Goal: Task Accomplishment & Management: Manage account settings

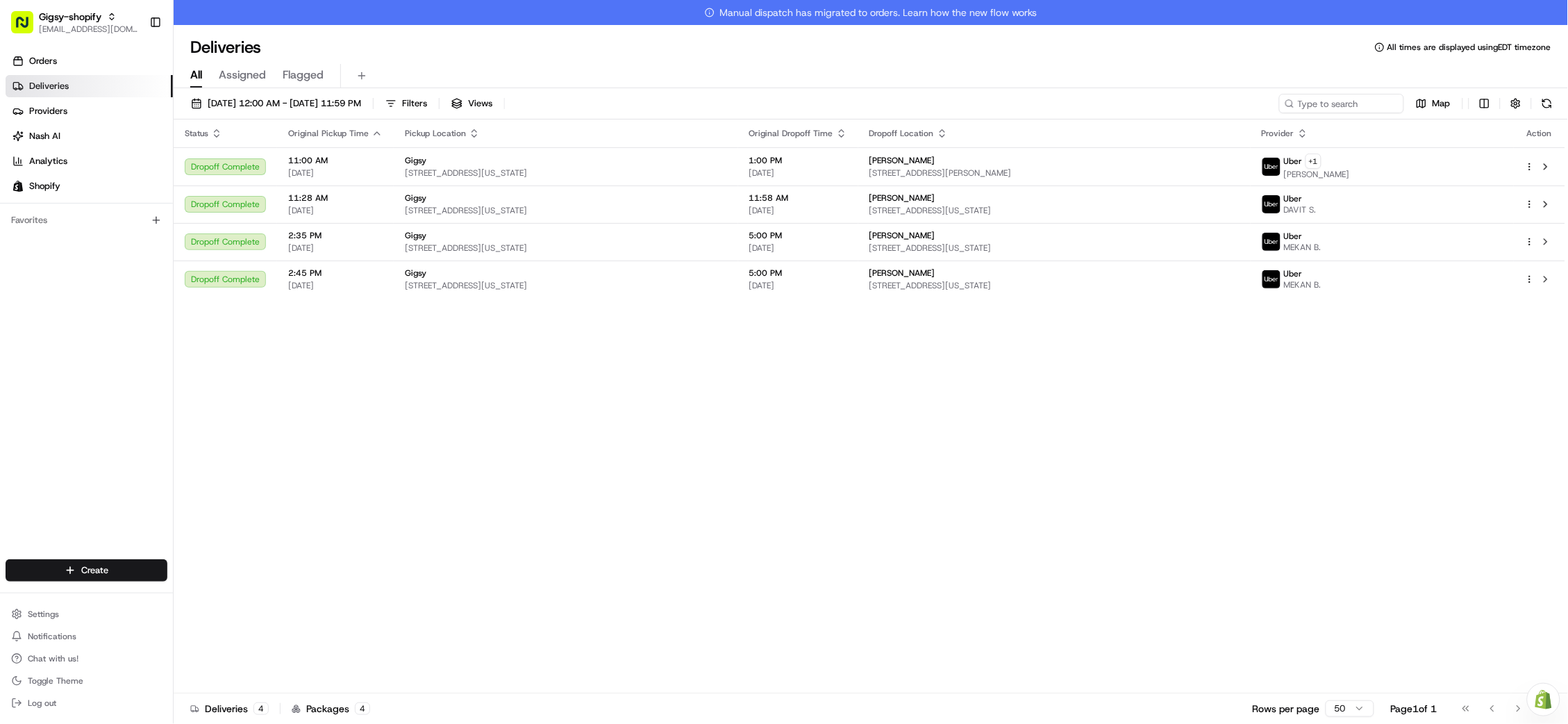
click at [50, 58] on span "Orders" at bounding box center [43, 61] width 28 height 13
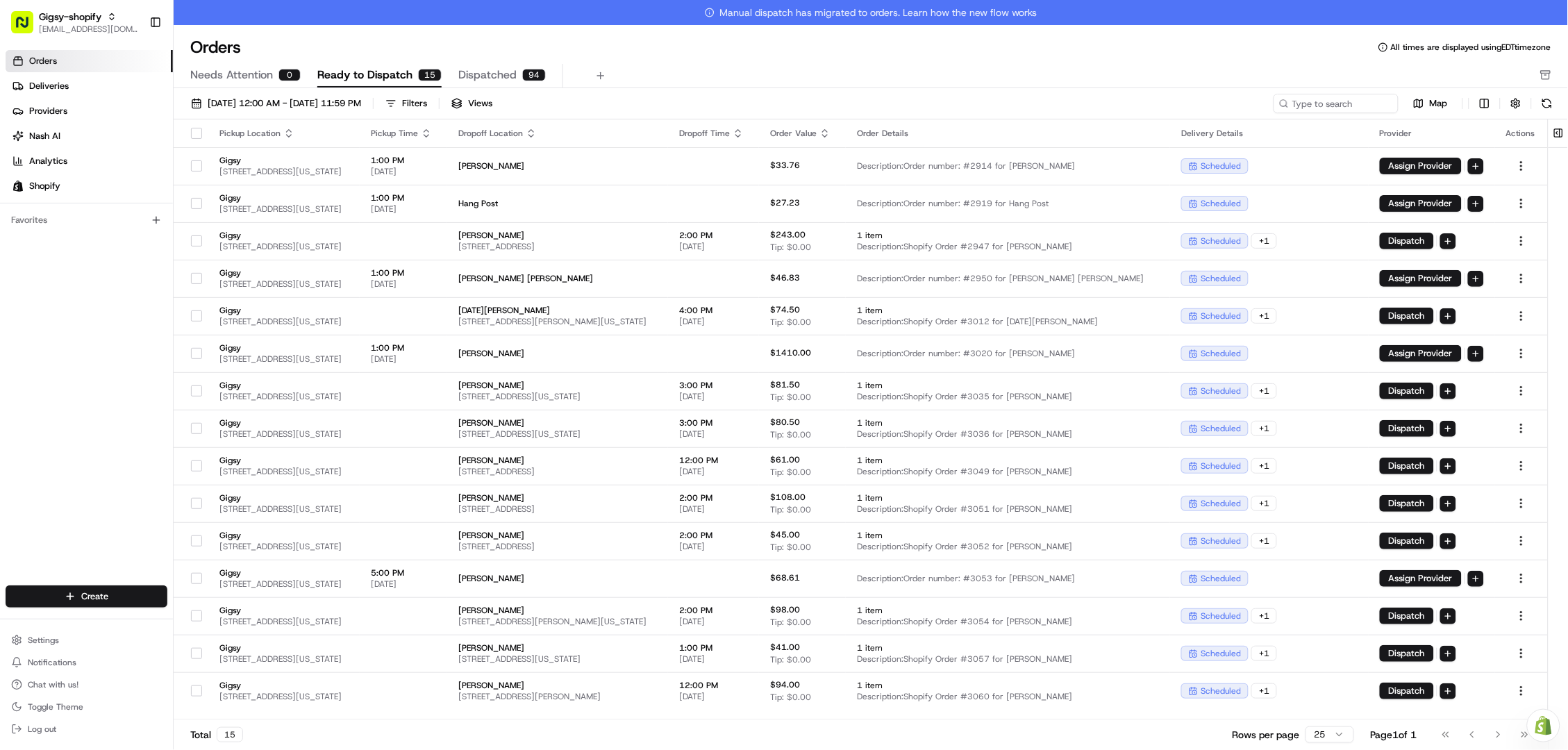
click at [61, 53] on link "Orders" at bounding box center [89, 61] width 168 height 22
click at [328, 105] on span "08/01/2025 12:00 AM - 08/31/2025 11:59 PM" at bounding box center [284, 103] width 153 height 13
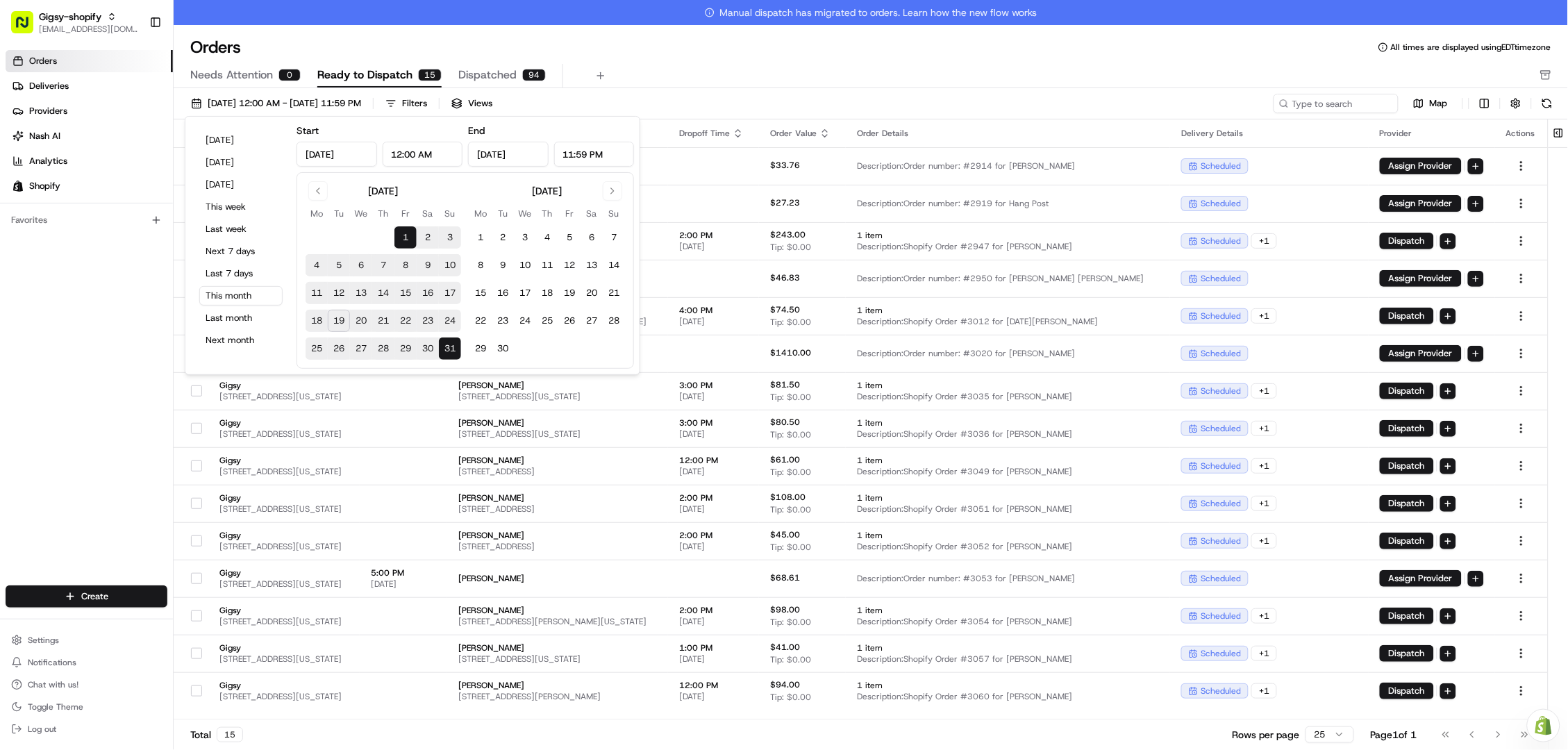
click at [337, 320] on button "19" at bounding box center [339, 320] width 22 height 22
type input "Aug 19, 2025"
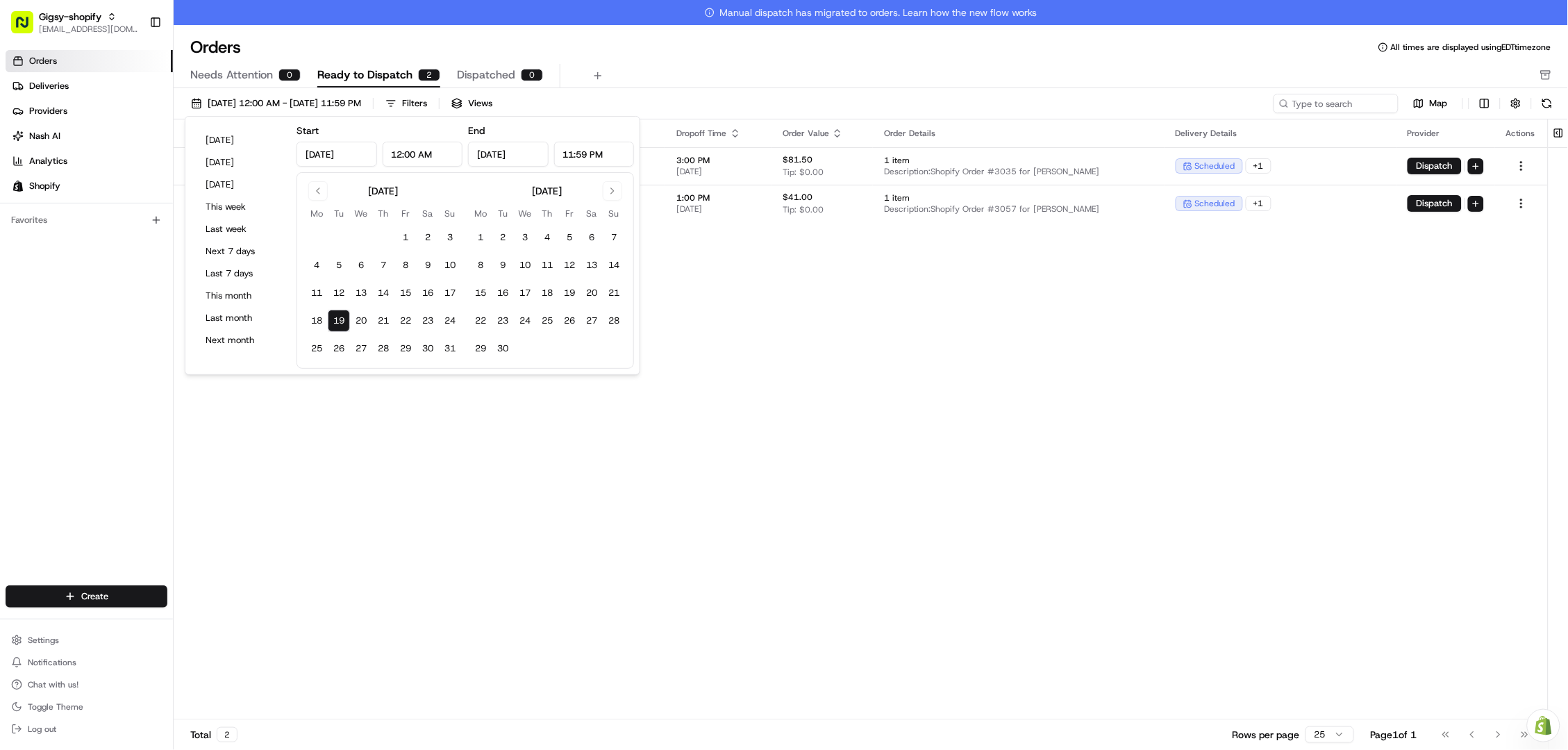
click at [927, 355] on div "Pickup Location Pickup Time Dropoff Location Dropoff Time Order Value Order Det…" at bounding box center [860, 431] width 1374 height 625
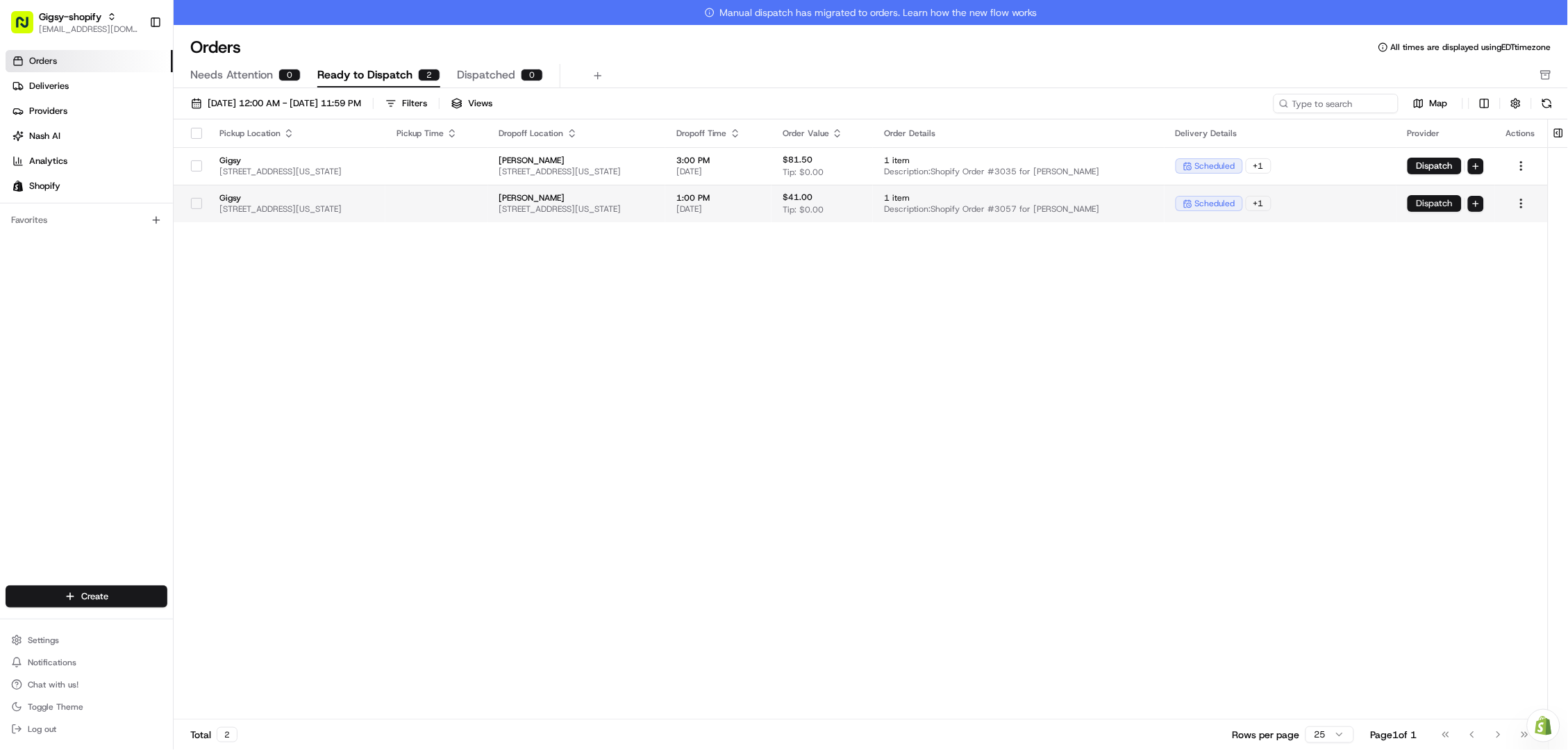
click at [1433, 200] on button "Dispatch" at bounding box center [1435, 203] width 54 height 16
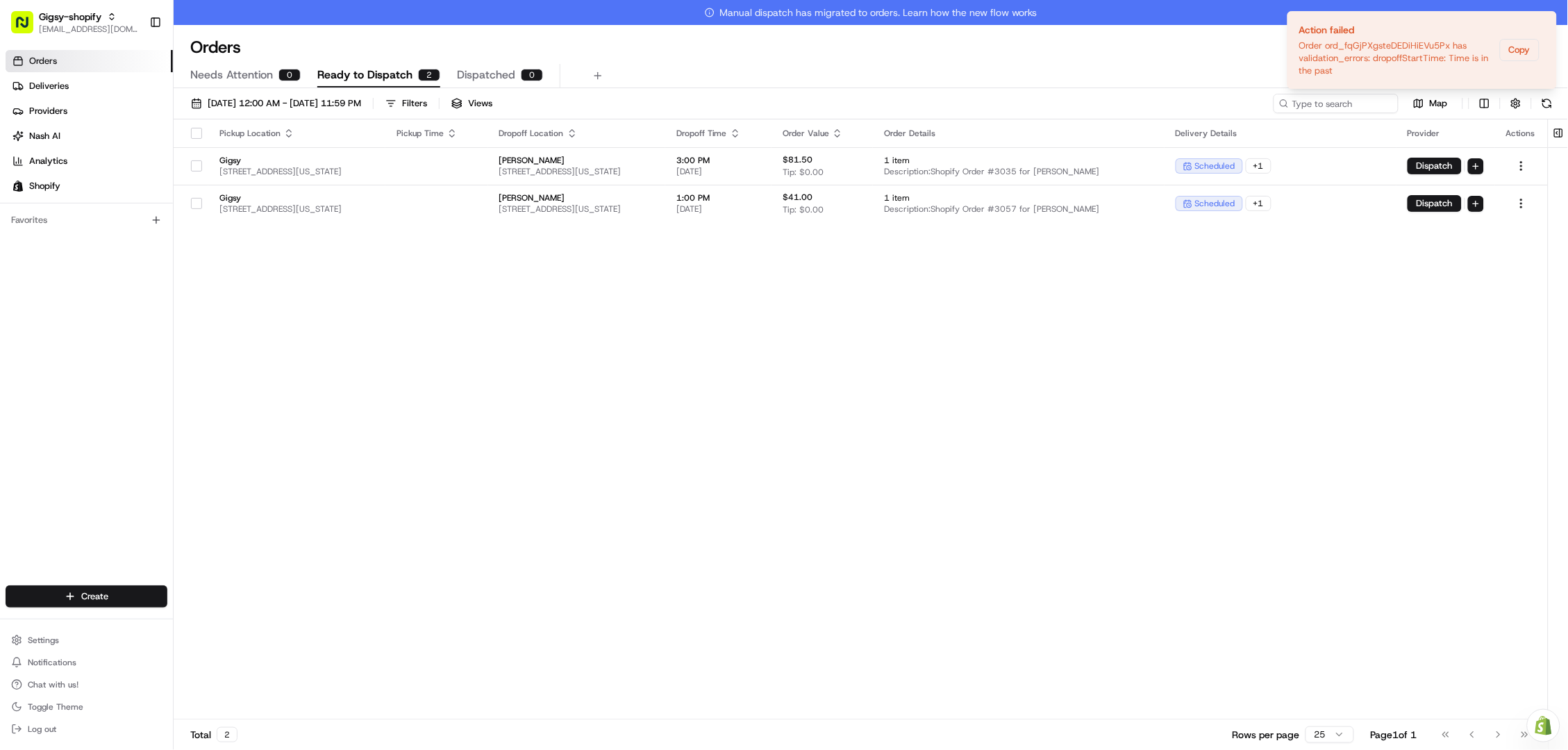
click at [700, 312] on div "Pickup Location Pickup Time Dropoff Location Dropoff Time Order Value Order Det…" at bounding box center [860, 431] width 1374 height 625
click at [1429, 199] on button "Dispatch" at bounding box center [1435, 203] width 54 height 16
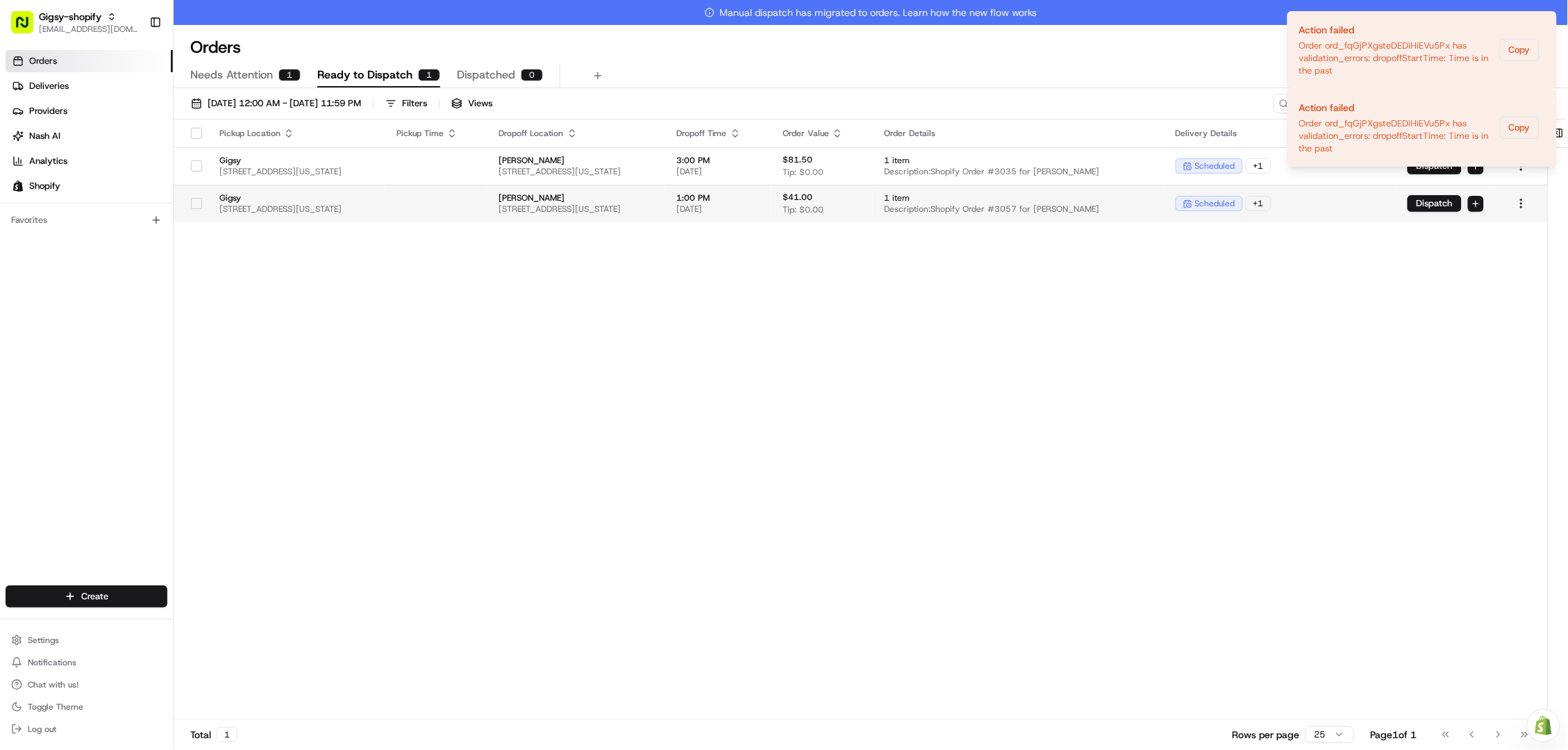
click at [198, 199] on button "button" at bounding box center [197, 204] width 11 height 11
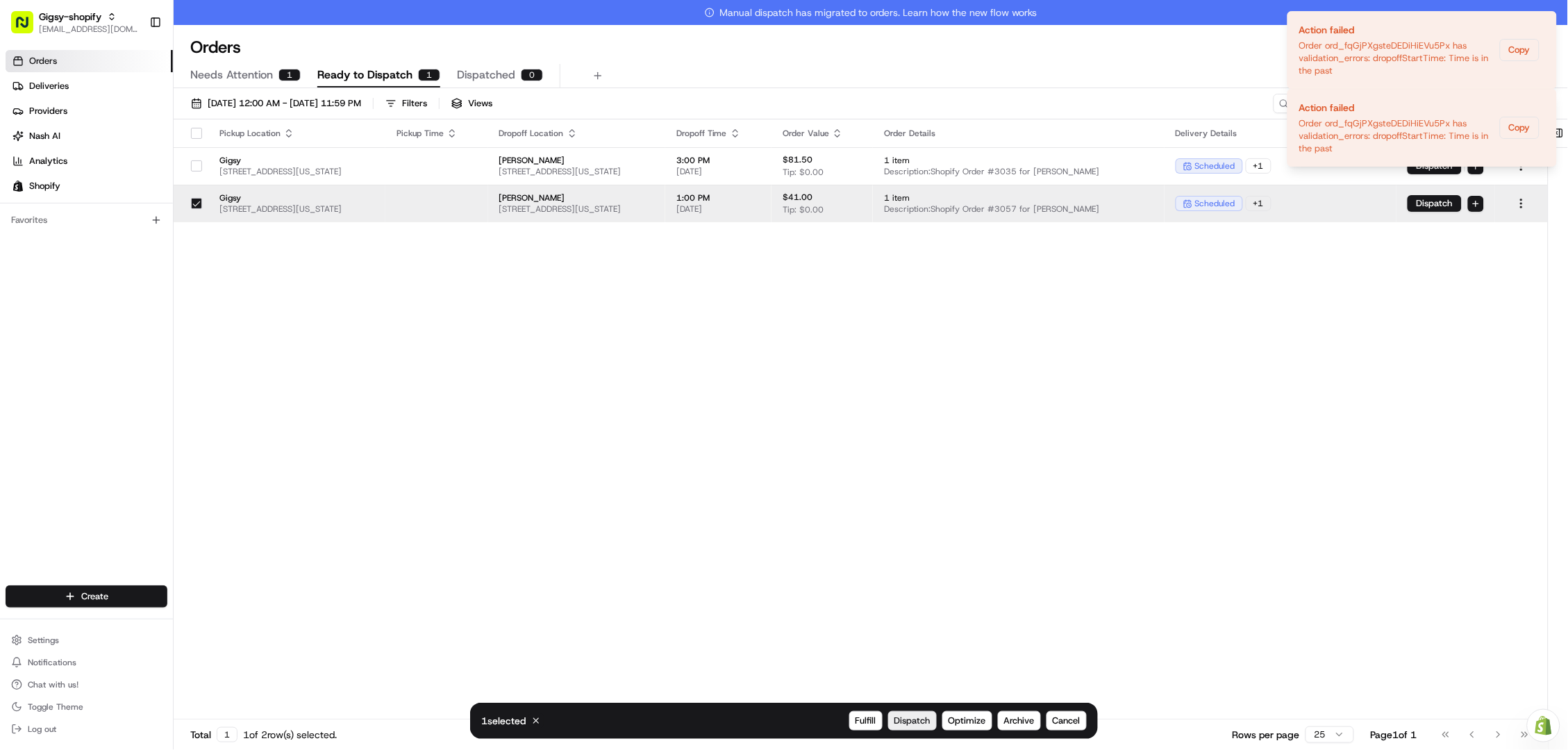
click at [924, 714] on span "Dispatch" at bounding box center [912, 721] width 36 height 13
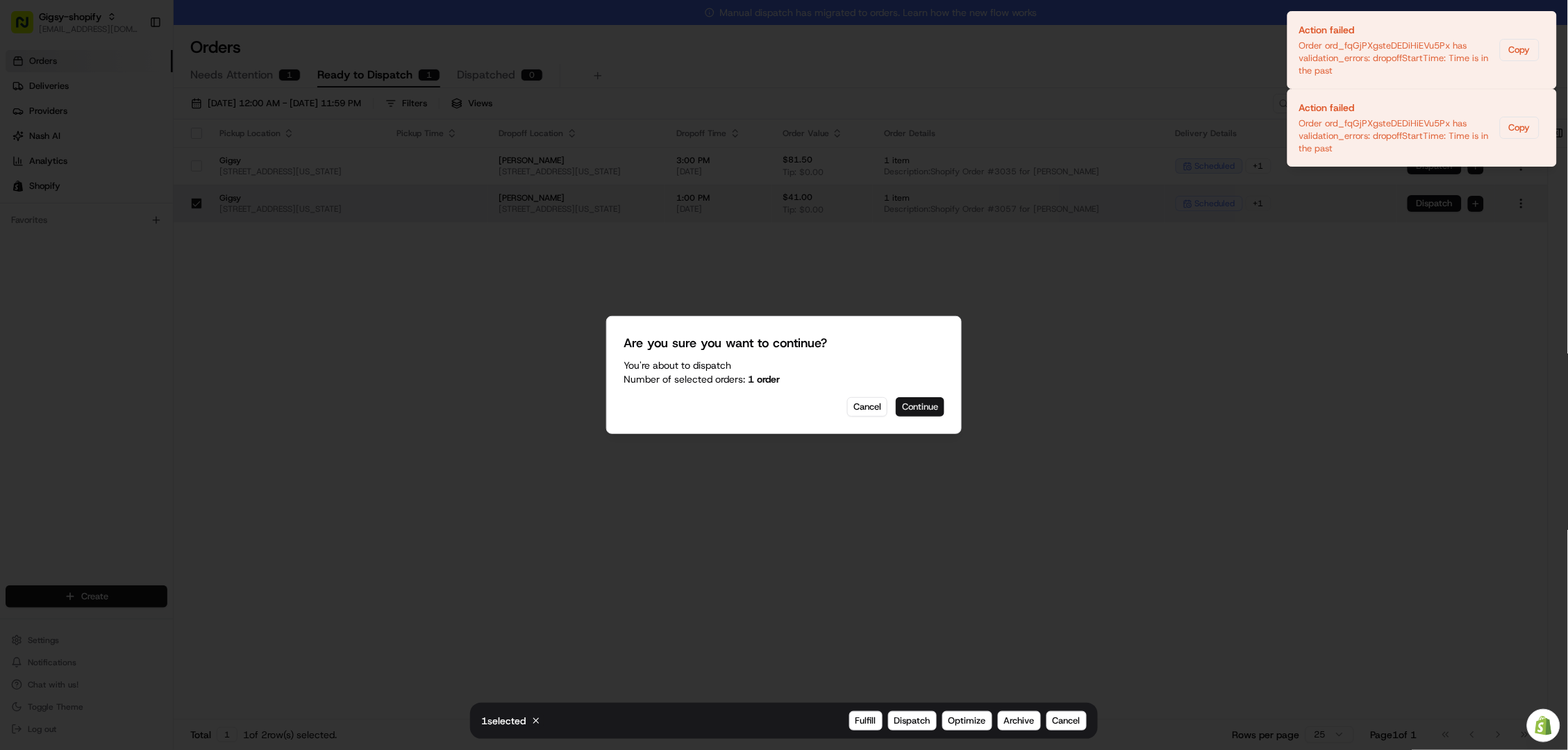
click at [941, 413] on button "Continue" at bounding box center [920, 406] width 48 height 19
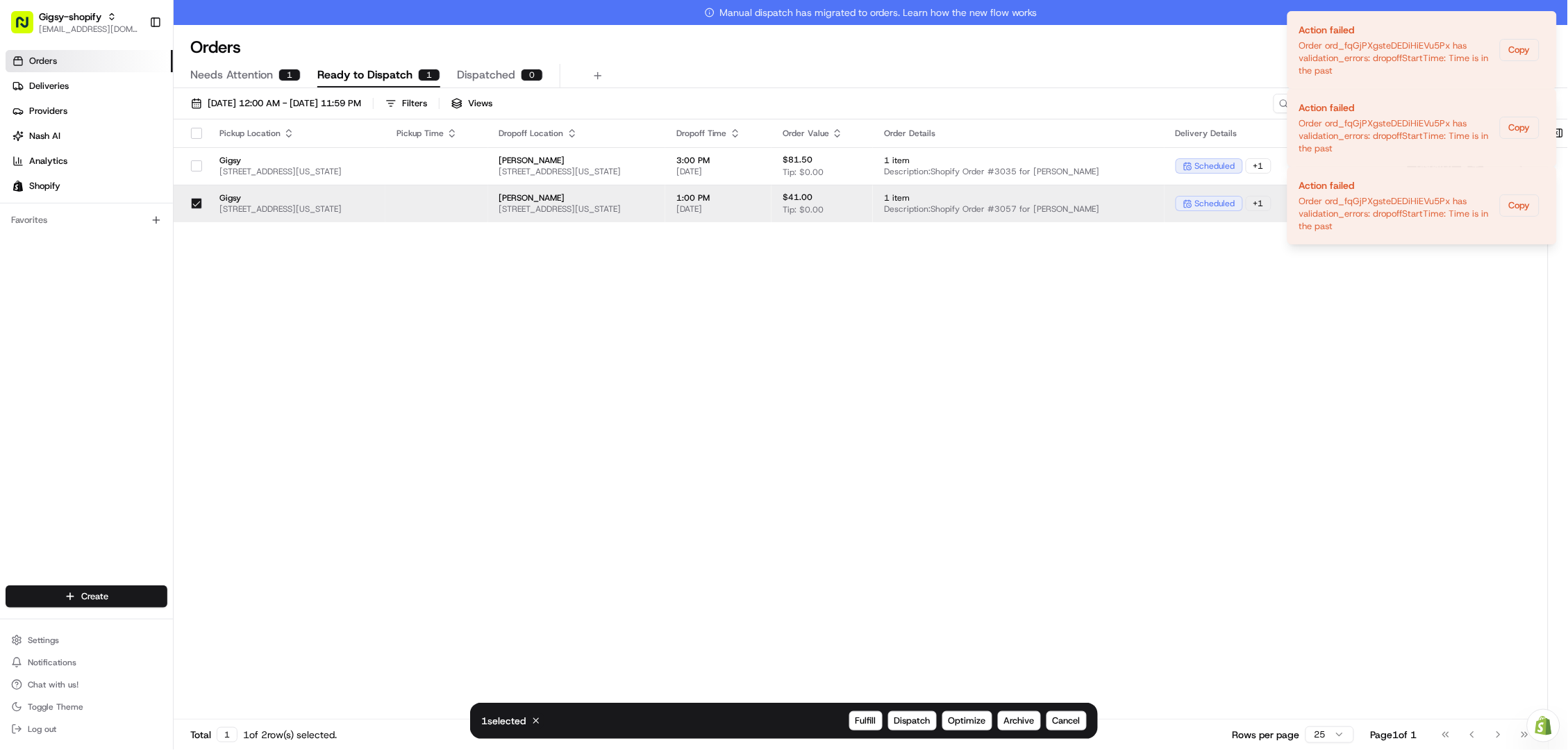
click at [1329, 332] on div "Pickup Location Pickup Time Dropoff Location Dropoff Time Order Value Order Det…" at bounding box center [860, 431] width 1374 height 625
click at [1224, 335] on div "Pickup Location Pickup Time Dropoff Location Dropoff Time Order Value Order Det…" at bounding box center [860, 431] width 1374 height 625
click at [1229, 291] on div "Pickup Location Pickup Time Dropoff Location Dropoff Time Order Value Order Det…" at bounding box center [860, 431] width 1374 height 625
click at [1196, 31] on div "Orders All times are displayed using EDT timezone Needs Attention 1 Ready to Di…" at bounding box center [870, 387] width 1394 height 725
click at [1547, 178] on icon "Notifications (F8)" at bounding box center [1545, 178] width 6 height 6
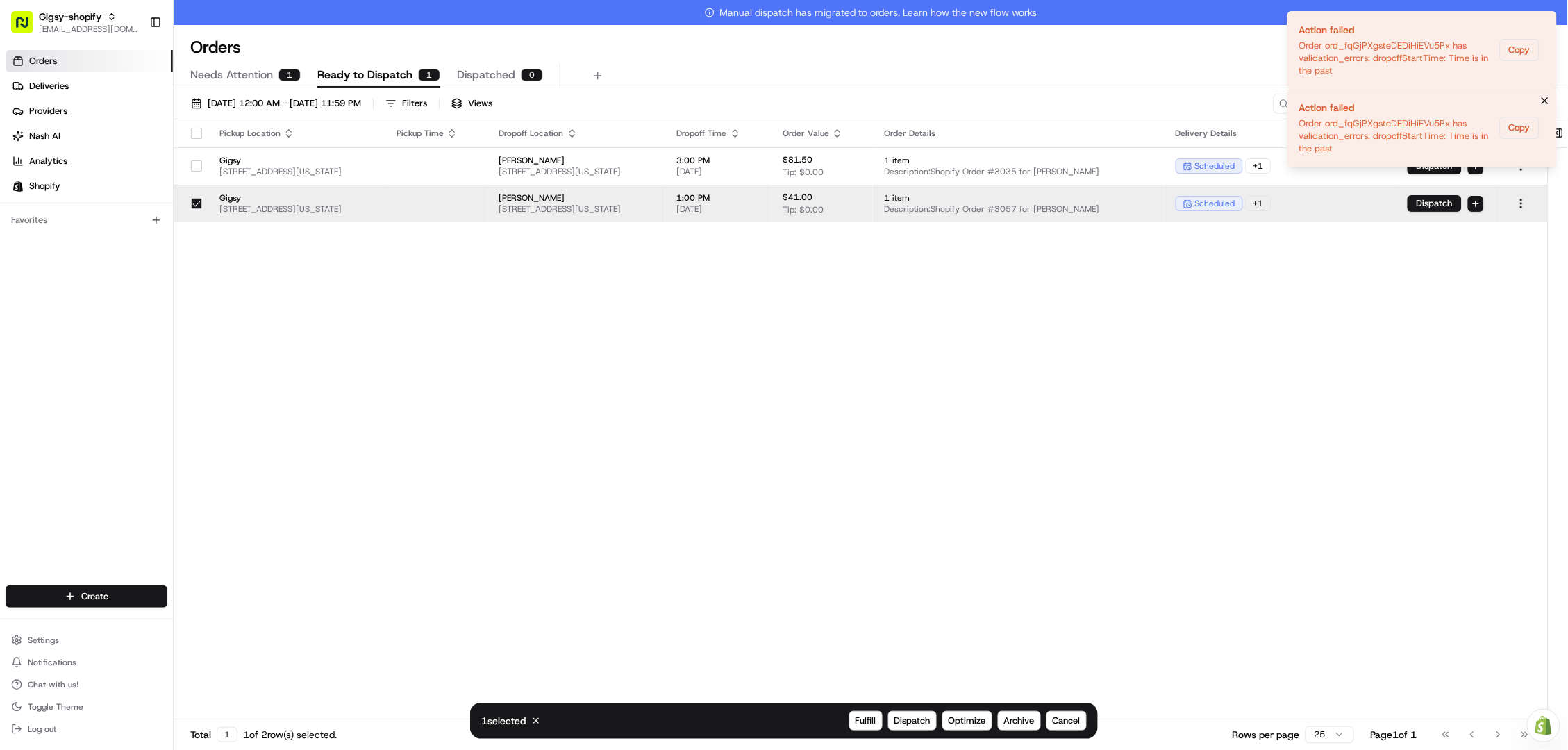
click at [1543, 95] on icon "Notifications (F8)" at bounding box center [1545, 101] width 11 height 11
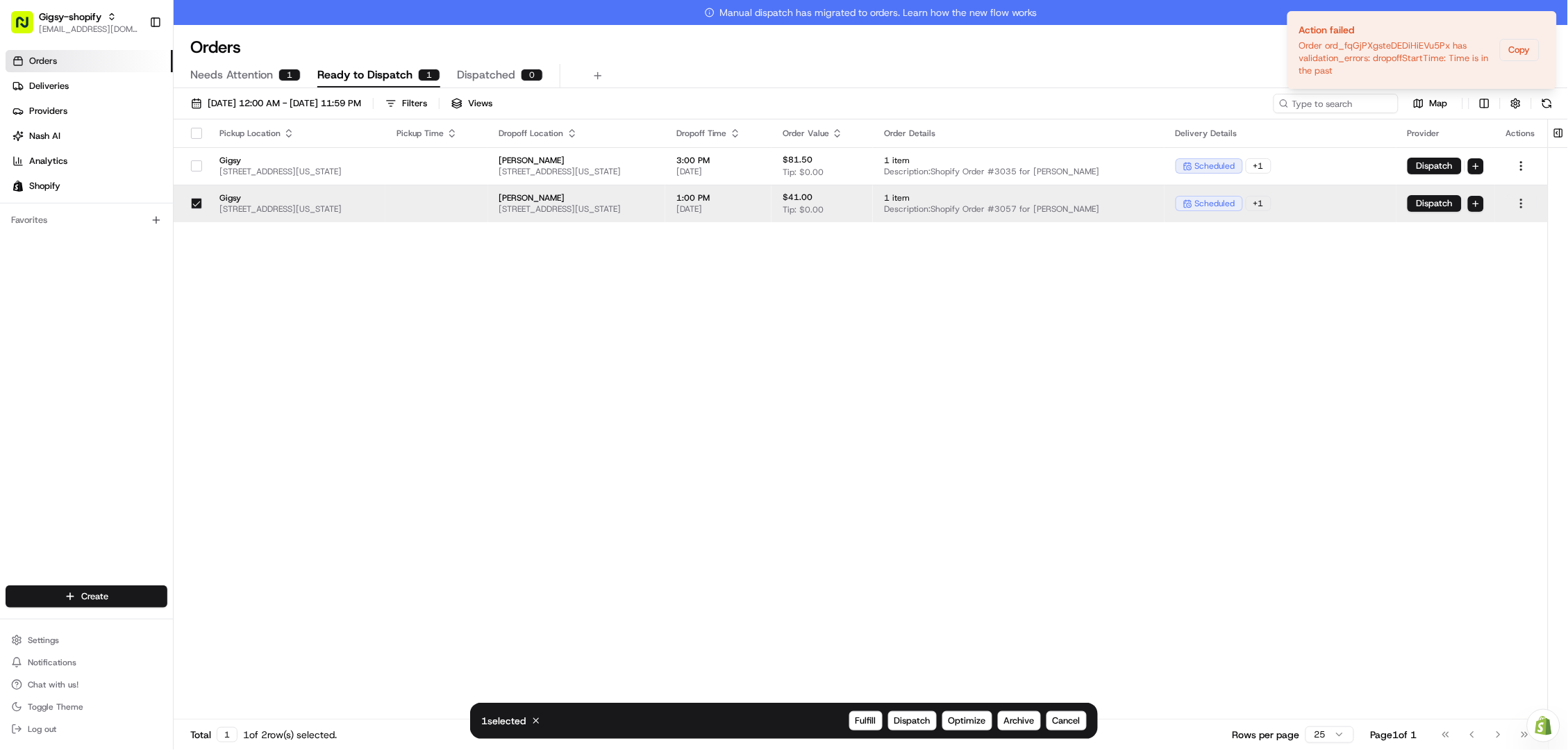
click at [1519, 198] on html "Gigsy-shopify hello@getgigsy.com Toggle Sidebar Orders Deliveries Providers Nas…" at bounding box center [784, 375] width 1568 height 750
click at [1450, 253] on div "Edit" at bounding box center [1491, 250] width 148 height 21
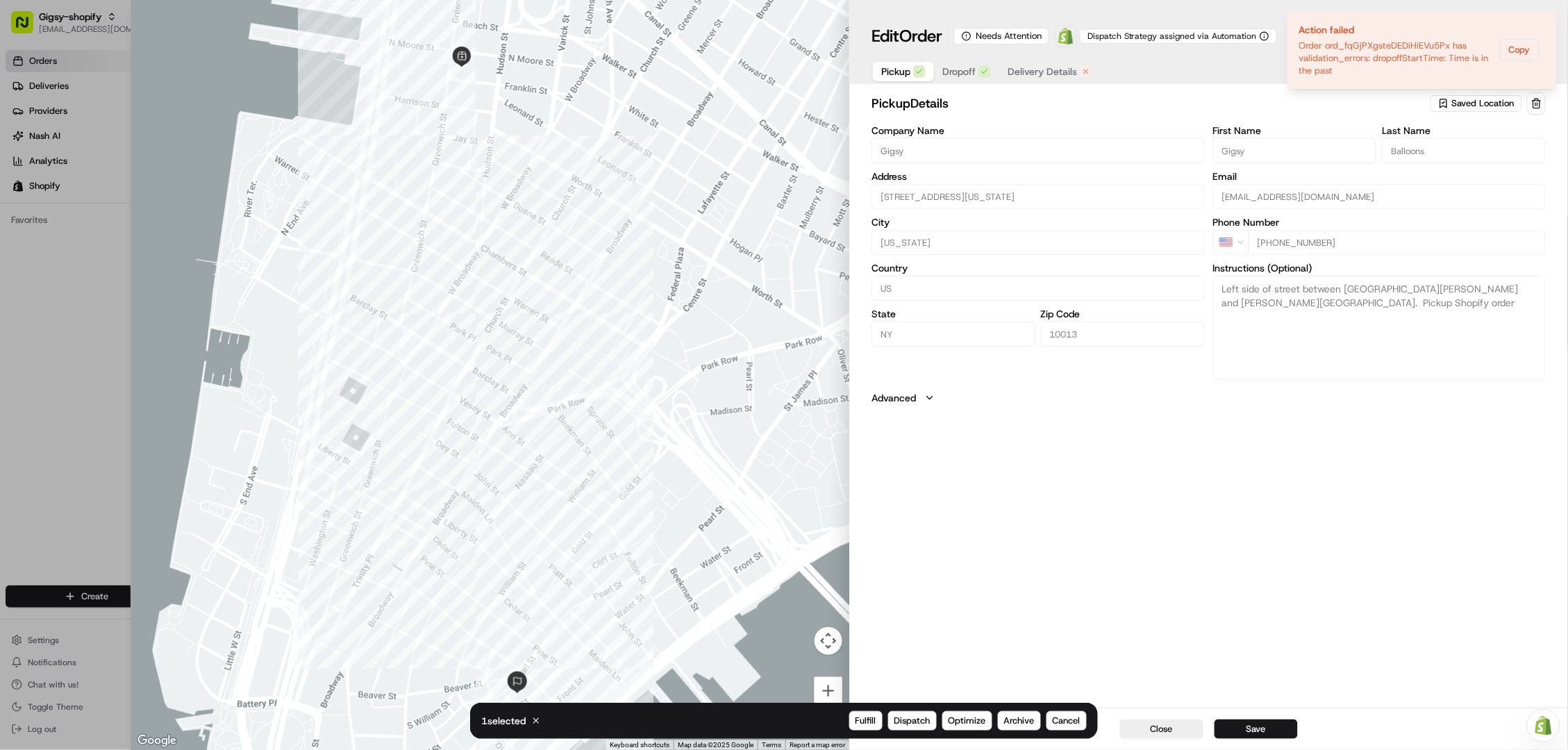
click at [1031, 66] on span "Delivery Details" at bounding box center [1042, 71] width 69 height 14
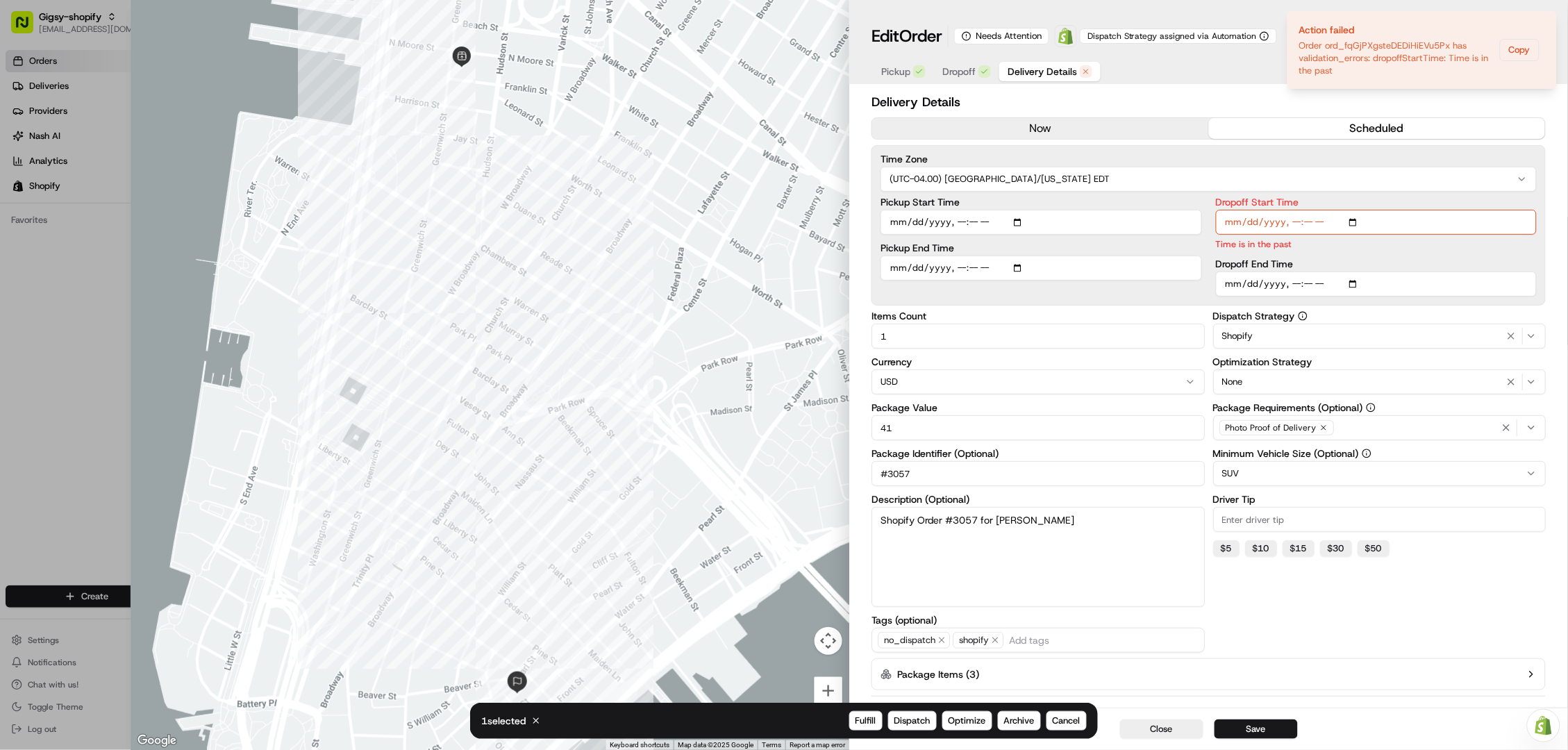
click at [1302, 223] on input "Dropoff Start Time" at bounding box center [1376, 222] width 321 height 25
click at [1326, 218] on input "Dropoff Start Time" at bounding box center [1376, 222] width 321 height 25
click at [1293, 217] on input "Dropoff Start Time" at bounding box center [1376, 222] width 321 height 25
click at [1318, 216] on input "Dropoff Start Time" at bounding box center [1376, 222] width 321 height 25
type input "2025-08-19T12:00"
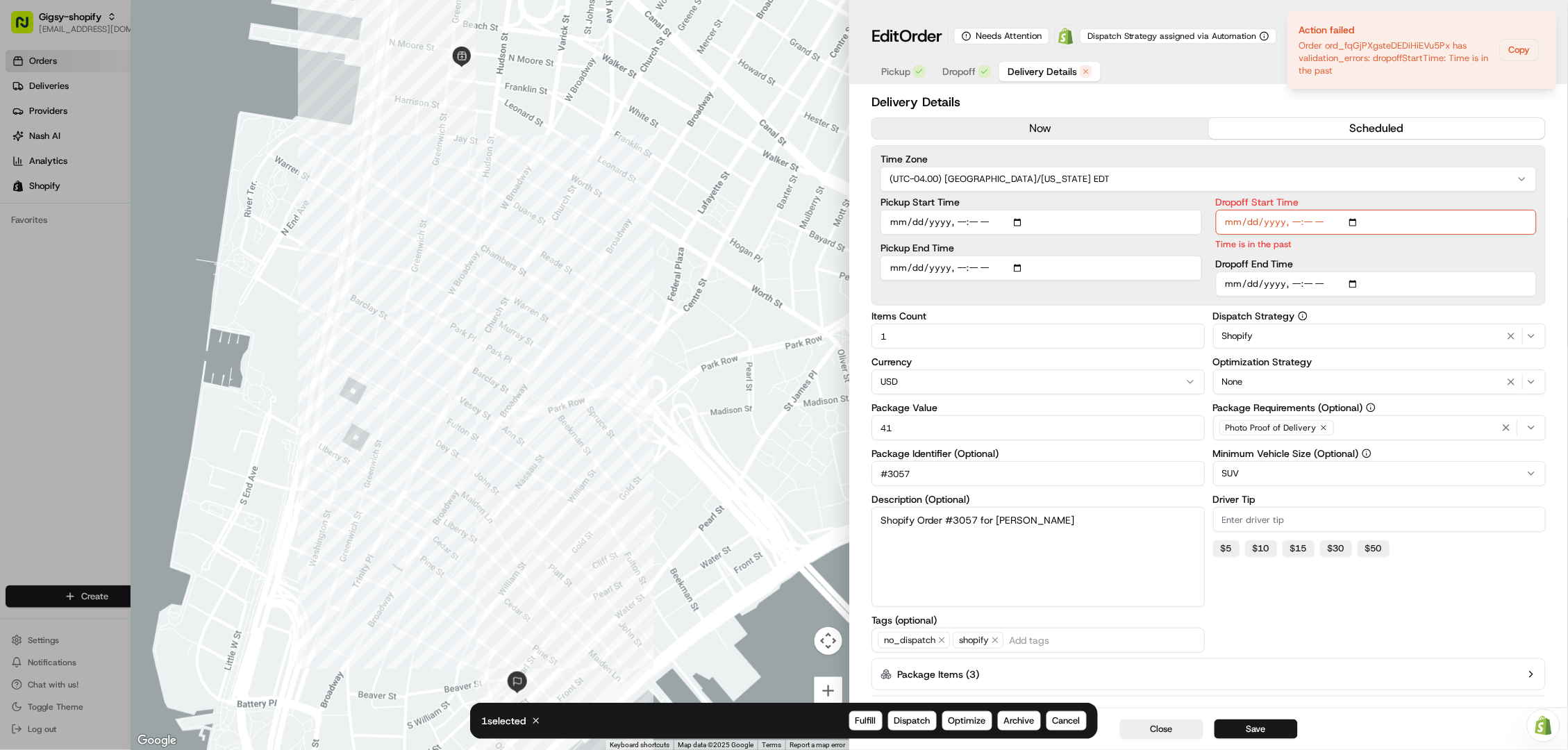
click at [1418, 269] on div "Dropoff End Time" at bounding box center [1376, 277] width 321 height 38
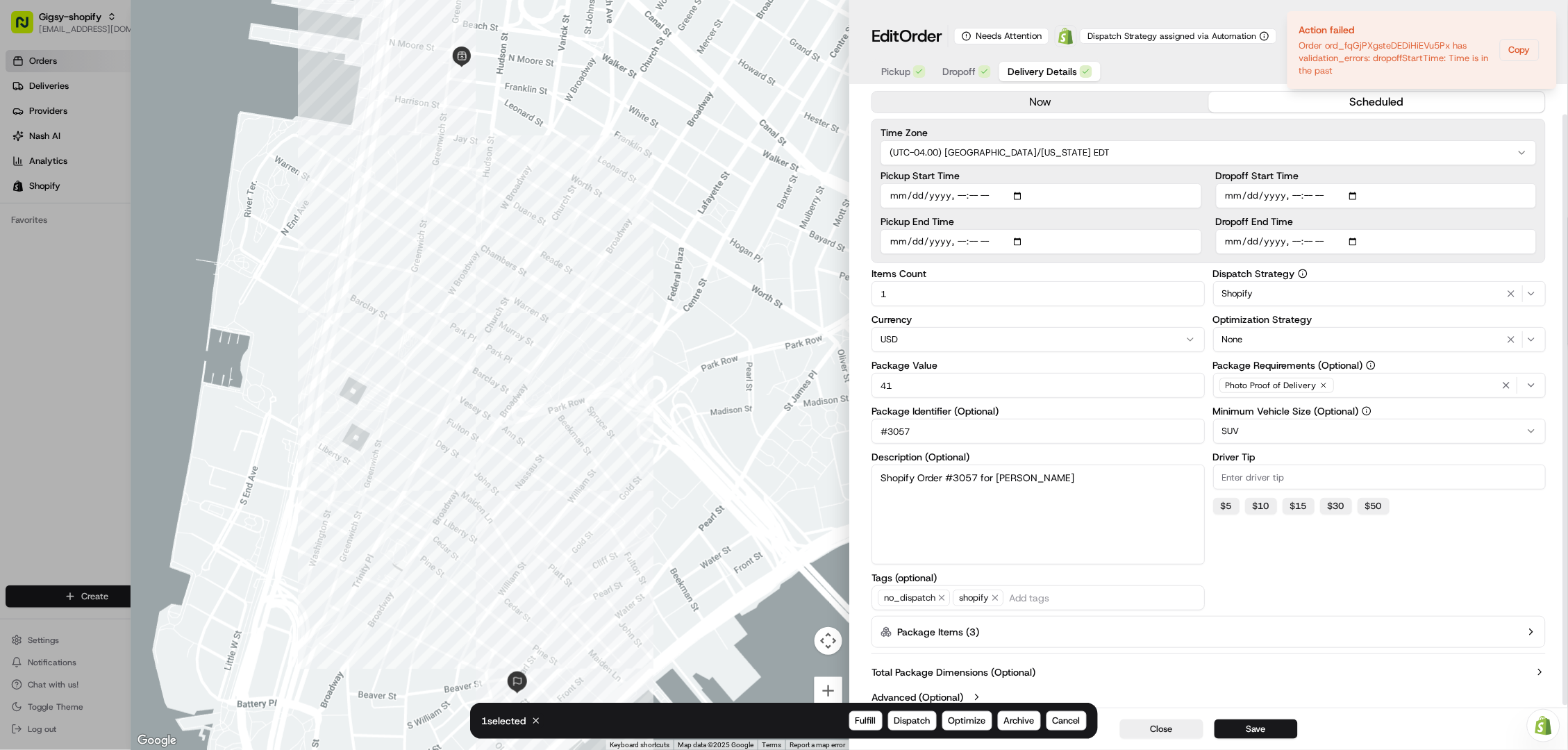
scroll to position [26, 0]
click at [1266, 729] on button "Save" at bounding box center [1256, 729] width 83 height 19
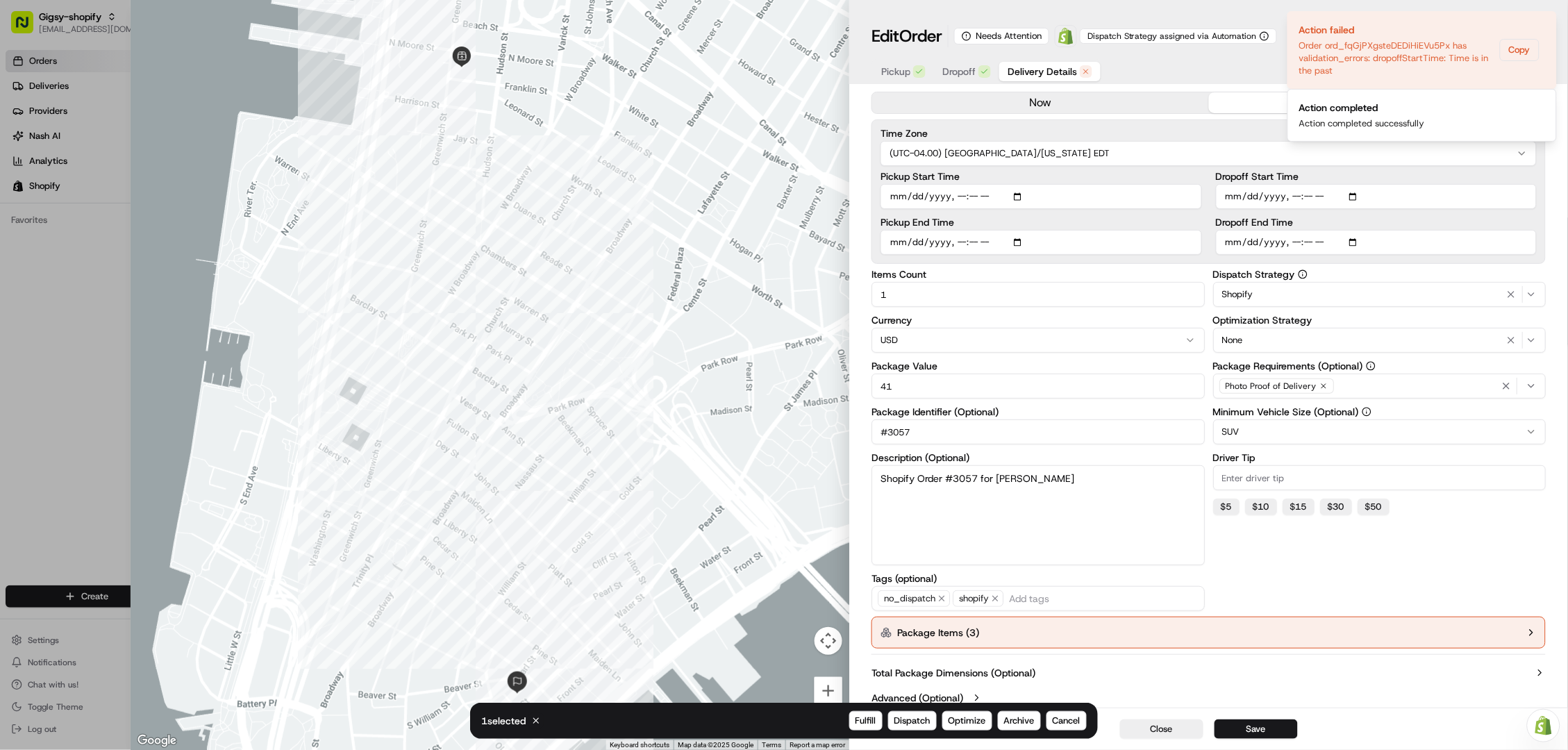
click at [909, 719] on div "Close Save" at bounding box center [1209, 728] width 719 height 42
click at [1172, 725] on button "Close" at bounding box center [1162, 729] width 83 height 19
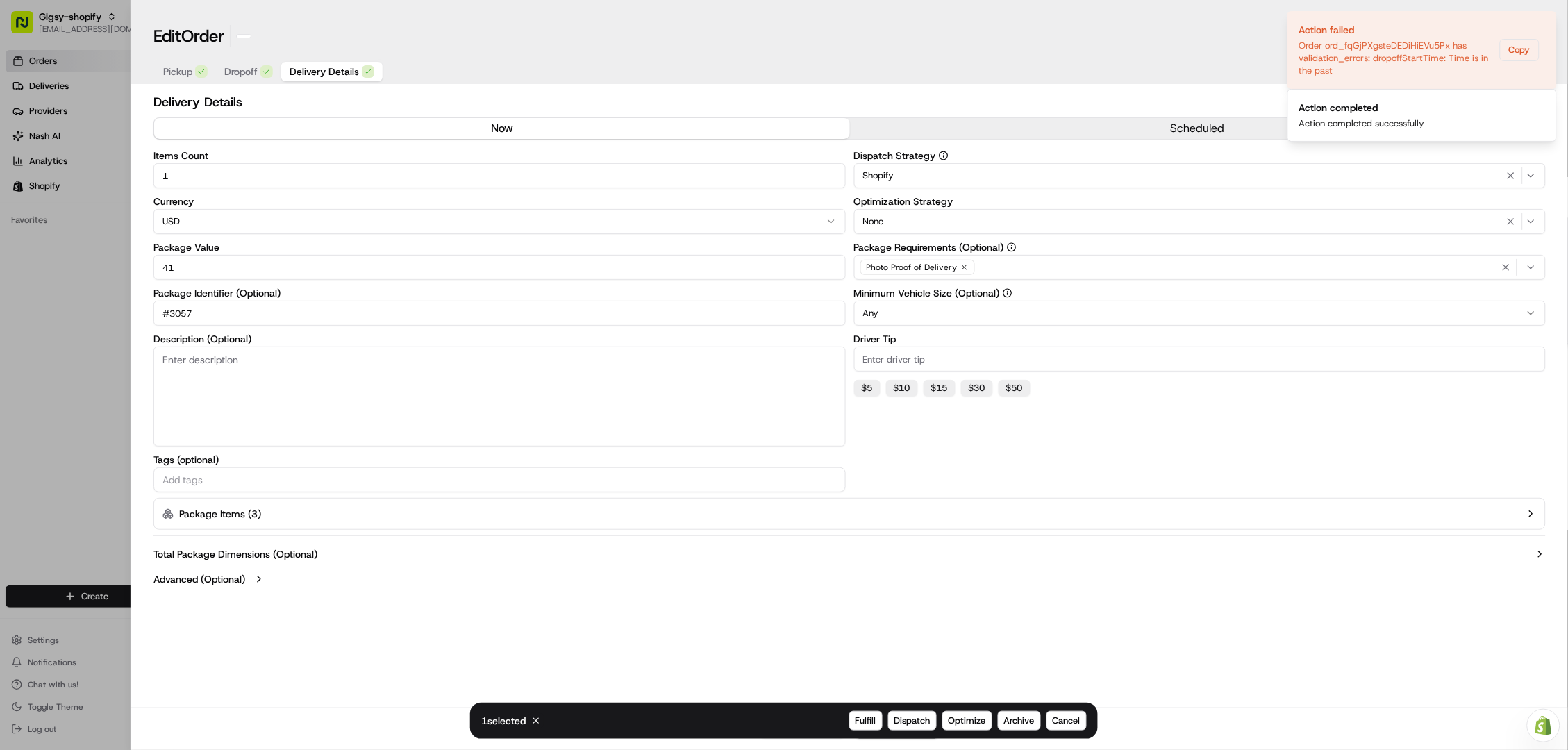
scroll to position [0, 0]
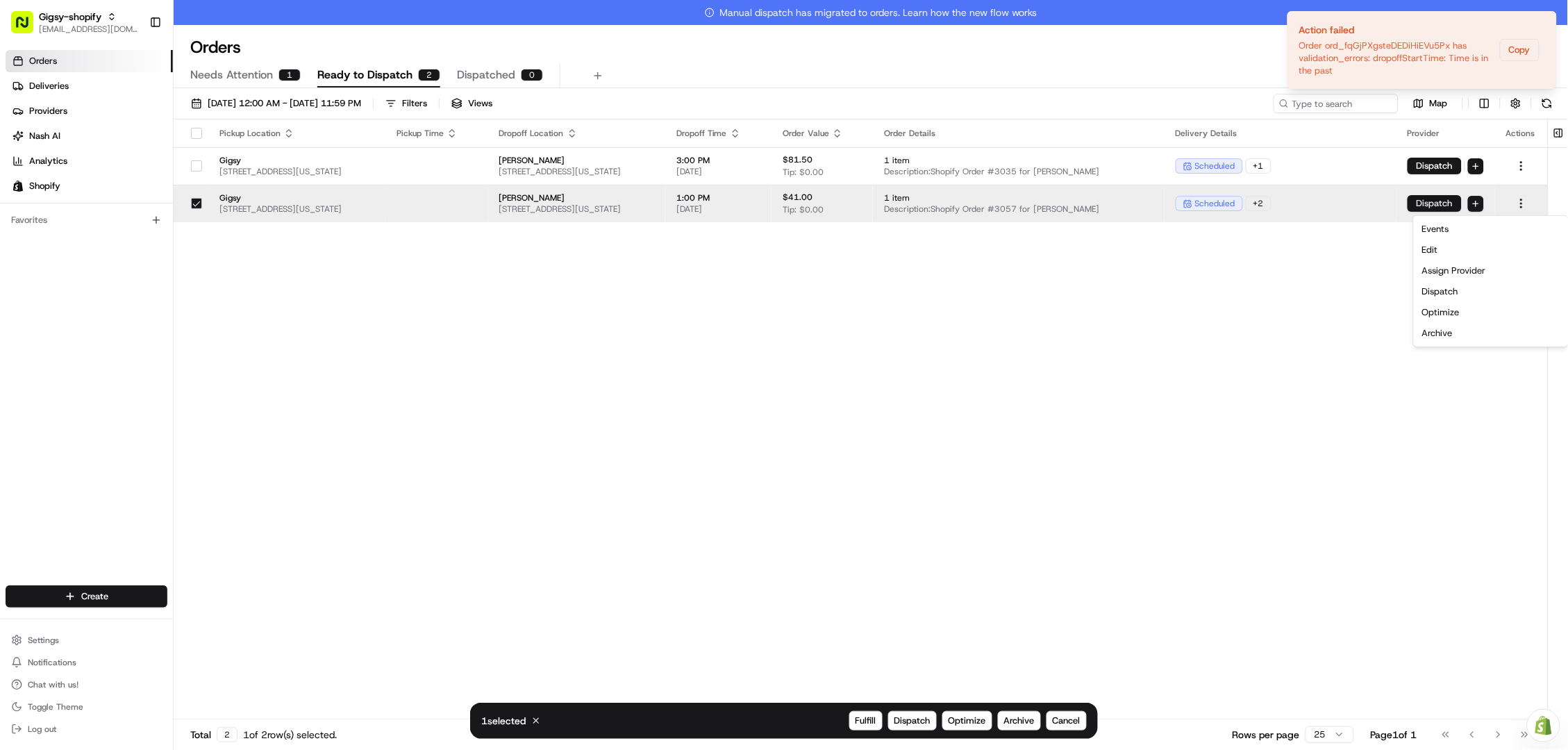
click at [1426, 204] on button "Dispatch" at bounding box center [1435, 203] width 54 height 16
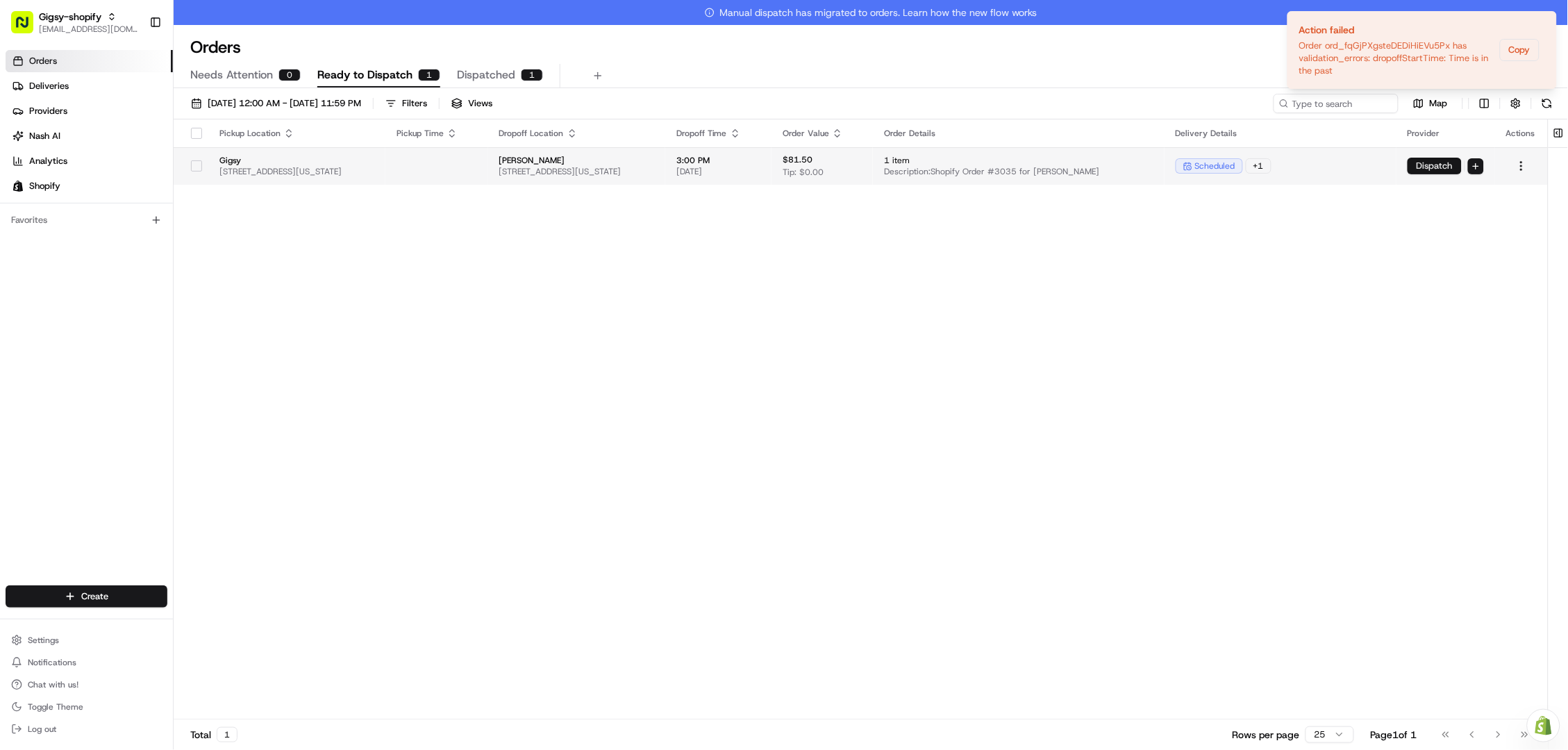
click at [1433, 168] on button "Dispatch" at bounding box center [1435, 165] width 54 height 16
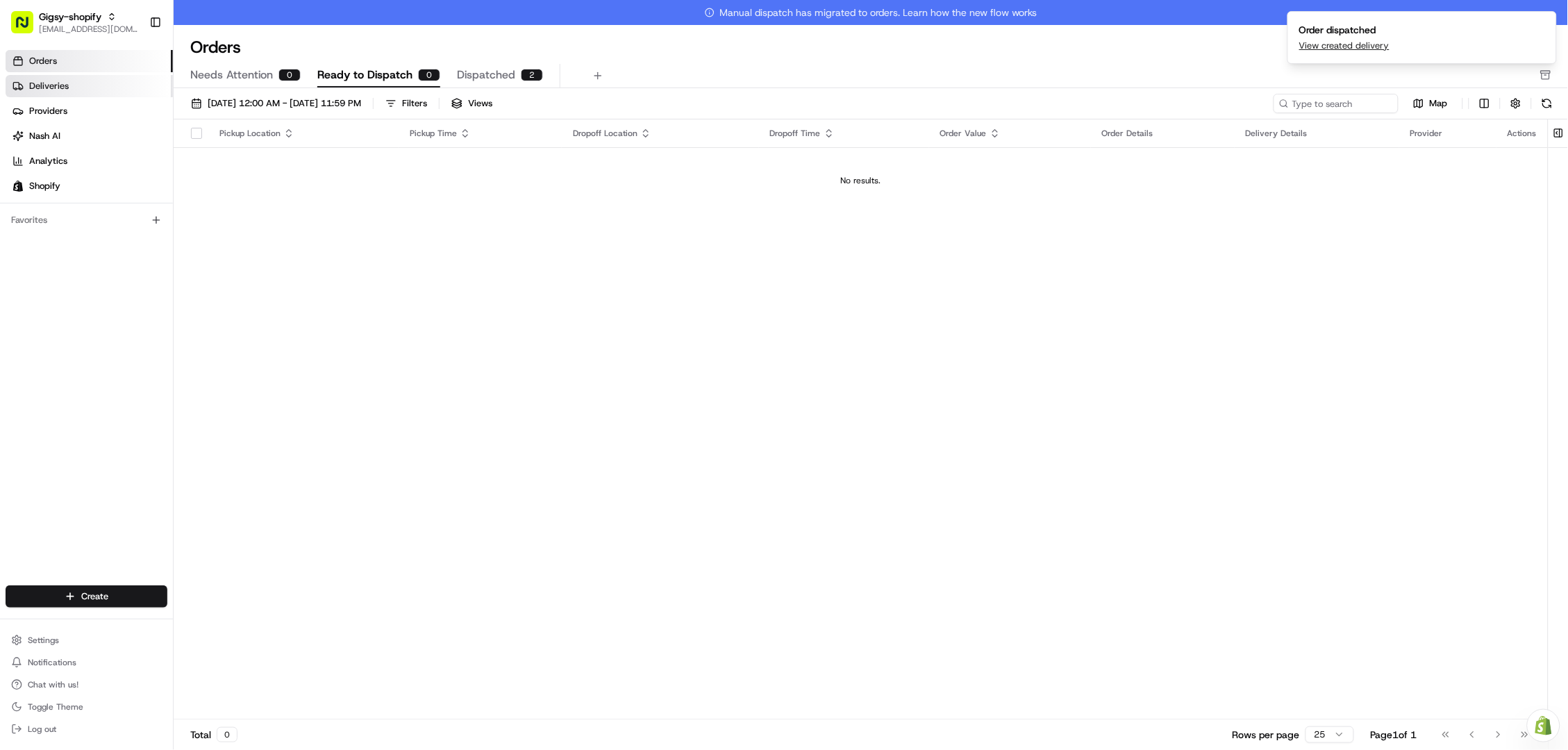
click at [76, 75] on link "Deliveries" at bounding box center [89, 86] width 168 height 22
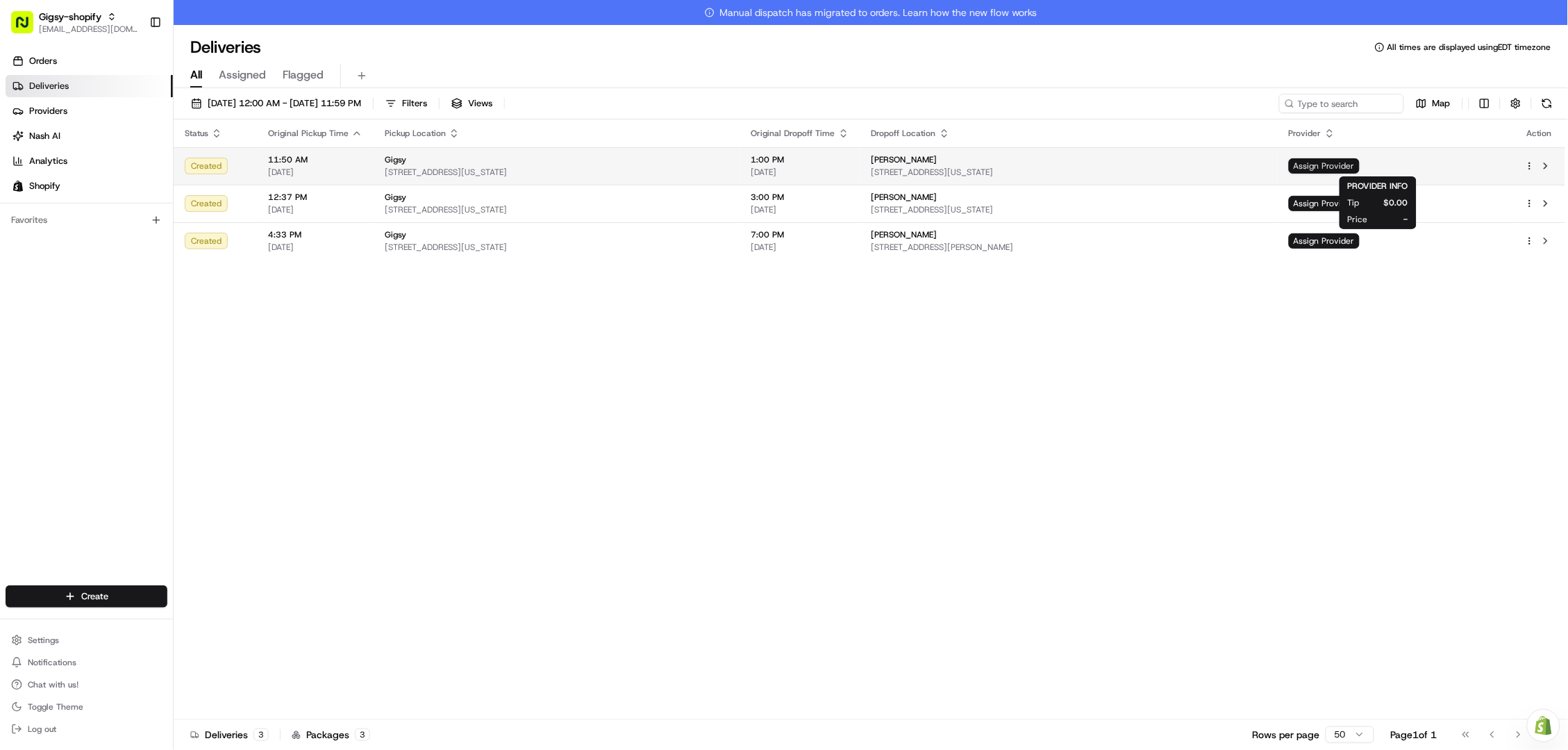
click at [1360, 166] on span "Assign Provider" at bounding box center [1323, 165] width 71 height 15
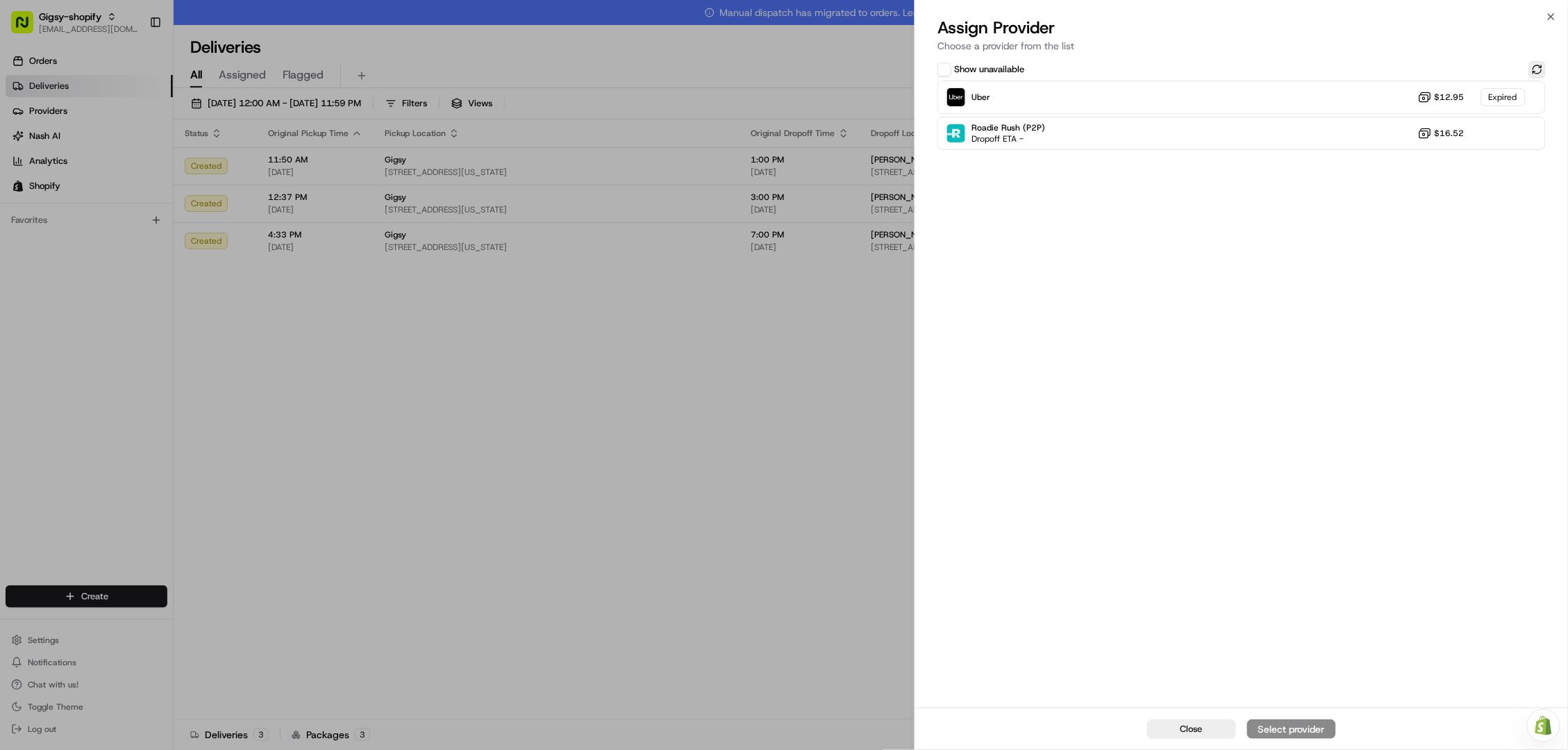
click at [1538, 66] on button at bounding box center [1537, 69] width 16 height 16
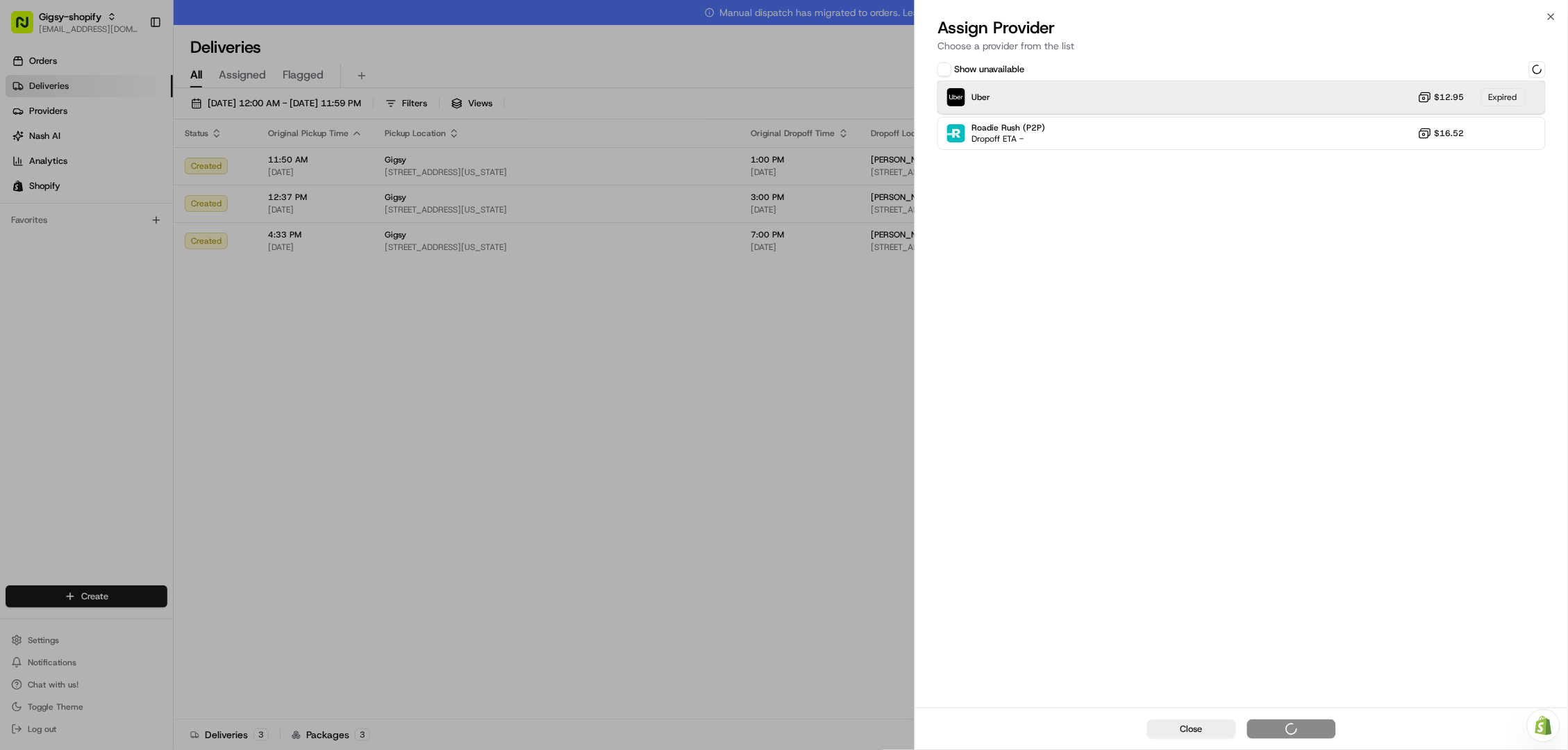
click at [1372, 87] on div "Uber $12.95 Expired" at bounding box center [1241, 97] width 608 height 34
click at [1147, 103] on div "Uber Dropoff ETA 54 minutes $12.95" at bounding box center [1241, 97] width 608 height 34
click at [1259, 730] on div "Assign Provider" at bounding box center [1291, 729] width 68 height 14
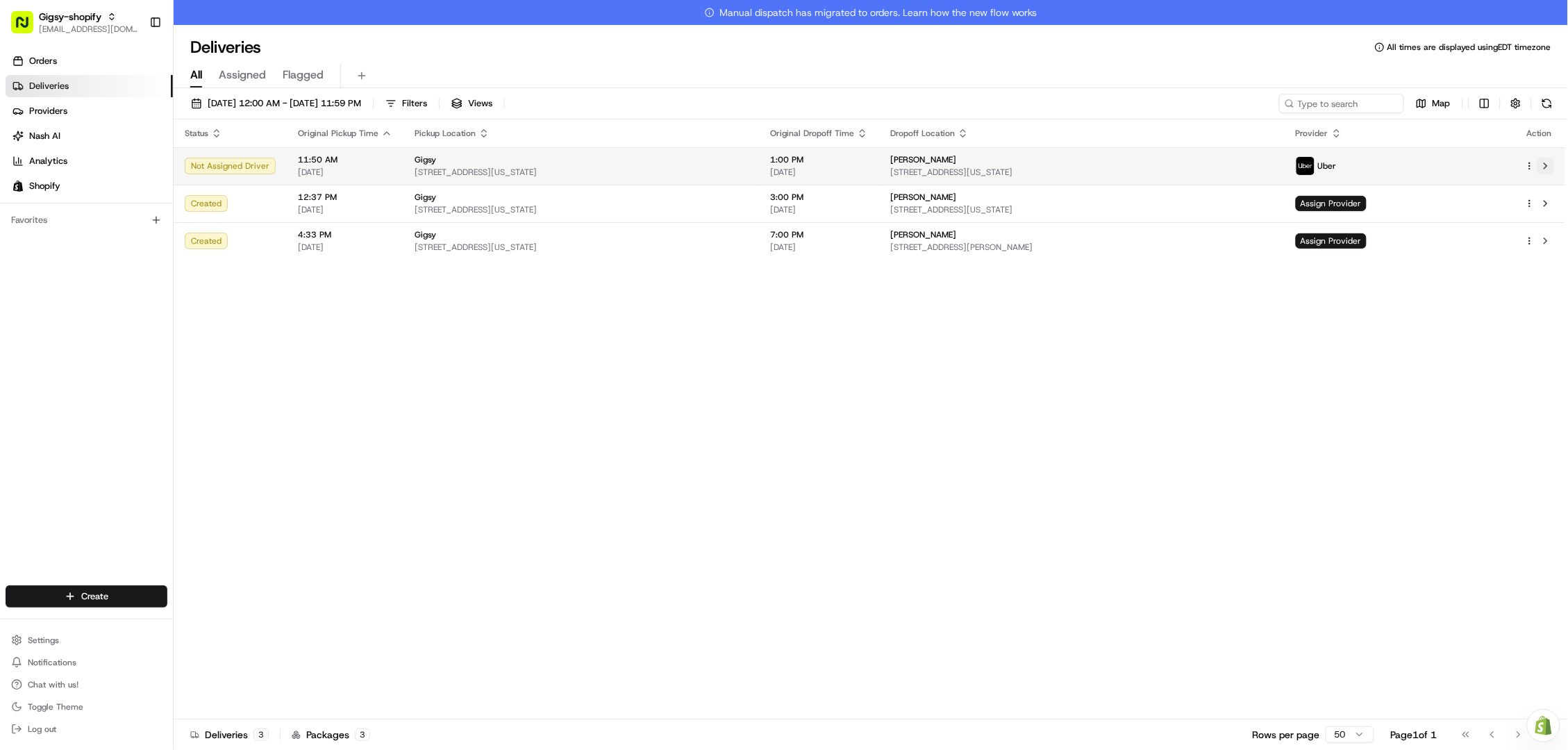
click at [1547, 165] on button at bounding box center [1545, 165] width 16 height 16
click at [1544, 166] on button at bounding box center [1545, 165] width 16 height 16
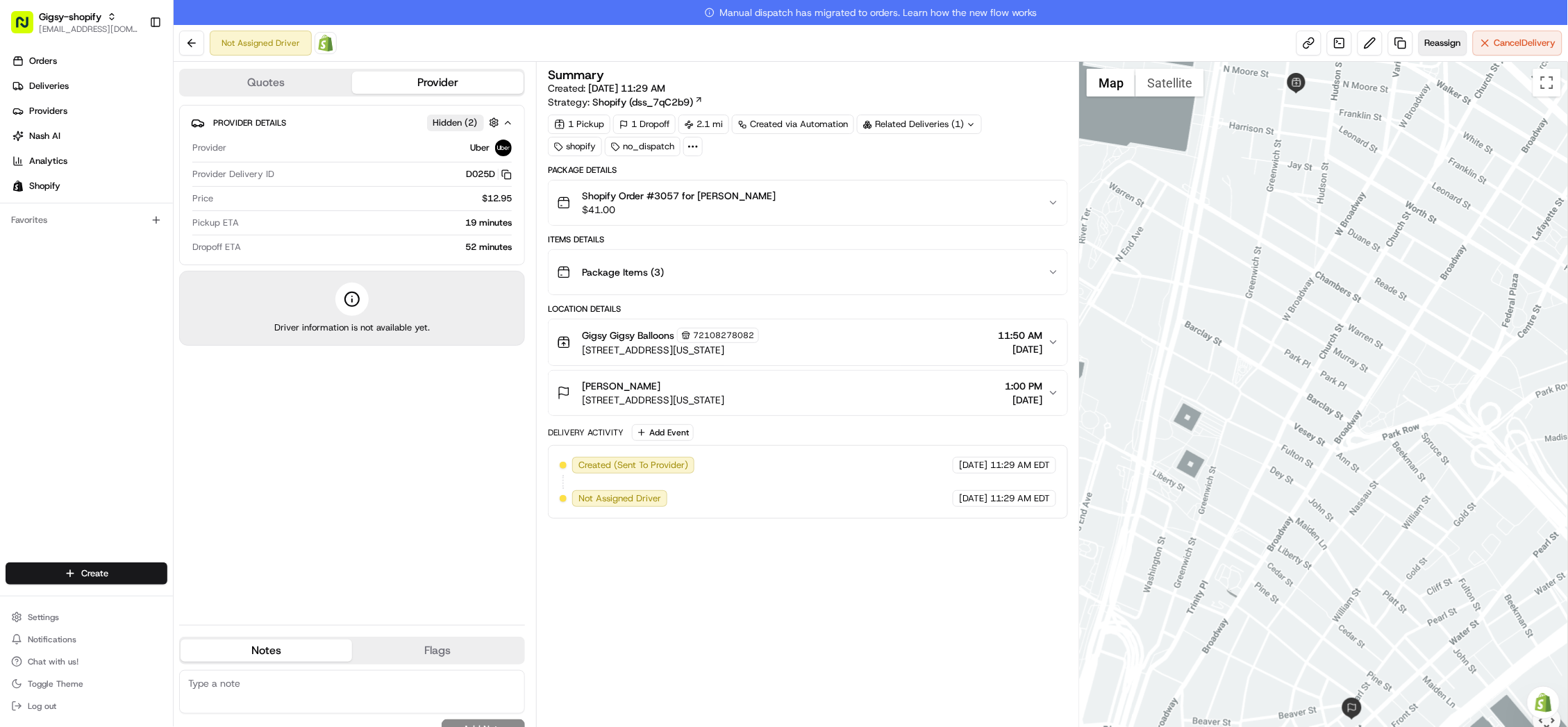
click at [1450, 40] on span "Reassign" at bounding box center [1443, 43] width 36 height 13
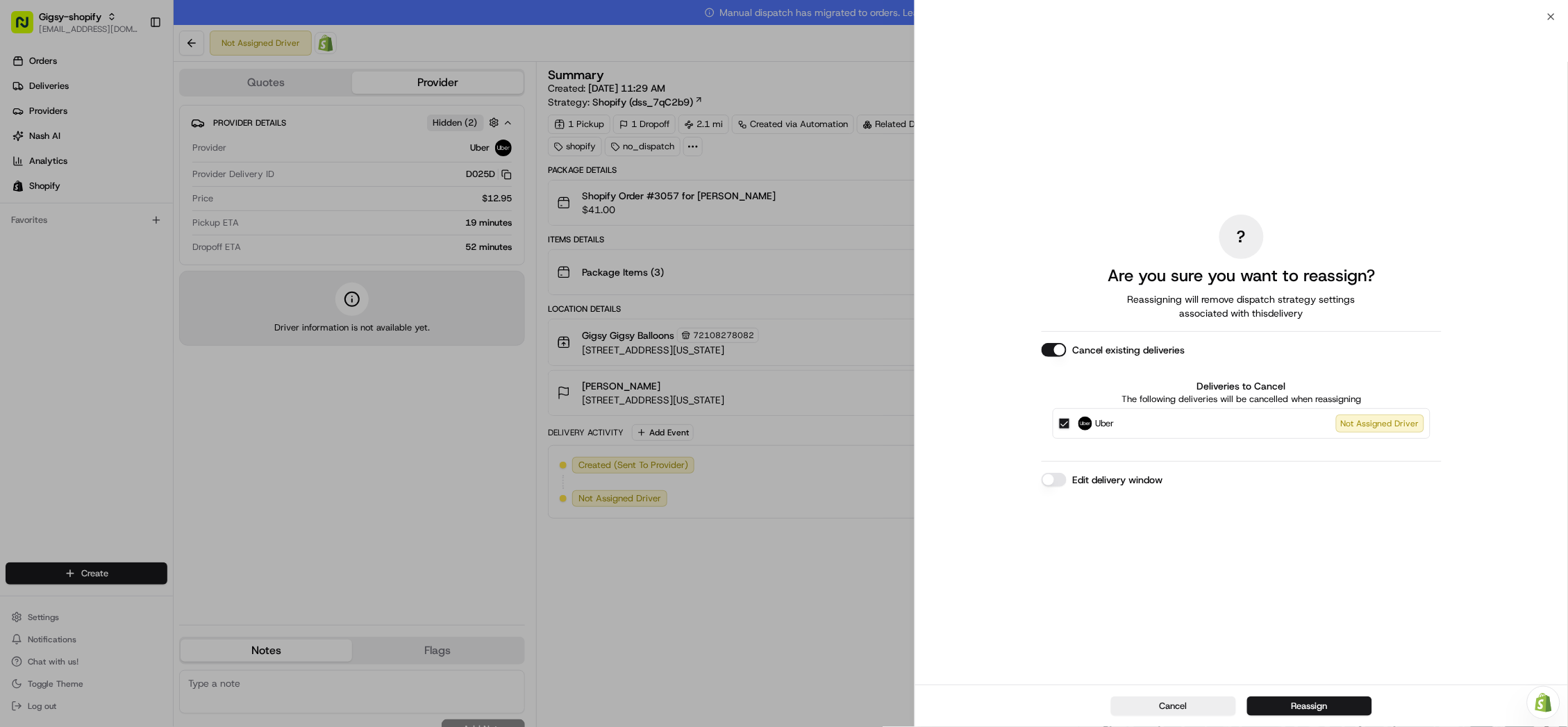
click at [1057, 479] on button "Edit delivery window" at bounding box center [1054, 479] width 25 height 14
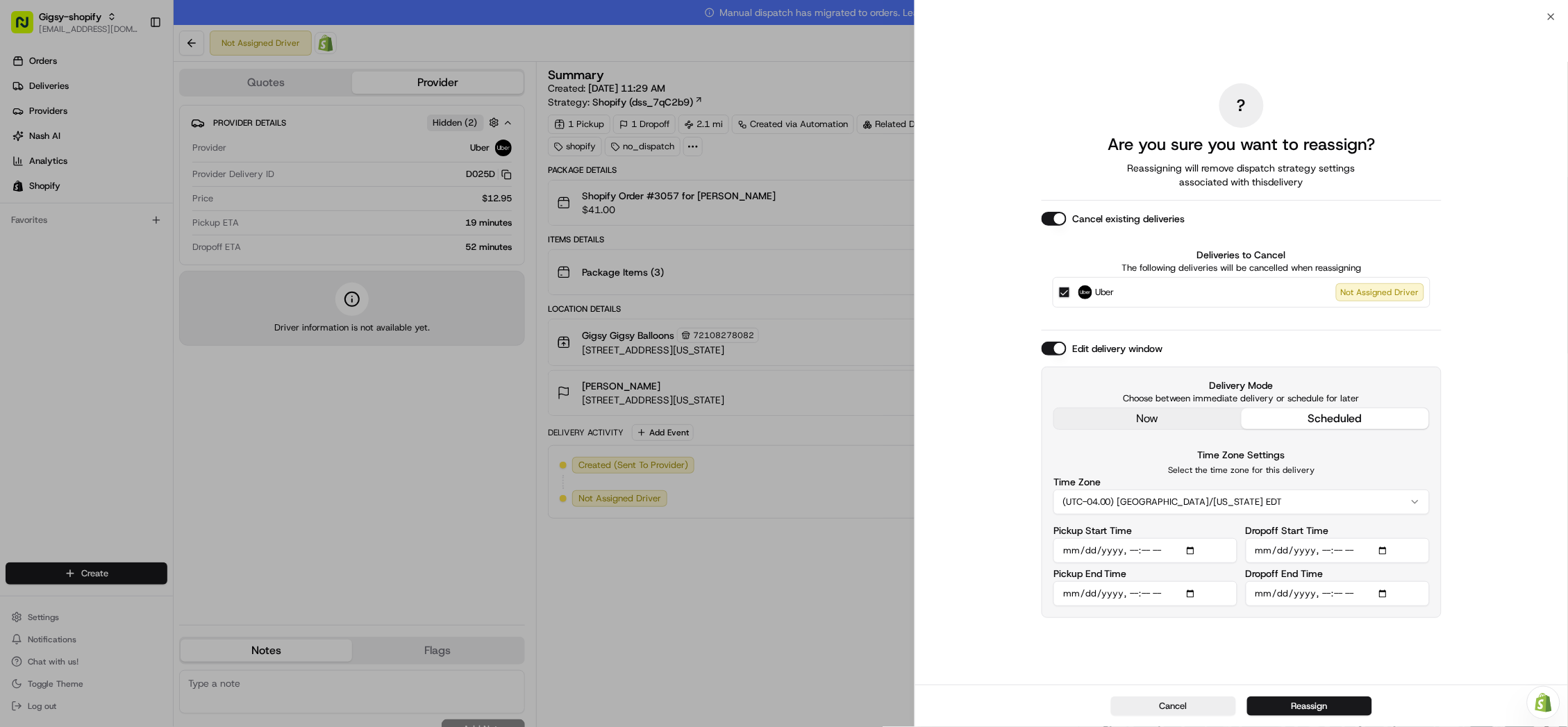
click at [1161, 424] on div "? Are you sure you want to reassign? Reassigning will remove dispatch strategy …" at bounding box center [1241, 350] width 400 height 662
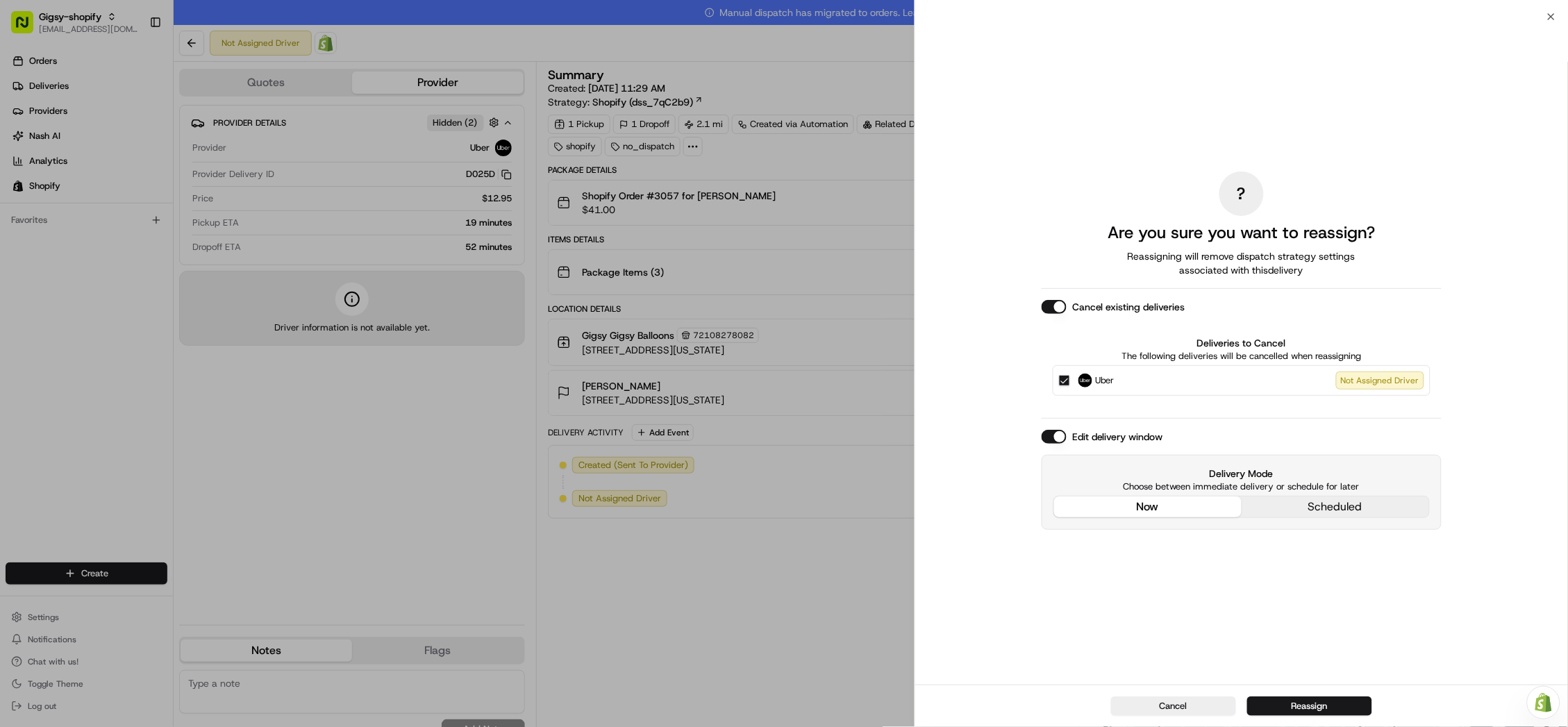
click at [1164, 506] on button "now" at bounding box center [1147, 506] width 188 height 21
click at [1305, 702] on button "Reassign" at bounding box center [1309, 706] width 125 height 19
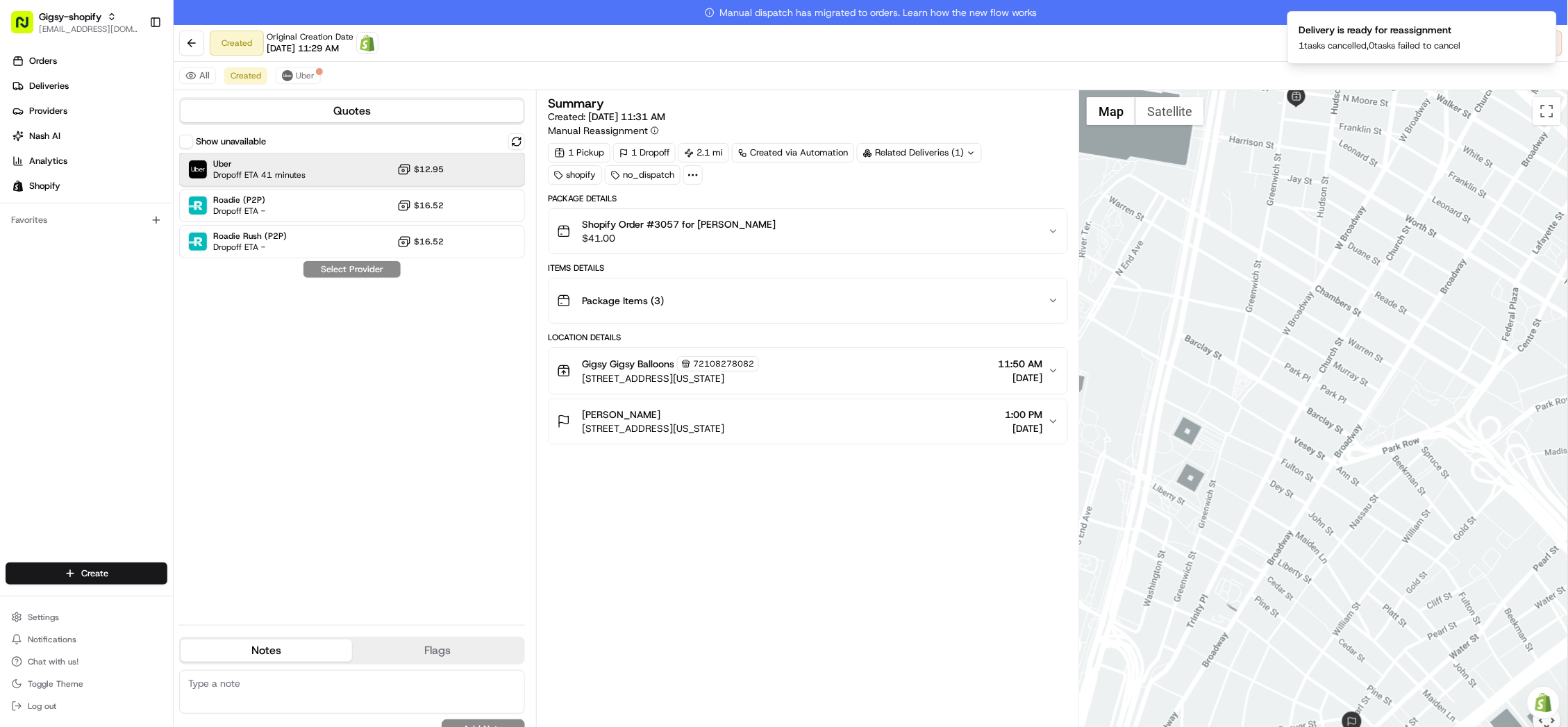
click at [373, 164] on div "Uber Dropoff ETA 41 minutes $12.95" at bounding box center [352, 169] width 346 height 33
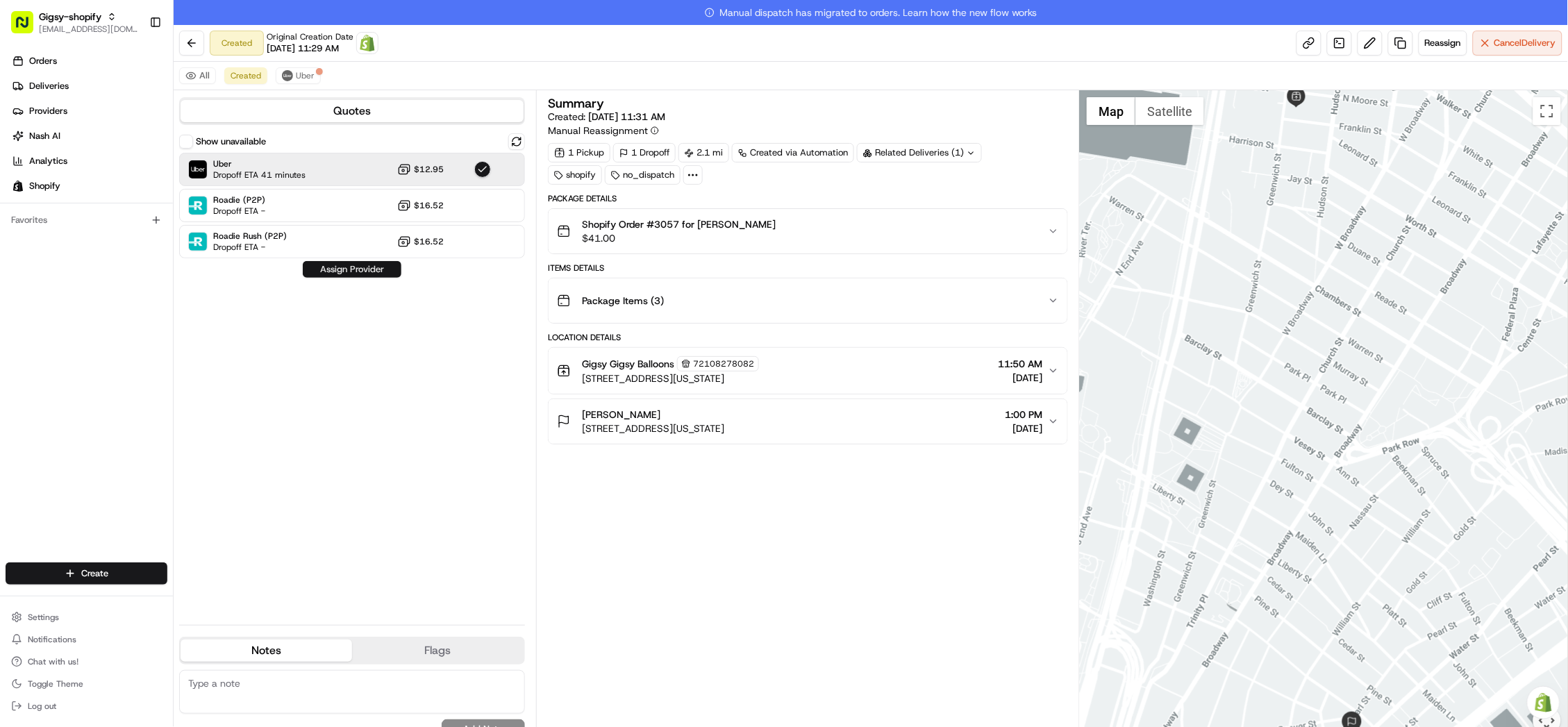
click at [362, 271] on button "Assign Provider" at bounding box center [352, 269] width 98 height 16
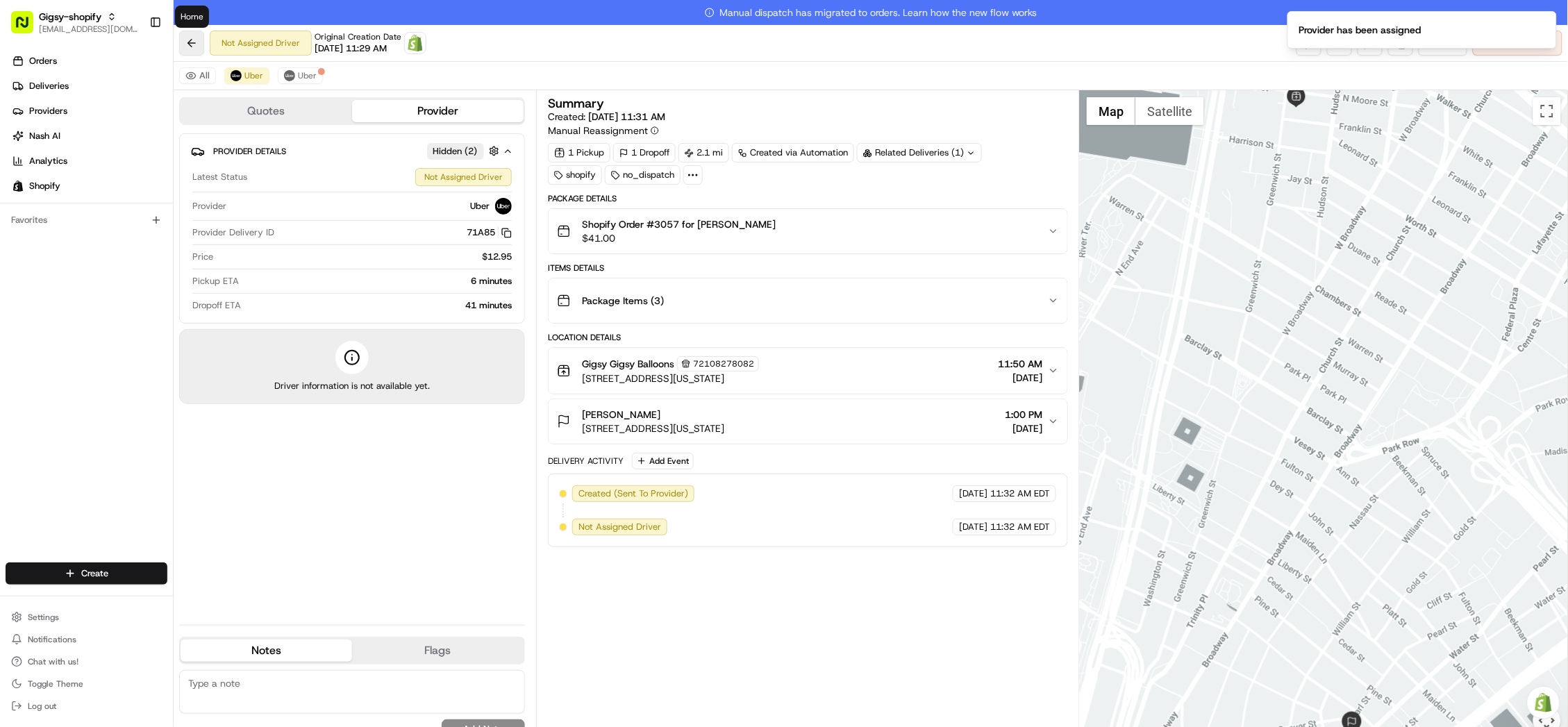
click at [188, 38] on button at bounding box center [191, 43] width 25 height 25
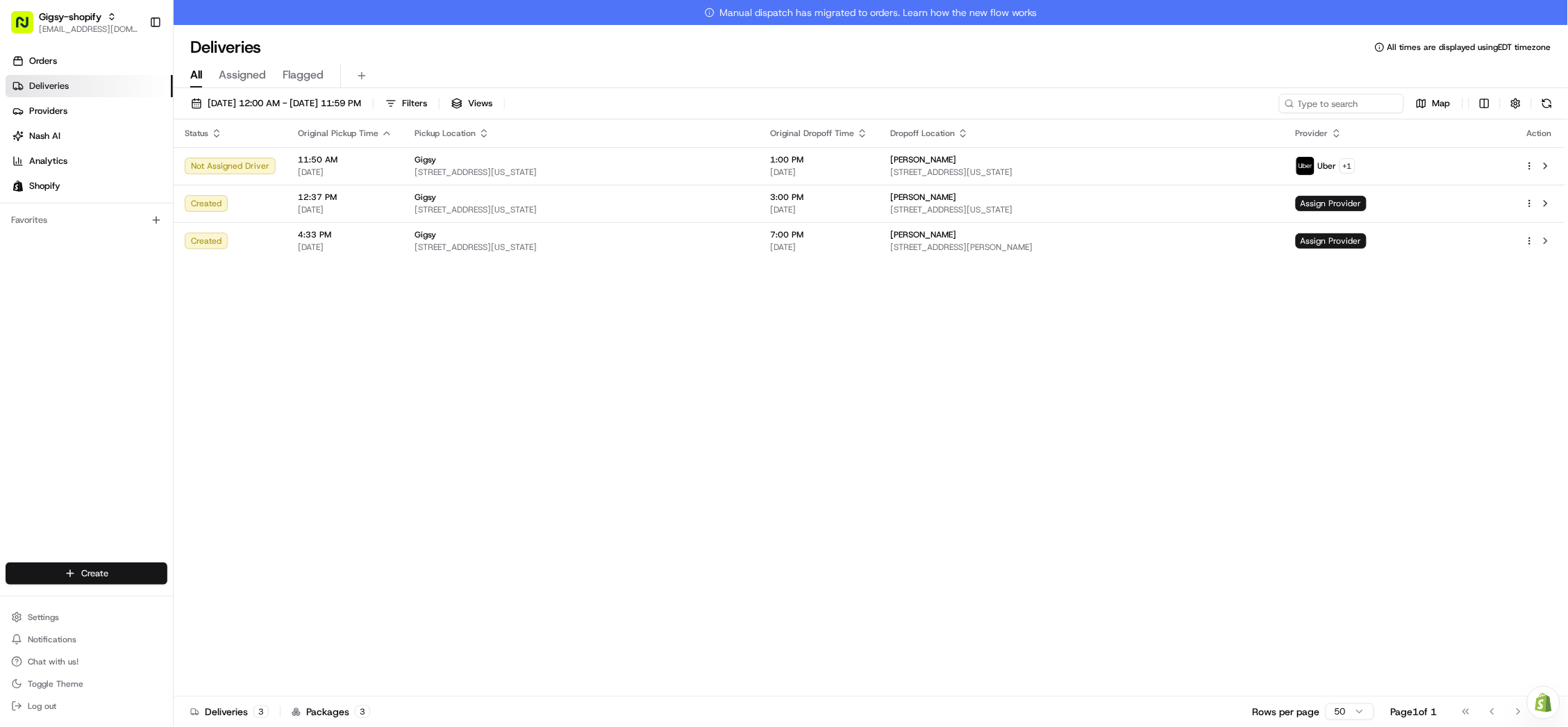
click at [136, 567] on html "Gigsy-shopify hello@getgigsy.com Toggle Sidebar Orders Deliveries Providers Nas…" at bounding box center [784, 364] width 1568 height 727
click at [246, 595] on link "Delivery" at bounding box center [250, 599] width 155 height 25
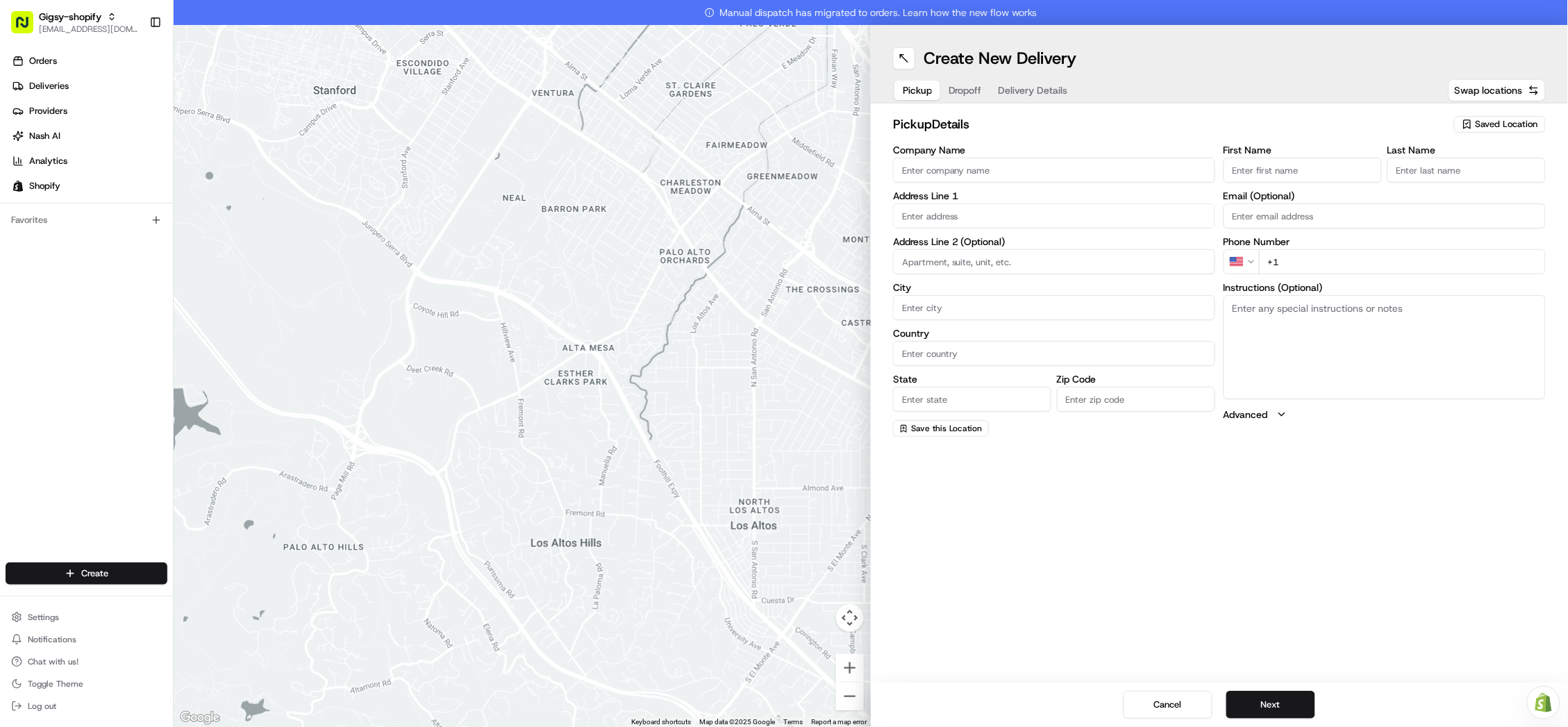
click at [1525, 118] on span "Saved Location" at bounding box center [1507, 125] width 63 height 13
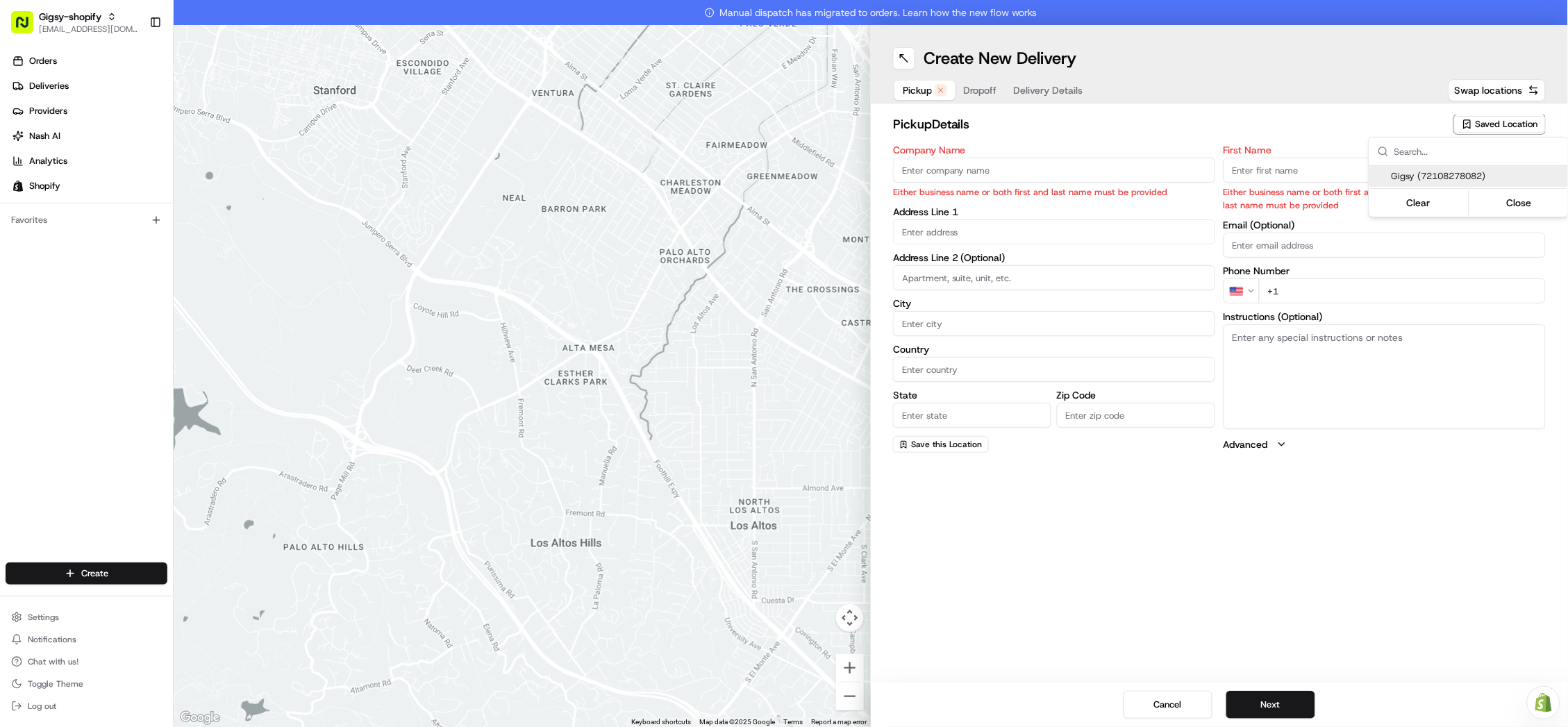
click at [1445, 173] on span "Gigsy (72108278082)" at bounding box center [1477, 177] width 171 height 13
type input "Gigsy"
type input "New York"
type input "US"
type input "NY"
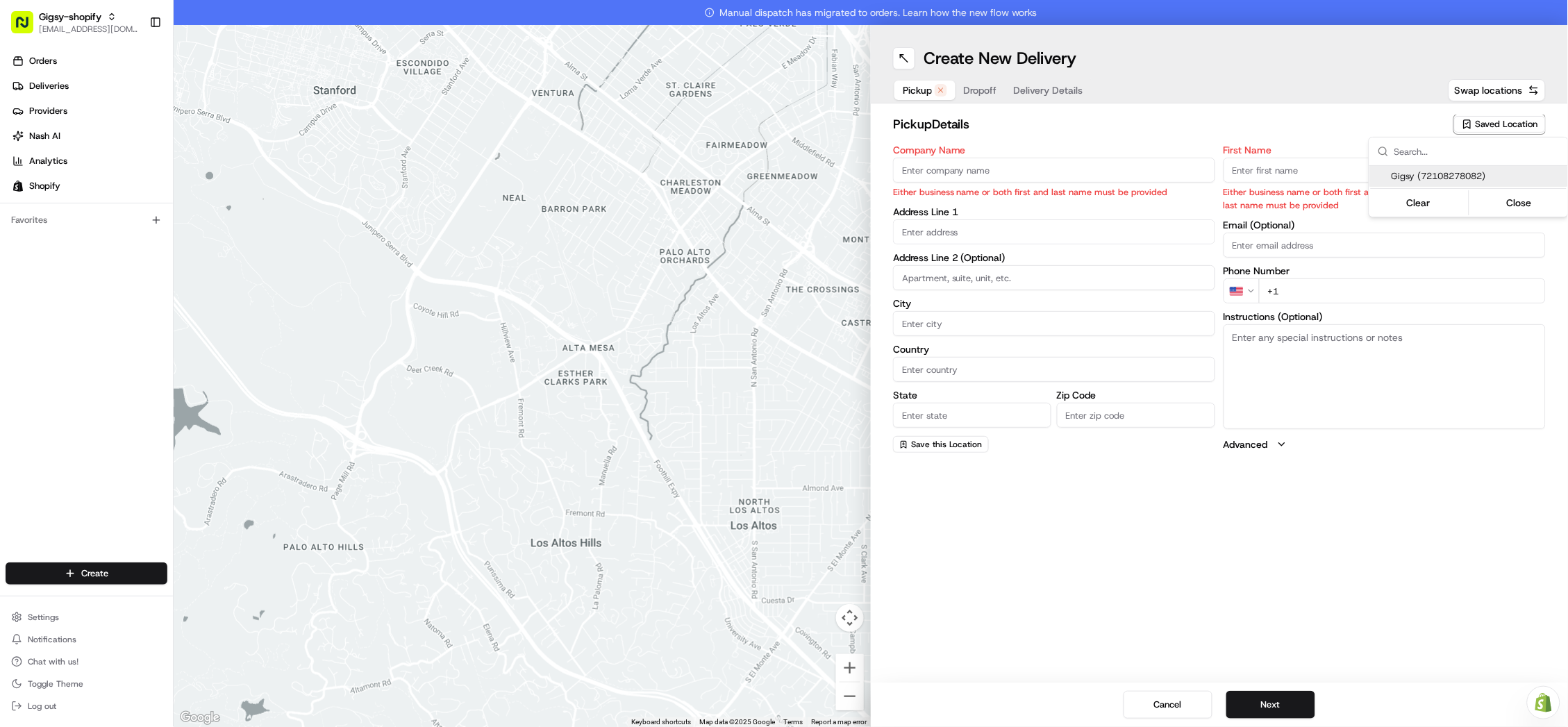
type input "10013"
type input "Gigsy"
type input "Balloons"
type input "[EMAIL_ADDRESS][DOMAIN_NAME]"
type input "+1 586 995 8717"
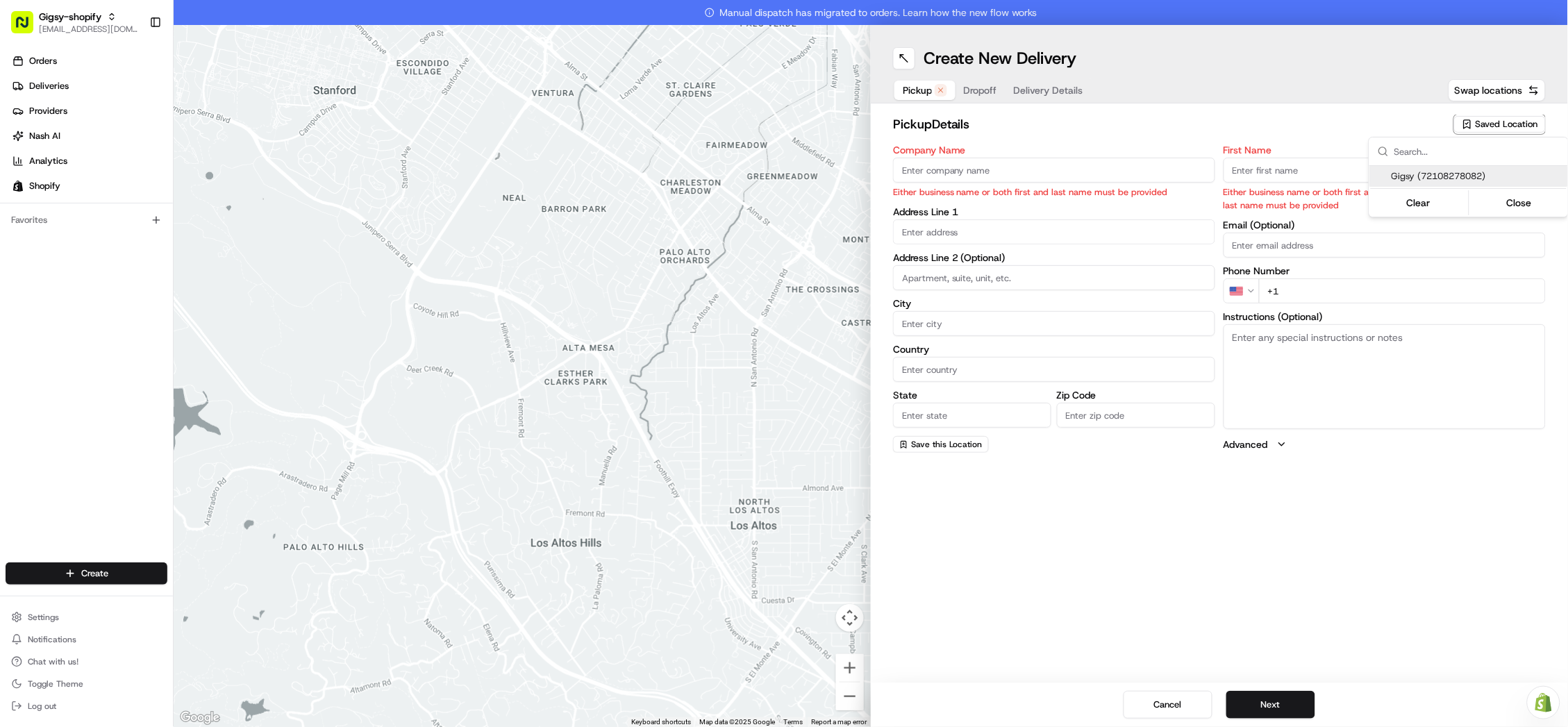
type textarea "Left side of street between North Moore and Franklin Street."
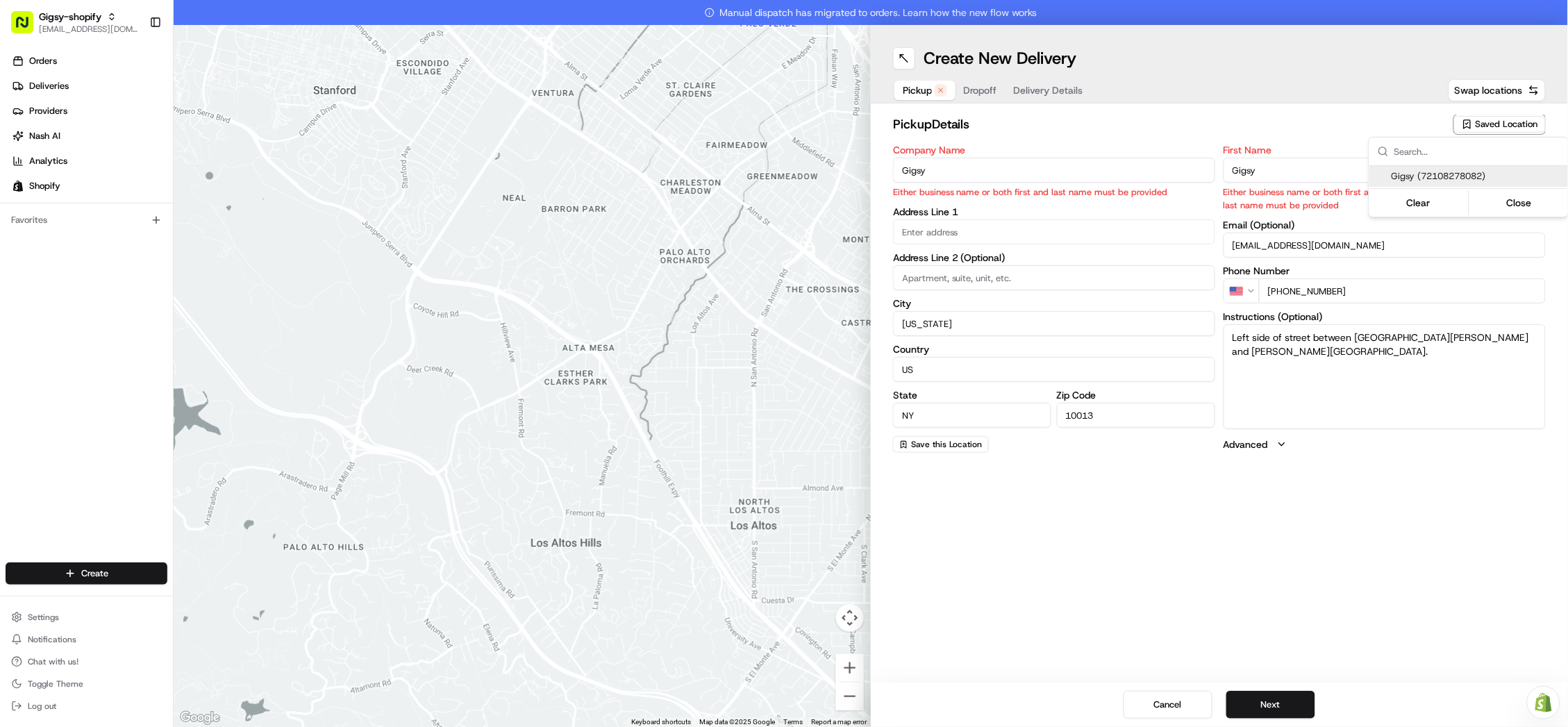
type input "375 Greenwich Street"
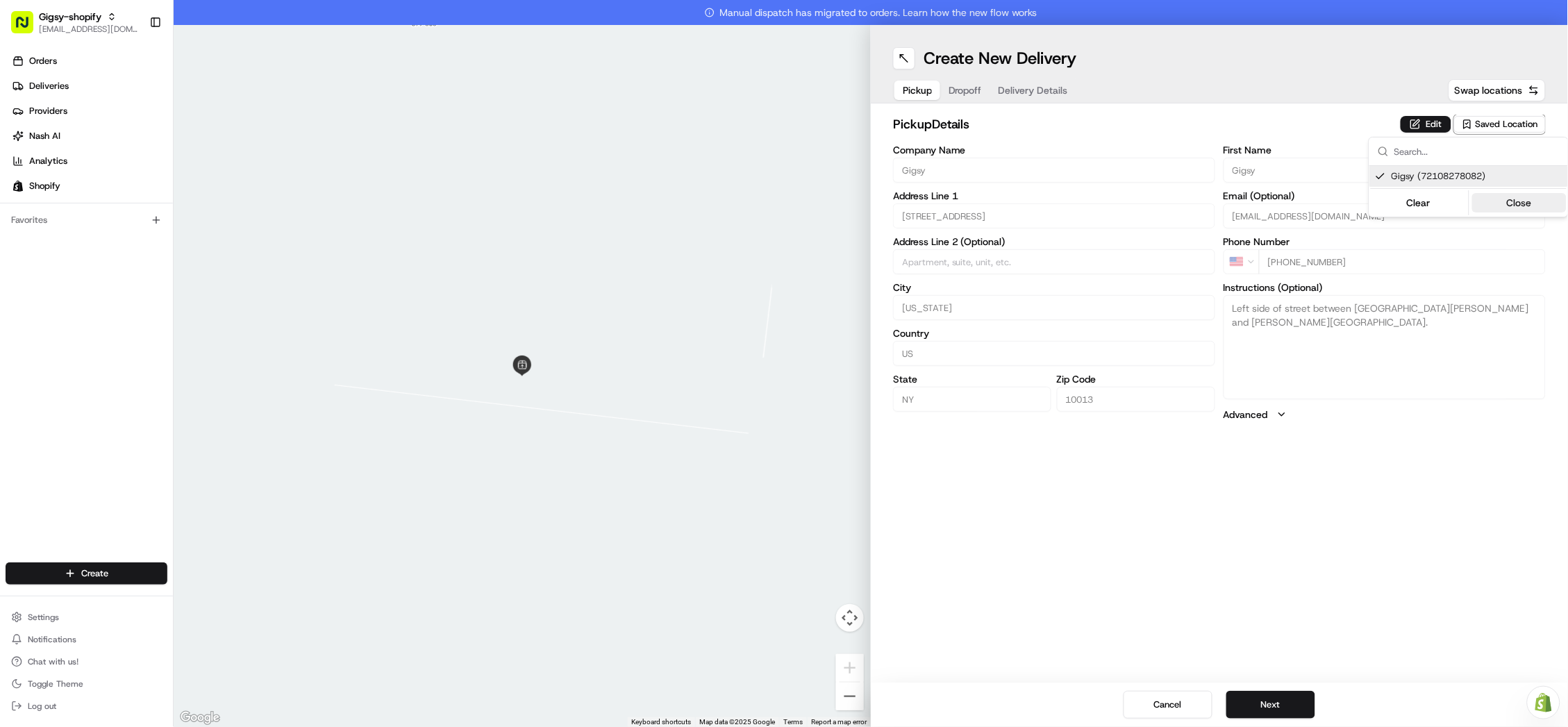
click at [1512, 197] on button "Close" at bounding box center [1519, 202] width 95 height 19
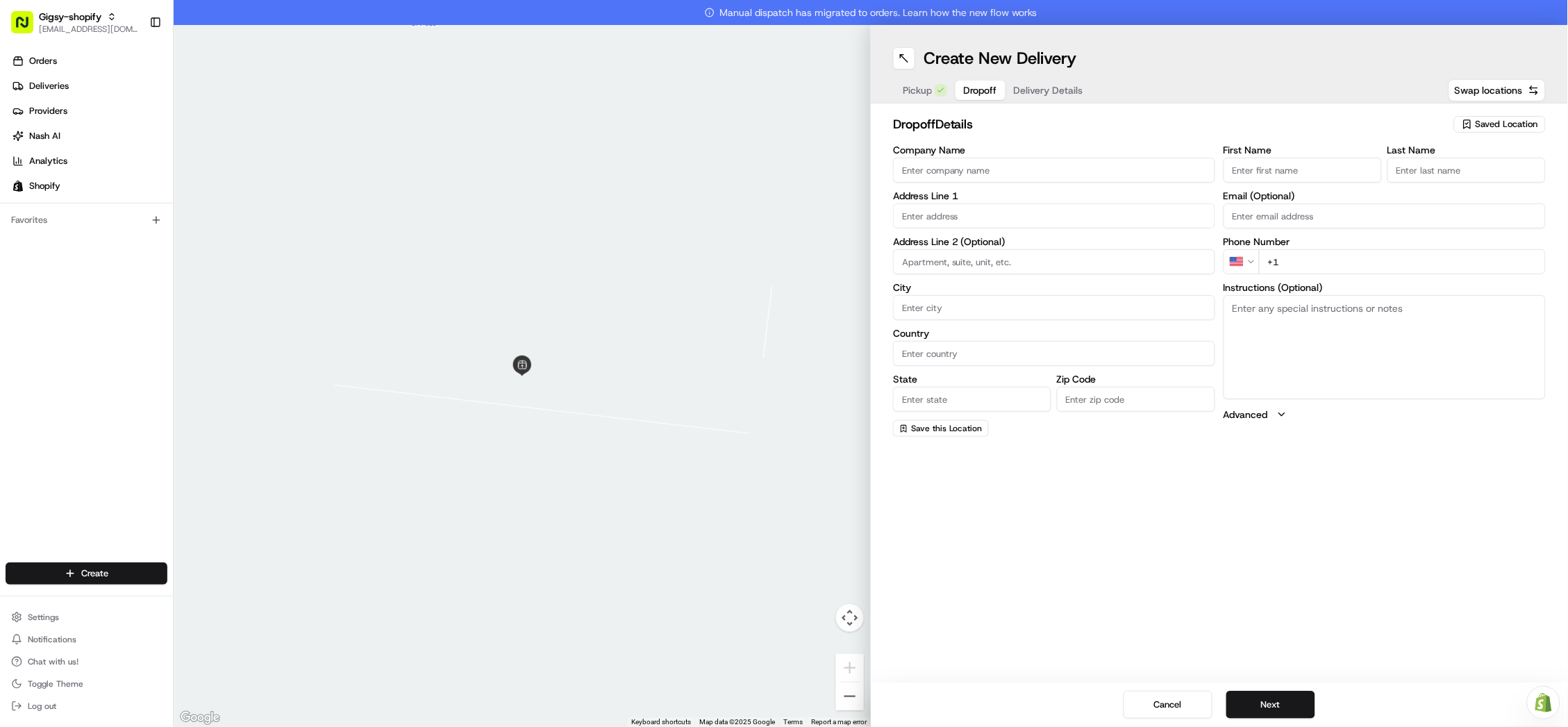
click at [964, 93] on span "Dropoff" at bounding box center [980, 90] width 34 height 14
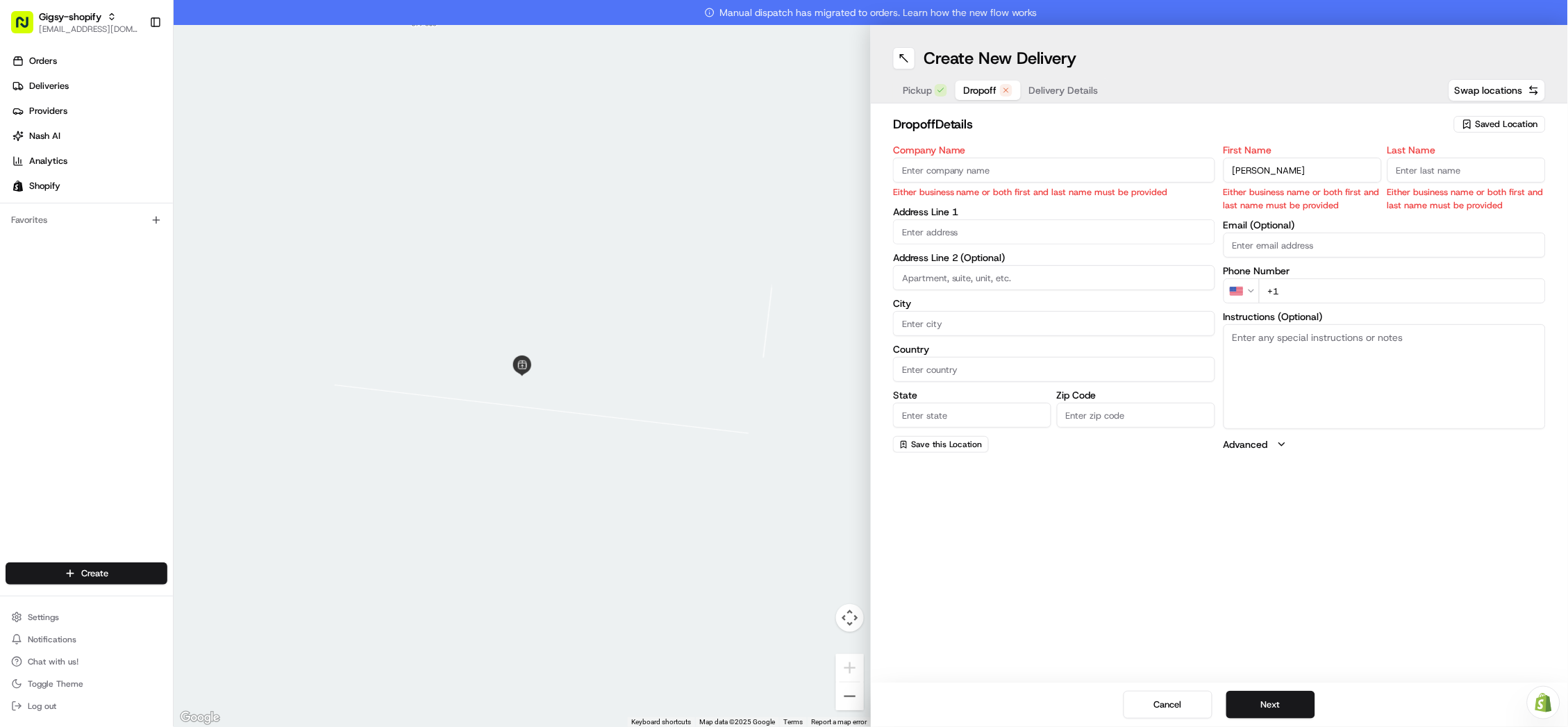
type input "Elizabeth"
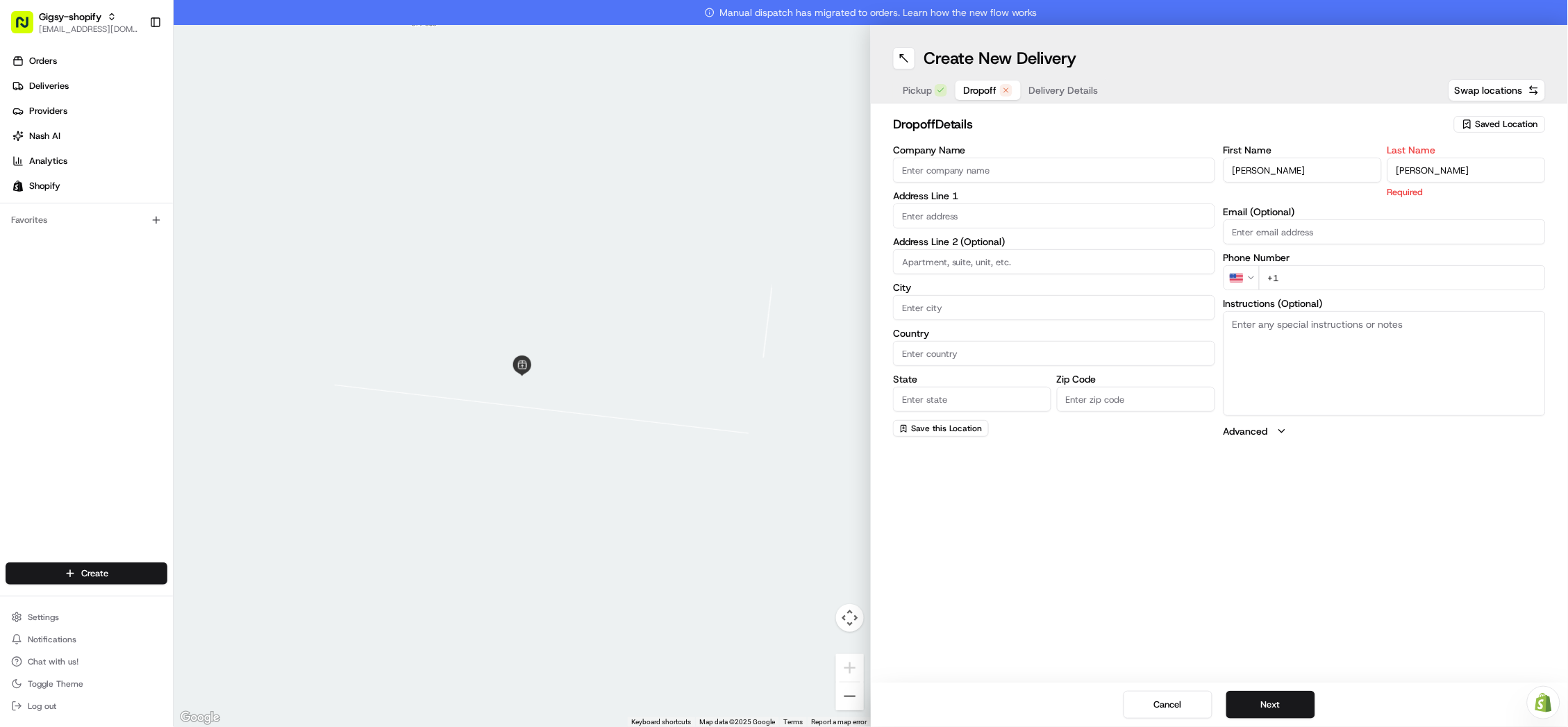
type input "Zaretsky"
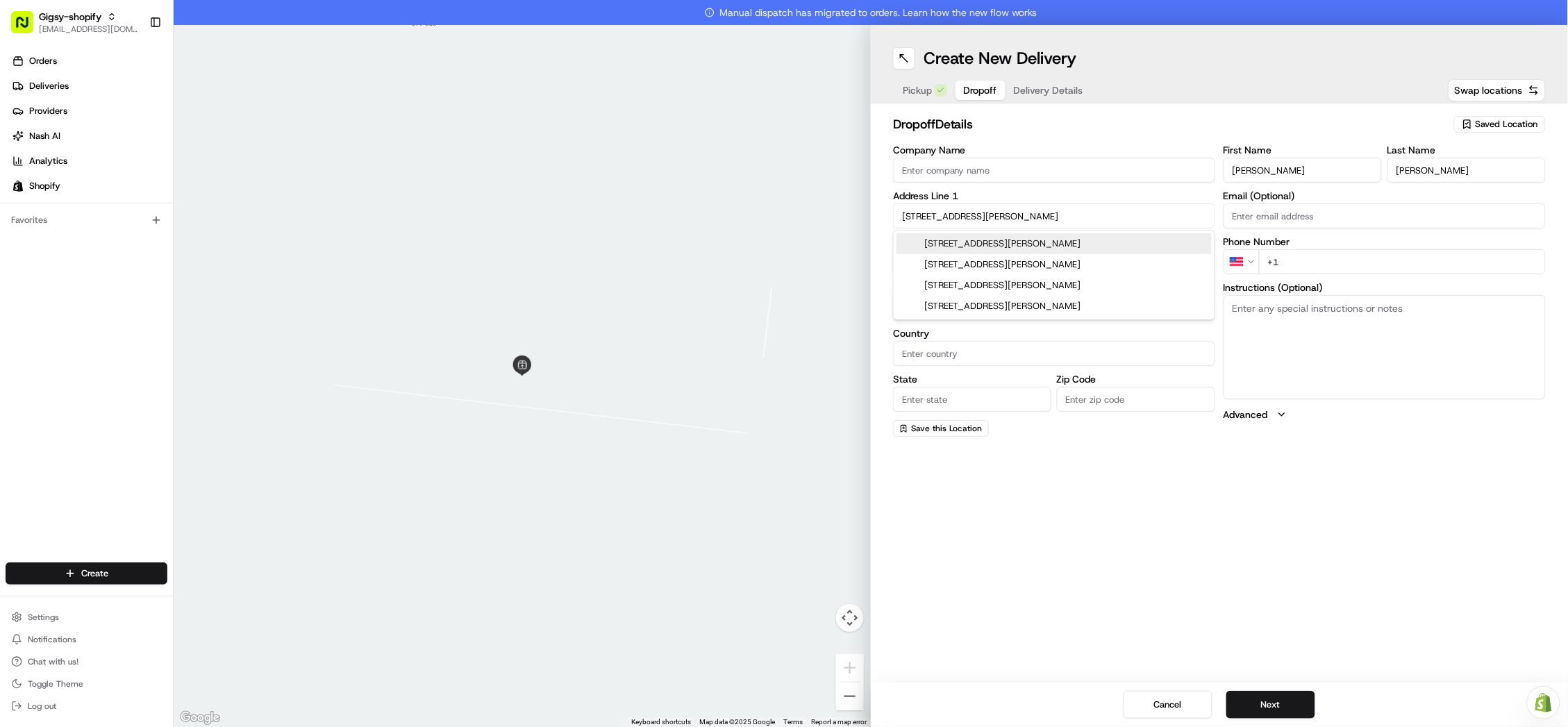
click at [1038, 239] on div "693 Saint Johns Place, Brooklyn, NY" at bounding box center [1054, 243] width 315 height 21
type input "[STREET_ADDRESS][PERSON_NAME]"
type input "Brooklyn"
type input "United States"
type input "NY"
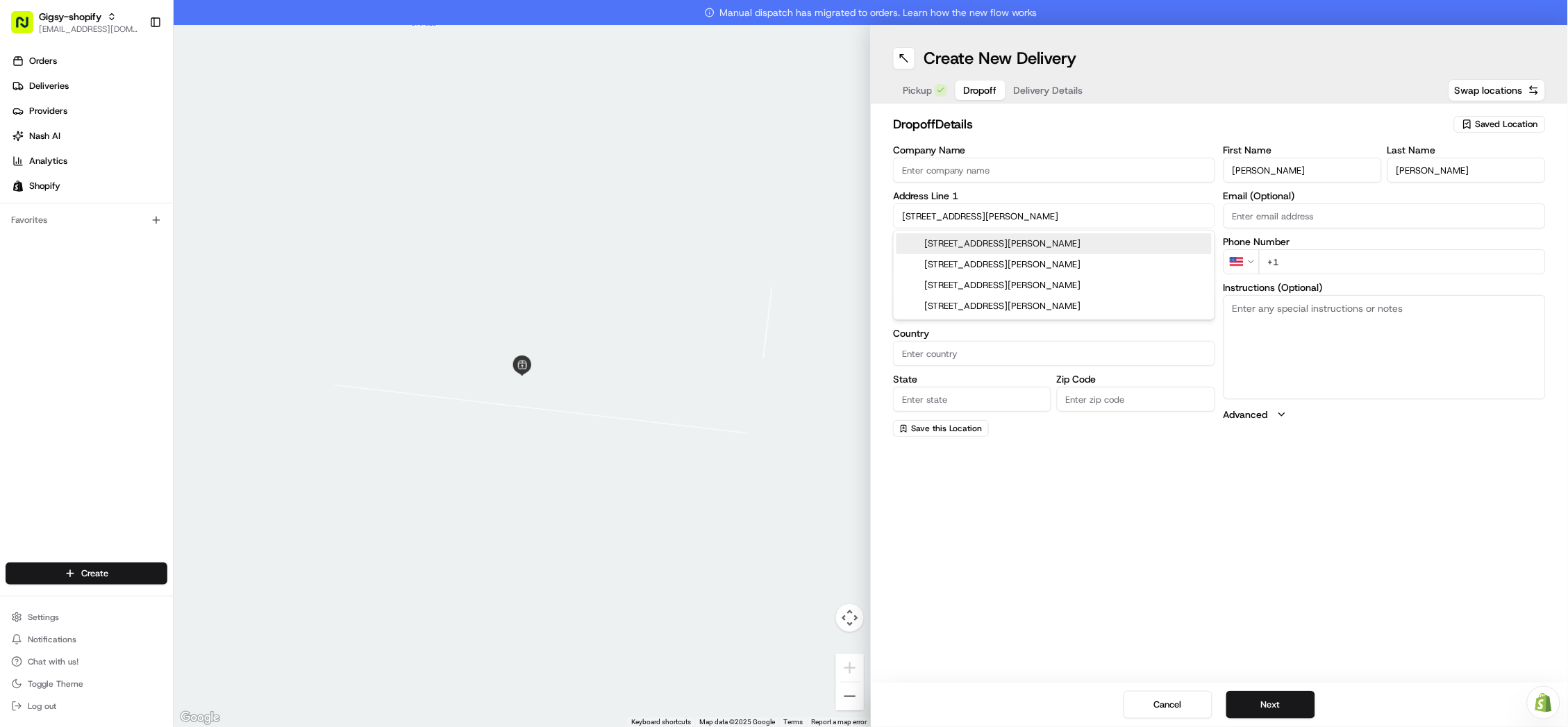
type input "11216"
type input "693 Saint Johns Place"
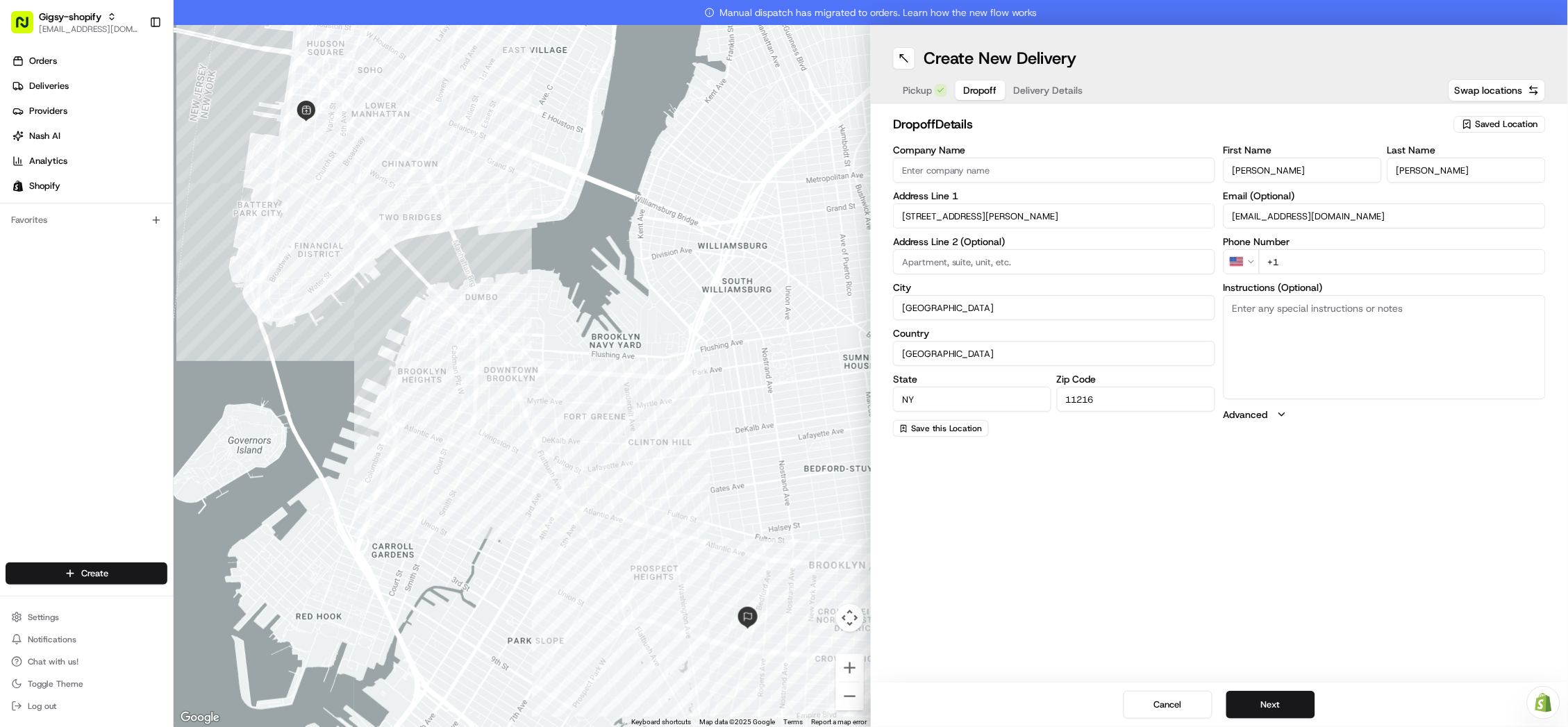
type input "lizzaretsky@gmail.com"
click at [1328, 267] on input "+1" at bounding box center [1403, 262] width 287 height 25
type input "+1 847 951 7453"
click at [1288, 334] on textarea "Instructions (Optional)" at bounding box center [1385, 347] width 322 height 104
click at [1152, 36] on div "Create New Delivery Pickup Dropoff Delivery Details Swap locations" at bounding box center [1219, 64] width 697 height 78
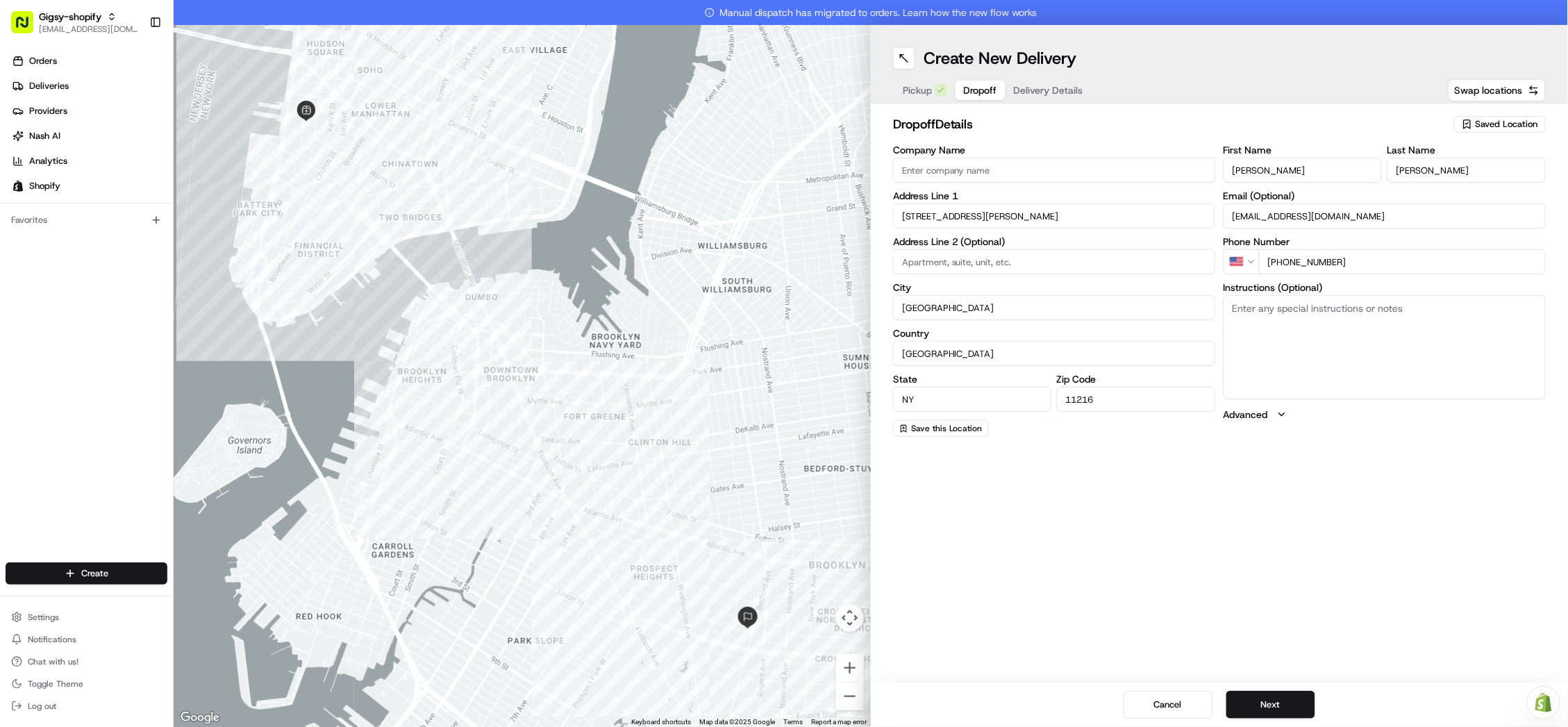
click at [1302, 321] on textarea "Instructions (Optional)" at bounding box center [1385, 347] width 322 height 104
click at [1305, 353] on textarea "Instructions (Optional)" at bounding box center [1385, 347] width 322 height 104
click at [1274, 701] on button "Next" at bounding box center [1271, 704] width 89 height 28
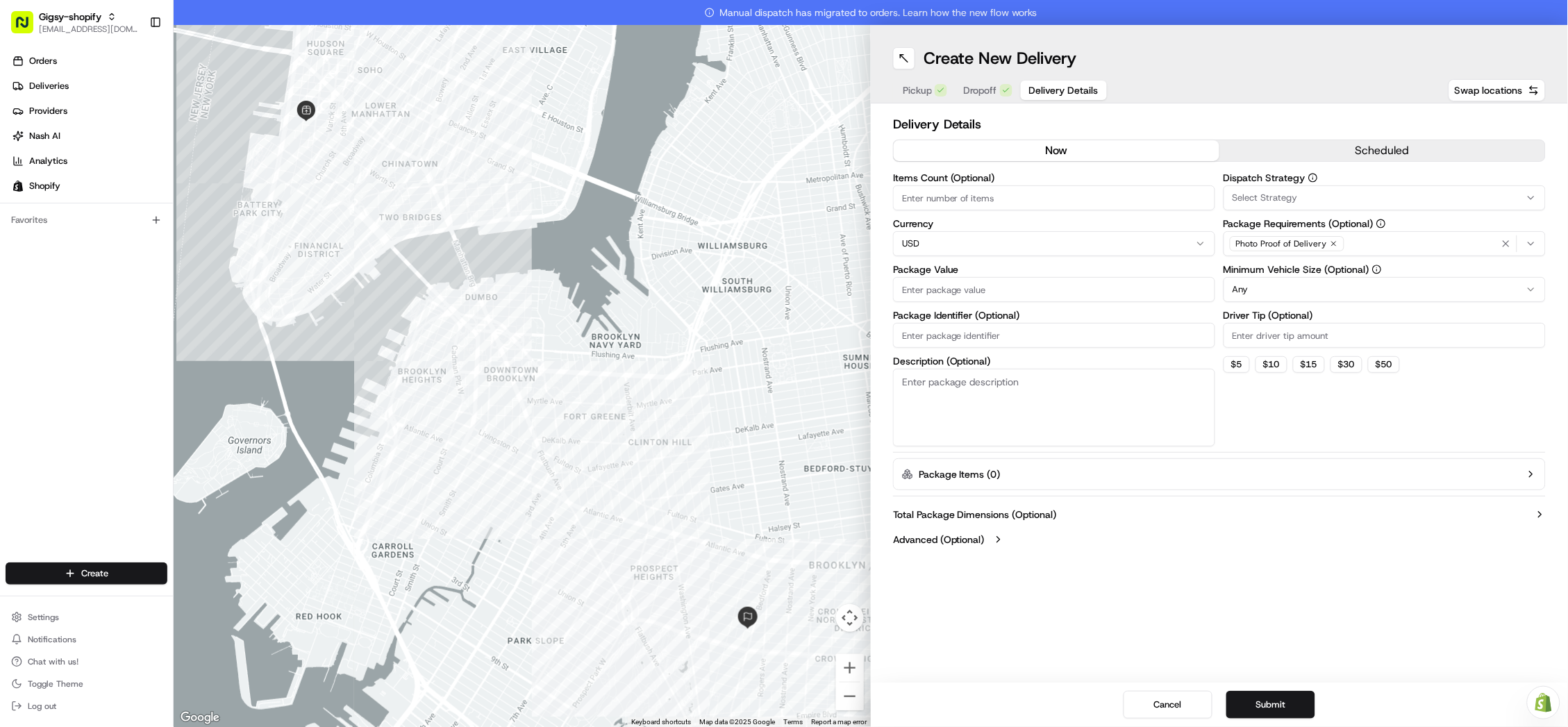
click at [1248, 67] on div "Create New Delivery" at bounding box center [1219, 58] width 652 height 22
click at [1152, 53] on div "Create New Delivery" at bounding box center [1219, 58] width 652 height 22
click at [1235, 364] on button "$ 5" at bounding box center [1236, 364] width 26 height 16
type input "5"
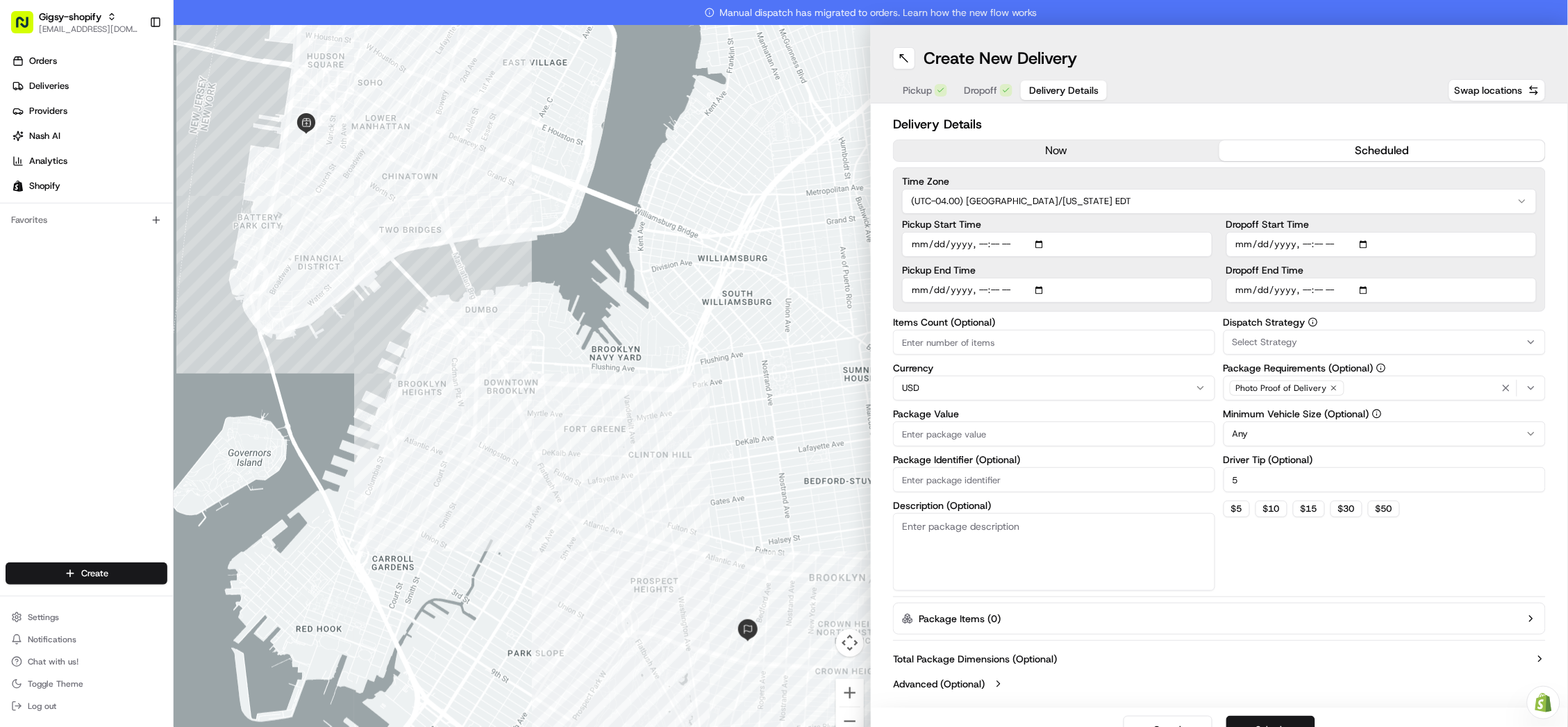
click at [1333, 140] on button "scheduled" at bounding box center [1382, 150] width 326 height 21
click at [1016, 239] on input "Pickup Start Time" at bounding box center [1057, 244] width 310 height 25
click at [994, 238] on input "Pickup Start Time" at bounding box center [1057, 244] width 310 height 25
click at [985, 242] on input "Pickup Start Time" at bounding box center [1057, 244] width 310 height 25
click at [1002, 239] on input "Pickup Start Time" at bounding box center [1057, 244] width 310 height 25
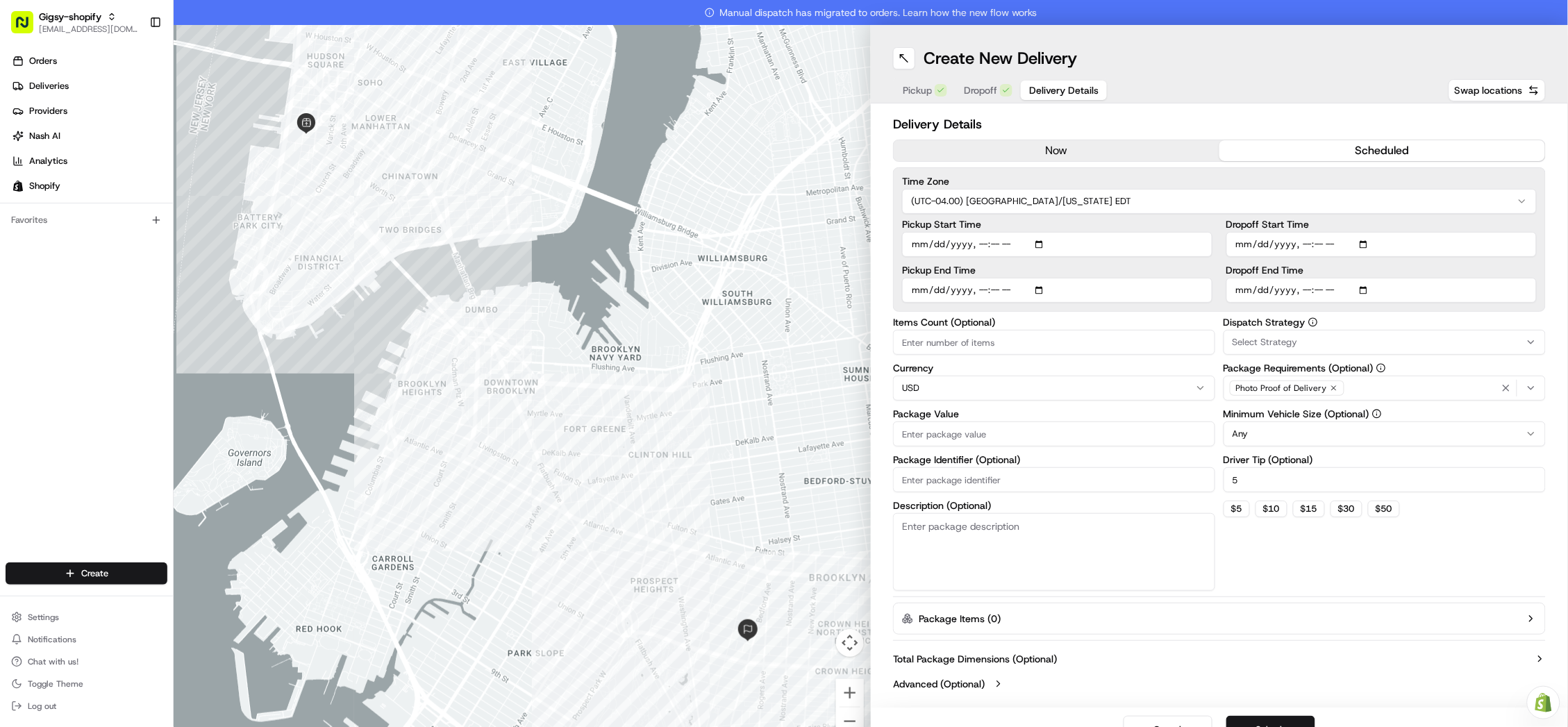
click at [985, 239] on input "Pickup Start Time" at bounding box center [1057, 244] width 310 height 25
click at [998, 239] on input "Pickup Start Time" at bounding box center [1057, 244] width 310 height 25
click at [1047, 269] on label "Pickup End Time" at bounding box center [1057, 270] width 310 height 10
click at [1047, 278] on input "Pickup End Time" at bounding box center [1057, 290] width 310 height 25
click at [980, 283] on input "Pickup End Time" at bounding box center [1057, 290] width 310 height 25
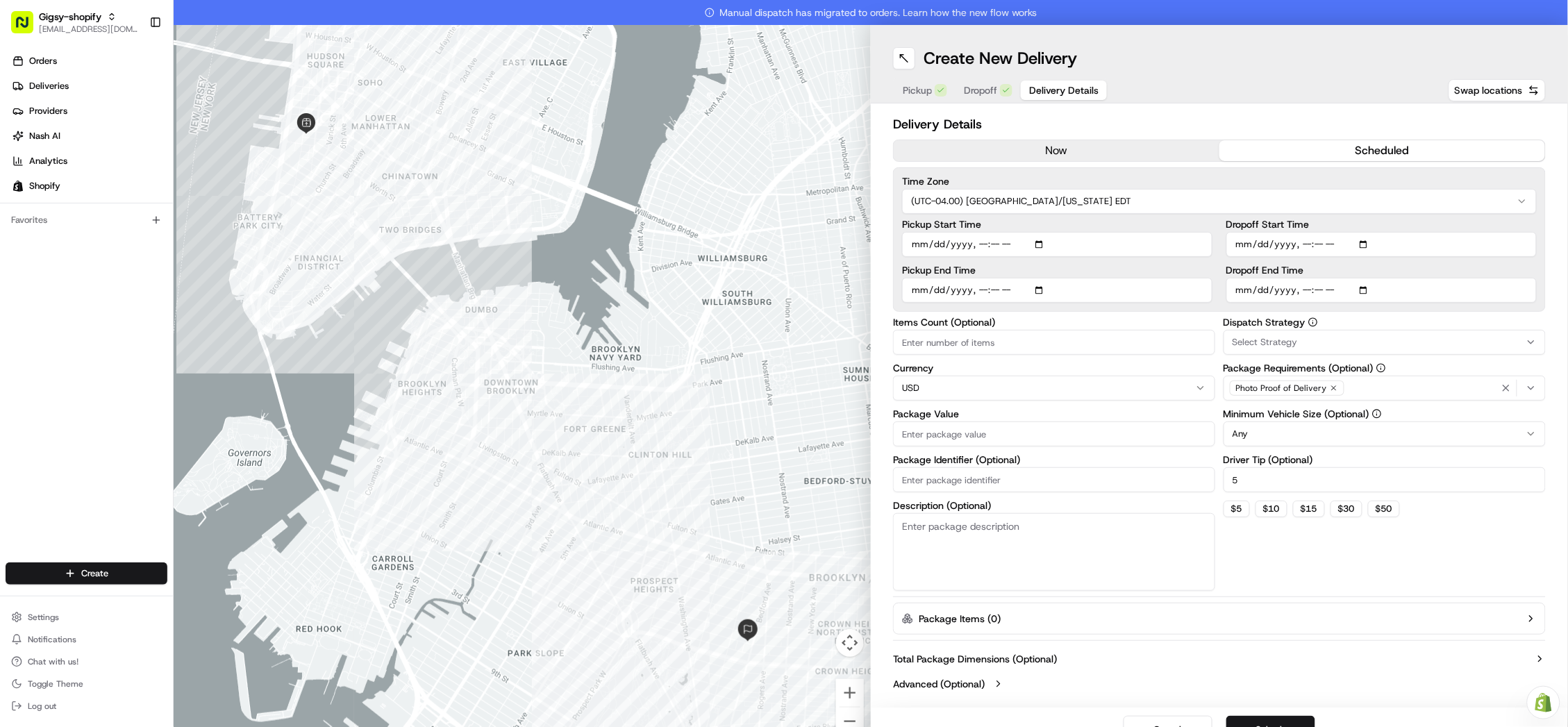
click at [1003, 284] on input "Pickup End Time" at bounding box center [1057, 290] width 310 height 25
click at [997, 285] on input "Pickup End Time" at bounding box center [1057, 290] width 310 height 25
click at [1312, 242] on input "Dropoff Start Time" at bounding box center [1381, 244] width 310 height 25
click at [1318, 238] on input "Dropoff Start Time" at bounding box center [1381, 244] width 310 height 25
click at [1378, 254] on input "Dropoff Start Time" at bounding box center [1381, 244] width 310 height 25
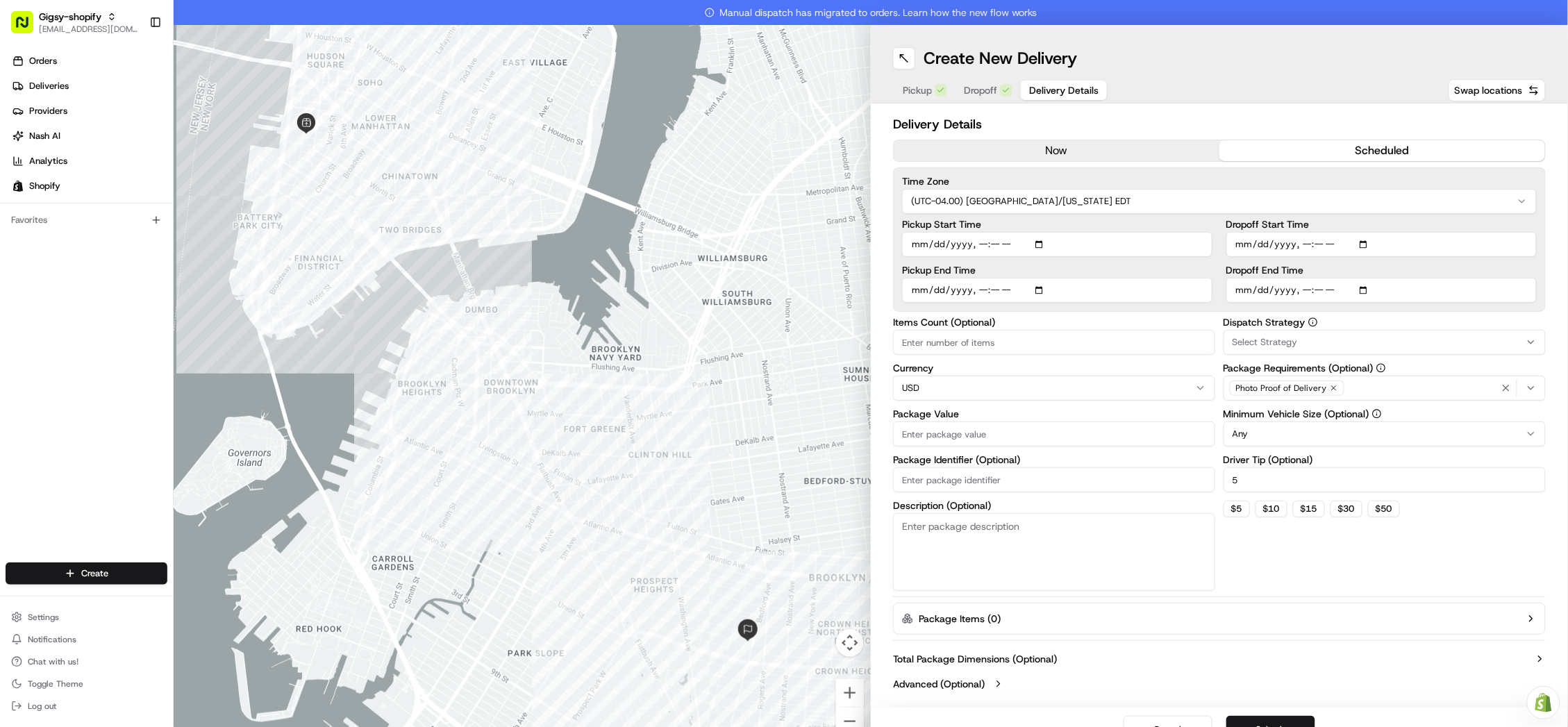
click at [1374, 285] on input "Dropoff End Time" at bounding box center [1381, 290] width 310 height 25
click at [1295, 284] on input "Dropoff End Time" at bounding box center [1381, 290] width 310 height 25
click at [1307, 284] on input "Dropoff End Time" at bounding box center [1381, 290] width 310 height 25
click at [1322, 283] on input "Dropoff End Time" at bounding box center [1381, 290] width 310 height 25
click at [1414, 312] on div "Delivery Details now scheduled Time Zone (UTC-04.00) America/New York EDT Picku…" at bounding box center [1219, 406] width 652 height 582
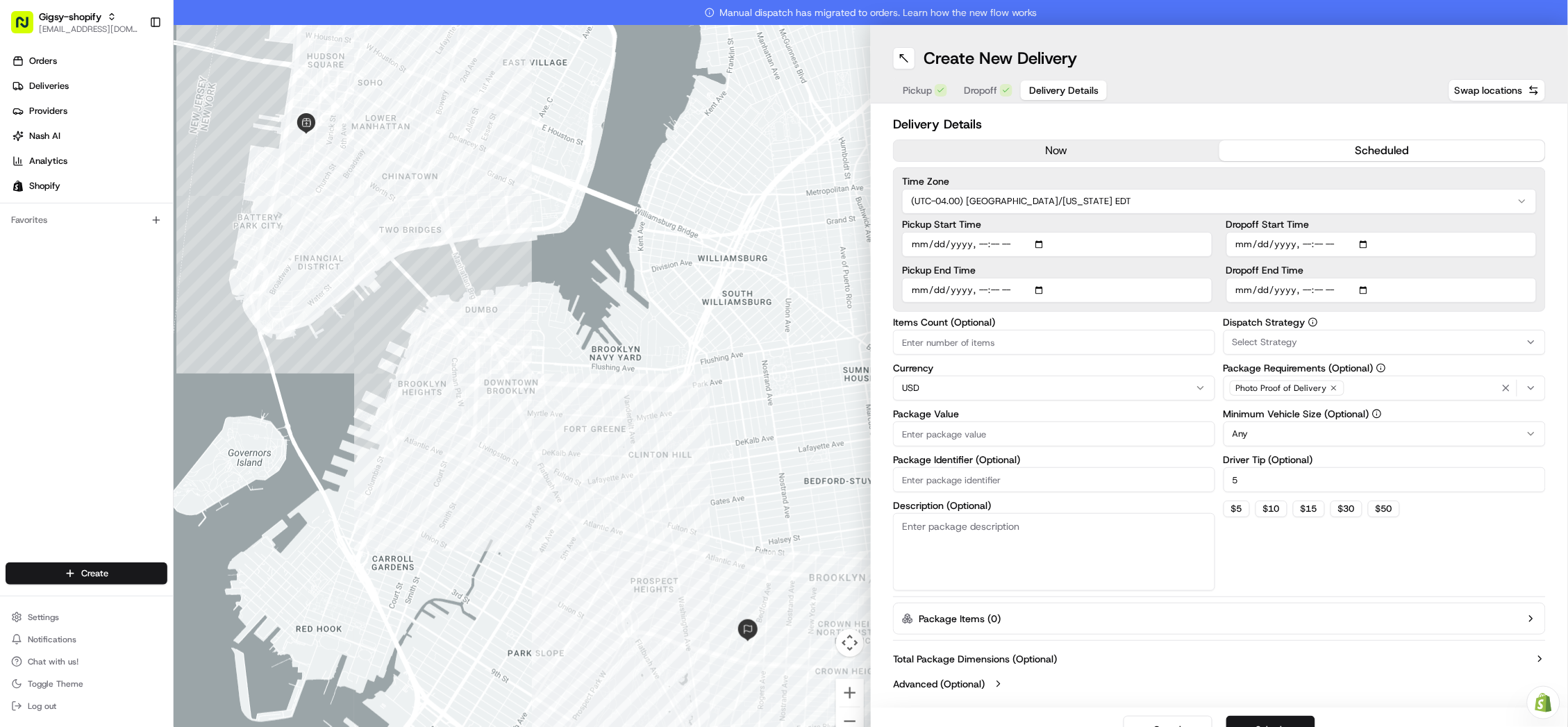
click at [971, 429] on input "Package Value" at bounding box center [1054, 433] width 322 height 25
type input "108.34"
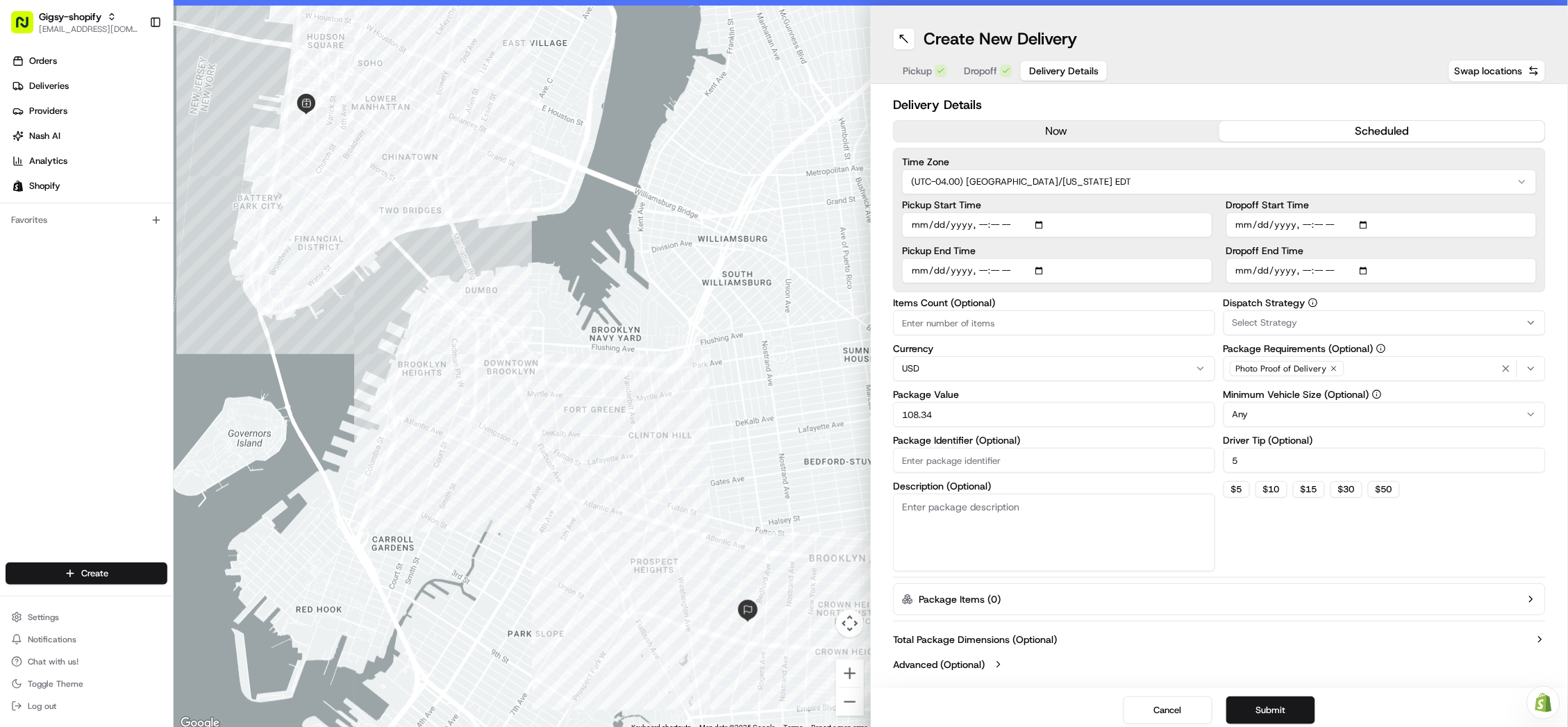
scroll to position [19, 0]
click at [1279, 702] on button "Submit" at bounding box center [1271, 711] width 89 height 28
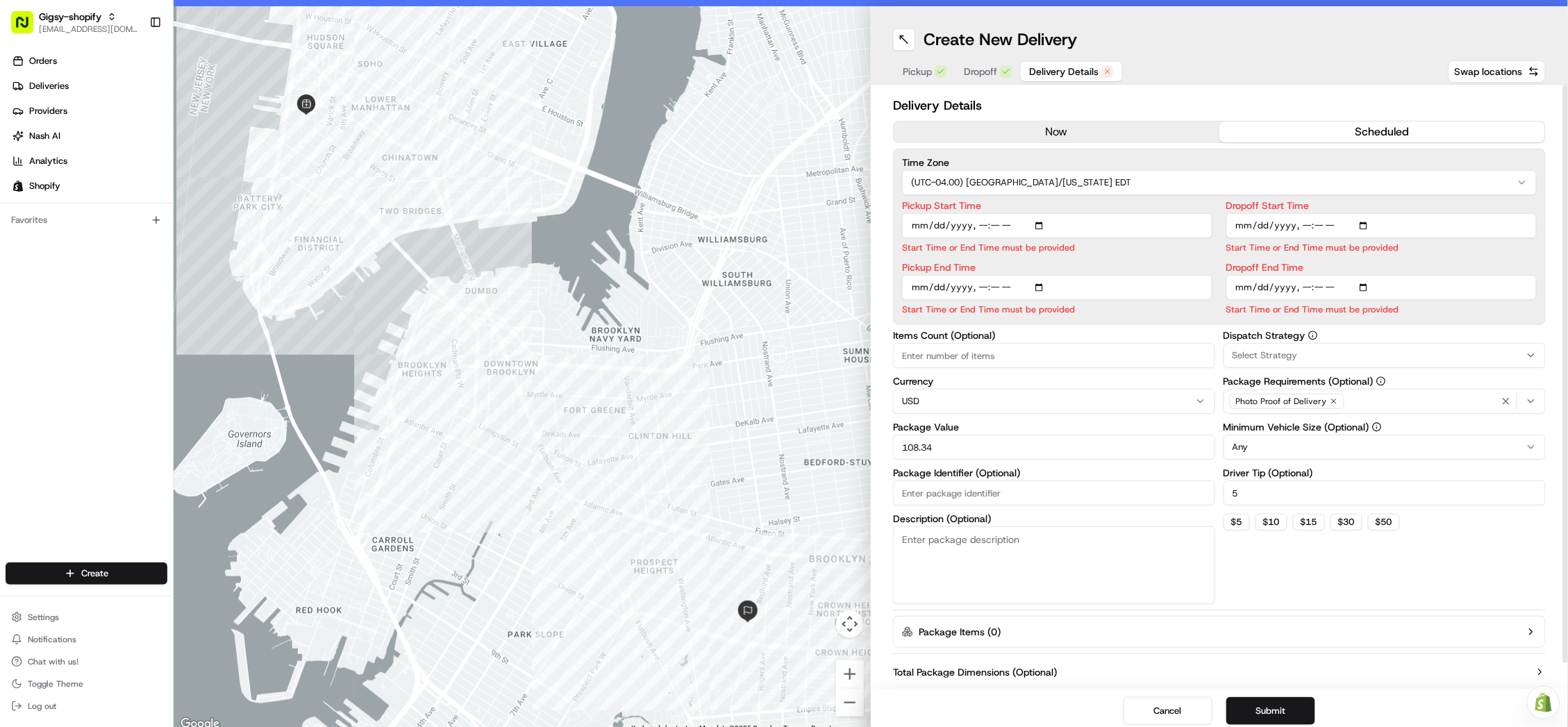
click at [1021, 219] on input "Pickup Start Time" at bounding box center [1057, 225] width 310 height 25
type input "2025-08-19T11:42"
click at [1038, 216] on input "Pickup Start Time" at bounding box center [1057, 225] width 310 height 25
click at [1097, 275] on input "Pickup End Time" at bounding box center [1057, 287] width 310 height 25
type input "2025-08-19T11:42"
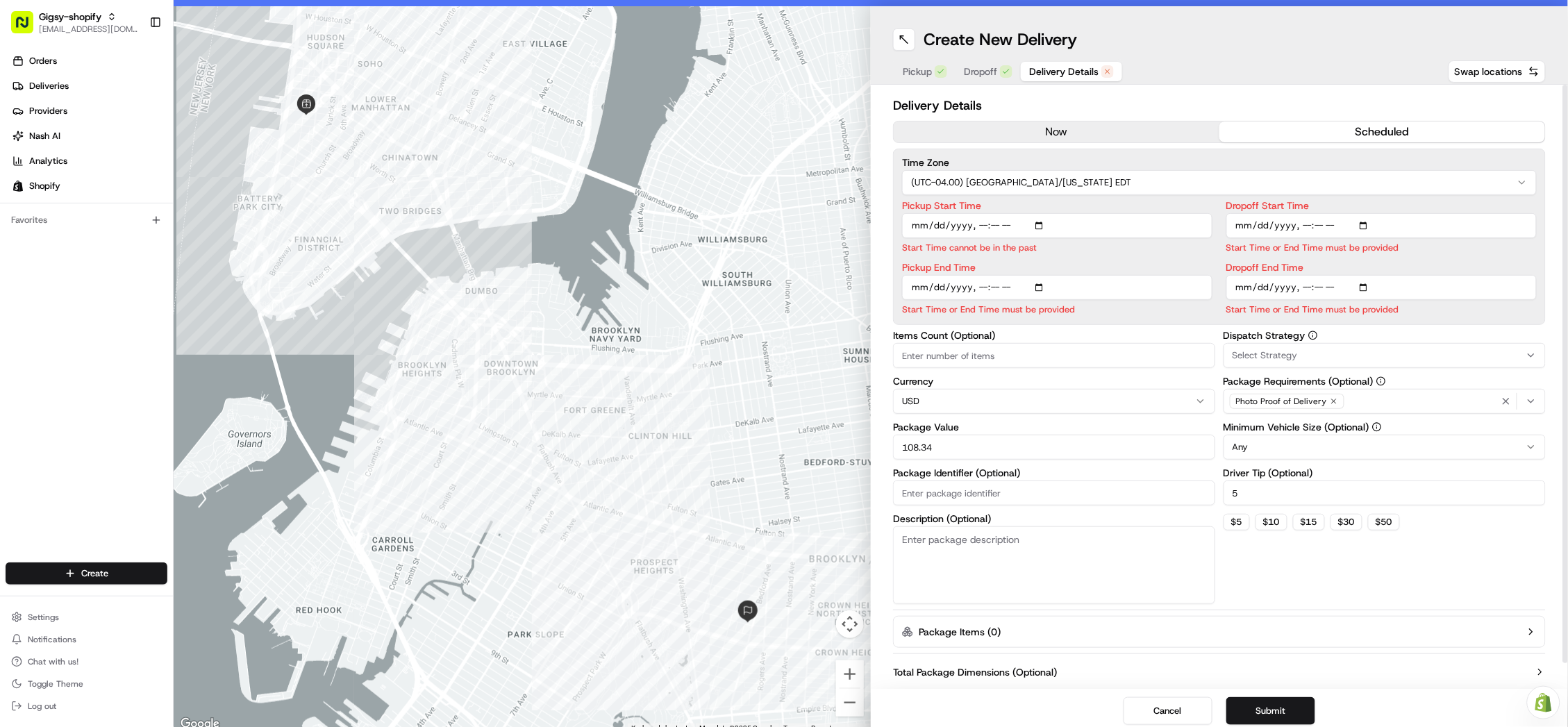
click at [1256, 219] on input "Dropoff Start Time" at bounding box center [1381, 225] width 310 height 25
type input "2025-08-19T11:42"
click at [1399, 264] on label "Dropoff End Time" at bounding box center [1381, 267] width 310 height 10
click at [1399, 275] on input "Dropoff End Time" at bounding box center [1381, 287] width 310 height 25
type input "2025-08-19T11:42"
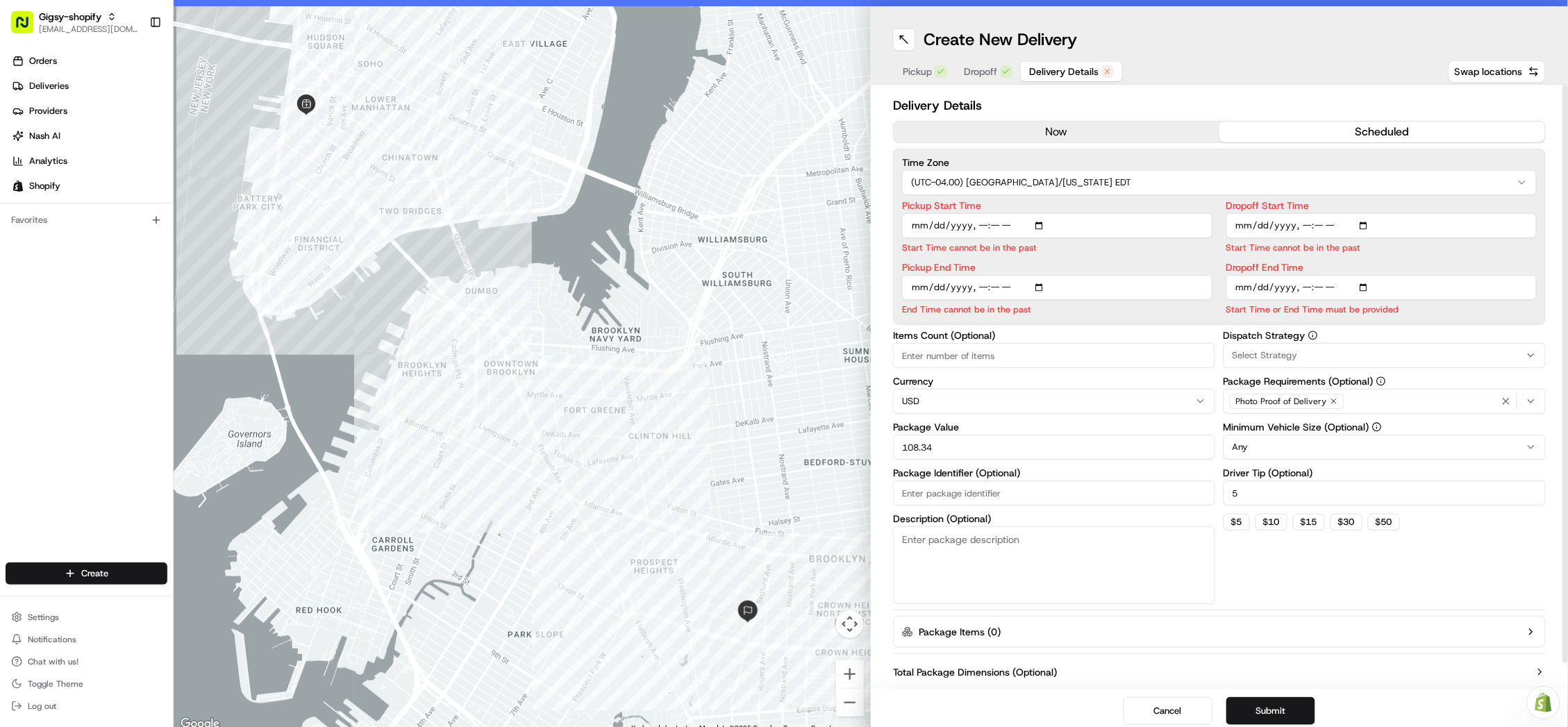
click at [1198, 284] on input "Pickup End Time" at bounding box center [1057, 287] width 310 height 25
click at [1277, 723] on button "Submit" at bounding box center [1271, 711] width 89 height 28
click at [1263, 719] on button "Submit" at bounding box center [1271, 711] width 89 height 28
click at [1275, 713] on button "Submit" at bounding box center [1271, 711] width 89 height 28
click at [1057, 304] on p "End Time cannot be in the past" at bounding box center [1057, 309] width 310 height 14
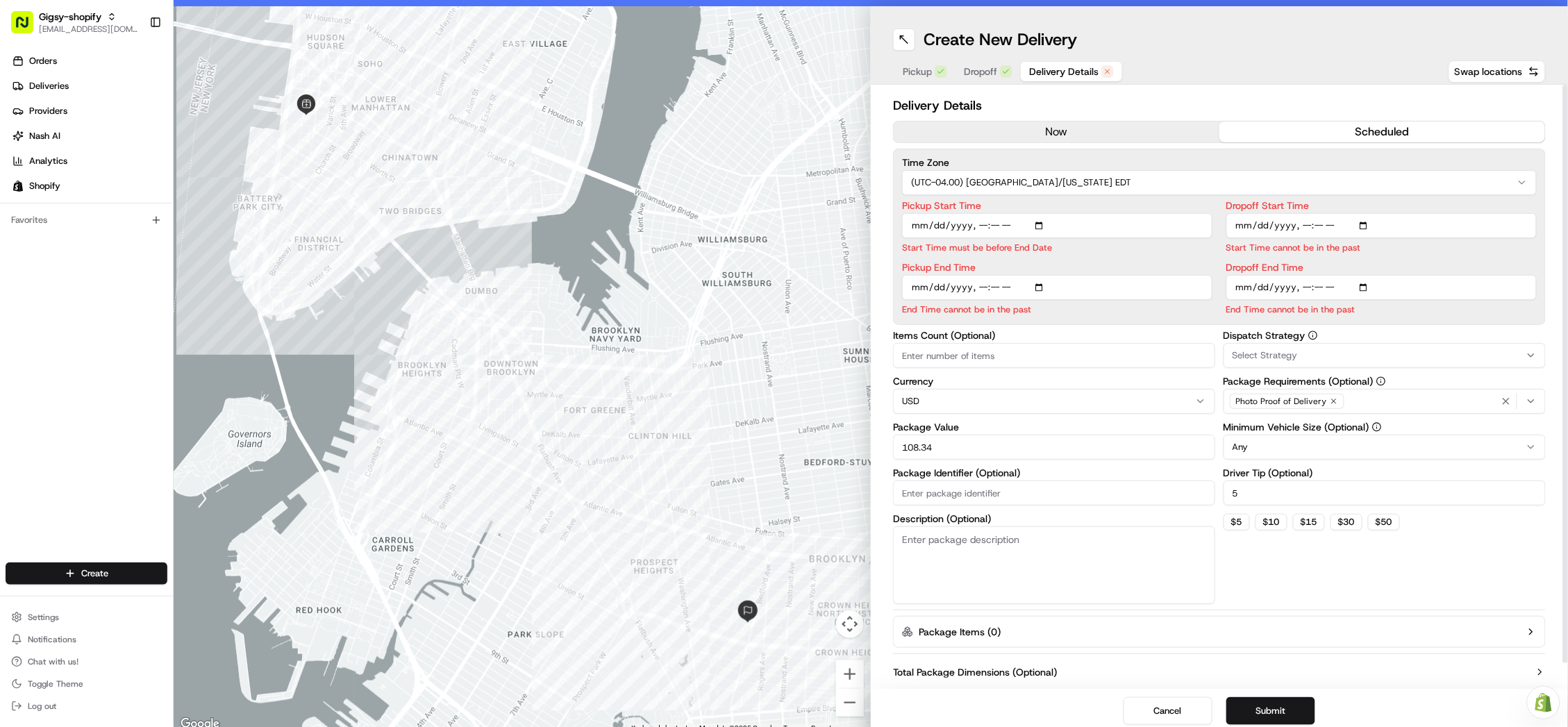
click at [1013, 220] on input "Pickup Start Time" at bounding box center [1057, 225] width 310 height 25
type input "2025-08-19T23:42"
click at [1050, 253] on div "Pickup Start Time Start Time must be before End Date Pickup End Time End Time c…" at bounding box center [1057, 258] width 310 height 115
click at [1013, 285] on input "Pickup End Time" at bounding box center [1057, 287] width 310 height 25
type input "2025-08-19T23:42"
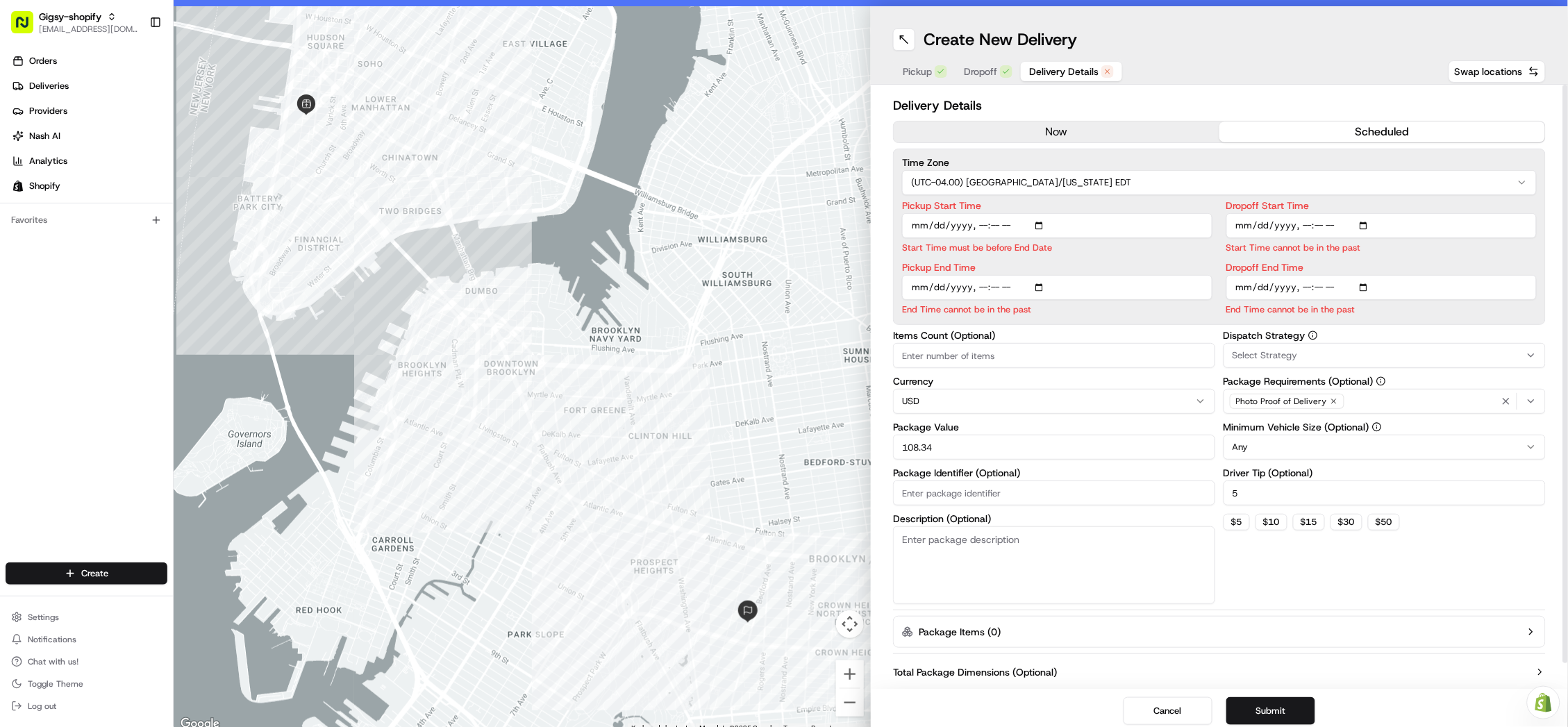
click at [1337, 217] on input "Dropoff Start Time" at bounding box center [1381, 225] width 310 height 25
type input "2025-08-19T23:42"
click at [1055, 262] on label "Pickup End Time" at bounding box center [1057, 267] width 310 height 10
click at [1055, 275] on input "Pickup End Time" at bounding box center [1057, 287] width 310 height 25
click at [984, 225] on input "Pickup Start Time" at bounding box center [1057, 225] width 310 height 25
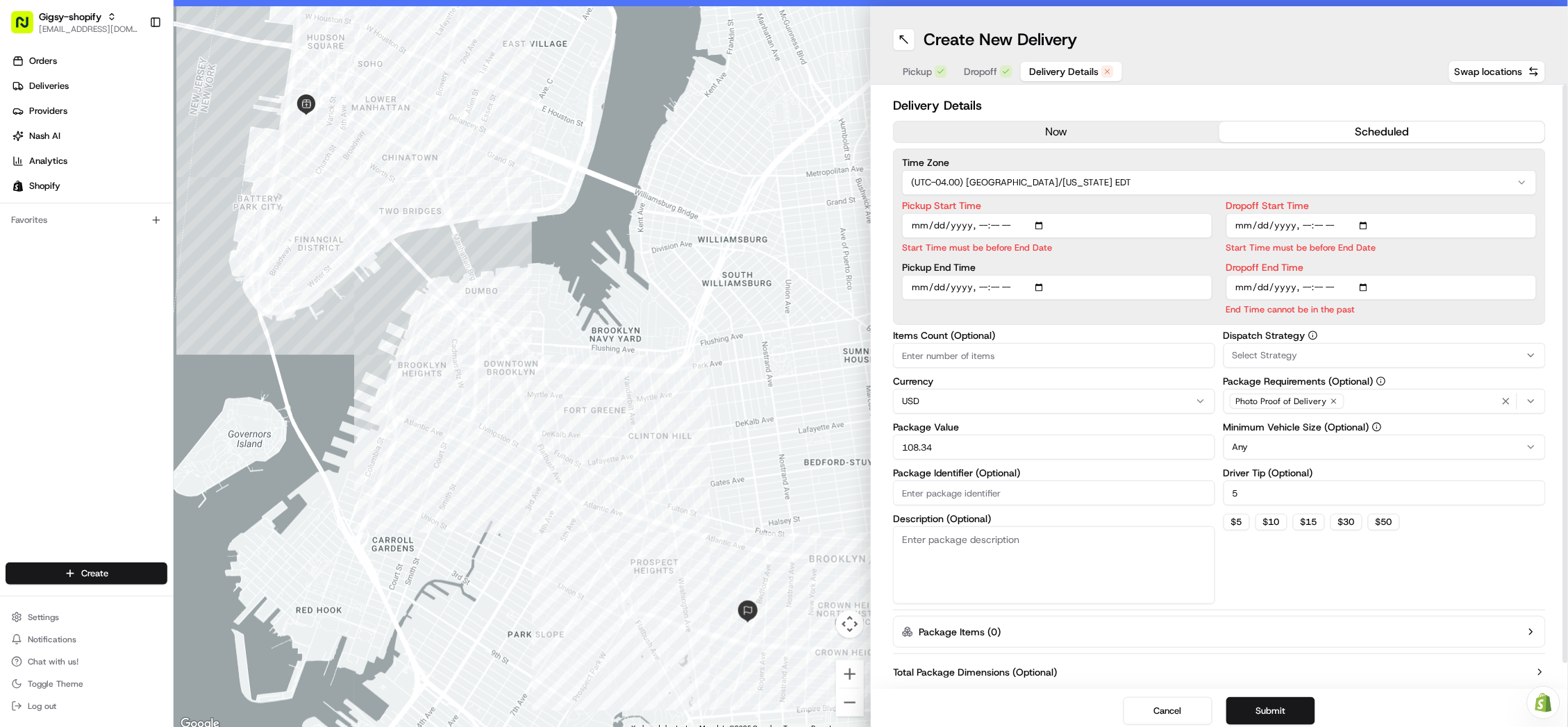
click at [1001, 215] on input "Pickup Start Time" at bounding box center [1057, 225] width 310 height 25
click at [1001, 219] on input "Pickup Start Time" at bounding box center [1057, 225] width 310 height 25
type input "2025-08-19T16:45"
click at [988, 264] on input "Pickup End Time" at bounding box center [1057, 271] width 310 height 25
click at [1000, 263] on input "Pickup End Time" at bounding box center [1057, 271] width 310 height 25
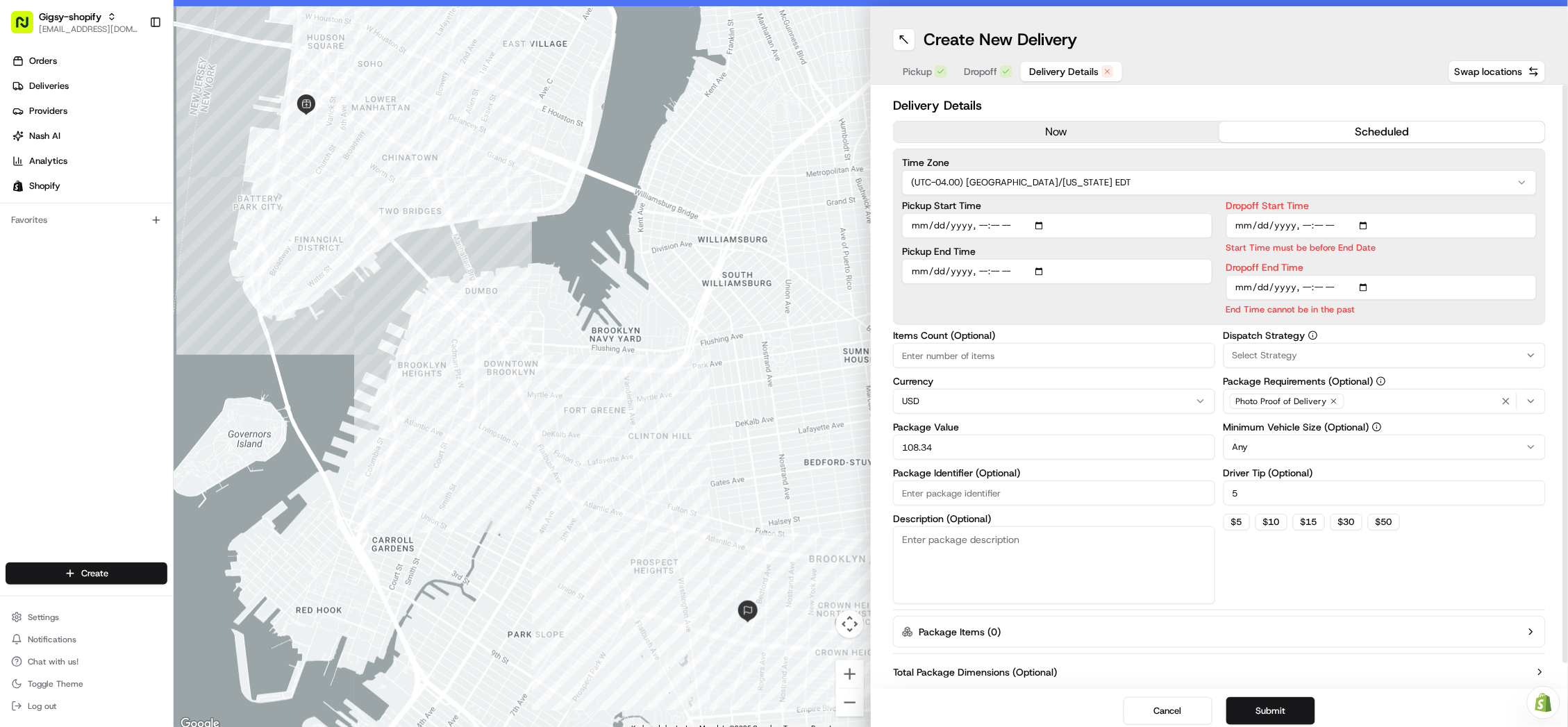
type input "2025-08-19T17:00"
click at [1298, 218] on input "Dropoff Start Time" at bounding box center [1381, 225] width 310 height 25
click at [1299, 220] on input "Dropoff Start Time" at bounding box center [1381, 225] width 310 height 25
click at [1312, 223] on input "Dropoff Start Time" at bounding box center [1381, 225] width 310 height 25
click at [1320, 219] on input "Dropoff Start Time" at bounding box center [1381, 225] width 310 height 25
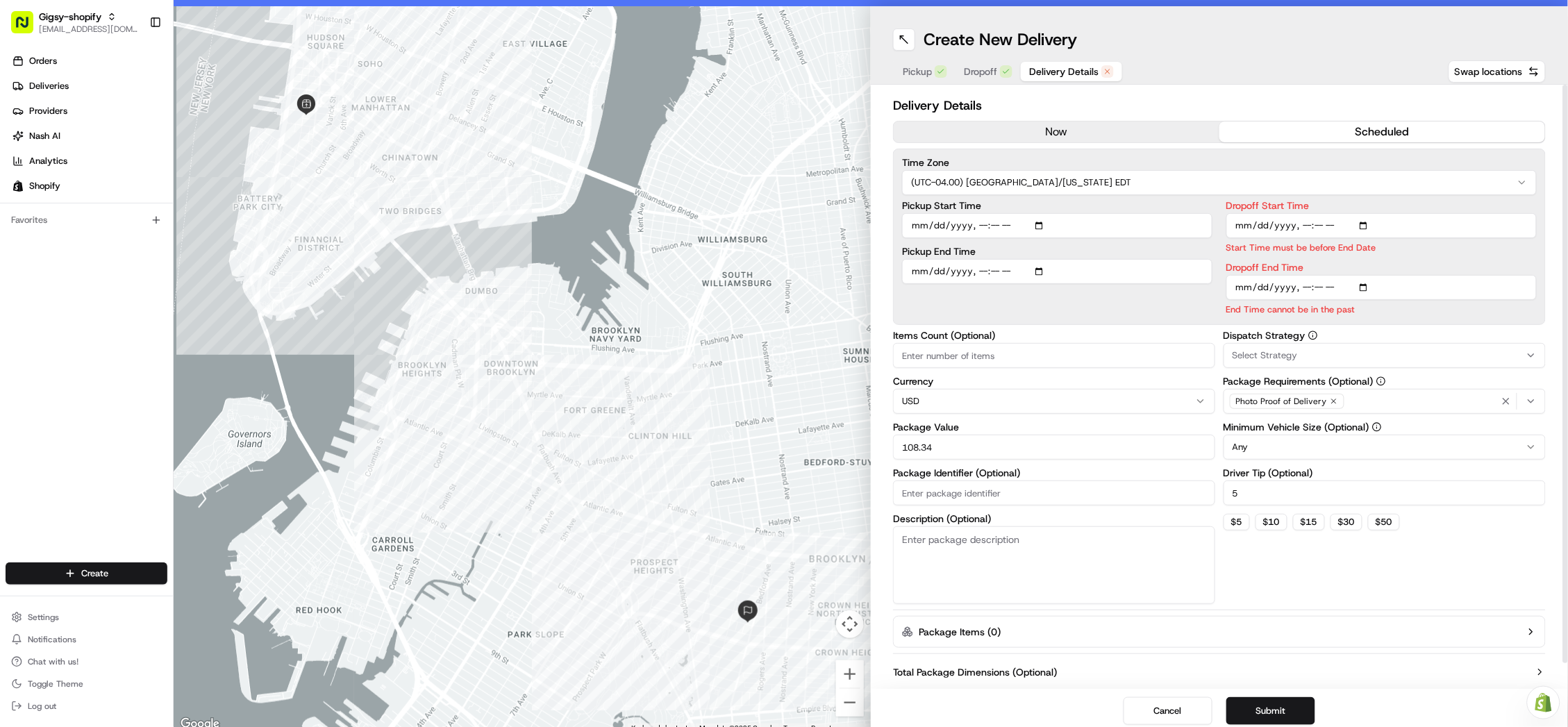
type input "2025-08-19T18:45"
click at [1381, 247] on p "Start Time must be before End Date" at bounding box center [1381, 247] width 310 height 14
click at [1305, 282] on input "Dropoff End Time" at bounding box center [1381, 287] width 310 height 25
click at [1321, 284] on input "Dropoff End Time" at bounding box center [1381, 287] width 310 height 25
type input "2025-08-19T07:00"
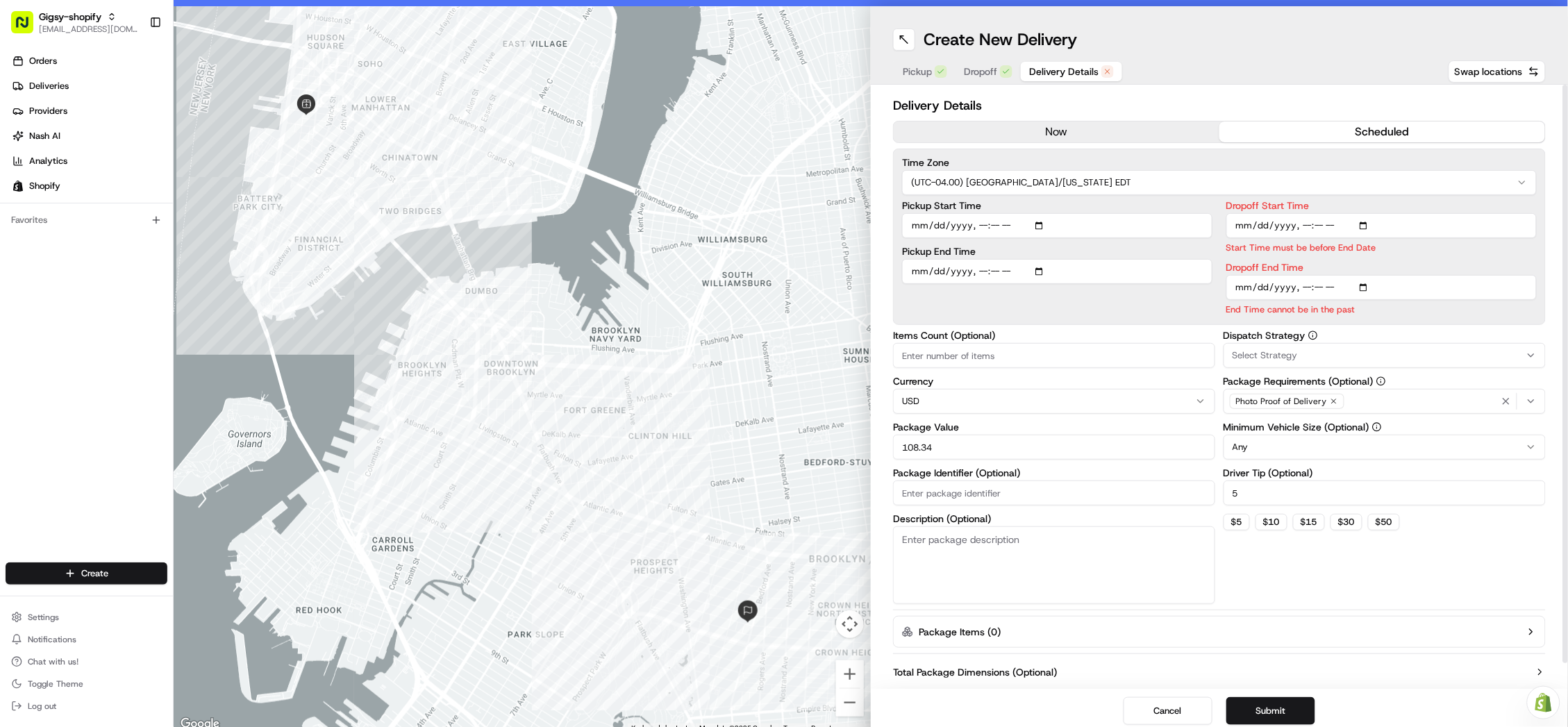
click at [1388, 303] on p "End Time cannot be in the past" at bounding box center [1381, 309] width 310 height 14
click at [1182, 294] on div "Pickup Start Time Pickup End Time" at bounding box center [1057, 258] width 310 height 115
click at [1269, 703] on button "Submit" at bounding box center [1271, 711] width 89 height 28
click at [1356, 205] on label "Dropoff Start Time" at bounding box center [1381, 205] width 310 height 10
click at [1356, 213] on input "Dropoff Start Time" at bounding box center [1381, 225] width 310 height 25
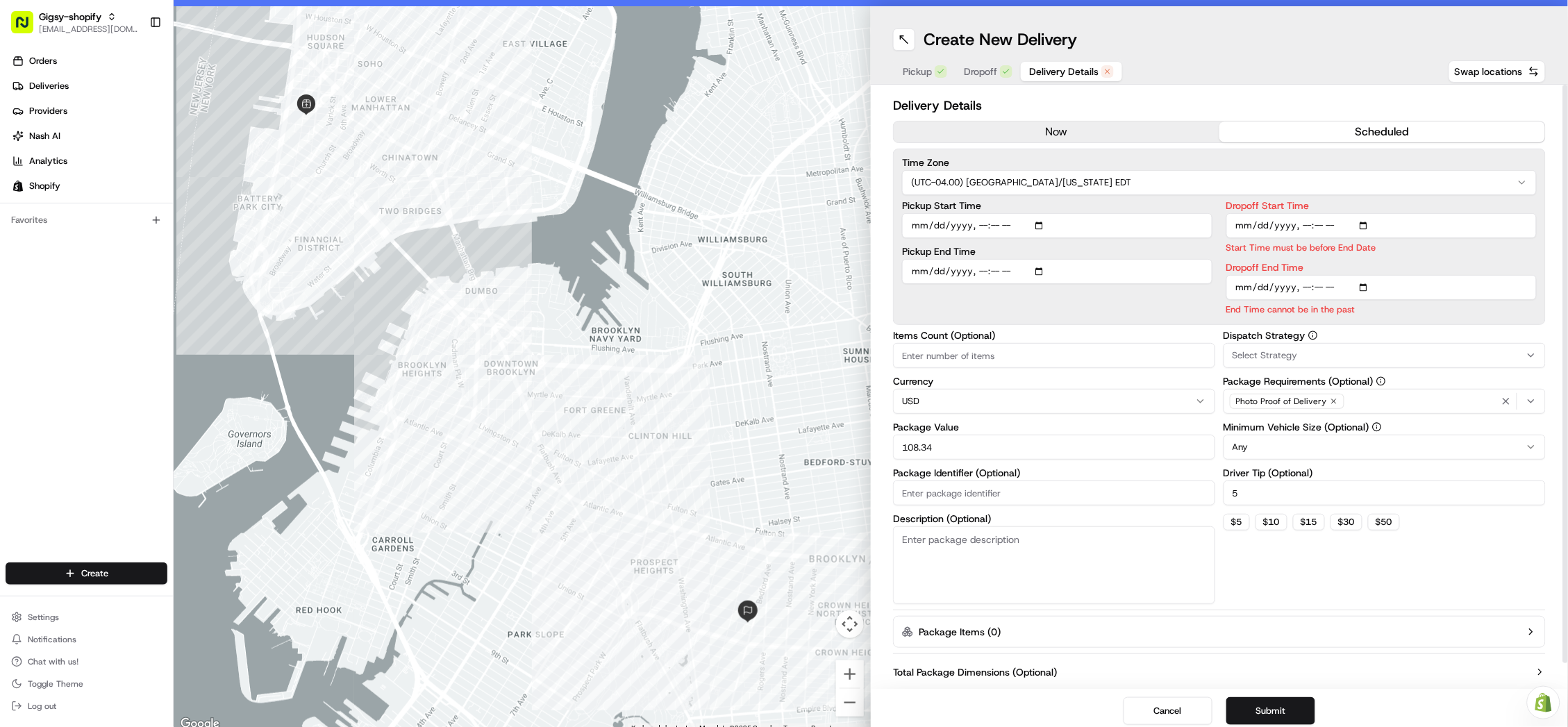
click at [1363, 248] on p "Start Time must be before End Date" at bounding box center [1381, 247] width 310 height 14
click at [1359, 278] on input "Dropoff End Time" at bounding box center [1381, 287] width 310 height 25
click at [1368, 312] on div "Time Zone (UTC-04.00) America/New York EDT Pickup Start Time Pickup End Time Dr…" at bounding box center [1219, 236] width 652 height 176
click at [1330, 304] on p "End Time cannot be in the past" at bounding box center [1381, 309] width 310 height 14
click at [1283, 698] on button "Submit" at bounding box center [1271, 711] width 89 height 28
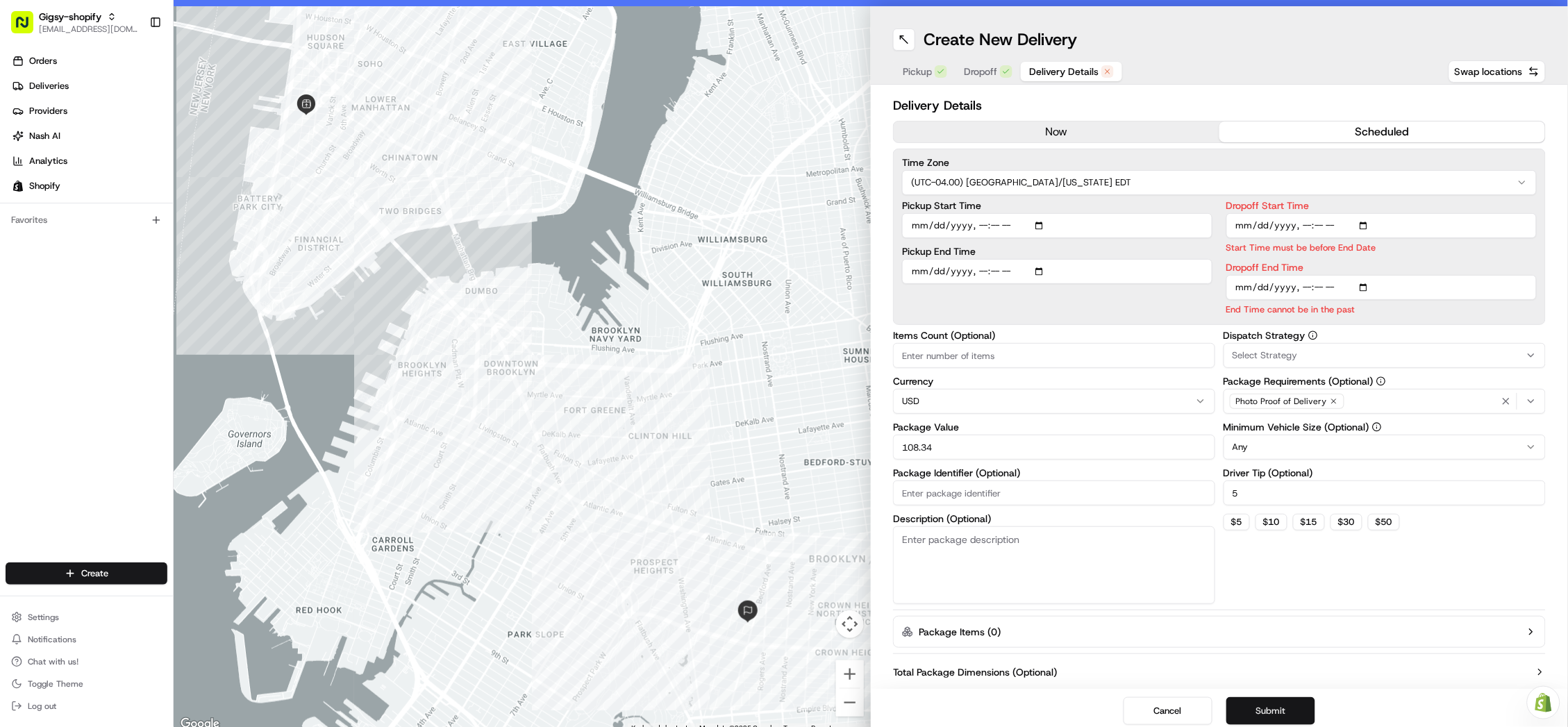
click at [1270, 702] on button "Submit" at bounding box center [1271, 711] width 89 height 28
click at [1357, 295] on input "Dropoff End Time" at bounding box center [1381, 287] width 310 height 25
click at [1187, 302] on div "Pickup Start Time Pickup End Time" at bounding box center [1057, 258] width 310 height 115
click at [1261, 704] on button "Submit" at bounding box center [1271, 711] width 89 height 28
click at [1260, 220] on input "Dropoff Start Time" at bounding box center [1381, 225] width 310 height 25
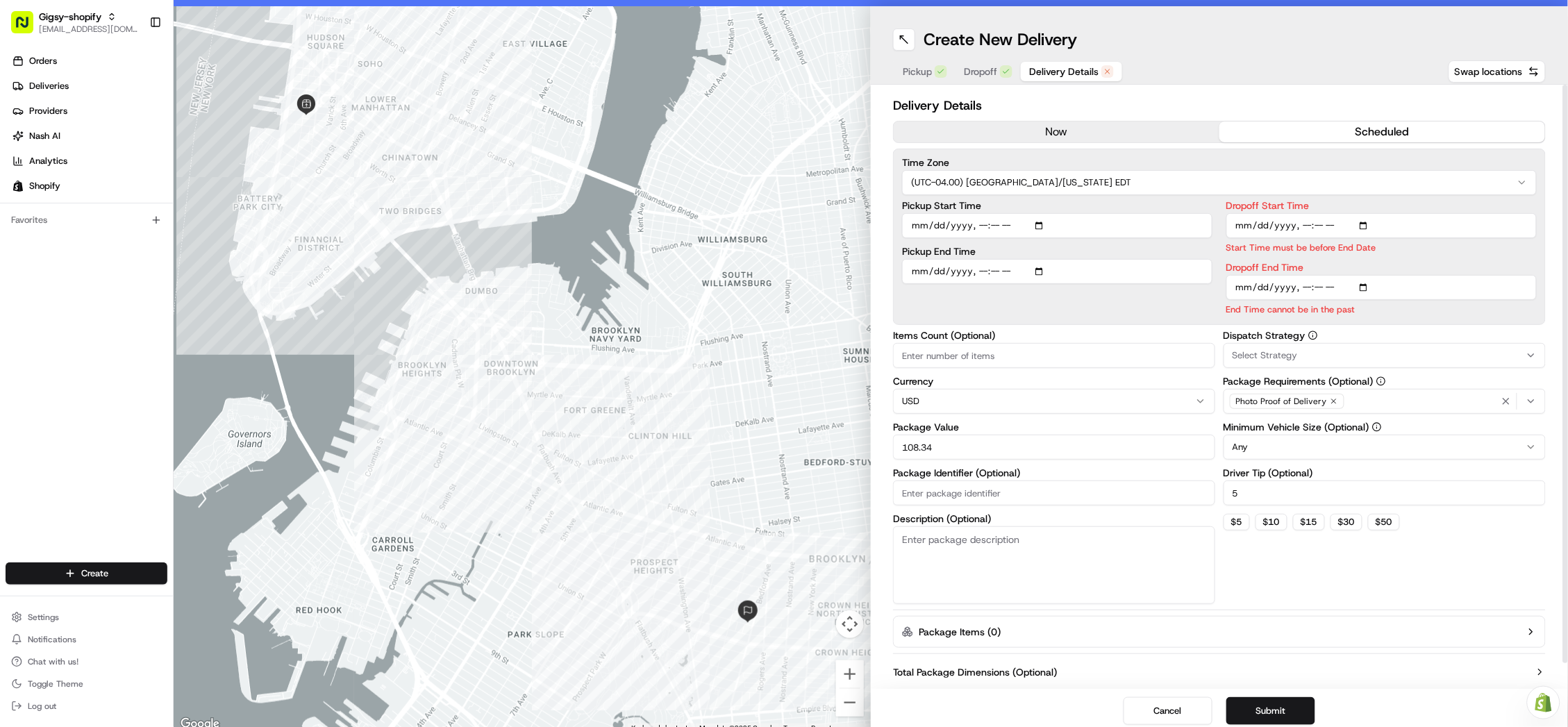
click at [1362, 252] on div "Dropoff Start Time Start Time must be before End Date Dropoff End Time End Time…" at bounding box center [1381, 258] width 310 height 115
click at [1315, 220] on input "Dropoff Start Time" at bounding box center [1381, 225] width 310 height 25
click at [1341, 220] on input "Dropoff Start Time" at bounding box center [1381, 225] width 310 height 25
click at [1383, 210] on div "Dropoff Start Time Start Time must be before End Date" at bounding box center [1381, 227] width 310 height 53
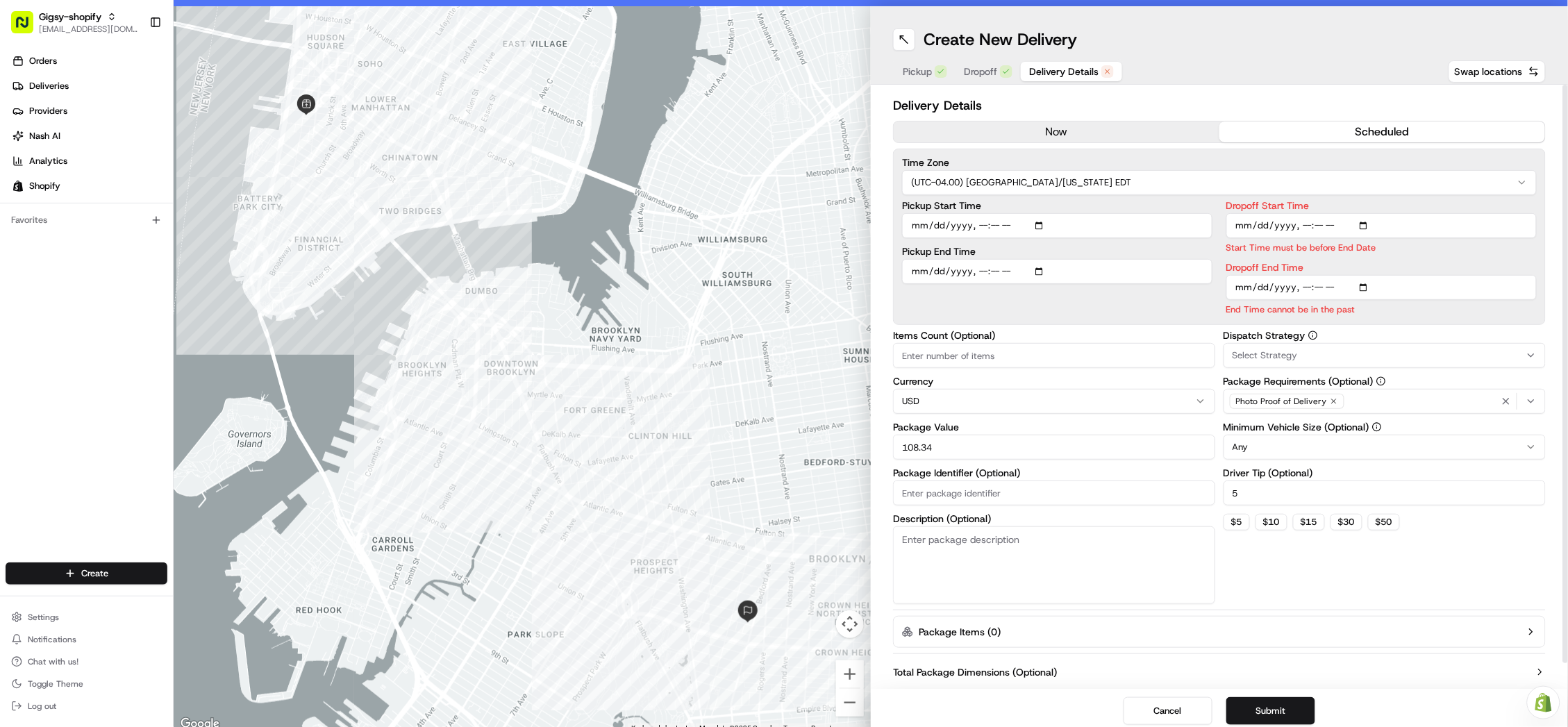
click at [1311, 218] on input "Dropoff Start Time" at bounding box center [1381, 225] width 310 height 25
click at [1321, 221] on input "Dropoff Start Time" at bounding box center [1381, 225] width 310 height 25
click at [1335, 222] on input "Dropoff Start Time" at bounding box center [1381, 225] width 310 height 25
click at [1365, 248] on p "Start Time must be before End Date" at bounding box center [1381, 247] width 310 height 14
click at [1254, 220] on input "Dropoff Start Time" at bounding box center [1381, 225] width 310 height 25
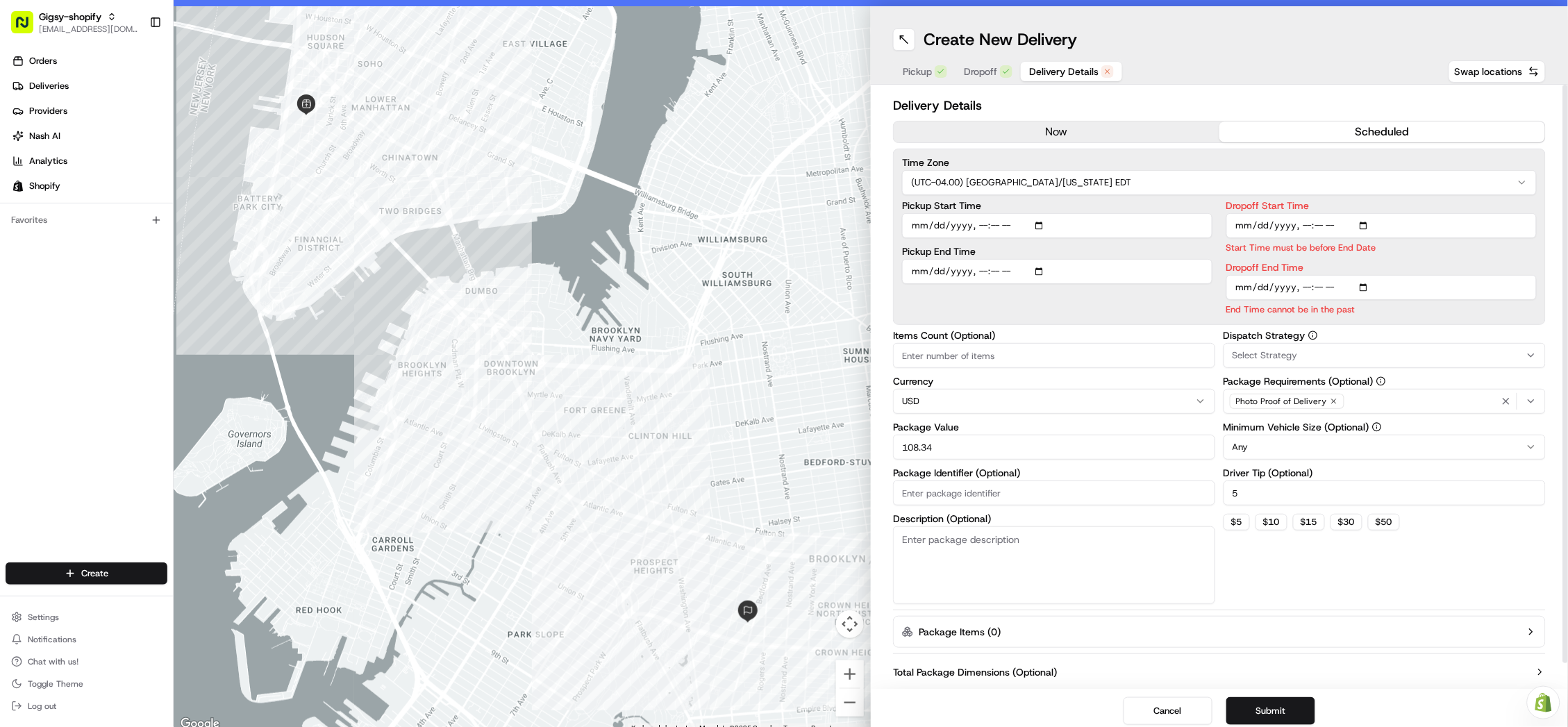
type input "2025-08-19T19:00"
click at [1402, 252] on div "Dropoff Start Time Start Time must be before End Date Dropoff End Time End Time…" at bounding box center [1381, 258] width 310 height 115
click at [1306, 284] on input "Dropoff End Time" at bounding box center [1381, 287] width 310 height 25
click at [1338, 284] on input "Dropoff End Time" at bounding box center [1381, 287] width 310 height 25
type input "2025-08-19T19:00"
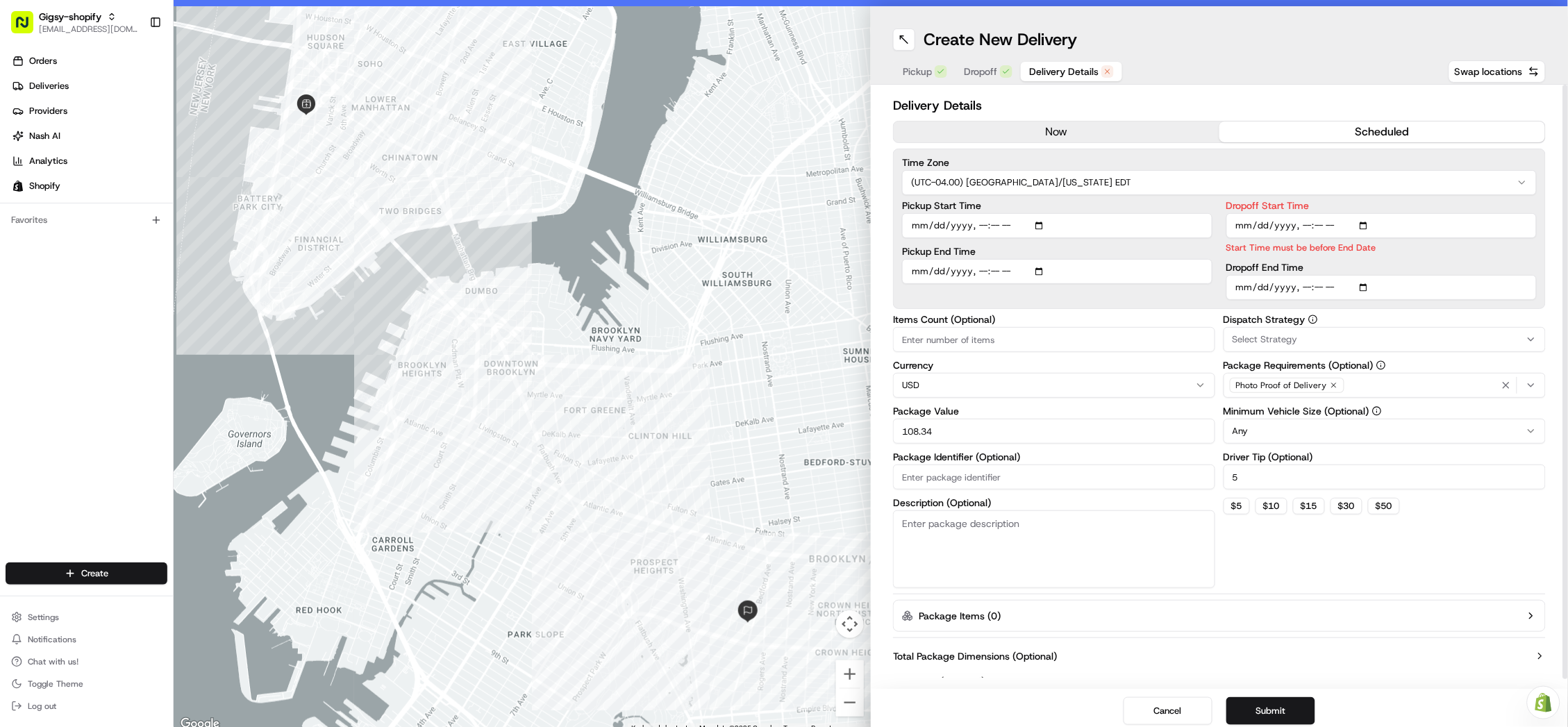
click at [1311, 225] on input "Dropoff Start Time" at bounding box center [1381, 225] width 310 height 25
click at [1323, 222] on input "Dropoff Start Time" at bounding box center [1381, 225] width 310 height 25
type input "2025-08-19T18:45"
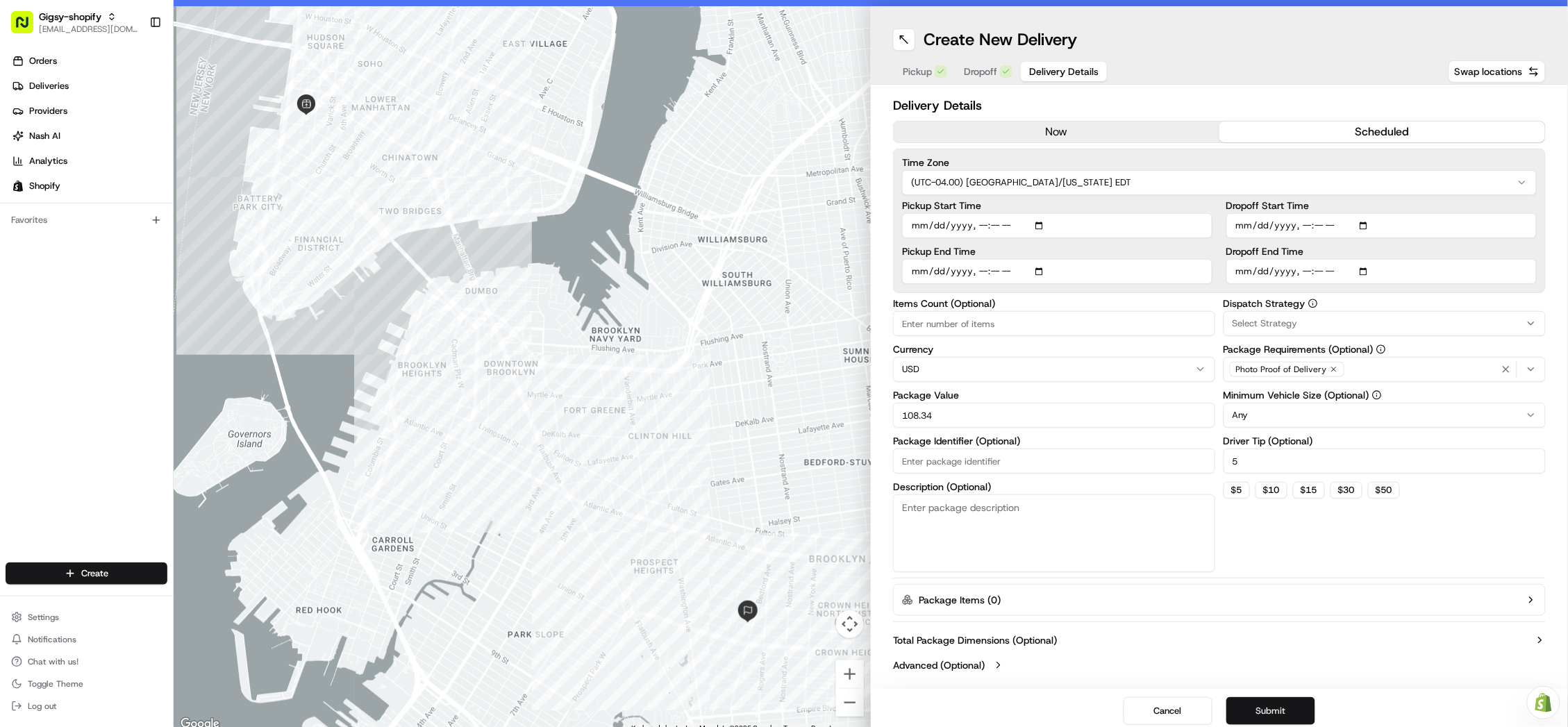
click at [1293, 702] on button "Submit" at bounding box center [1271, 711] width 89 height 28
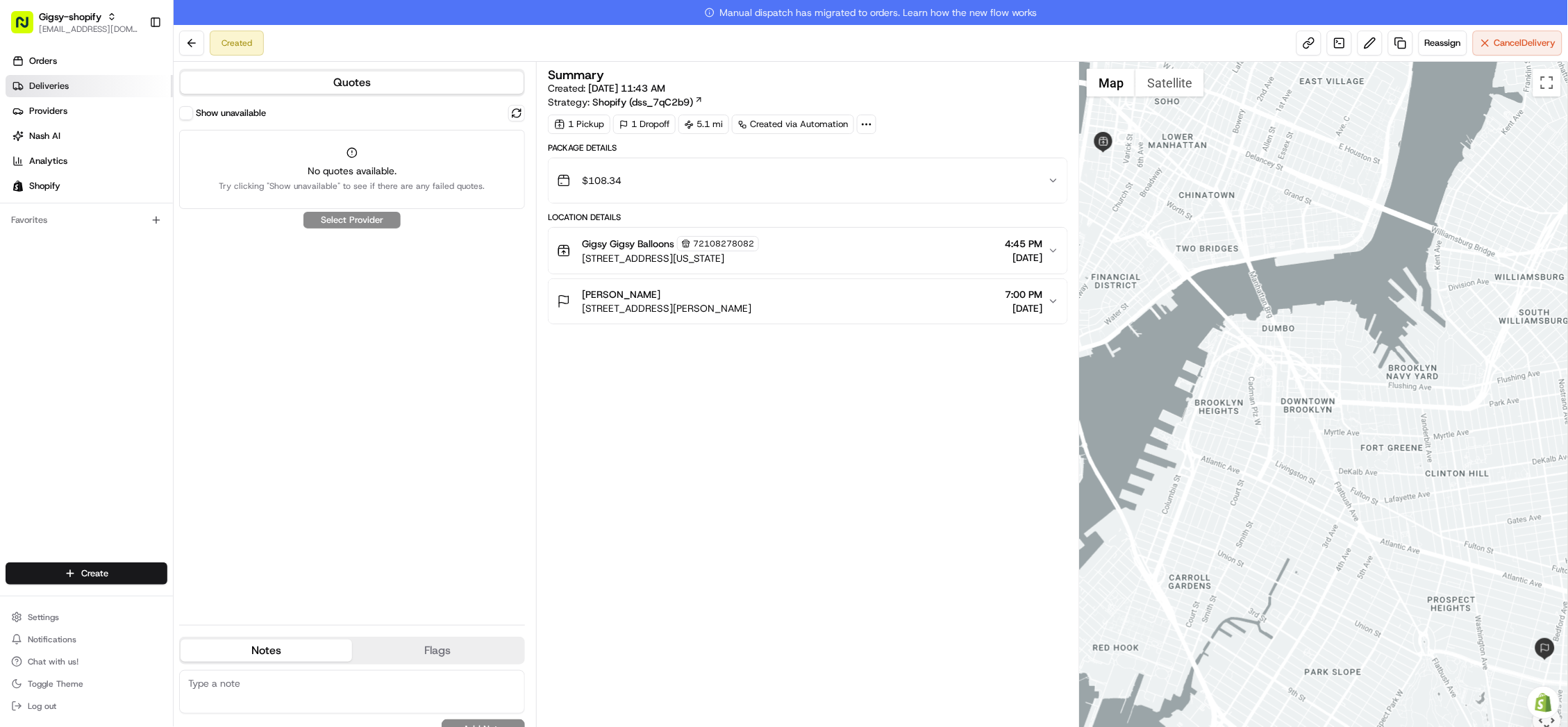
click at [75, 83] on link "Deliveries" at bounding box center [89, 86] width 168 height 22
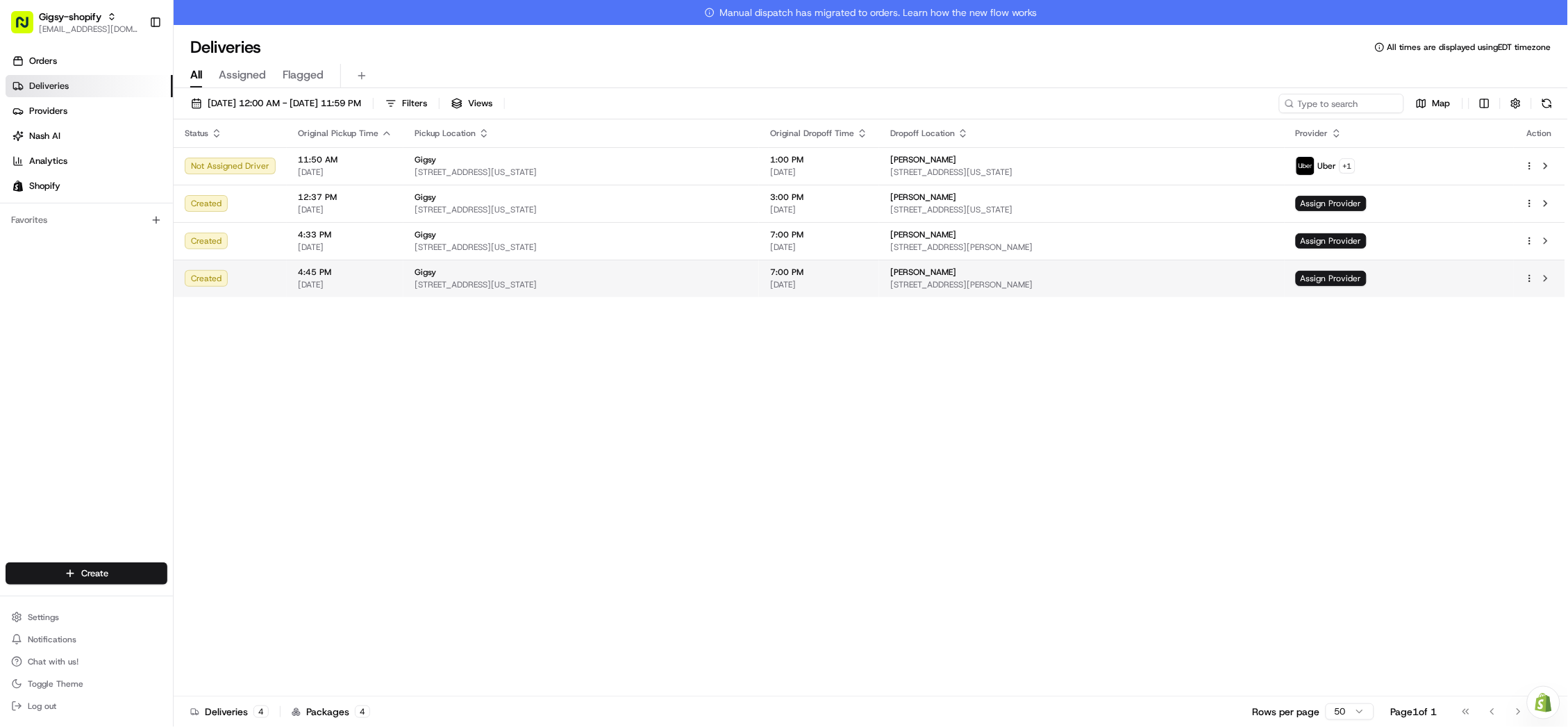
click at [1529, 269] on td at bounding box center [1539, 278] width 51 height 38
click at [1548, 274] on button at bounding box center [1545, 278] width 16 height 16
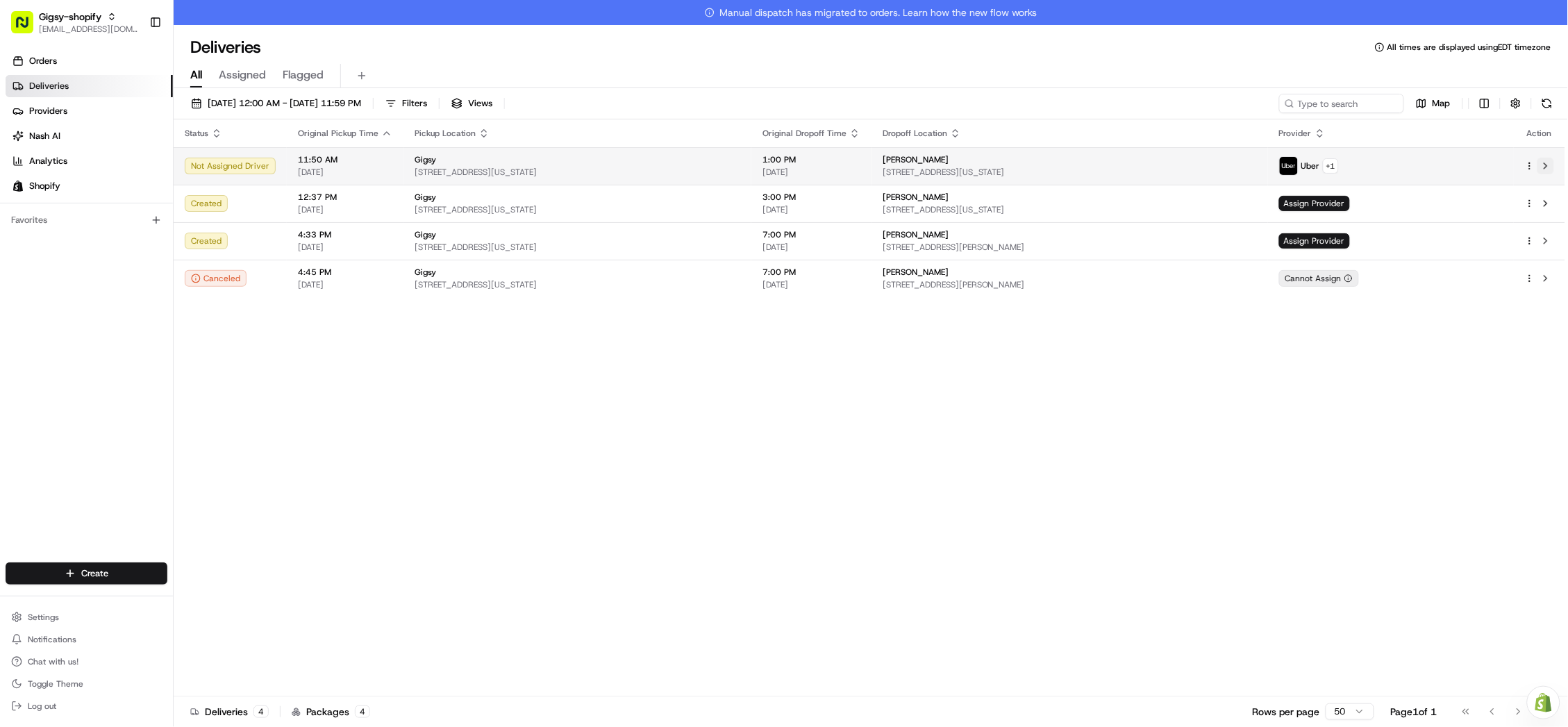
click at [1552, 172] on button at bounding box center [1545, 165] width 16 height 16
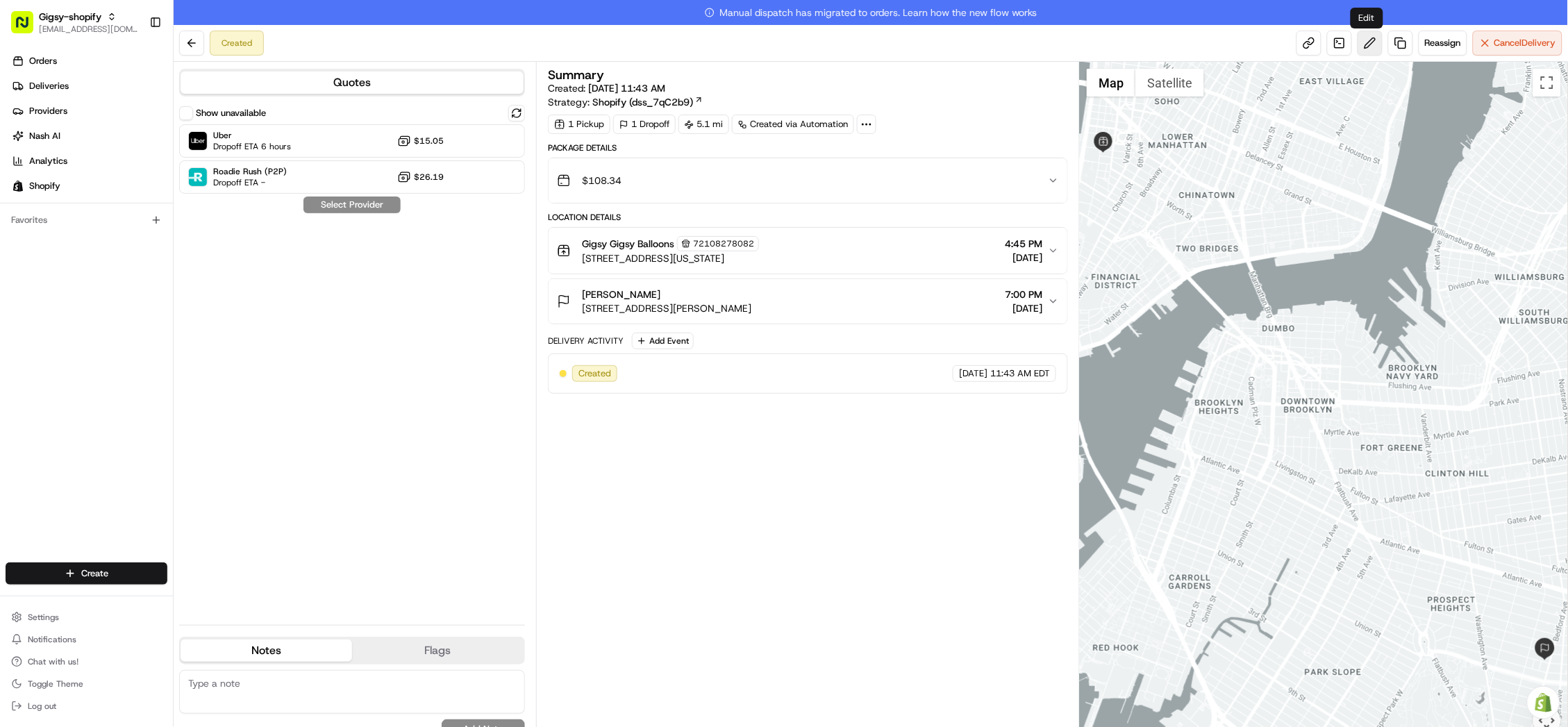
click at [1362, 49] on button at bounding box center [1370, 43] width 25 height 25
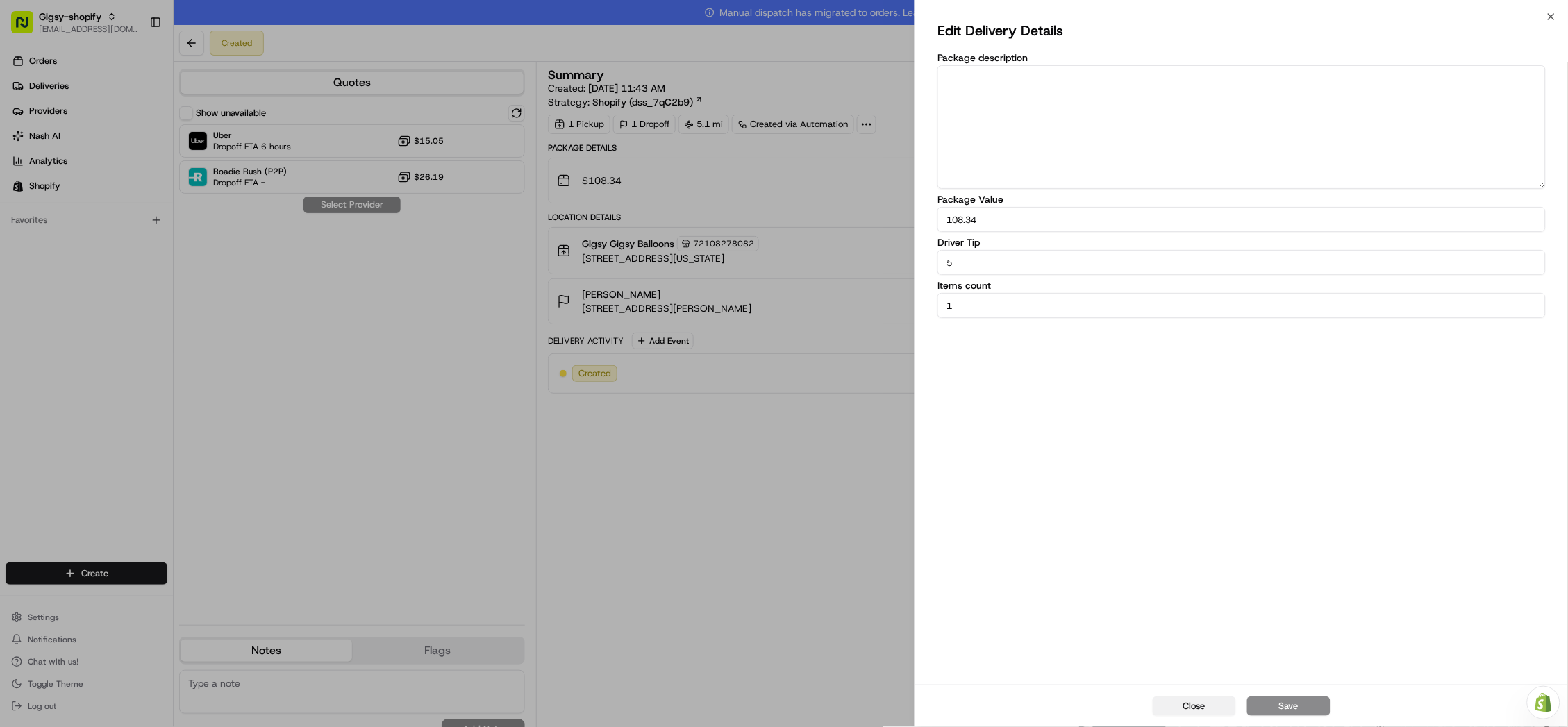
click at [1197, 702] on button "Close" at bounding box center [1194, 706] width 83 height 19
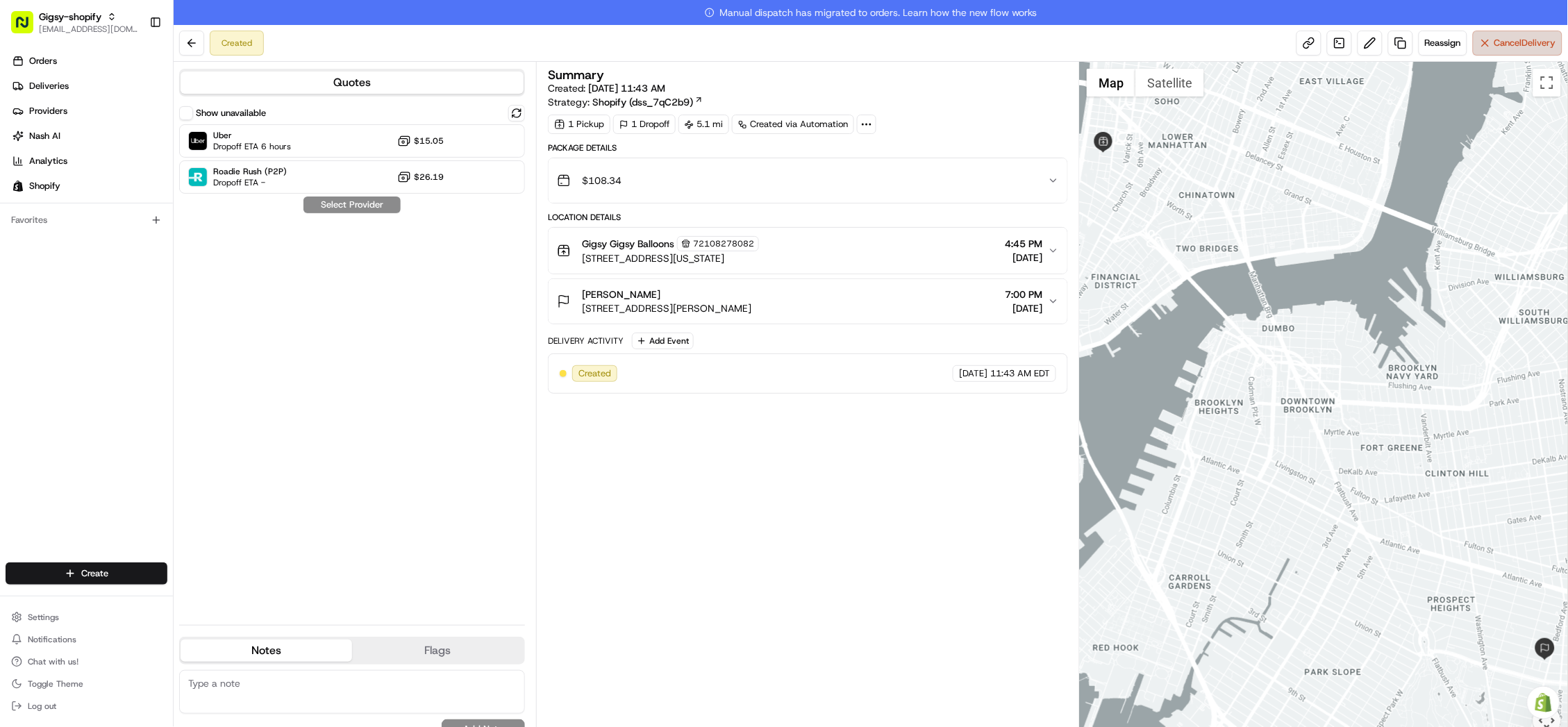
click at [1487, 43] on button "Cancel Delivery" at bounding box center [1517, 43] width 90 height 25
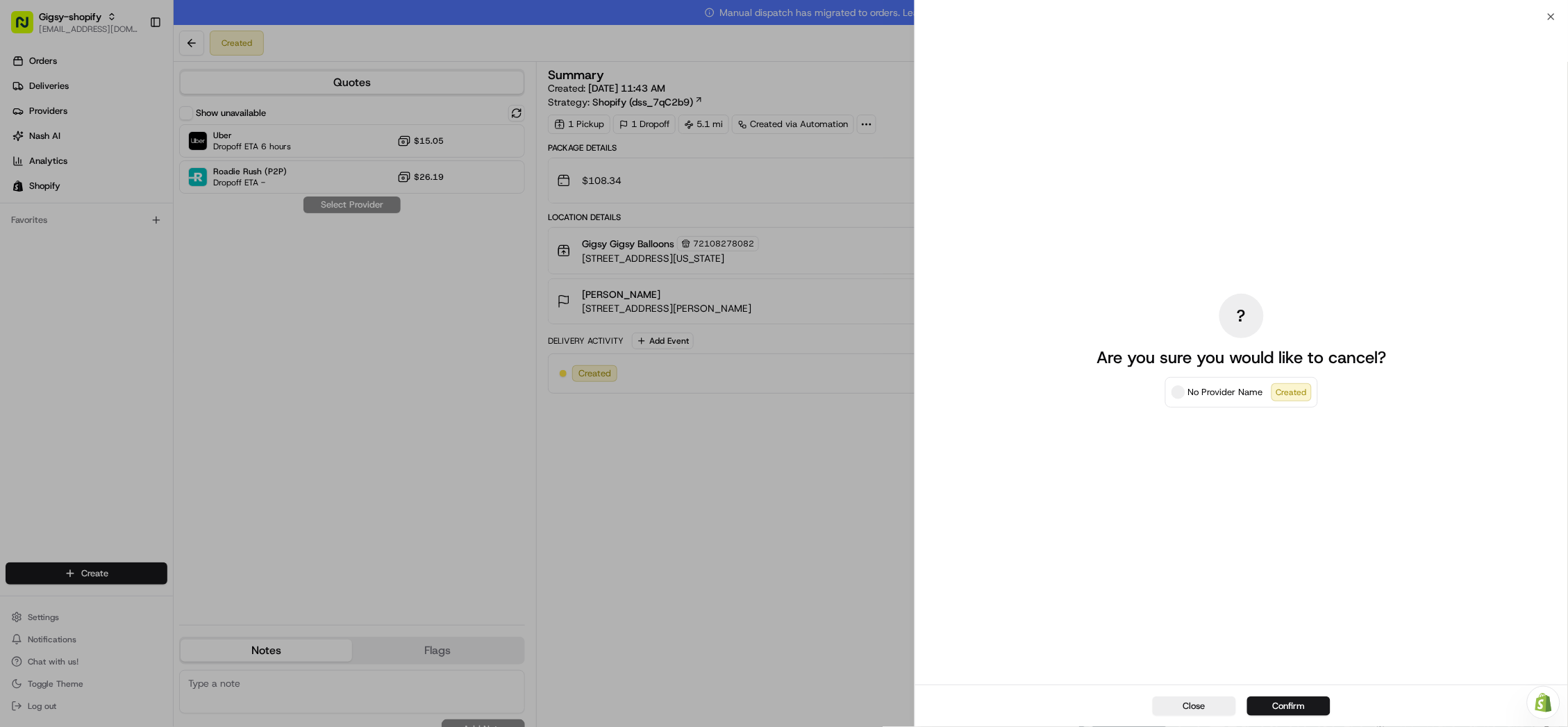
click at [1285, 718] on div "Close Confirm" at bounding box center [1241, 705] width 652 height 42
click at [1284, 706] on button "Confirm" at bounding box center [1288, 706] width 83 height 19
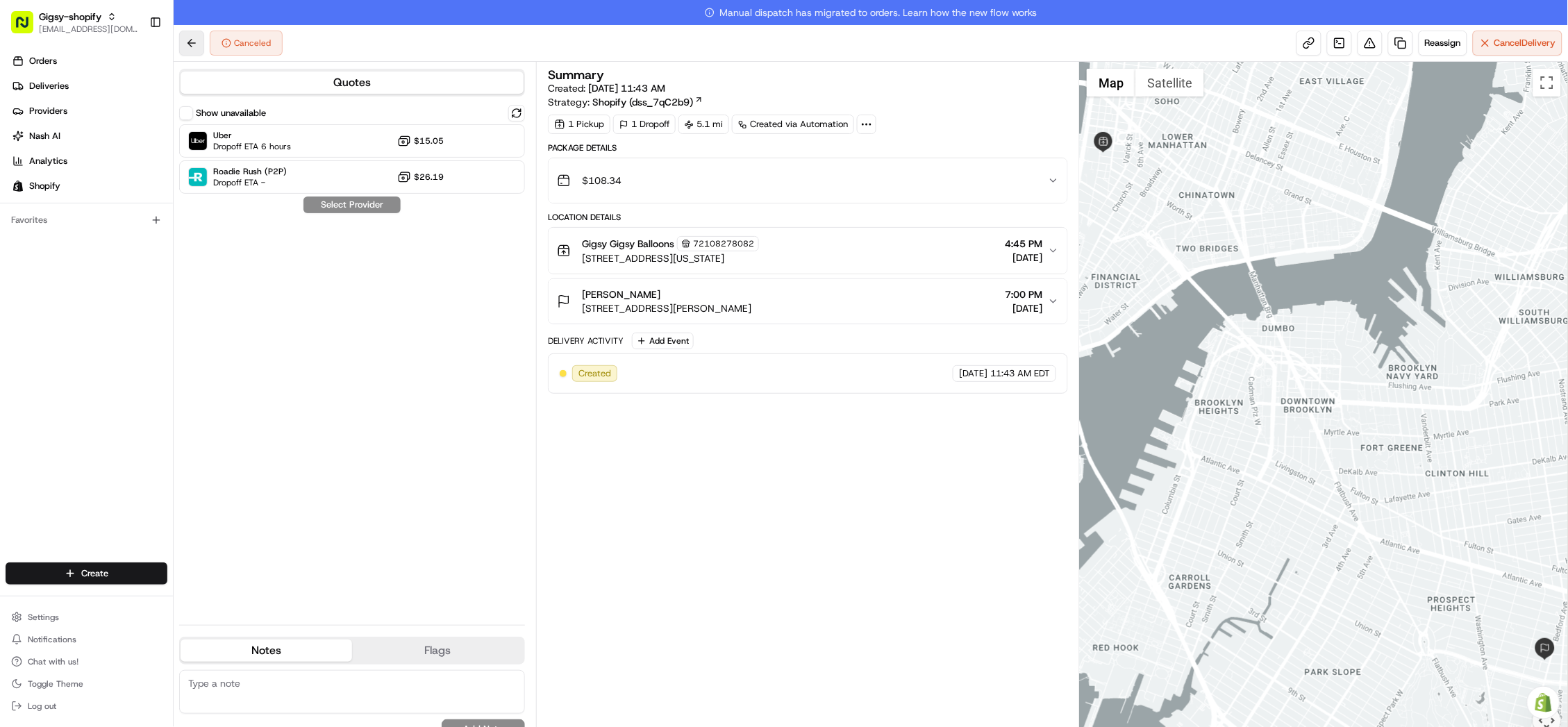
click at [192, 42] on button at bounding box center [191, 43] width 25 height 25
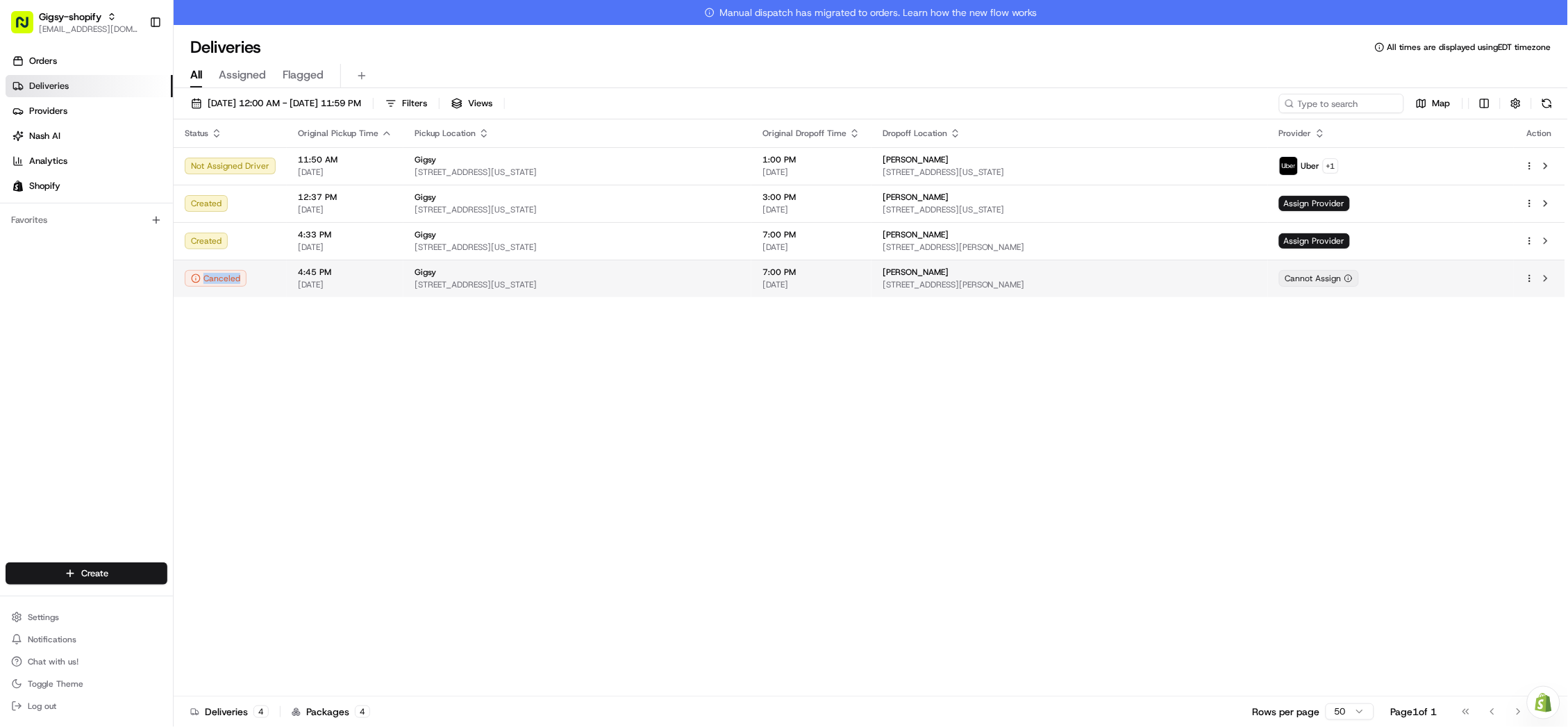
click at [1529, 281] on circle "button" at bounding box center [1529, 281] width 1 height 1
click at [1529, 276] on html "Gigsy-shopify [EMAIL_ADDRESS][DOMAIN_NAME] Toggle Sidebar Orders Deliveries Pro…" at bounding box center [784, 364] width 1568 height 727
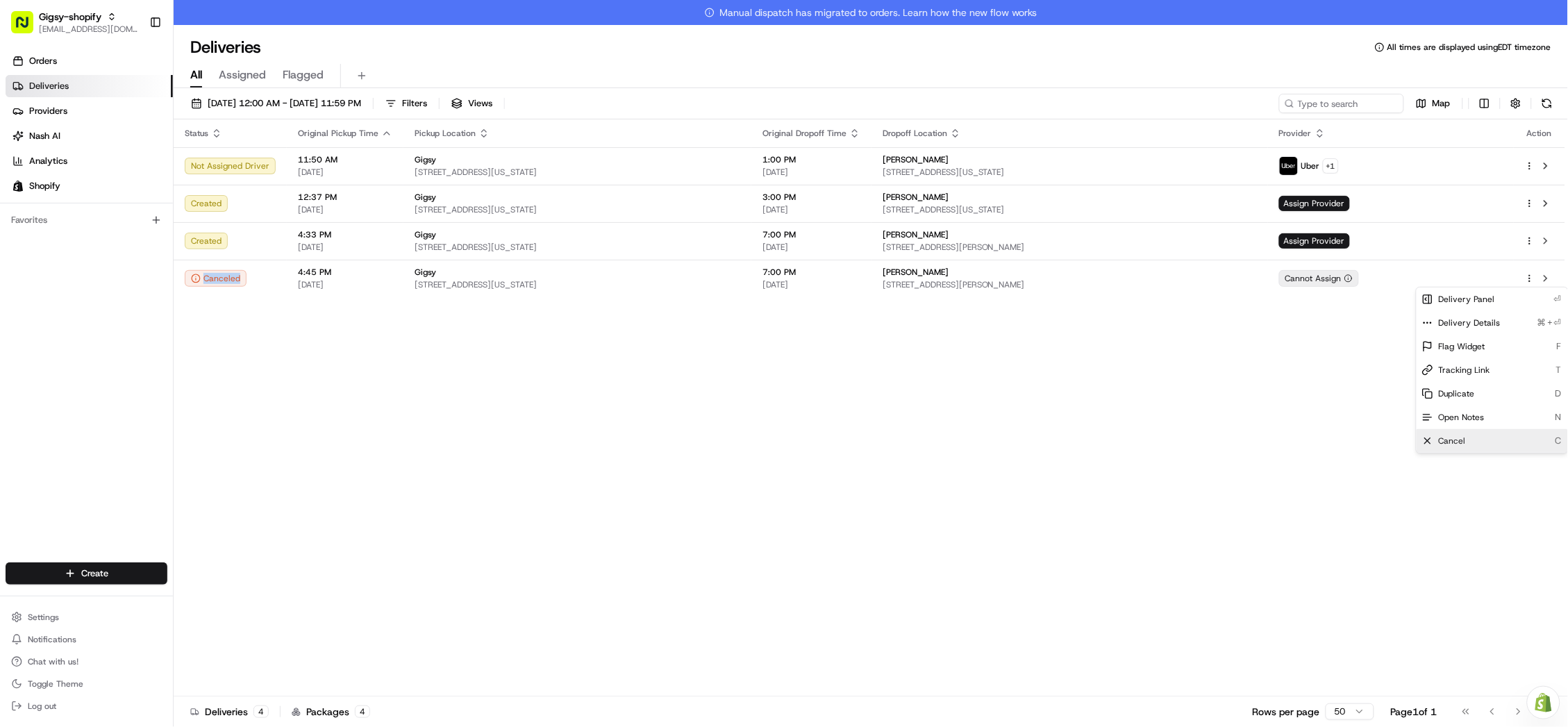
click at [1440, 437] on span "Cancel" at bounding box center [1452, 441] width 27 height 11
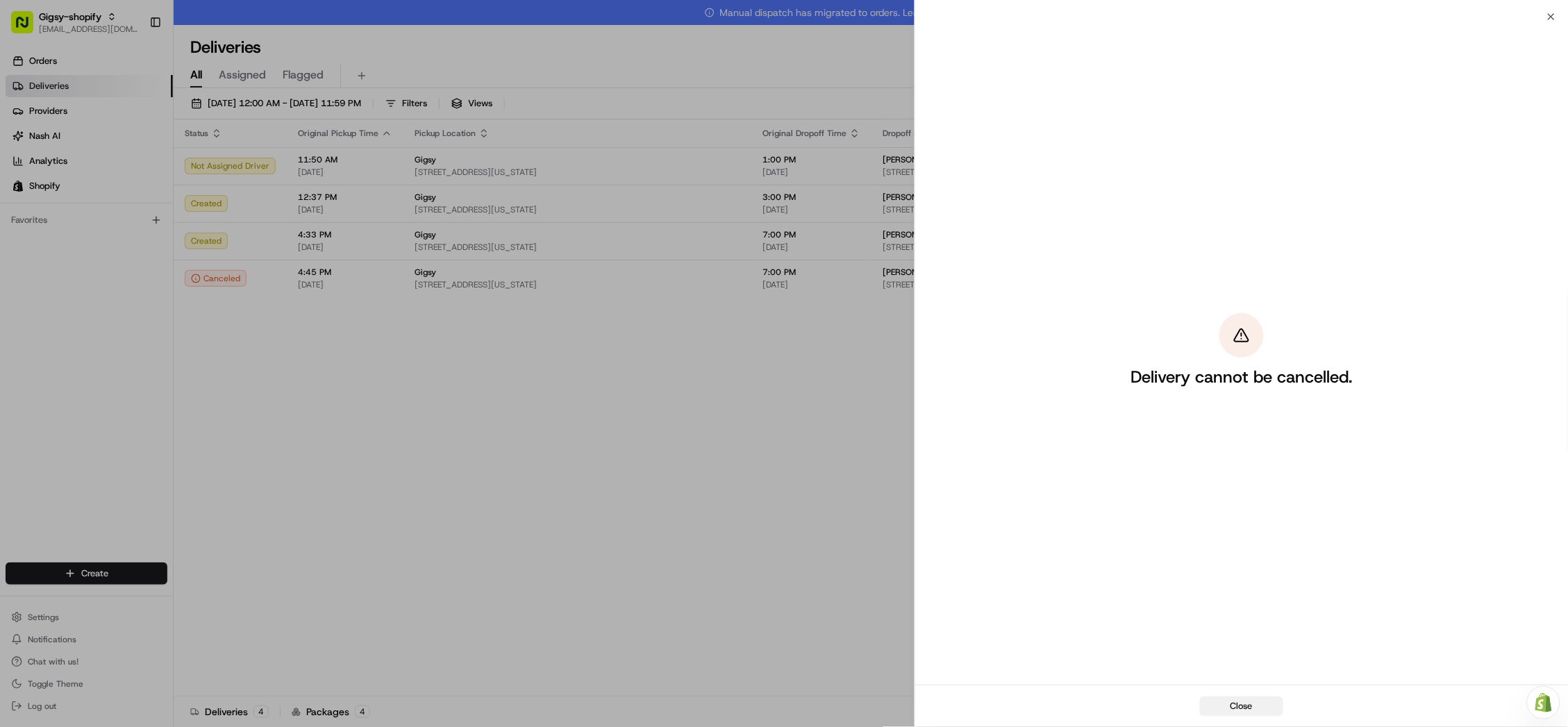
click at [1236, 702] on button "Close" at bounding box center [1241, 706] width 83 height 19
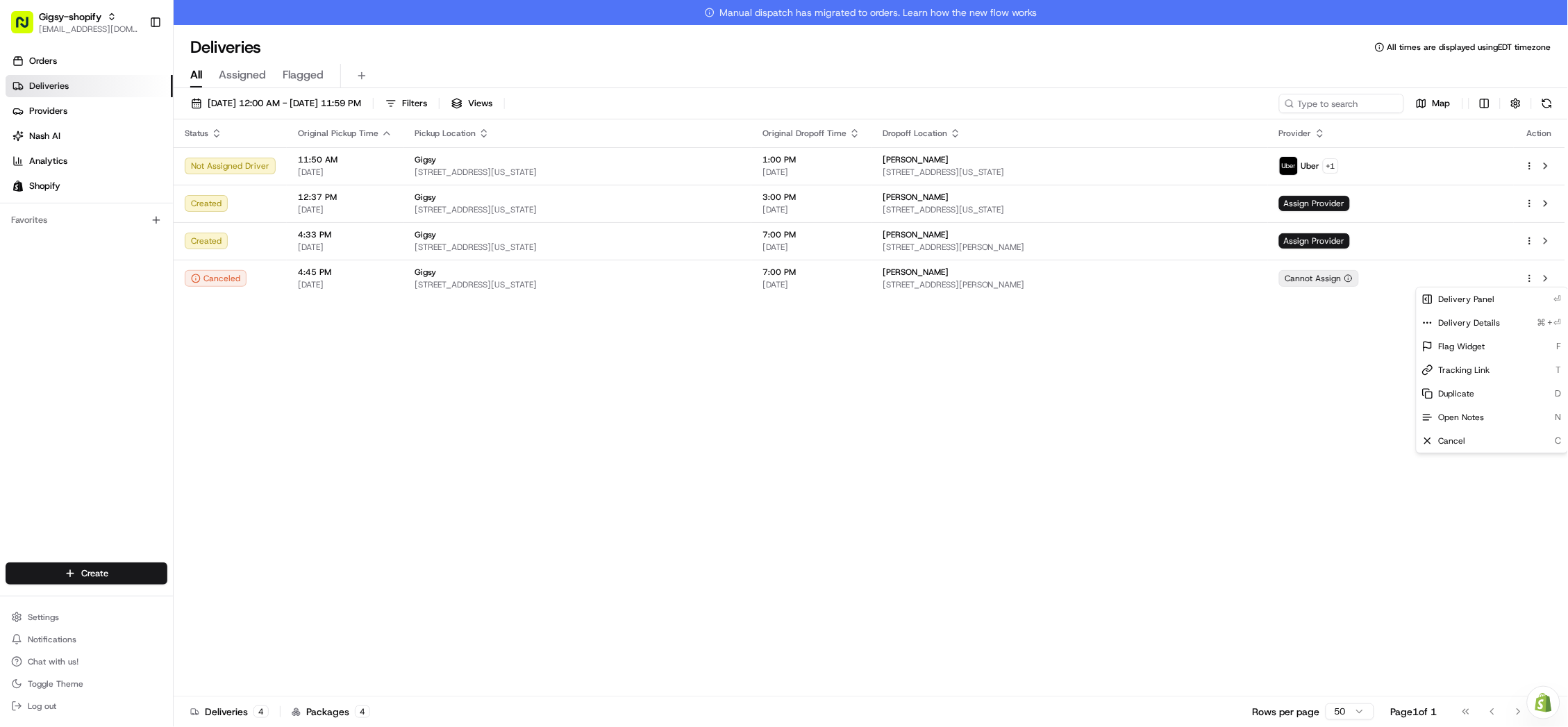
click at [689, 445] on div "Status Original Pickup Time Pickup Location Original Dropoff Time Dropoff Locat…" at bounding box center [869, 420] width 1392 height 602
click at [52, 57] on span "Orders" at bounding box center [43, 61] width 28 height 13
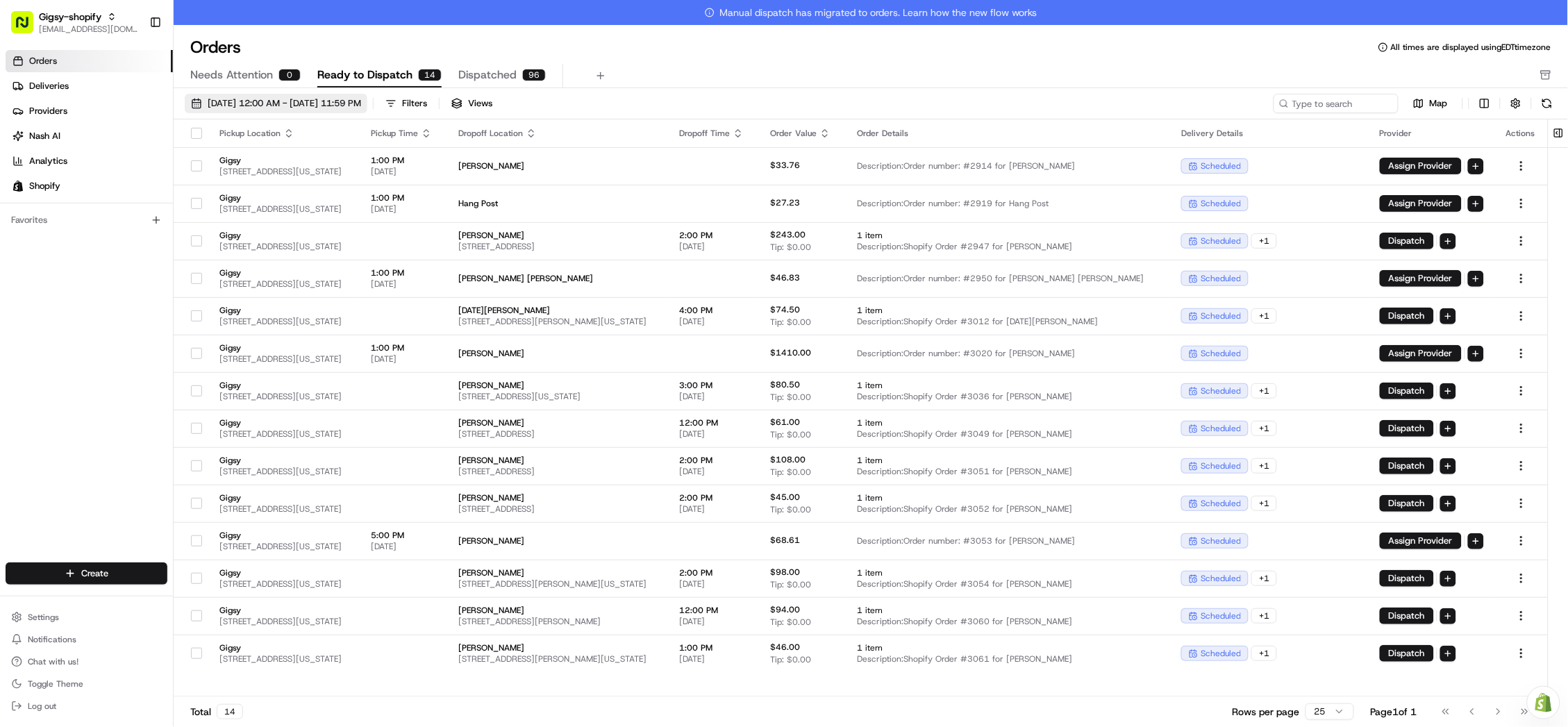
click at [235, 109] on span "08/01/2025 12:00 AM - 08/31/2025 11:59 PM" at bounding box center [284, 103] width 153 height 13
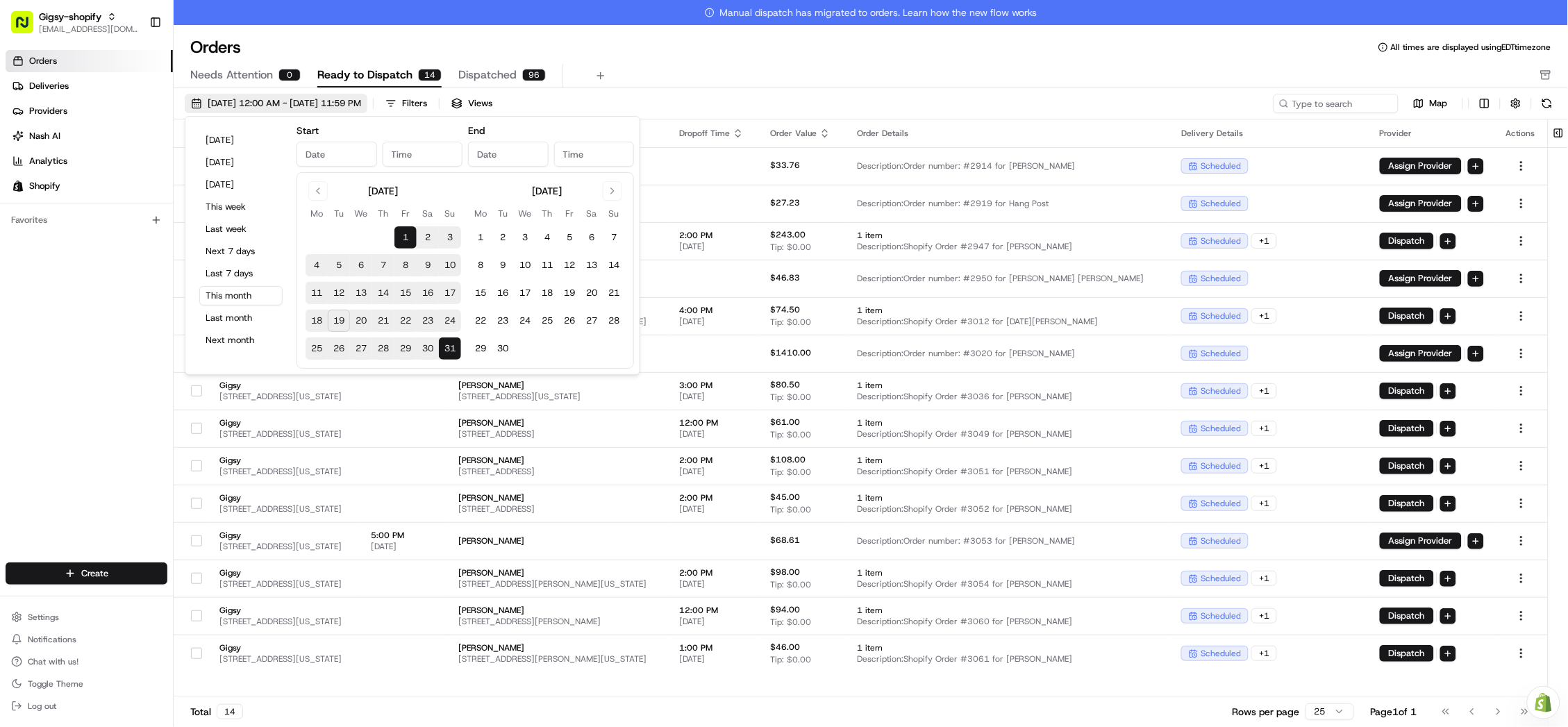
type input "Aug 1, 2025"
type input "12:00 AM"
type input "Aug 31, 2025"
type input "11:59 PM"
click at [342, 320] on button "19" at bounding box center [339, 320] width 22 height 22
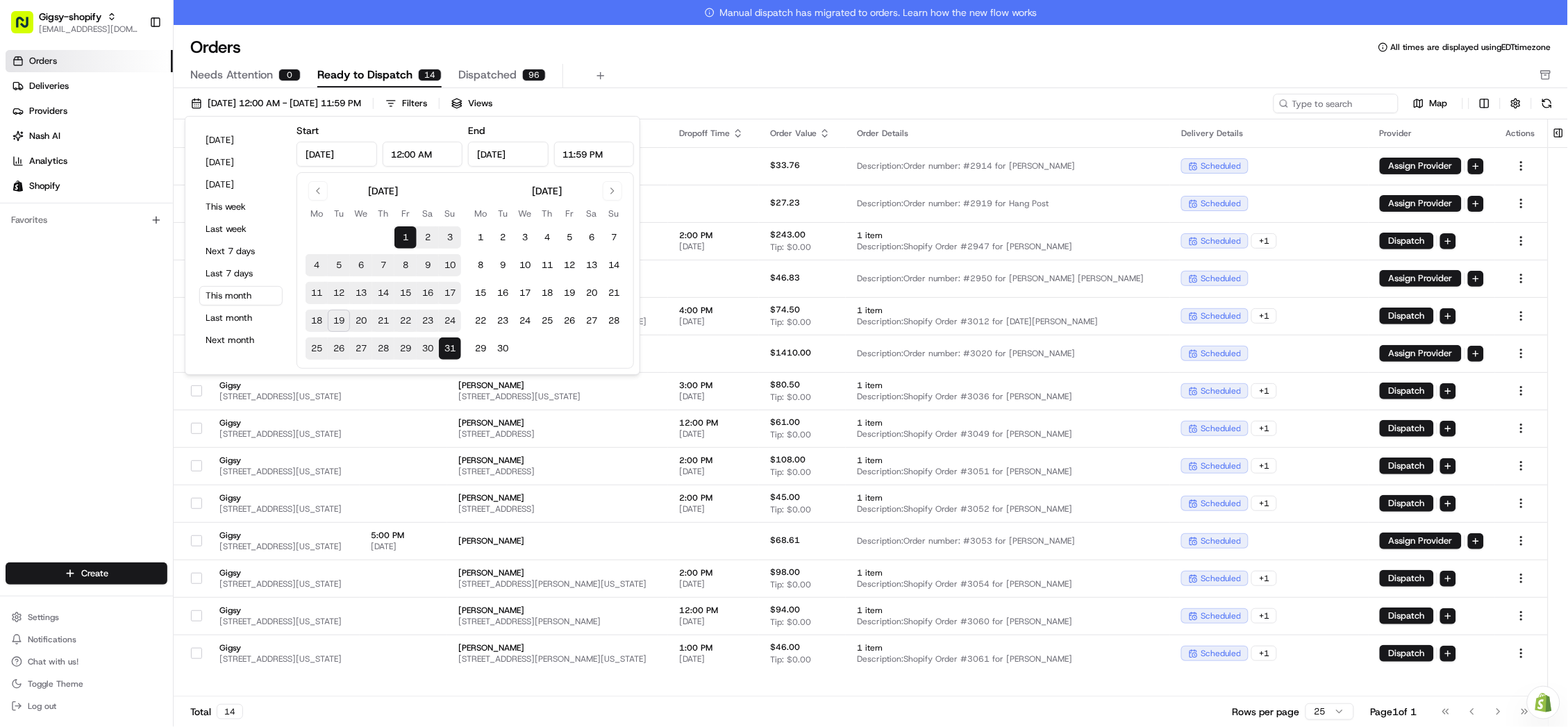
type input "Aug 19, 2025"
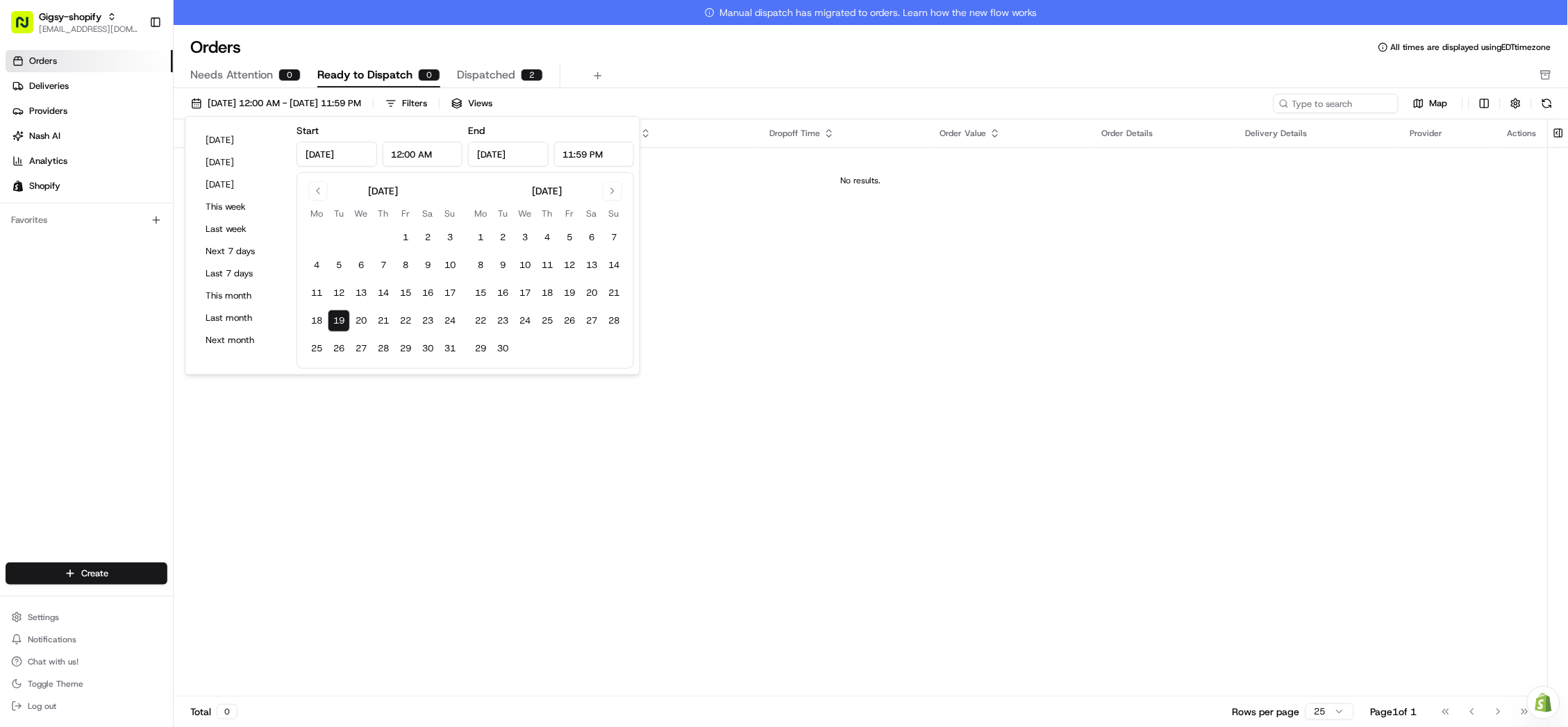
click at [814, 230] on div "Pickup Location Pickup Time Dropoff Location Dropoff Time Order Value Order Det…" at bounding box center [860, 420] width 1374 height 602
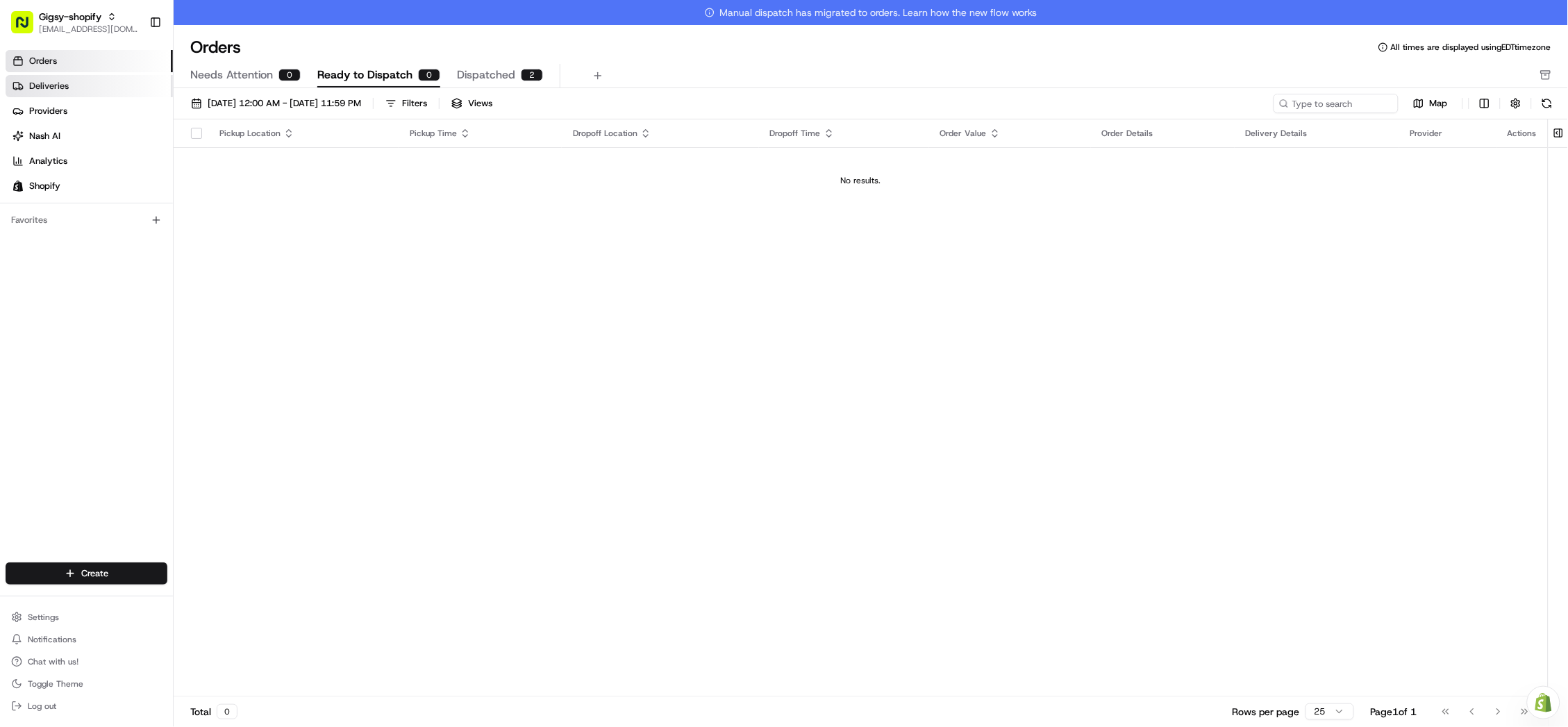
click at [71, 83] on link "Deliveries" at bounding box center [89, 86] width 168 height 22
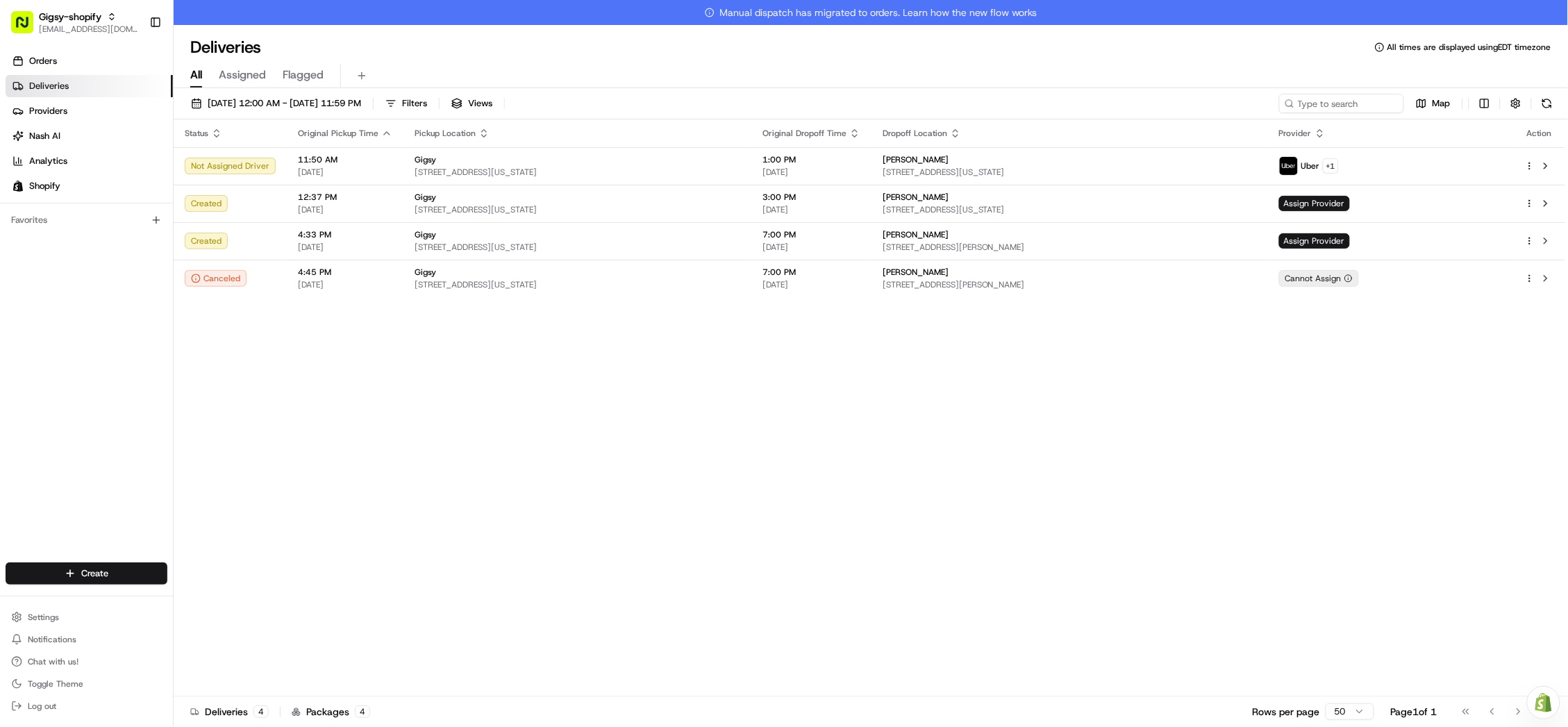
click at [248, 376] on div "Status Original Pickup Time Pickup Location Original Dropoff Time Dropoff Locat…" at bounding box center [869, 420] width 1392 height 602
click at [1548, 163] on button at bounding box center [1545, 165] width 16 height 16
click at [1455, 165] on div "Uber + 1" at bounding box center [1391, 165] width 224 height 19
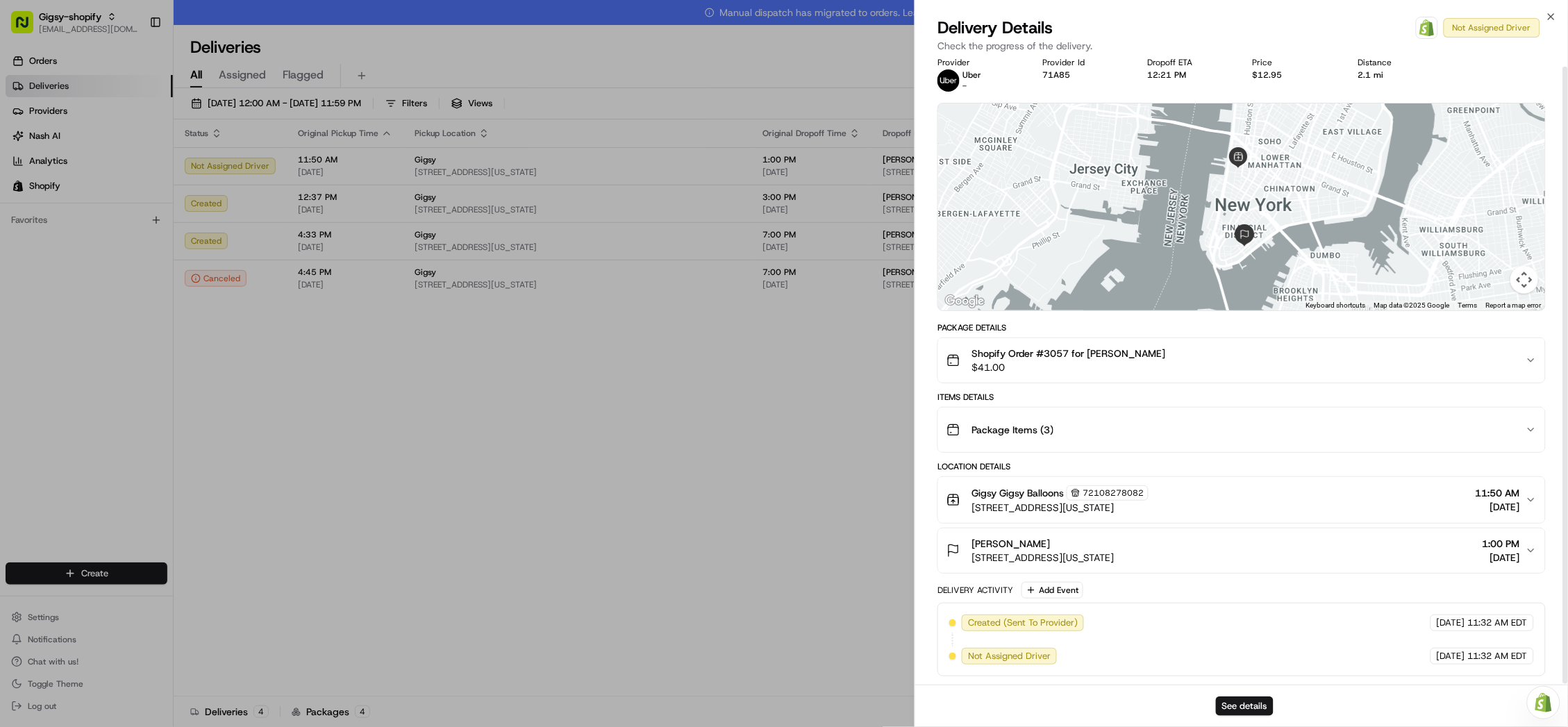
scroll to position [9, 0]
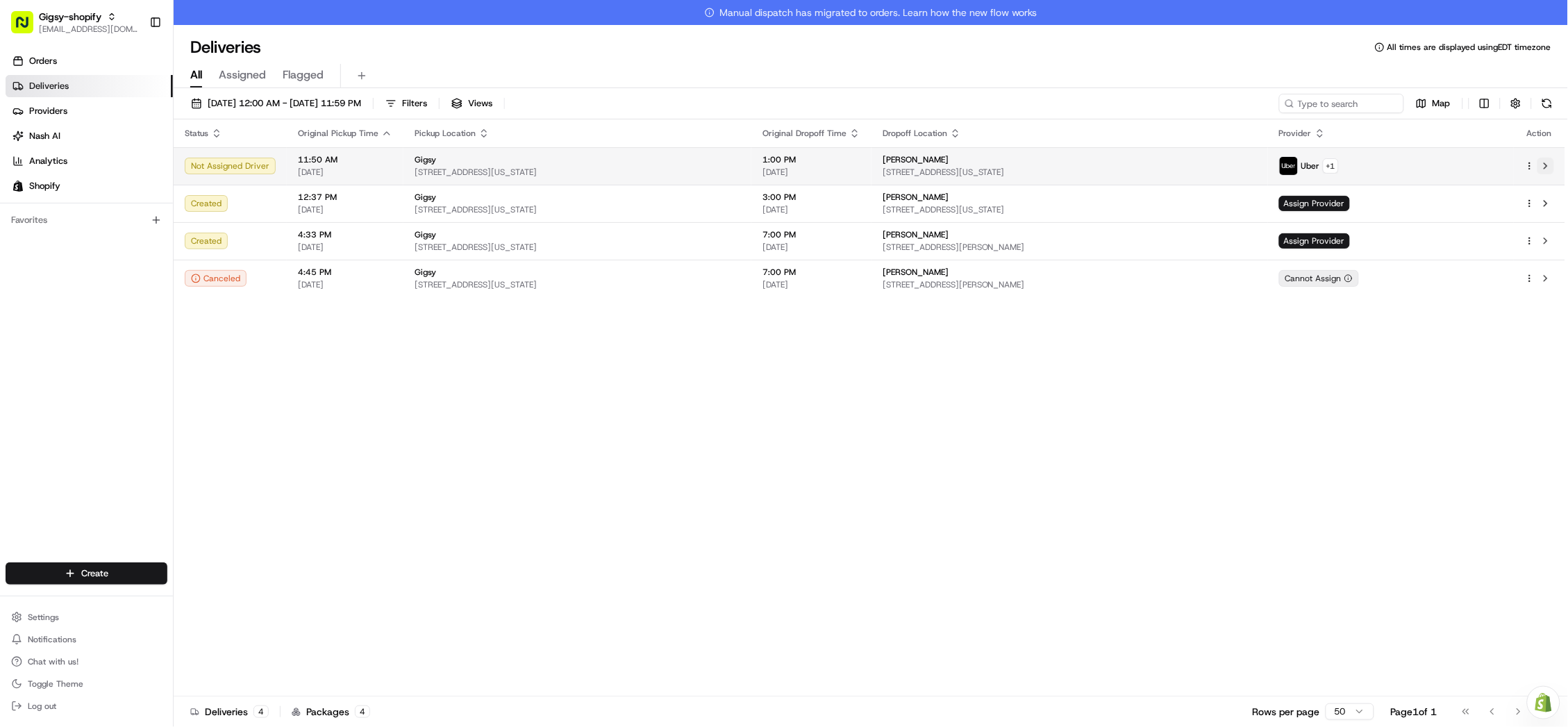
click at [1549, 160] on button at bounding box center [1545, 165] width 16 height 16
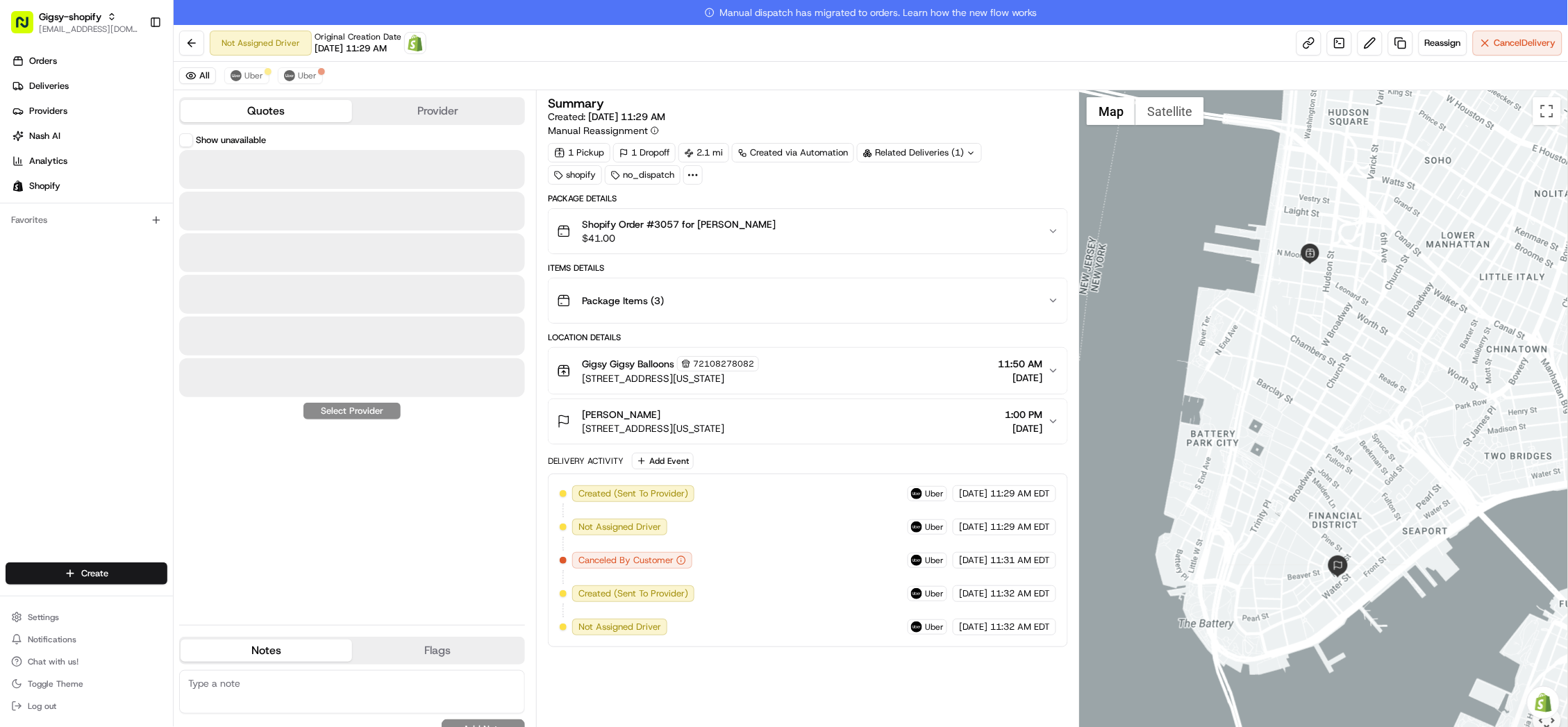
click at [258, 112] on button "Quotes" at bounding box center [266, 110] width 172 height 22
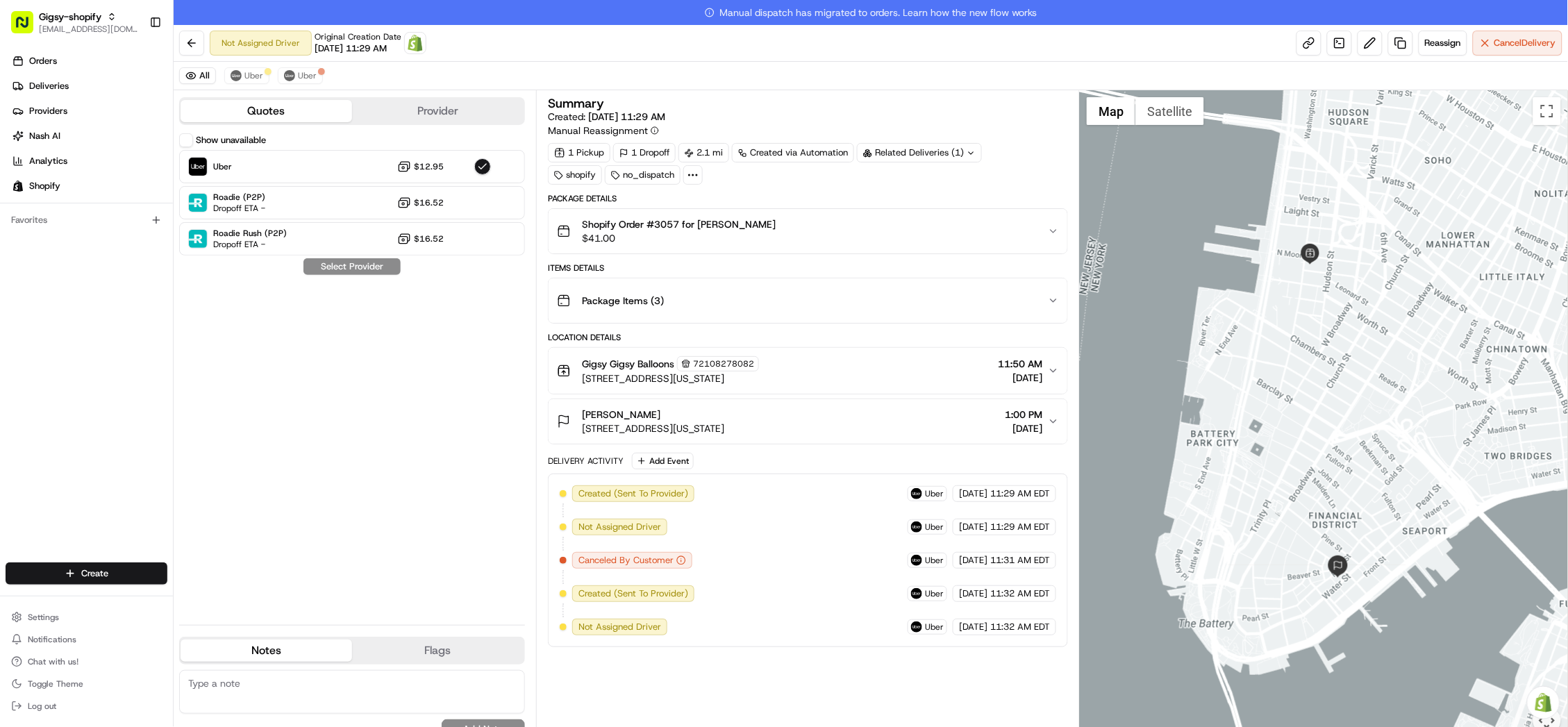
click at [448, 113] on button "Provider" at bounding box center [438, 110] width 172 height 22
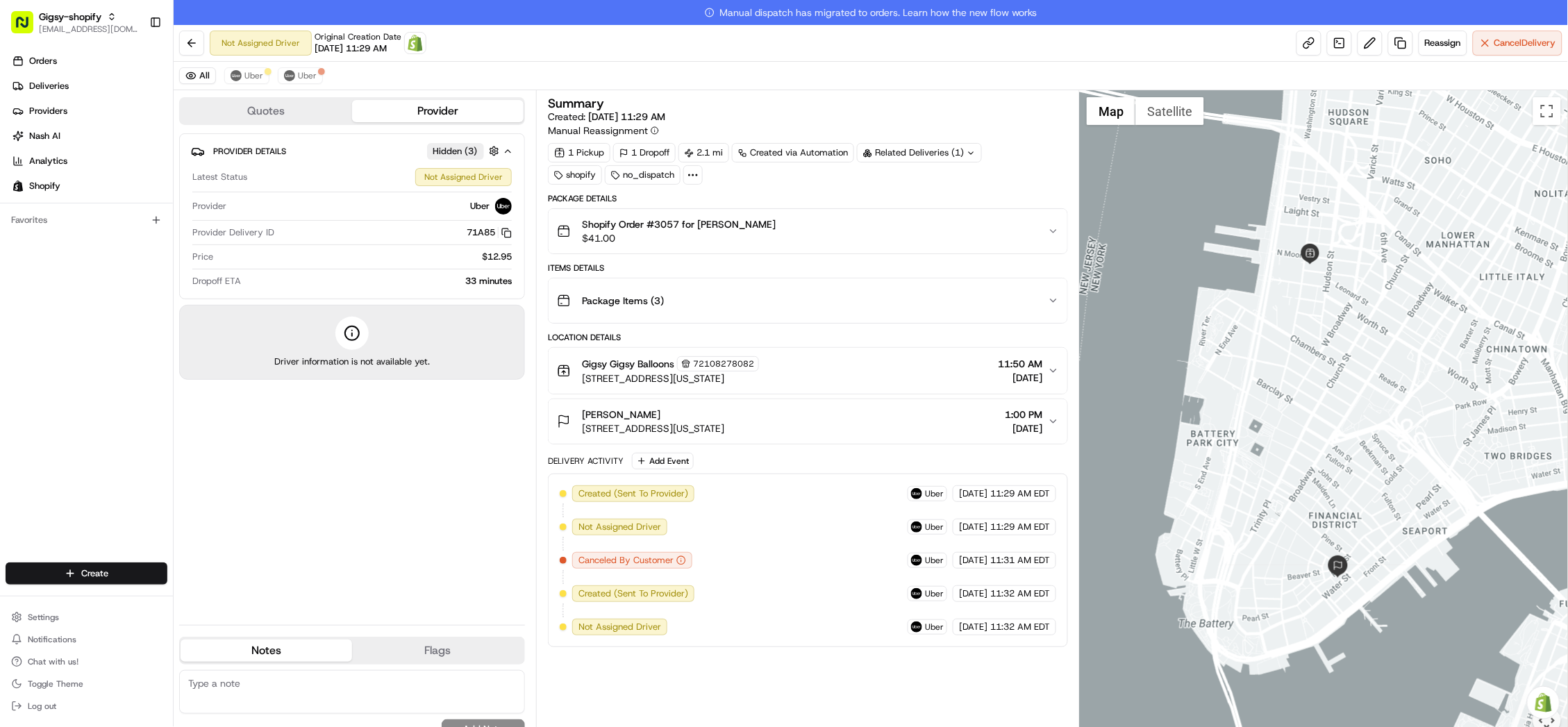
click at [448, 113] on button "Provider" at bounding box center [438, 110] width 172 height 22
click at [242, 81] on button "Uber" at bounding box center [247, 75] width 45 height 16
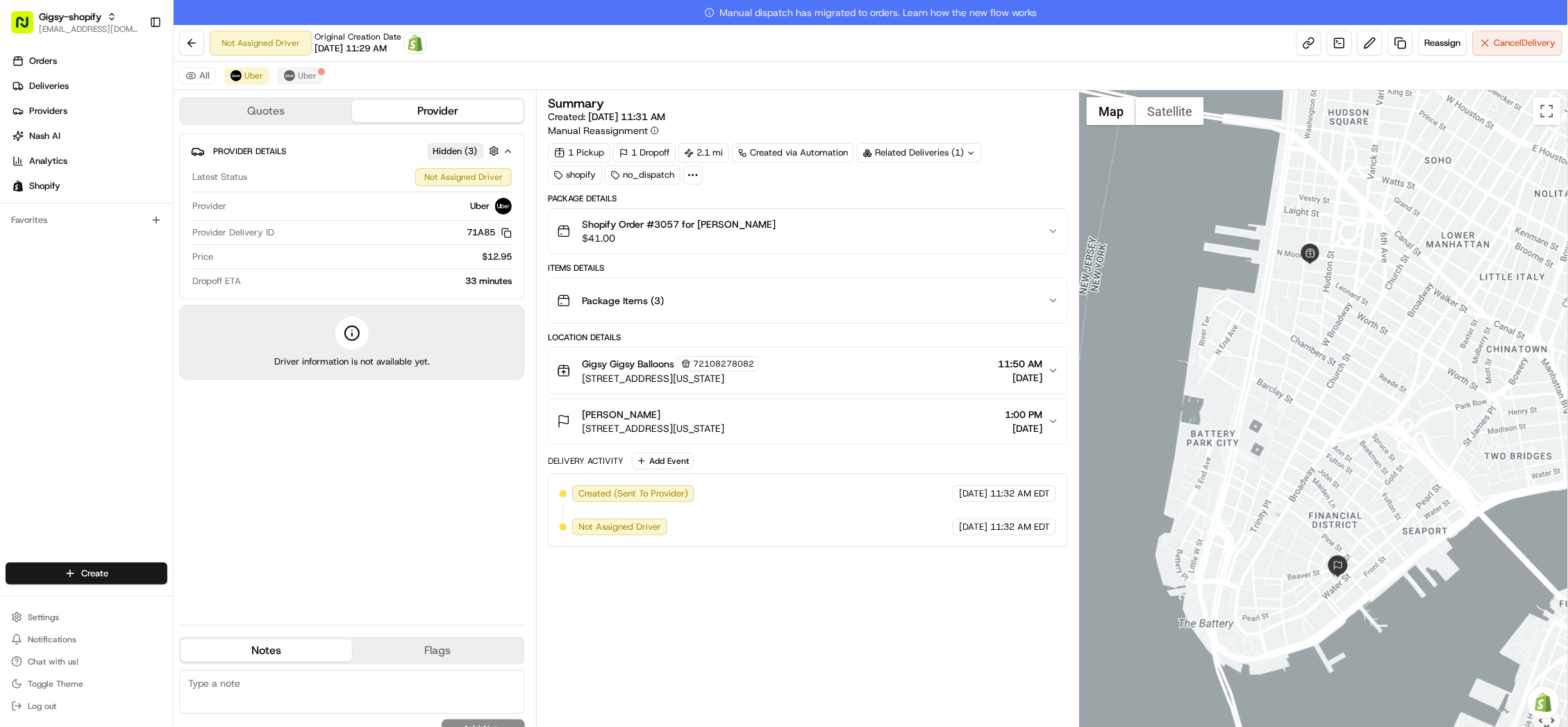
click at [298, 74] on span "Uber" at bounding box center [307, 76] width 19 height 11
click at [242, 81] on button "Uber" at bounding box center [247, 75] width 45 height 16
click at [299, 73] on span "Uber" at bounding box center [307, 76] width 19 height 11
click at [250, 79] on span "Uber" at bounding box center [254, 76] width 19 height 11
click at [199, 47] on button at bounding box center [191, 43] width 25 height 25
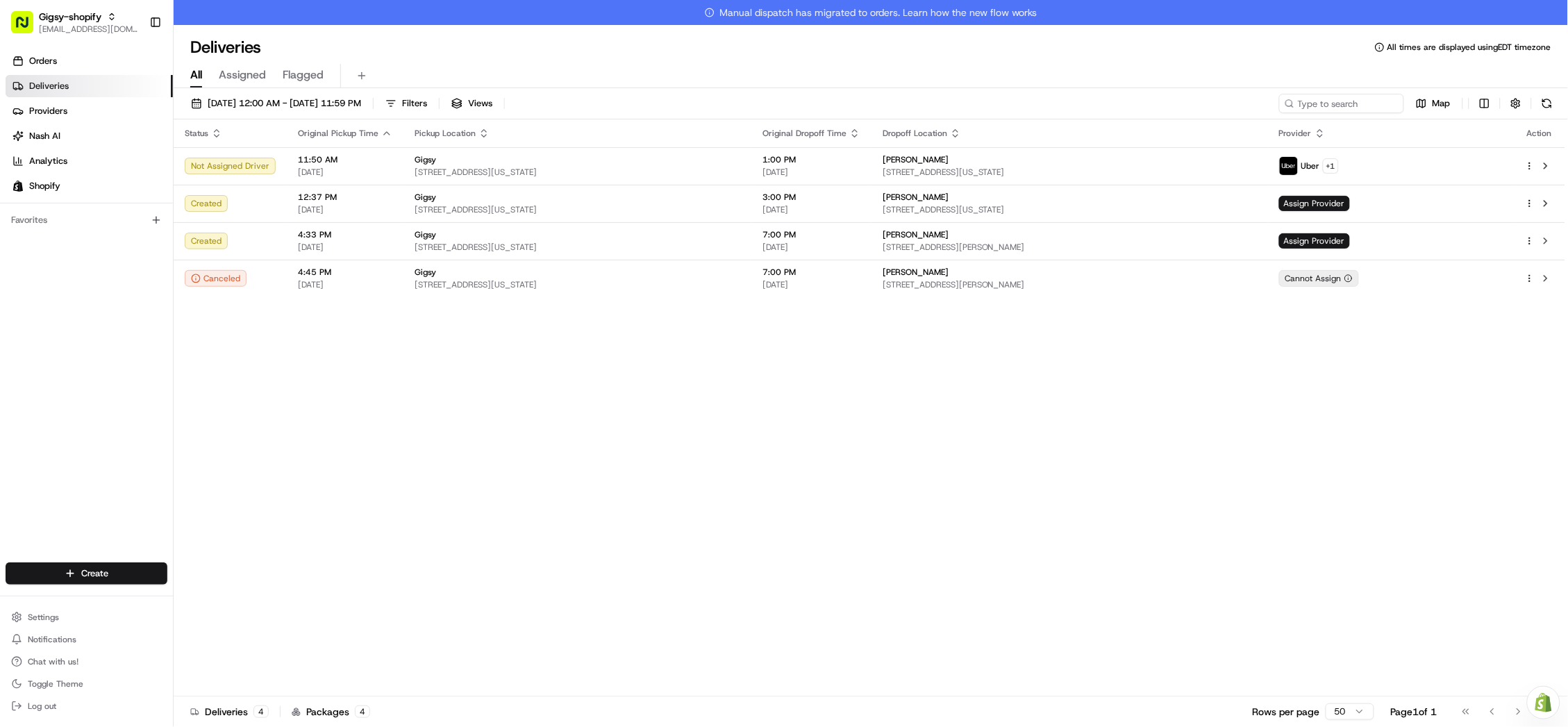
click at [282, 386] on div "Status Original Pickup Time Pickup Location Original Dropoff Time Dropoff Locat…" at bounding box center [869, 420] width 1392 height 602
drag, startPoint x: 282, startPoint y: 386, endPoint x: 252, endPoint y: 364, distance: 37.2
click at [252, 364] on div "Status Original Pickup Time Pickup Location Original Dropoff Time Dropoff Locat…" at bounding box center [869, 420] width 1392 height 602
click at [1551, 103] on button at bounding box center [1547, 103] width 19 height 19
click at [631, 61] on div "All Assigned Flagged" at bounding box center [870, 73] width 1394 height 30
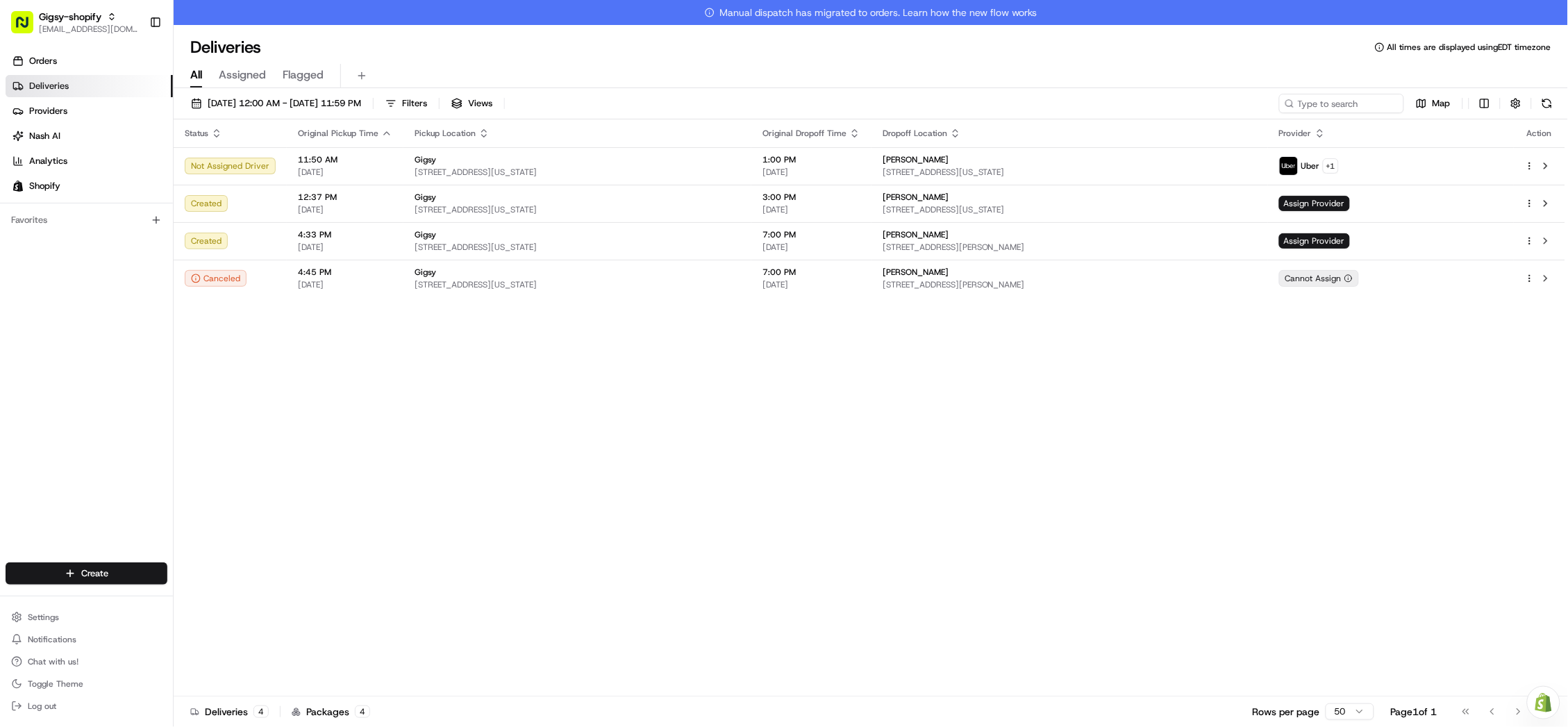
click at [1264, 43] on div "Deliveries All times are displayed using EDT timezone" at bounding box center [870, 47] width 1394 height 22
click at [1547, 163] on button at bounding box center [1545, 165] width 16 height 16
click at [1542, 163] on button at bounding box center [1545, 165] width 16 height 16
click at [1549, 112] on button at bounding box center [1547, 103] width 19 height 19
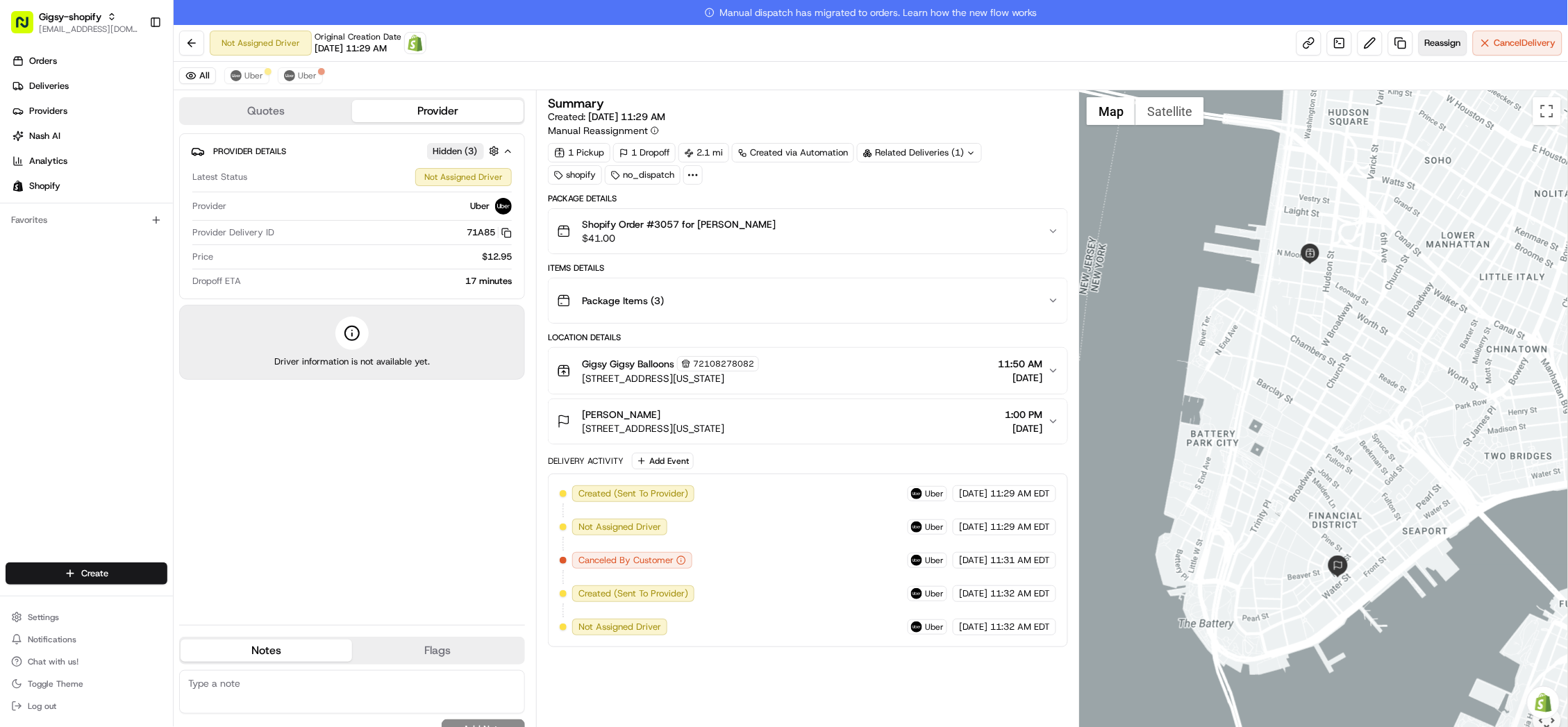
click at [1435, 35] on button "Reassign" at bounding box center [1443, 43] width 48 height 25
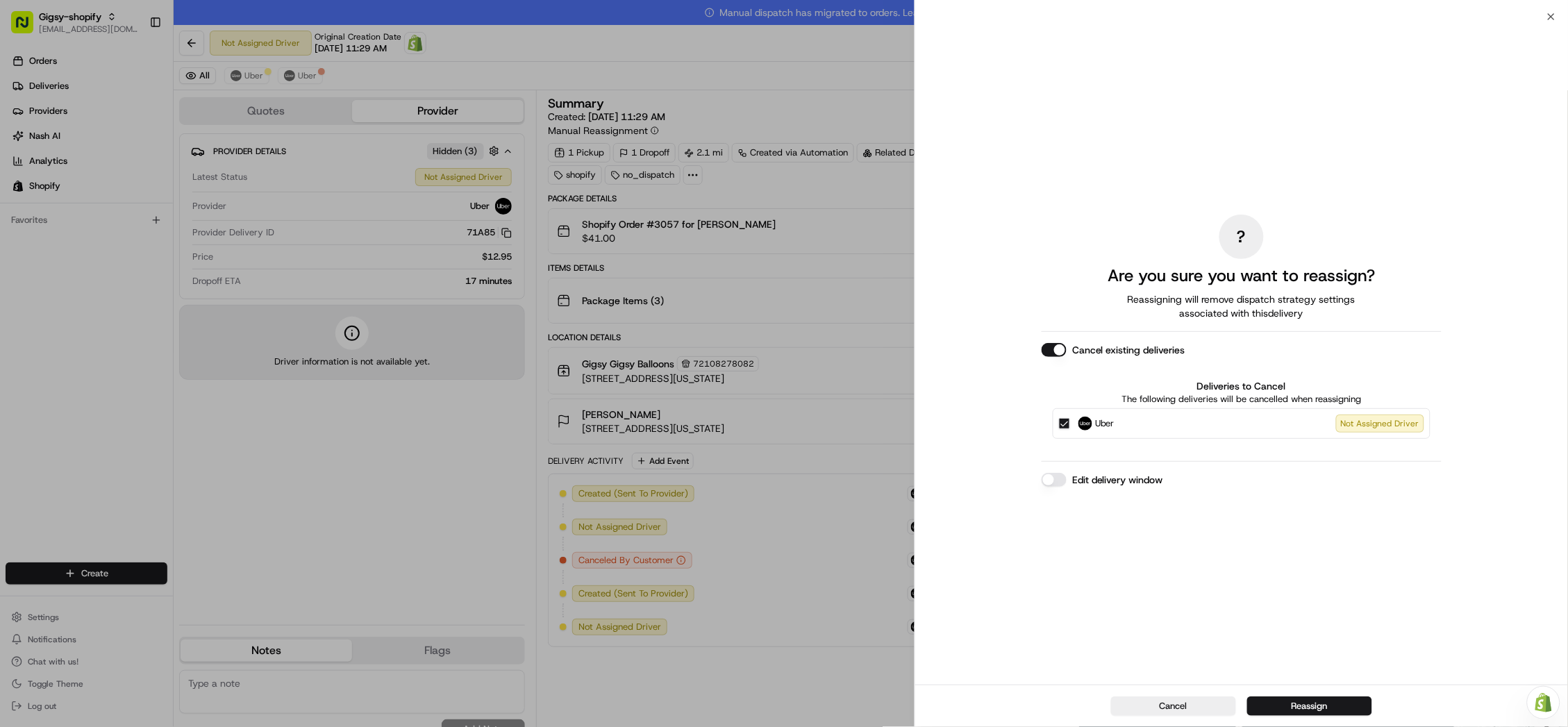
click at [1058, 483] on button "Edit delivery window" at bounding box center [1054, 479] width 25 height 14
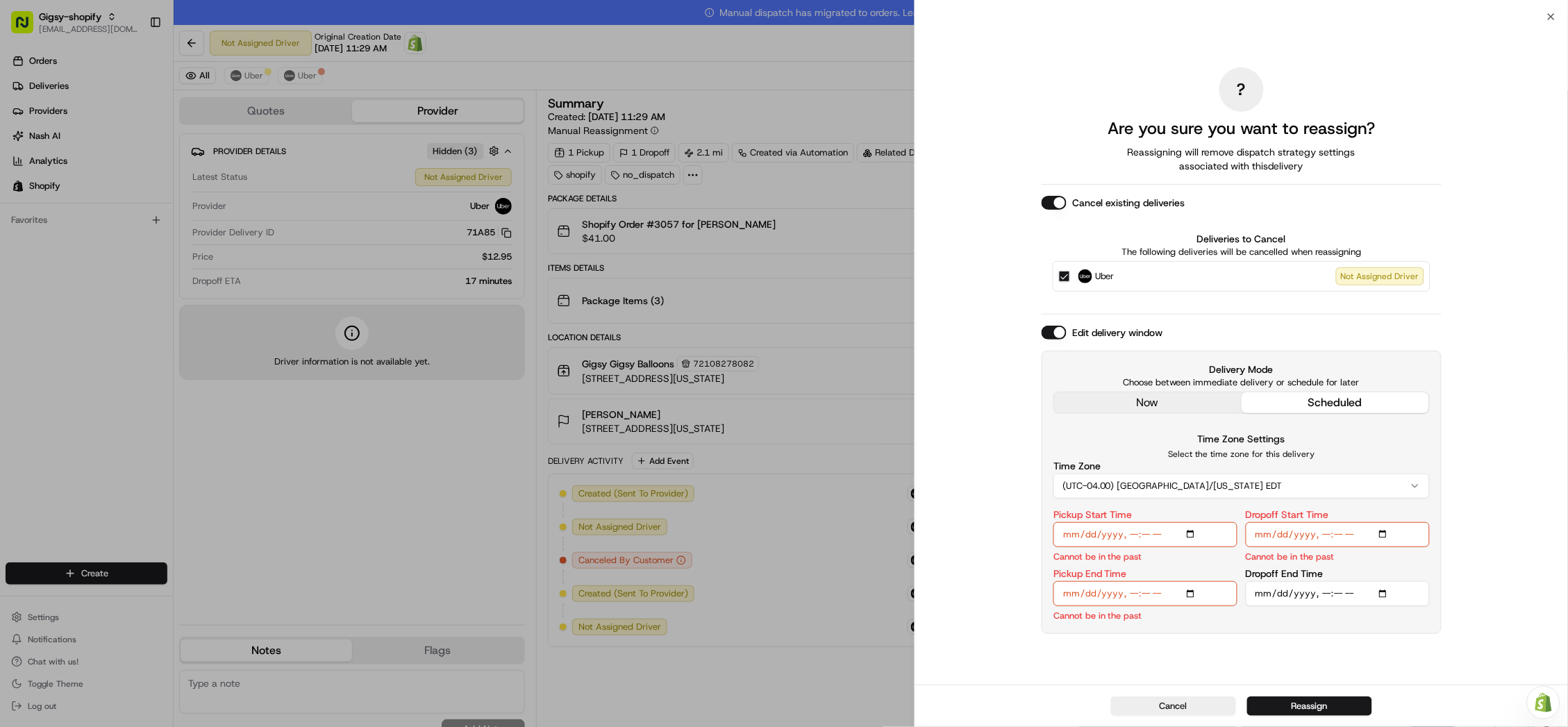
click at [1183, 401] on div "? Are you sure you want to reassign? Reassigning will remove dispatch strategy …" at bounding box center [1241, 350] width 400 height 662
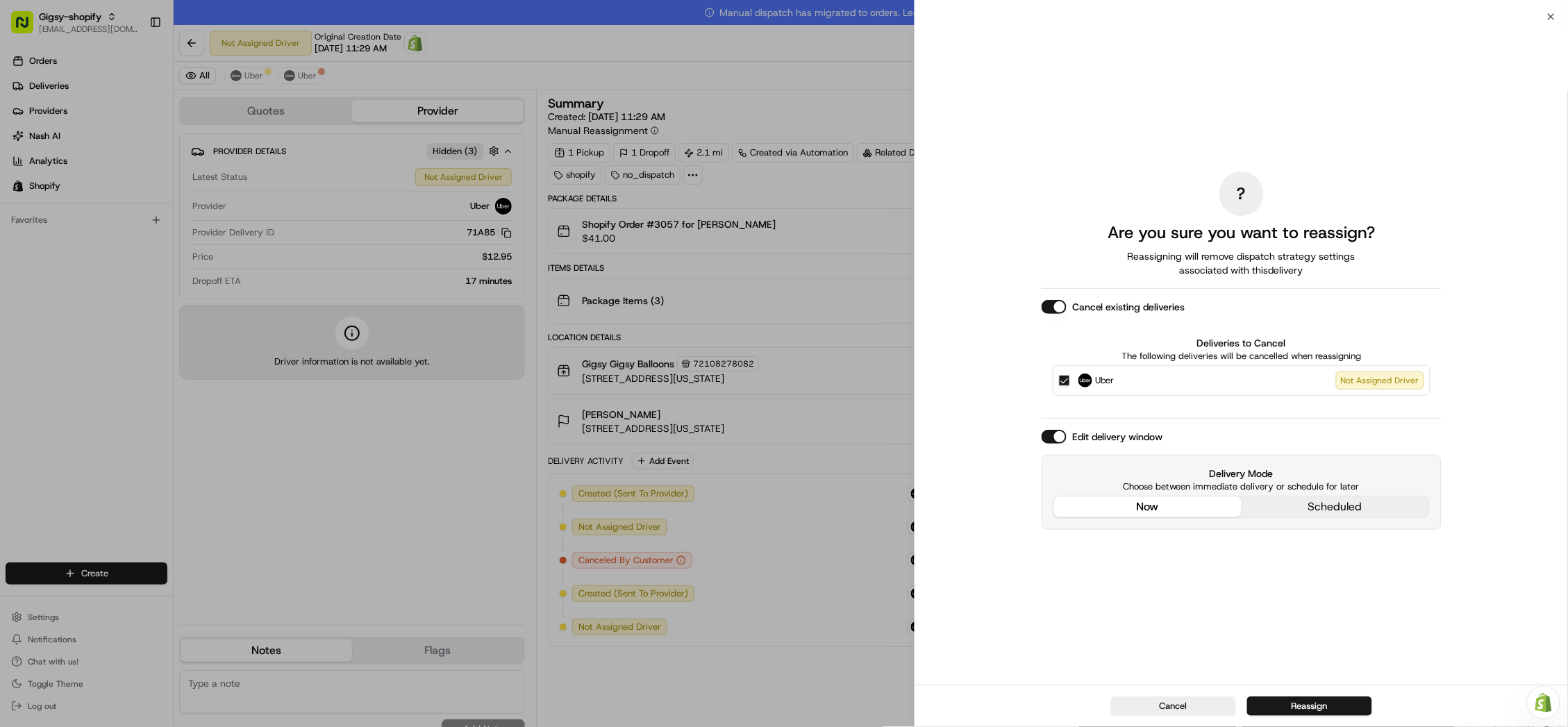
click at [1189, 510] on button "now" at bounding box center [1147, 506] width 188 height 21
click at [1316, 711] on button "Reassign" at bounding box center [1309, 706] width 125 height 19
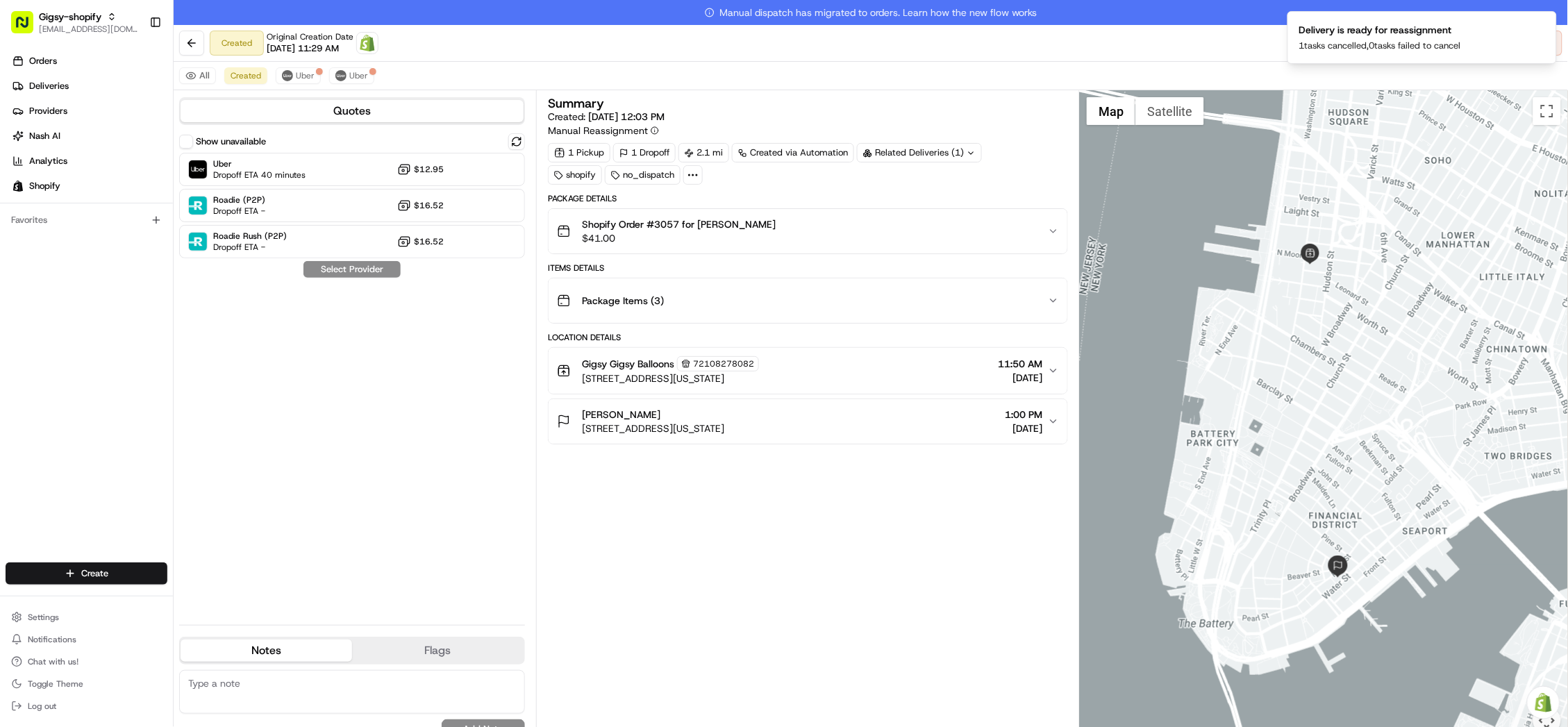
click at [1193, 40] on div "Created Original Creation Date 08/19/2025 11:29 AM Open Order in Shopify Reassi…" at bounding box center [870, 43] width 1394 height 37
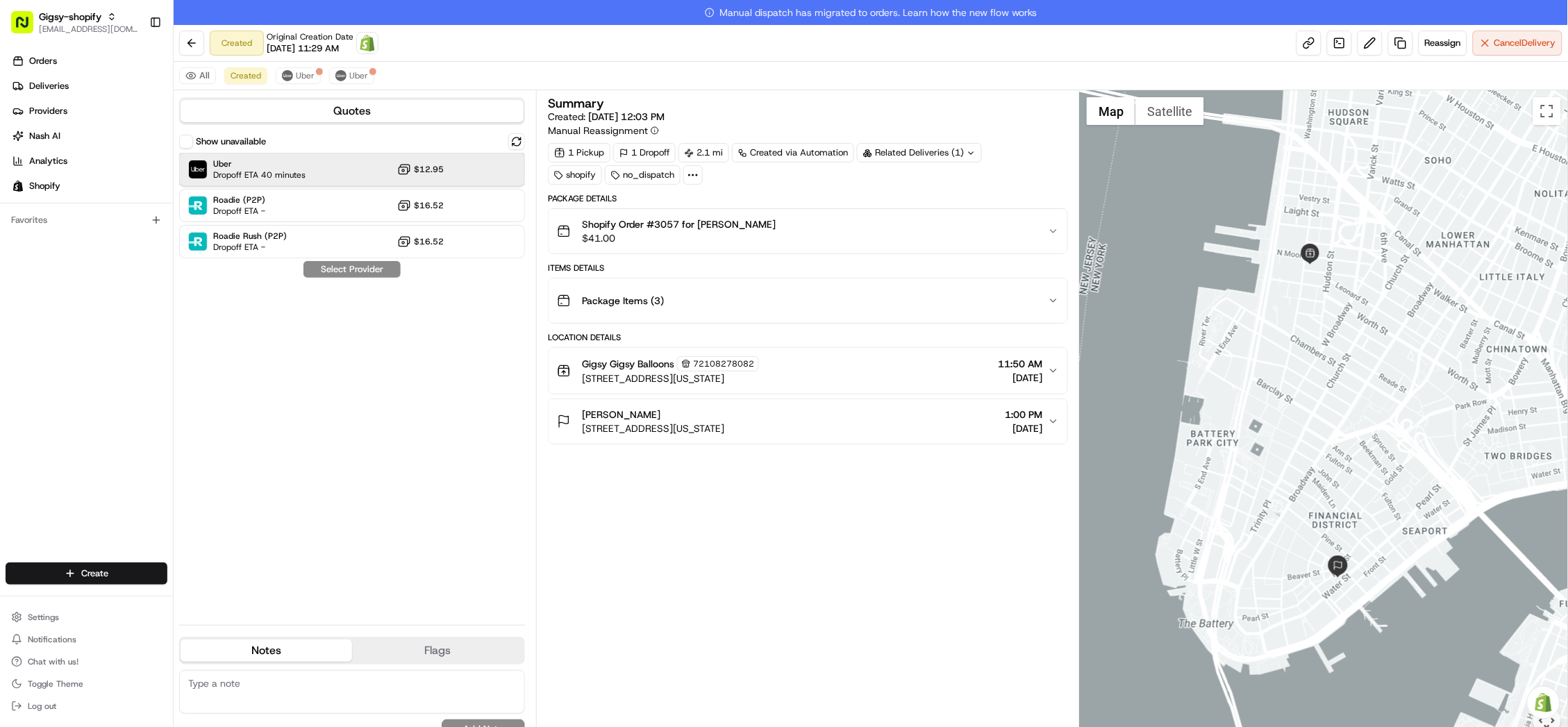
click at [252, 167] on span "Uber" at bounding box center [260, 164] width 93 height 11
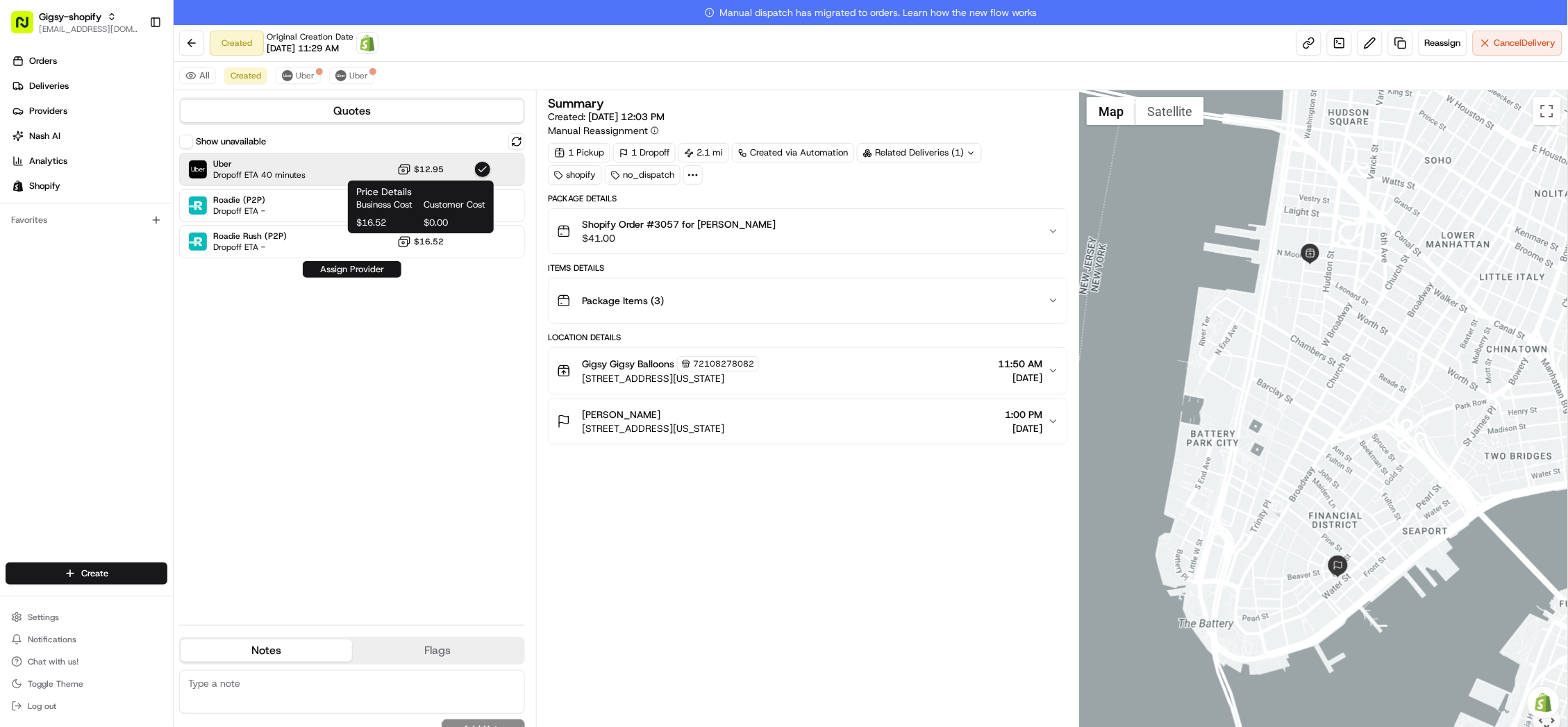
click at [366, 274] on button "Assign Provider" at bounding box center [352, 269] width 98 height 16
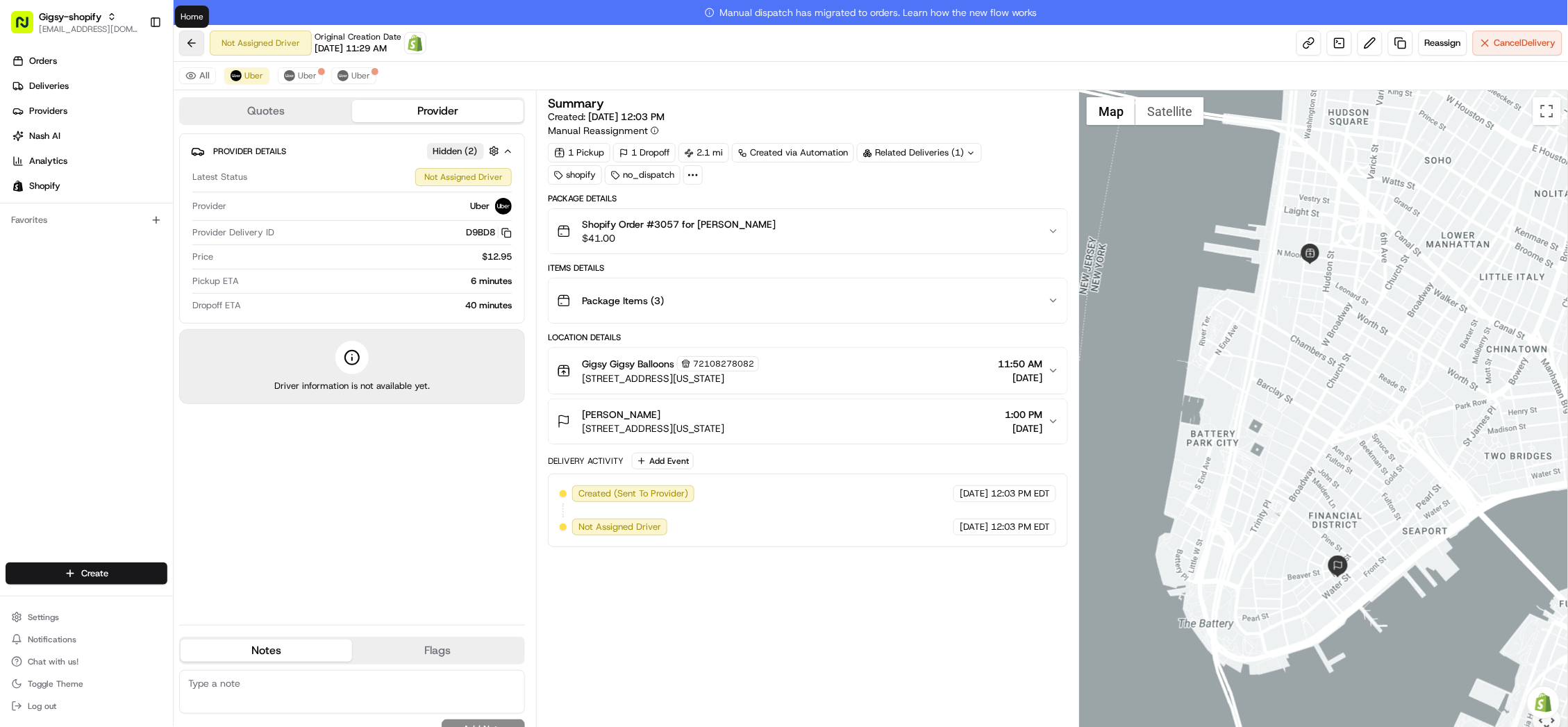
click at [197, 45] on button at bounding box center [191, 43] width 25 height 25
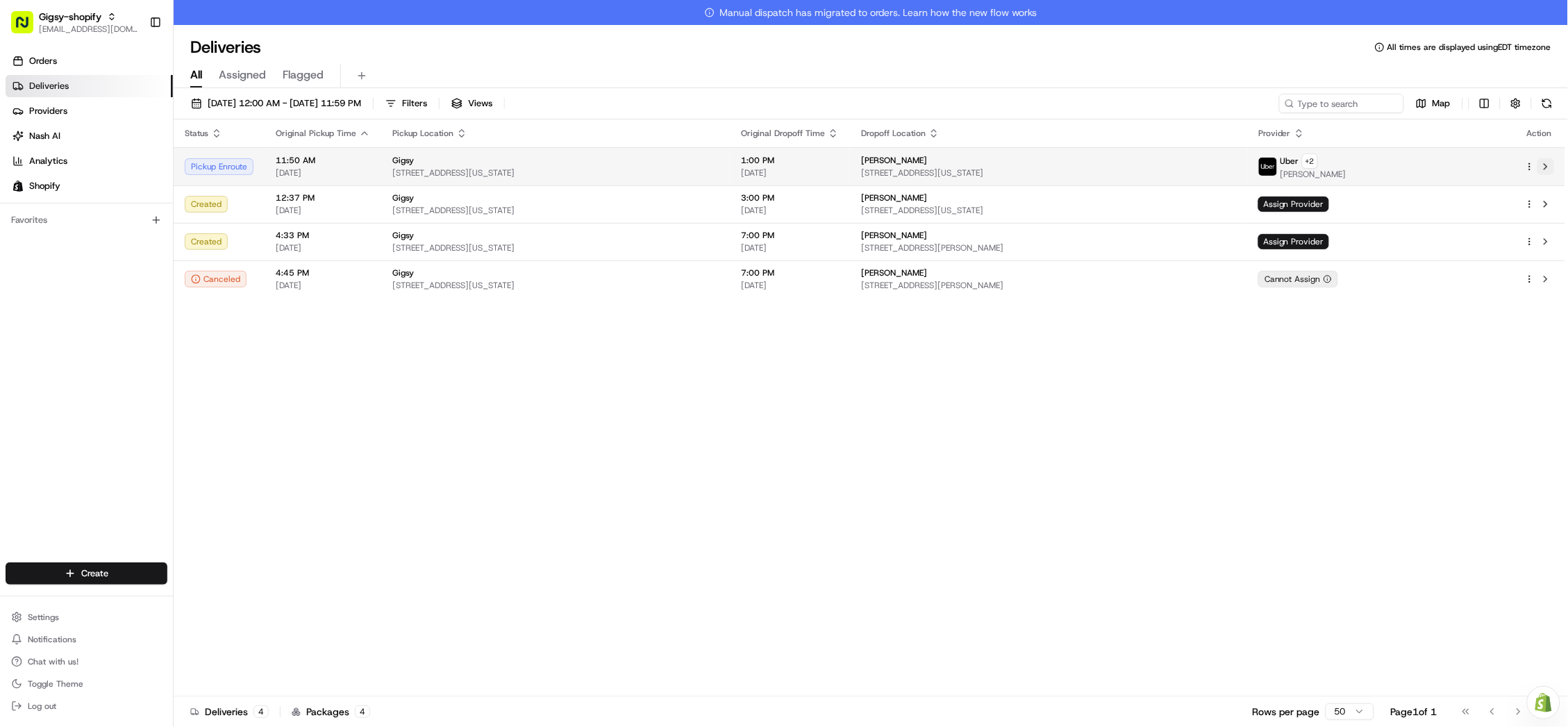
click at [1551, 165] on button at bounding box center [1545, 166] width 16 height 16
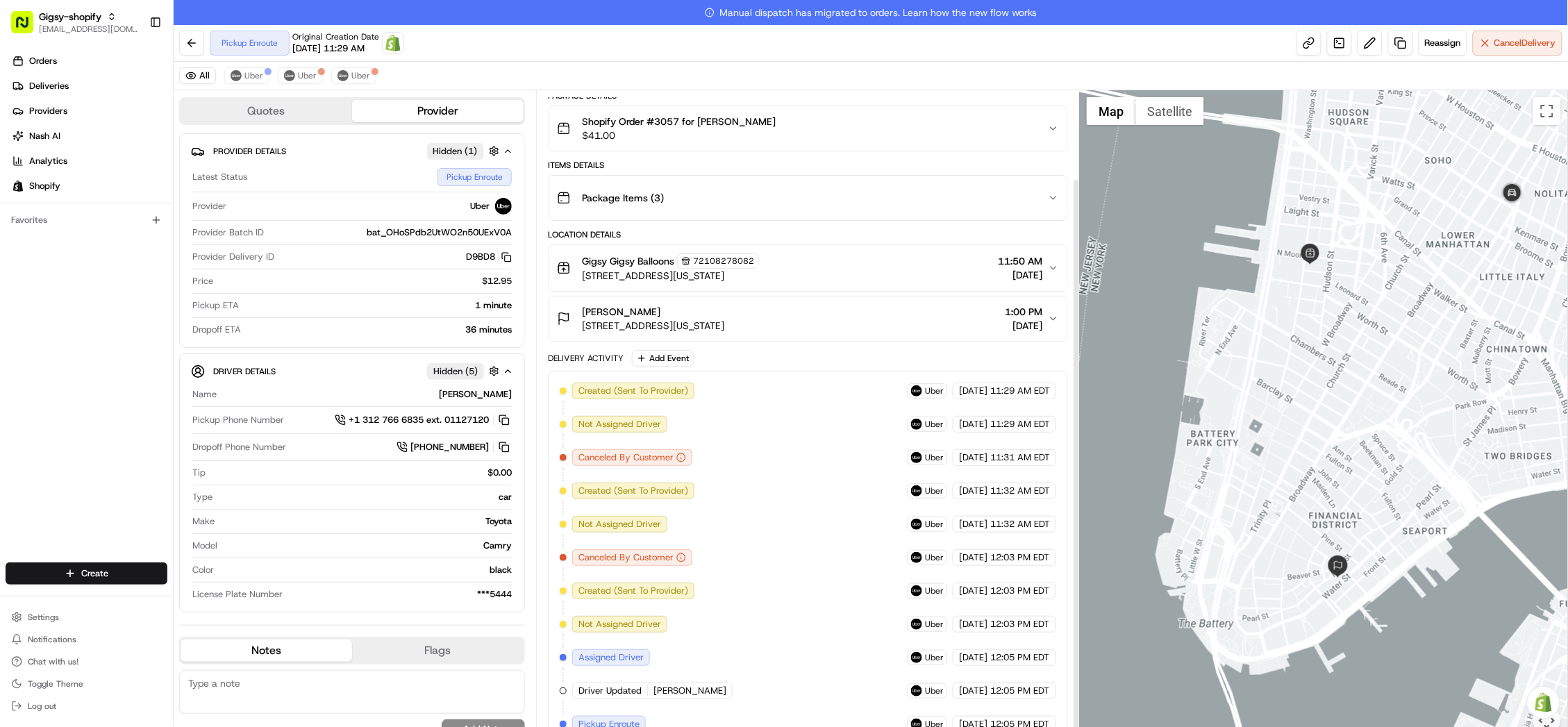
scroll to position [102, 0]
click at [198, 42] on button at bounding box center [191, 43] width 25 height 25
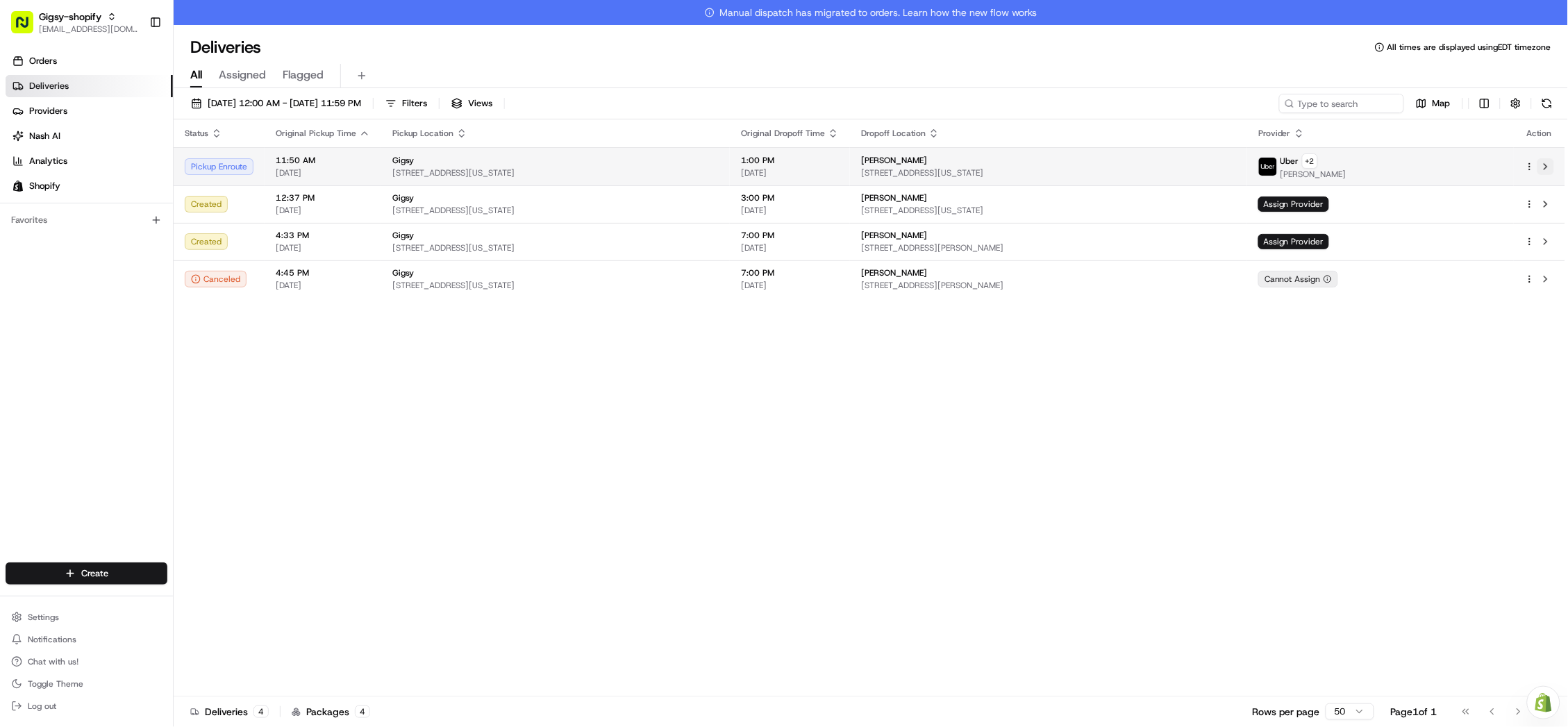
click at [1553, 164] on button at bounding box center [1545, 166] width 16 height 16
click at [1554, 104] on button at bounding box center [1547, 103] width 19 height 19
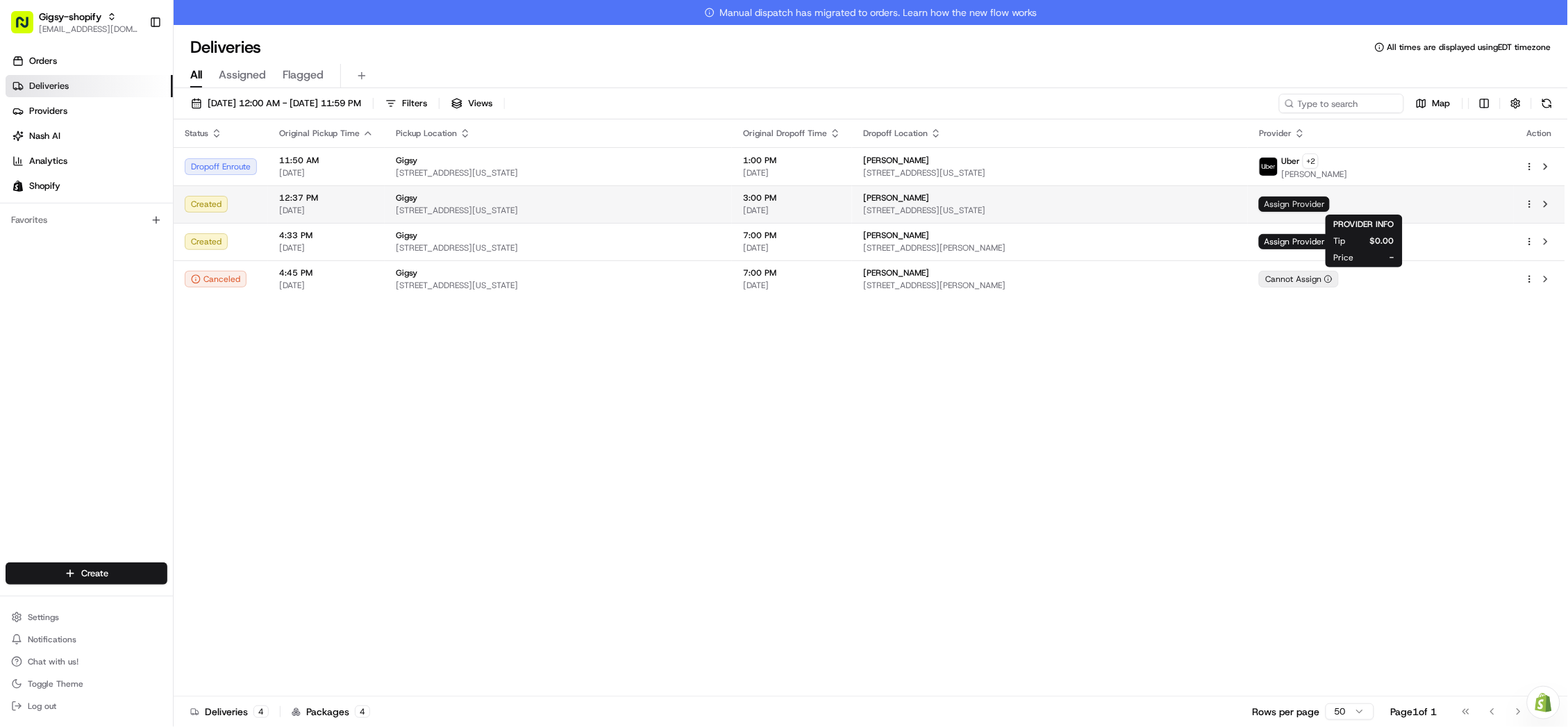
click at [1330, 202] on span "Assign Provider" at bounding box center [1294, 204] width 71 height 15
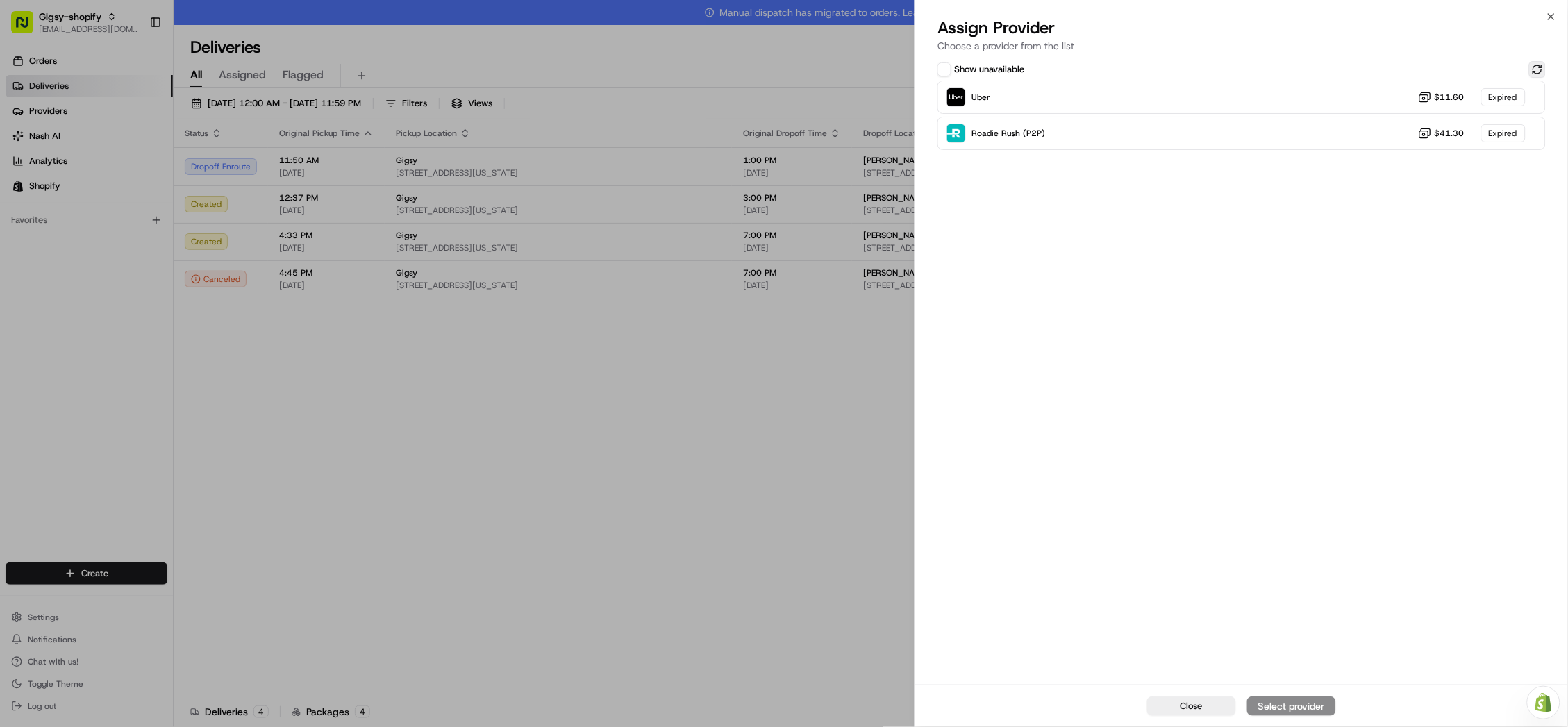
click at [1540, 68] on button at bounding box center [1537, 69] width 16 height 16
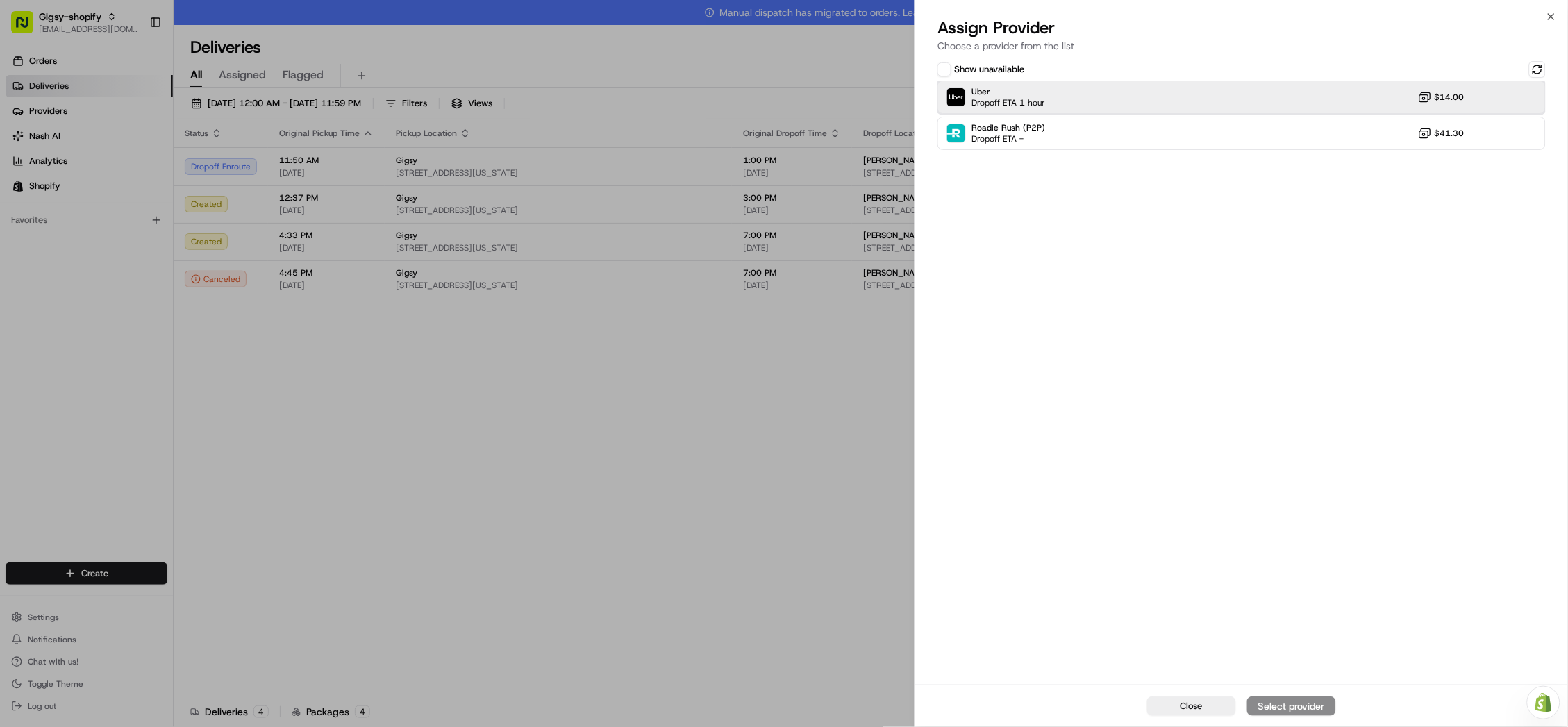
click at [1360, 100] on div "Uber Dropoff ETA 1 hour $14.00" at bounding box center [1241, 97] width 608 height 33
click at [1277, 698] on button "Assign Provider" at bounding box center [1291, 706] width 89 height 19
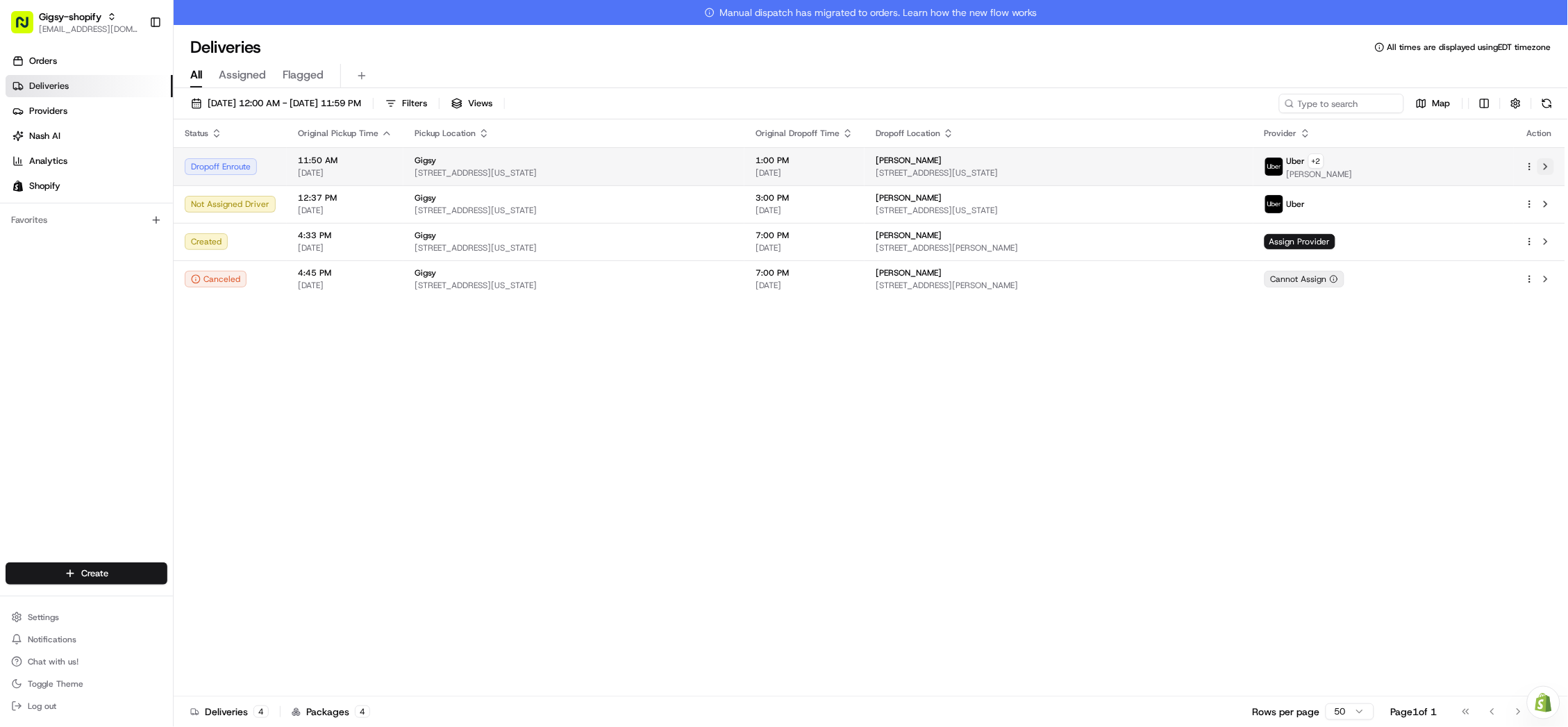
click at [1550, 168] on button at bounding box center [1545, 166] width 16 height 16
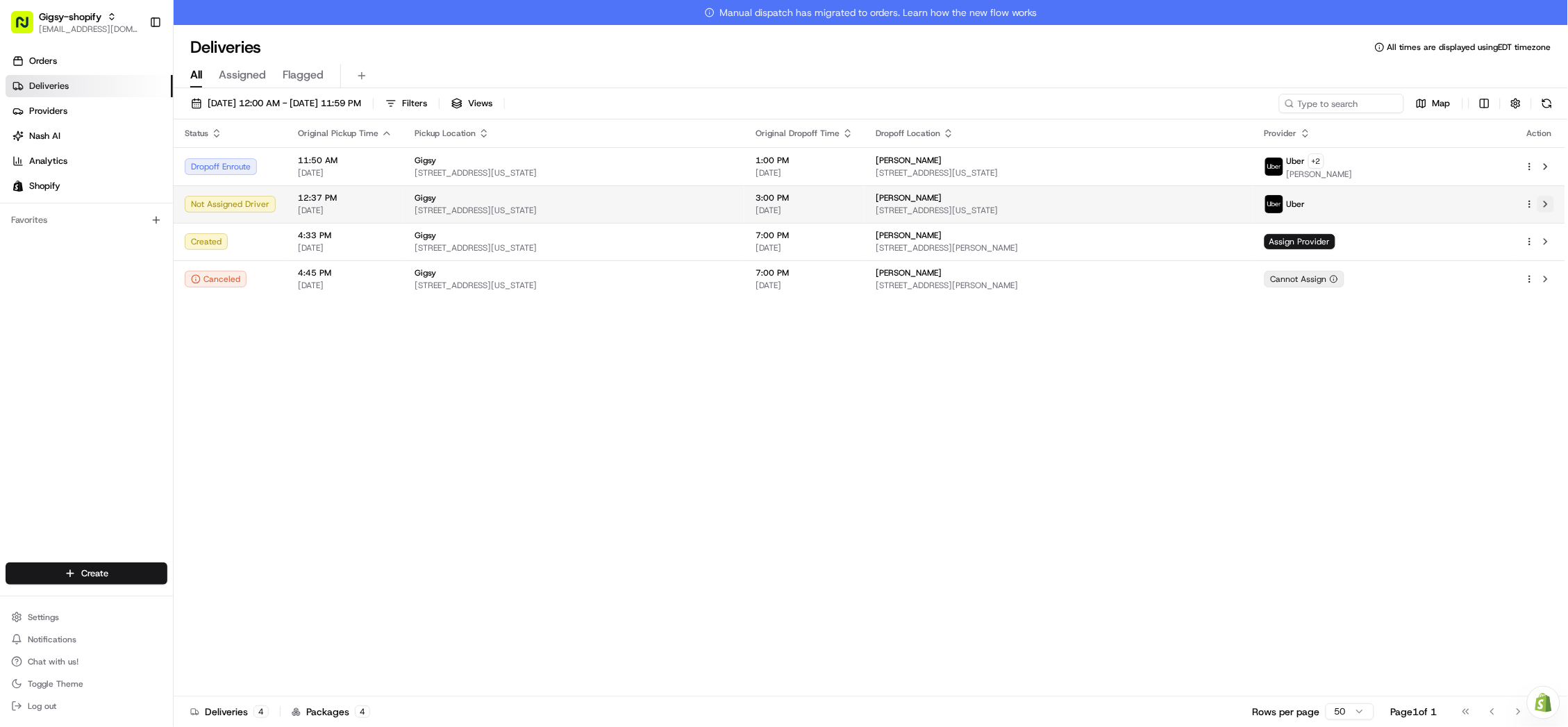
click at [1548, 205] on button at bounding box center [1545, 204] width 16 height 16
click at [1544, 104] on button at bounding box center [1547, 103] width 19 height 19
click at [1385, 199] on div "Uber" at bounding box center [1383, 204] width 238 height 19
click at [1541, 197] on button at bounding box center [1545, 204] width 16 height 16
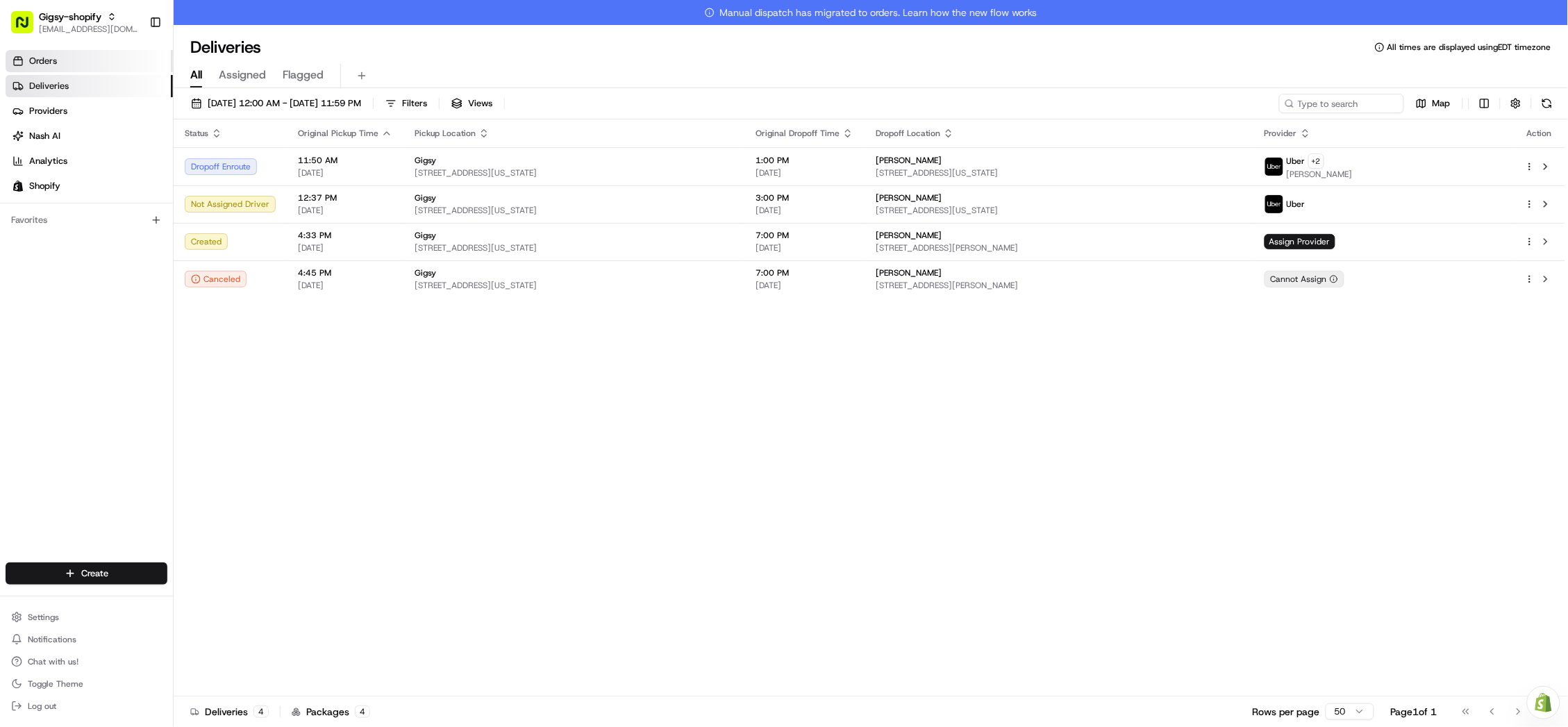
click at [44, 53] on link "Orders" at bounding box center [89, 61] width 168 height 22
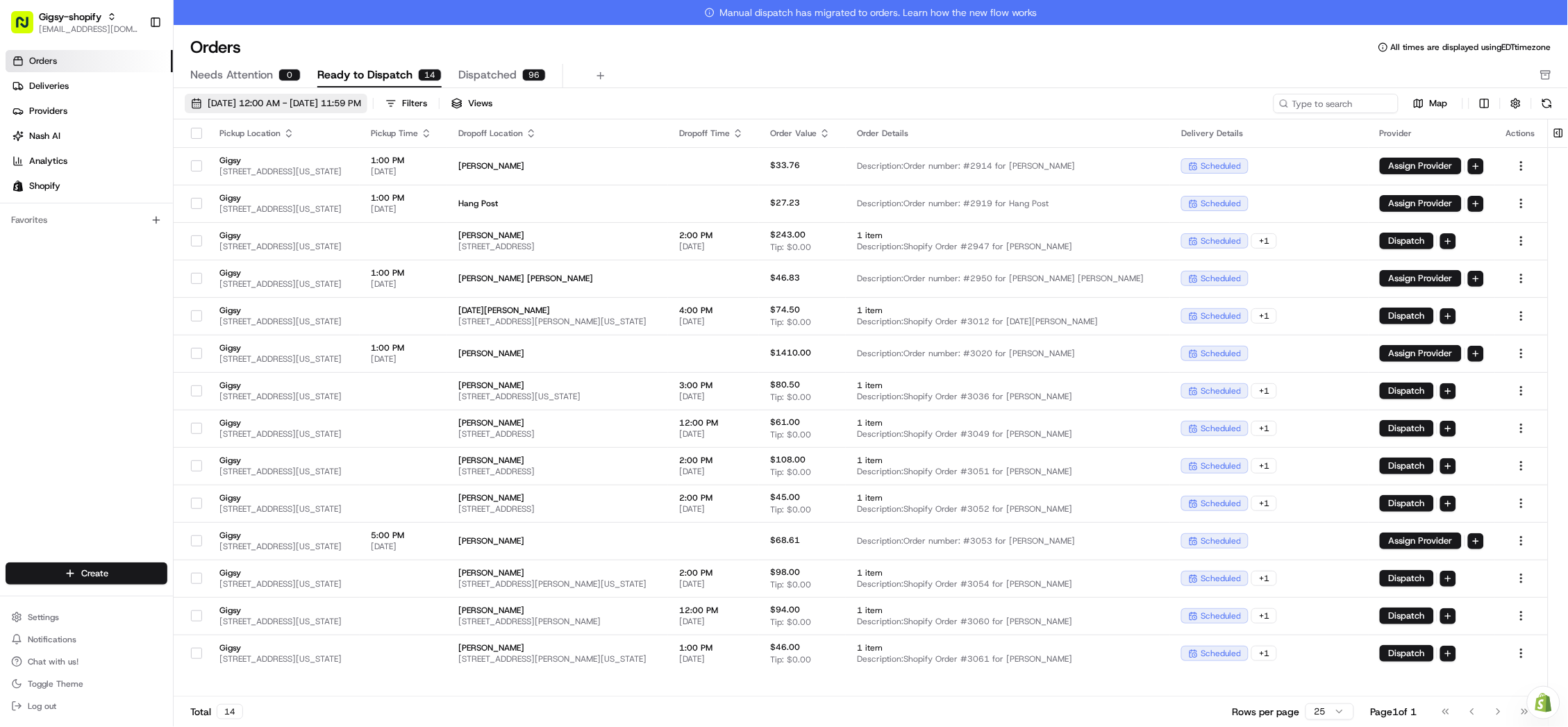
click at [332, 103] on span "08/01/2025 12:00 AM - 08/31/2025 11:59 PM" at bounding box center [284, 103] width 153 height 13
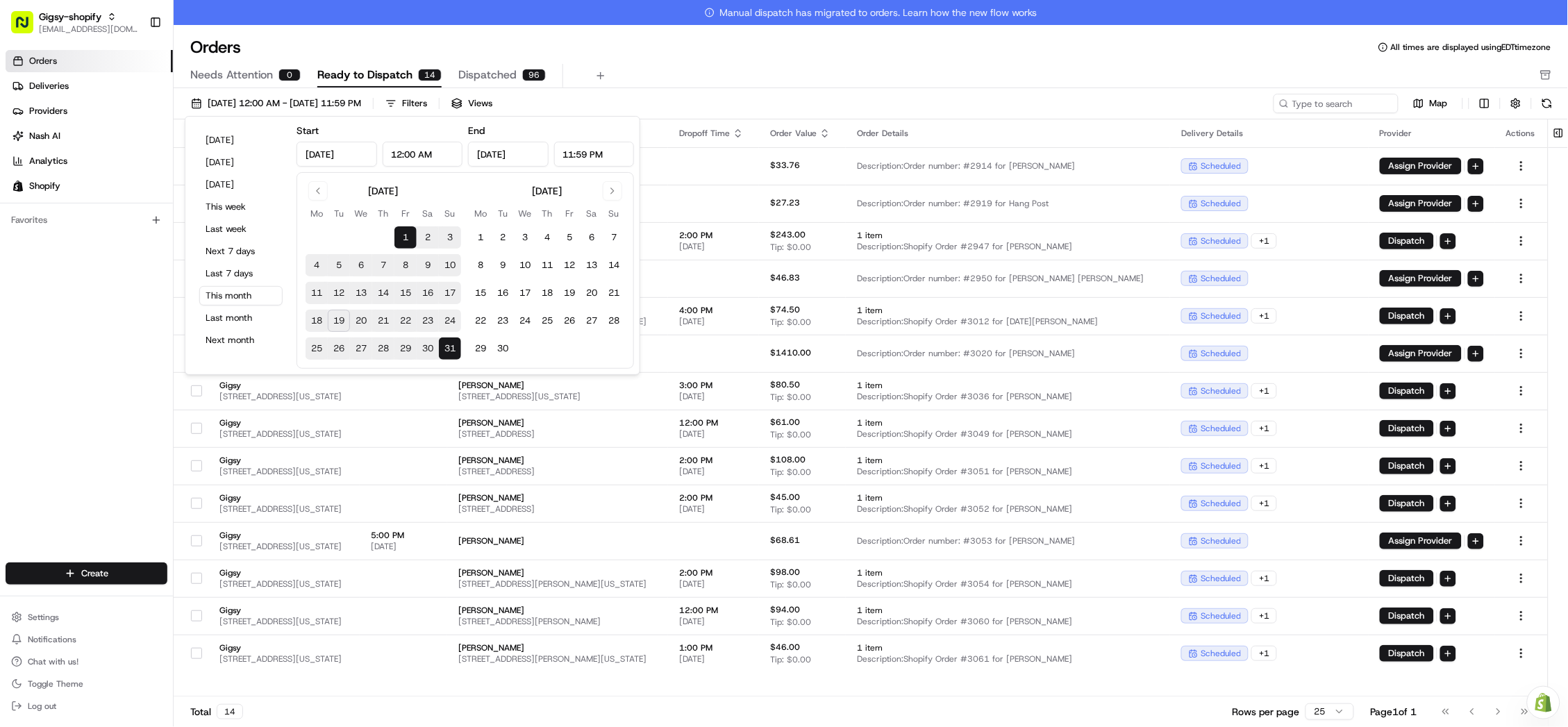
click at [337, 318] on button "19" at bounding box center [339, 320] width 22 height 22
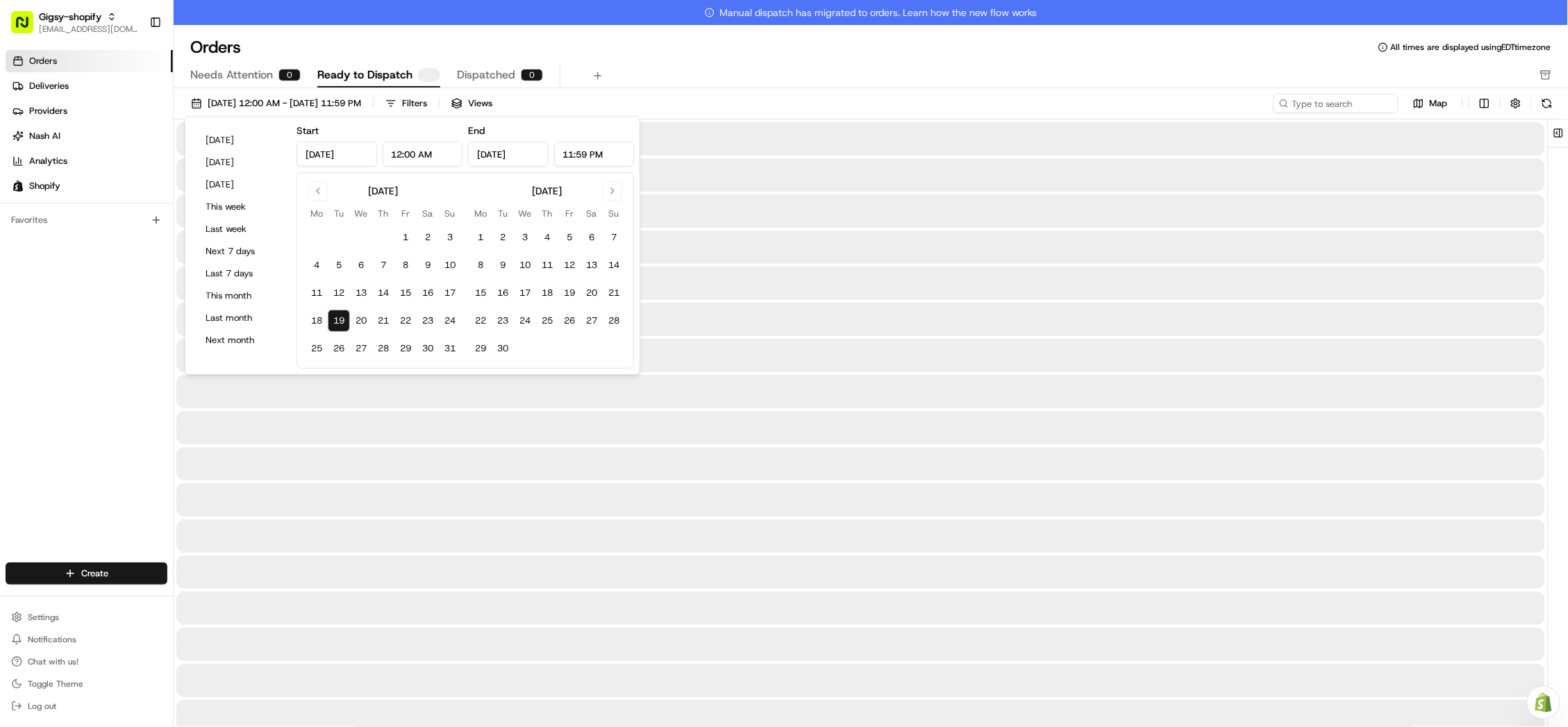
type input "Aug 19, 2025"
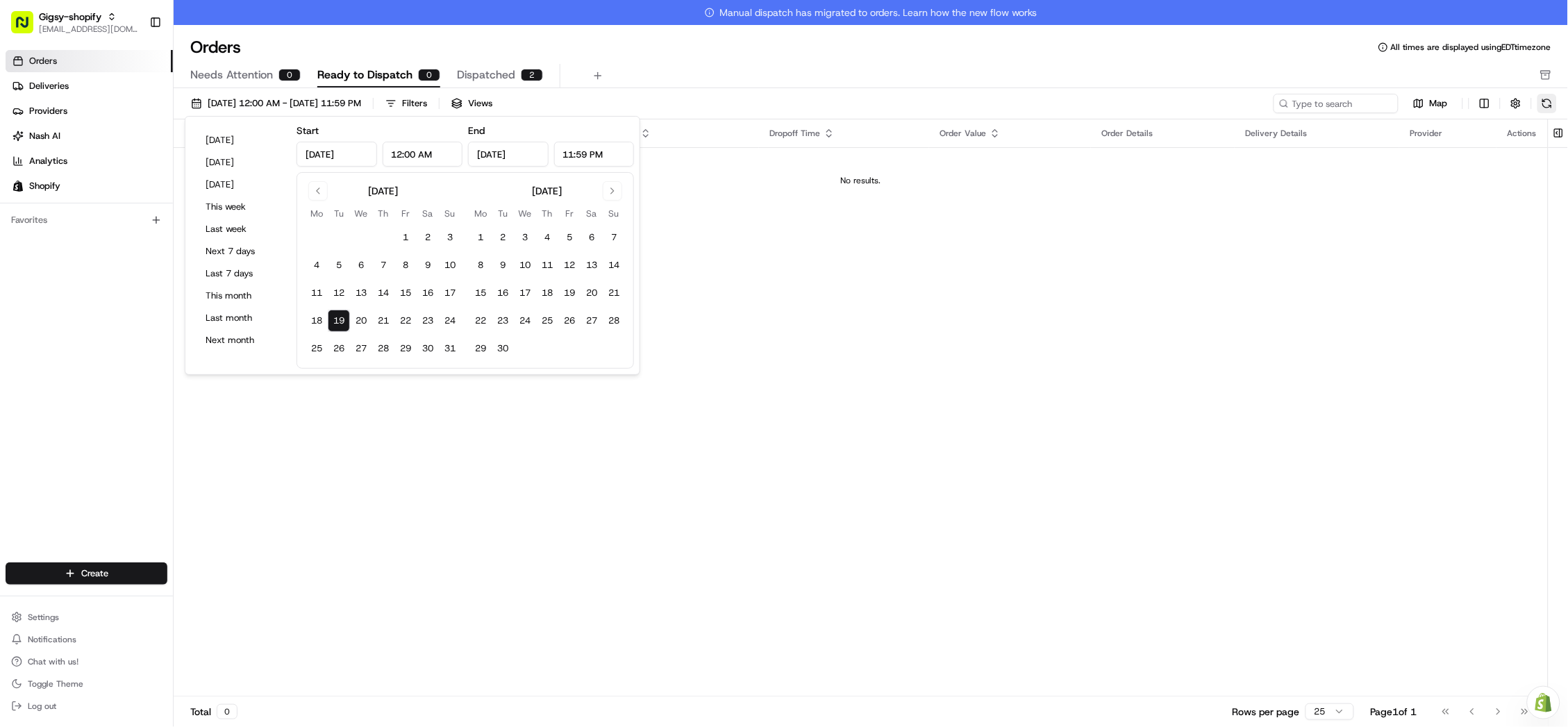
click at [1539, 108] on button at bounding box center [1547, 103] width 19 height 19
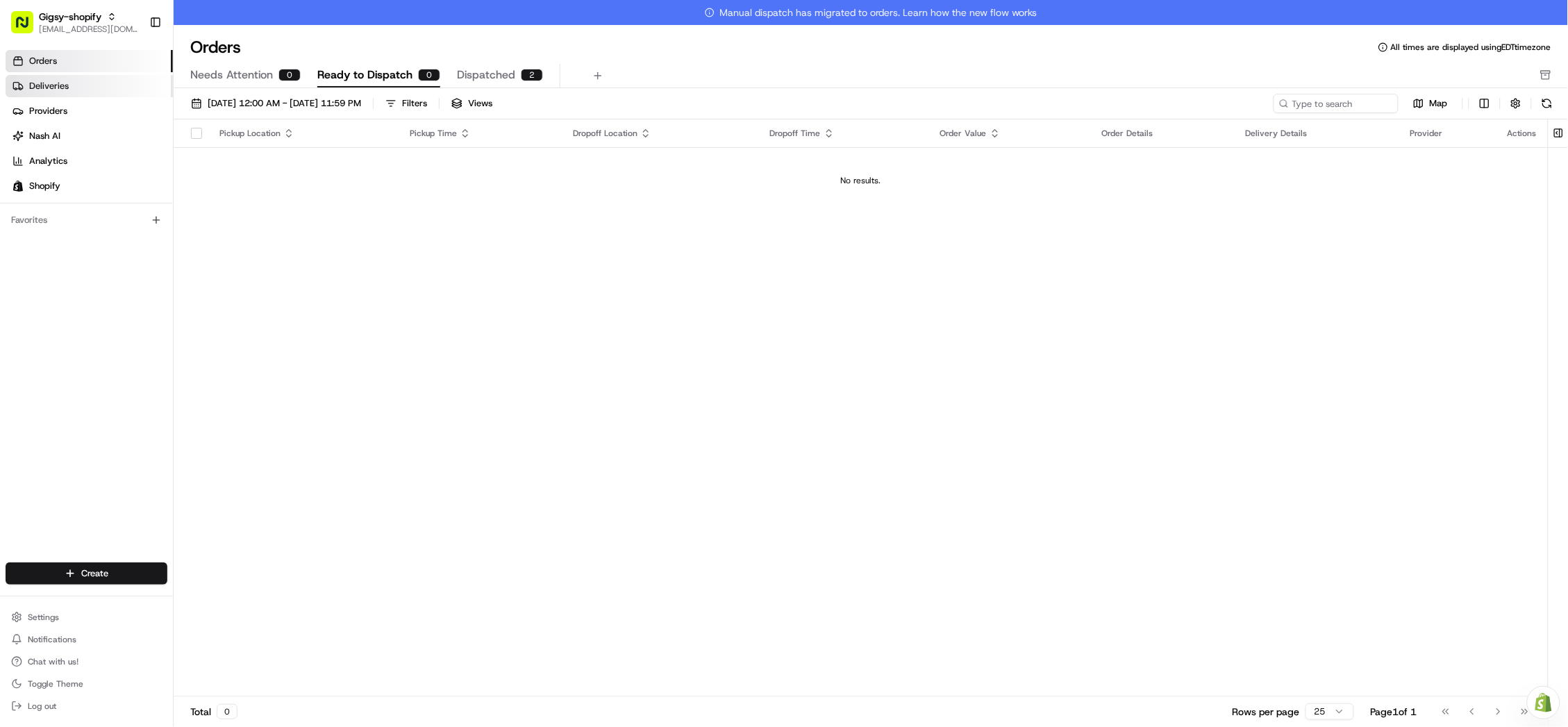
click at [53, 95] on link "Deliveries" at bounding box center [89, 86] width 168 height 22
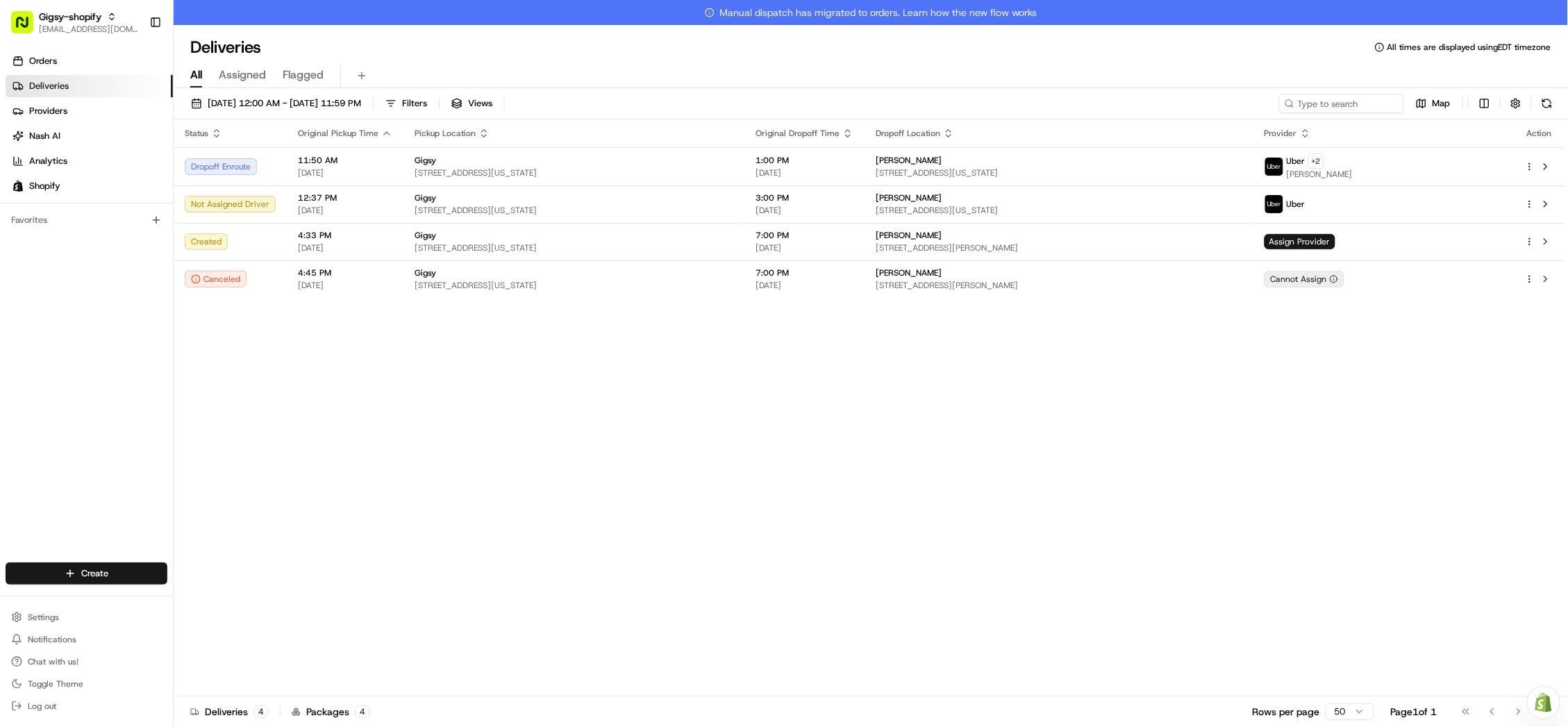
click at [523, 364] on div "Status Original Pickup Time Pickup Location Original Dropoff Time Dropoff Locat…" at bounding box center [869, 420] width 1392 height 602
click at [1545, 102] on button at bounding box center [1547, 103] width 19 height 19
click at [1549, 206] on button at bounding box center [1545, 204] width 16 height 16
click at [1540, 110] on button at bounding box center [1547, 103] width 19 height 19
click at [1548, 165] on button at bounding box center [1545, 166] width 16 height 16
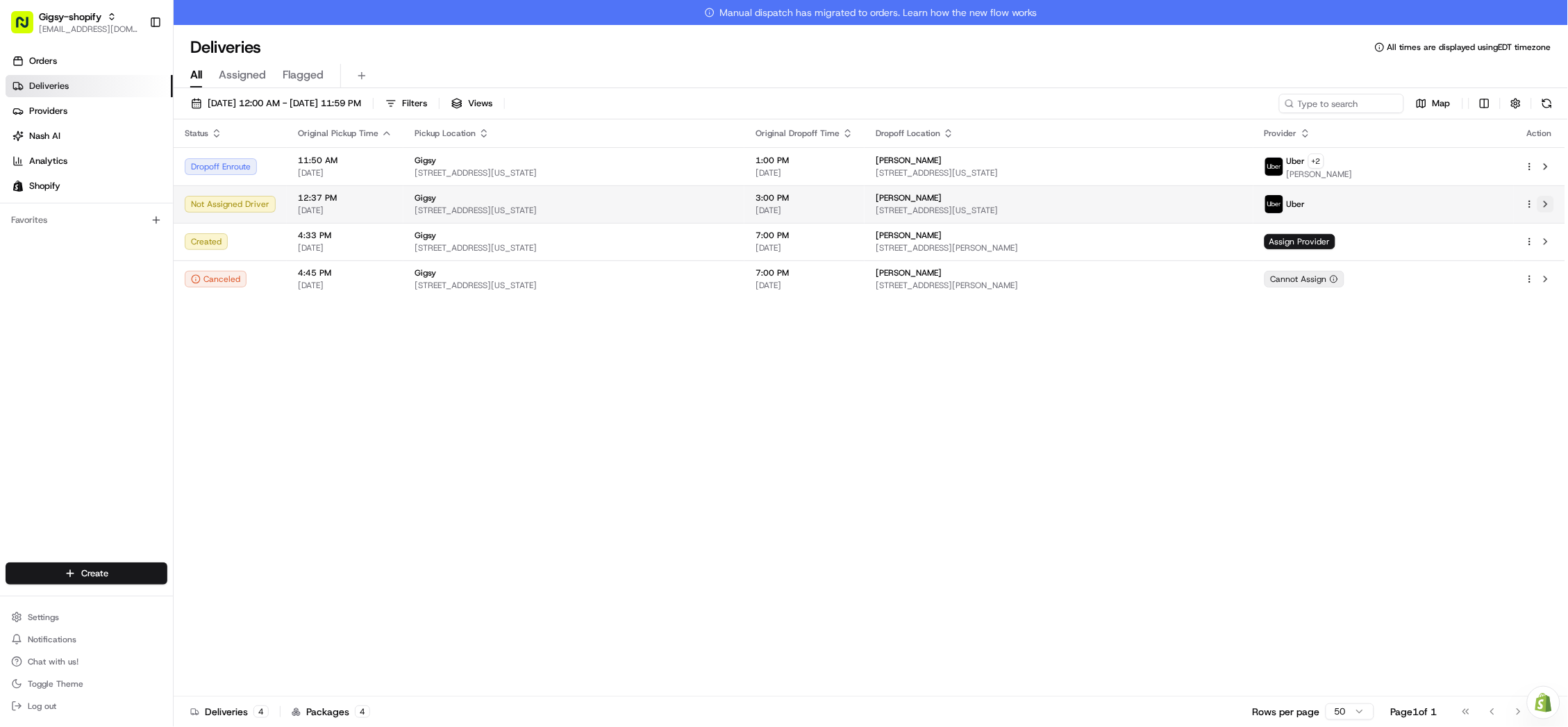
click at [1548, 202] on button at bounding box center [1545, 204] width 16 height 16
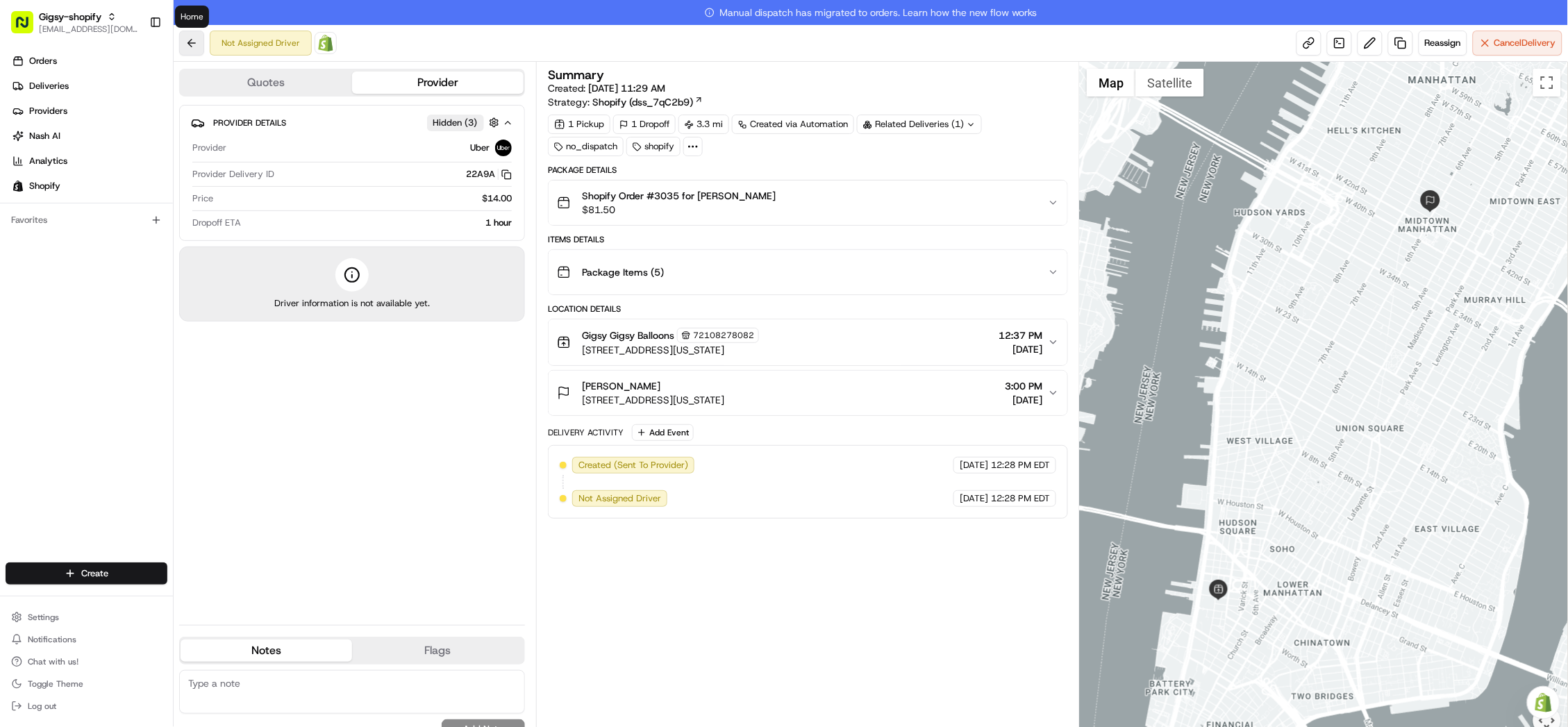
click at [192, 40] on button at bounding box center [191, 43] width 25 height 25
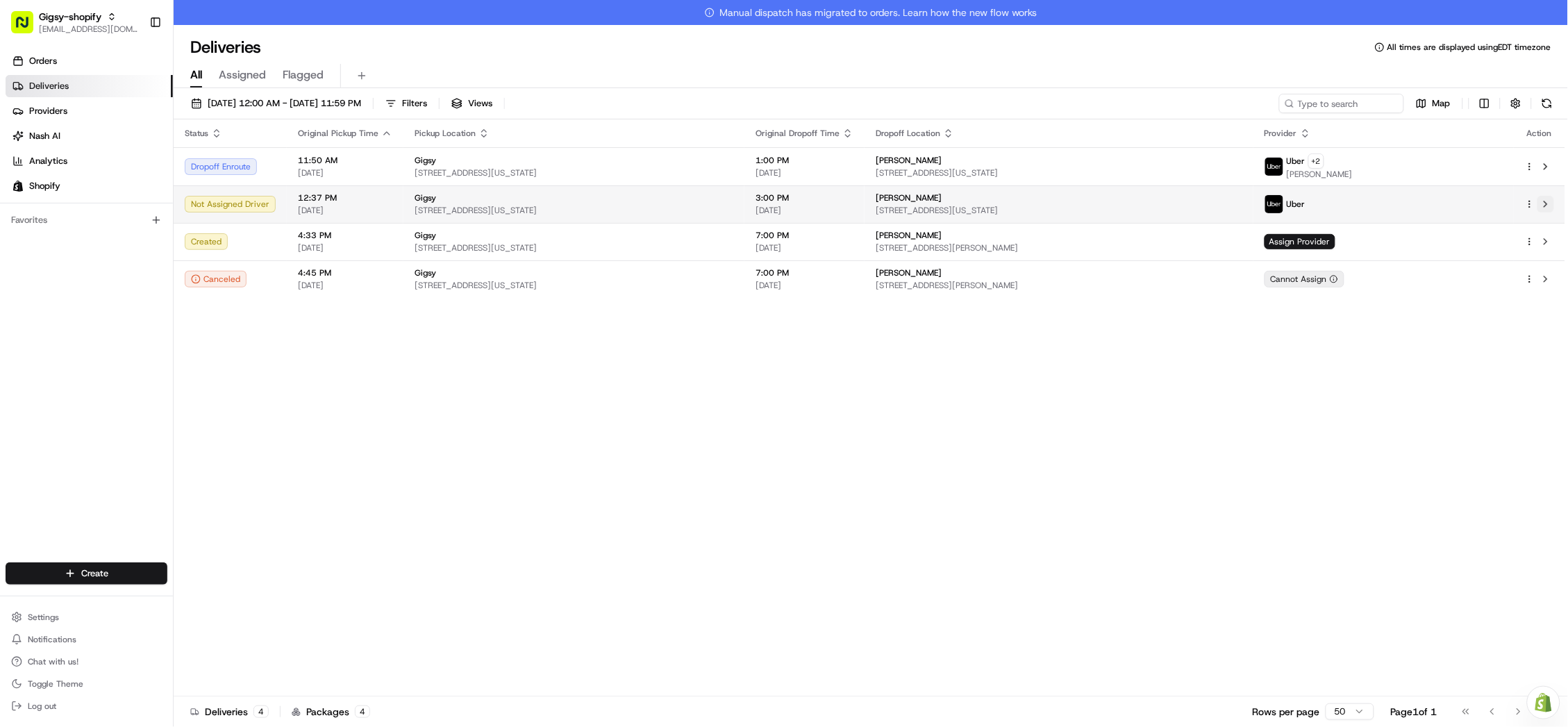
click at [1548, 204] on button at bounding box center [1545, 204] width 16 height 16
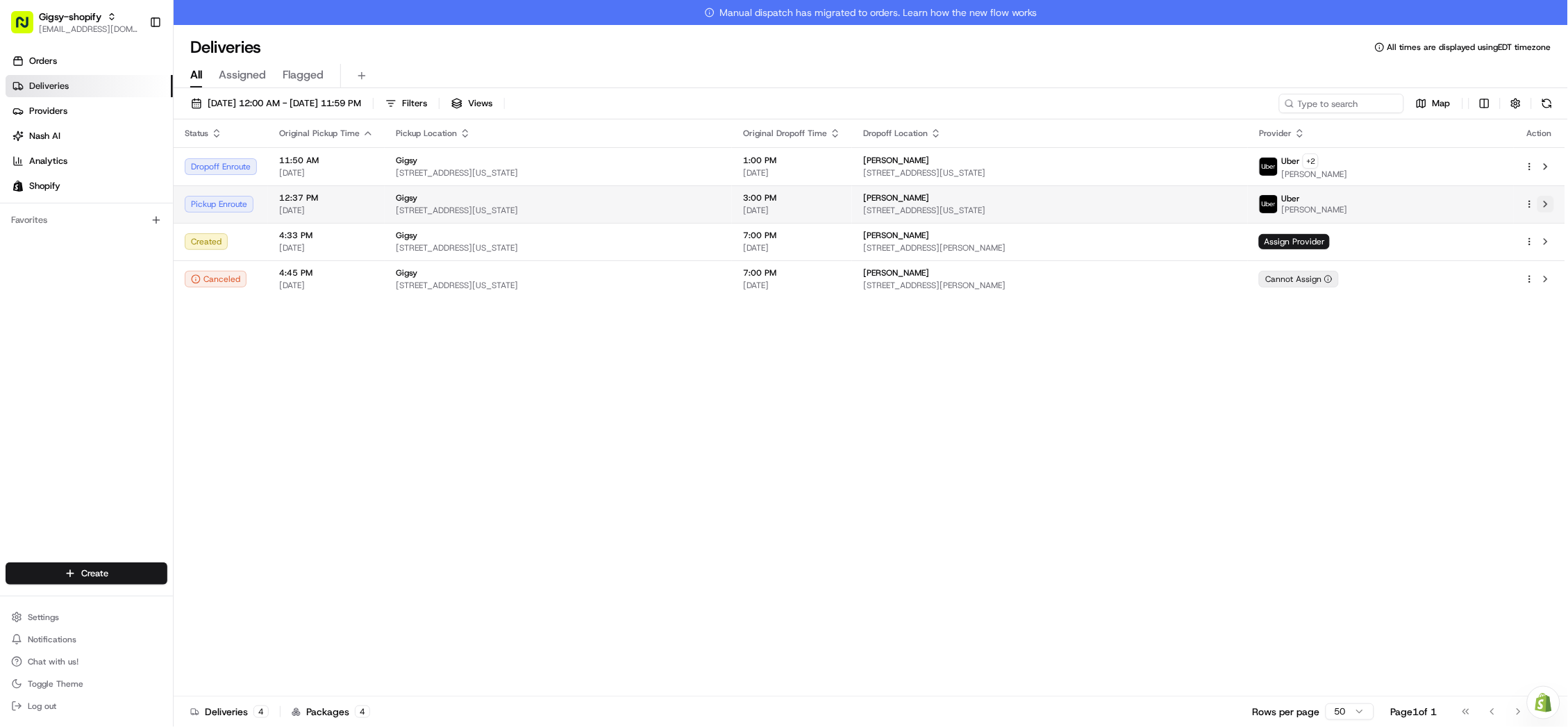
click at [1551, 200] on button at bounding box center [1545, 204] width 16 height 16
click at [1554, 205] on button at bounding box center [1545, 204] width 16 height 16
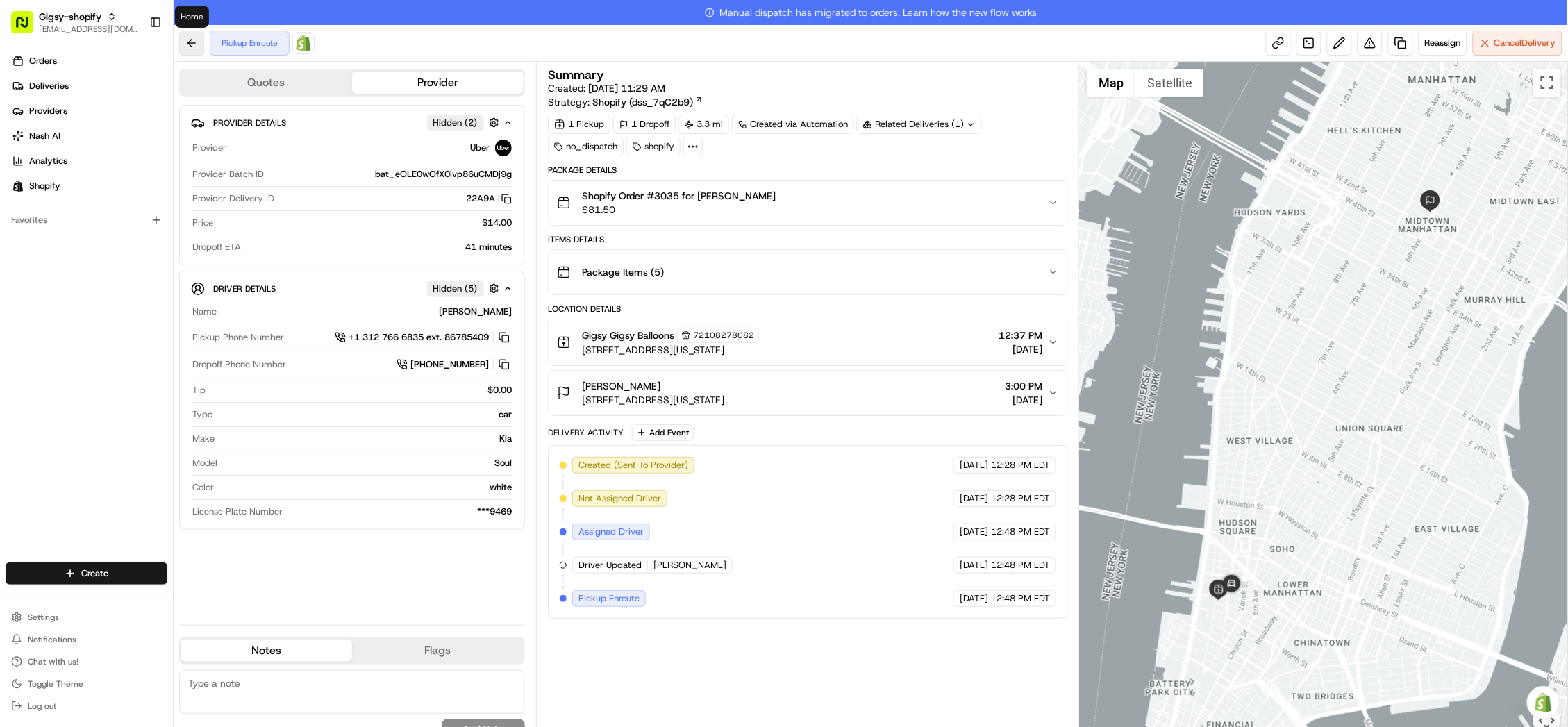
click at [193, 40] on button at bounding box center [191, 43] width 25 height 25
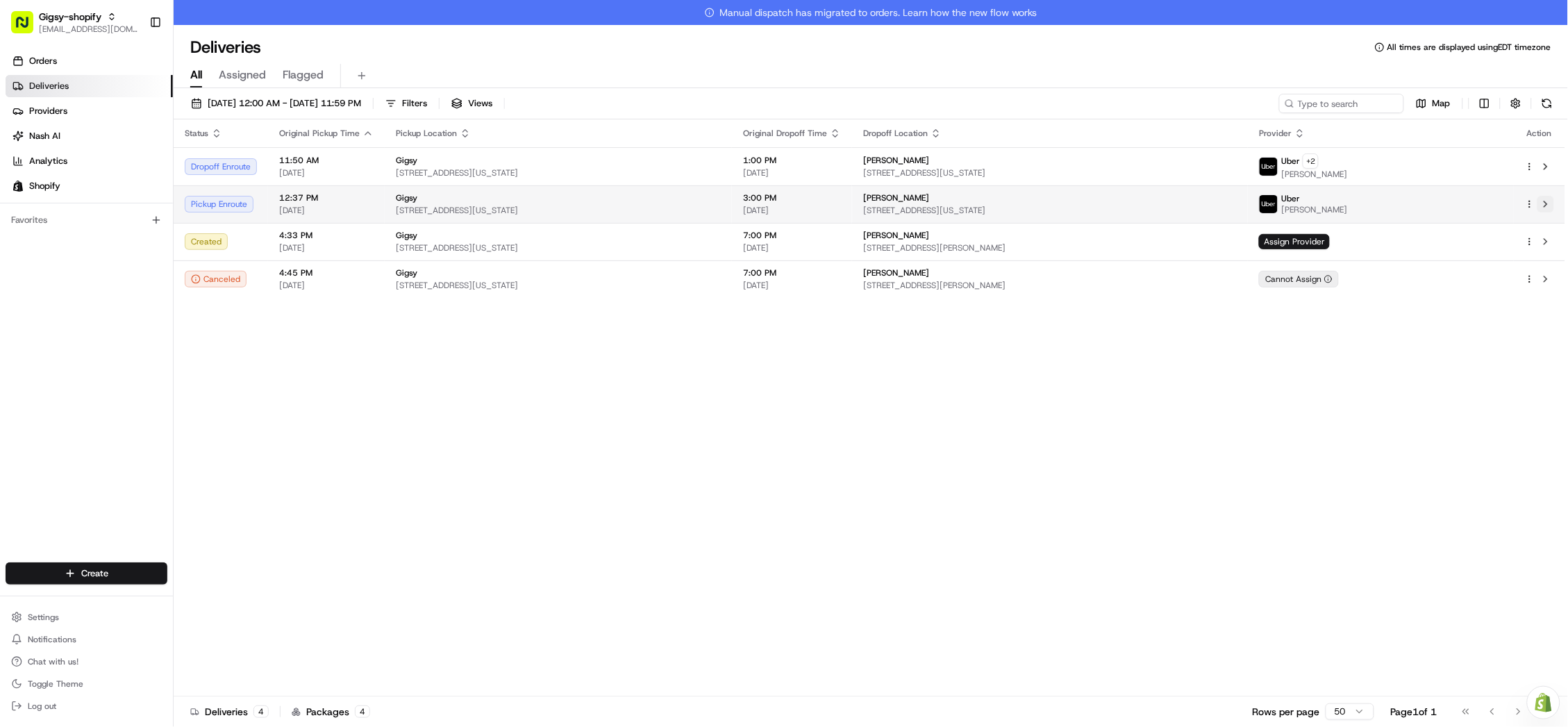
click at [1539, 198] on button at bounding box center [1545, 204] width 16 height 16
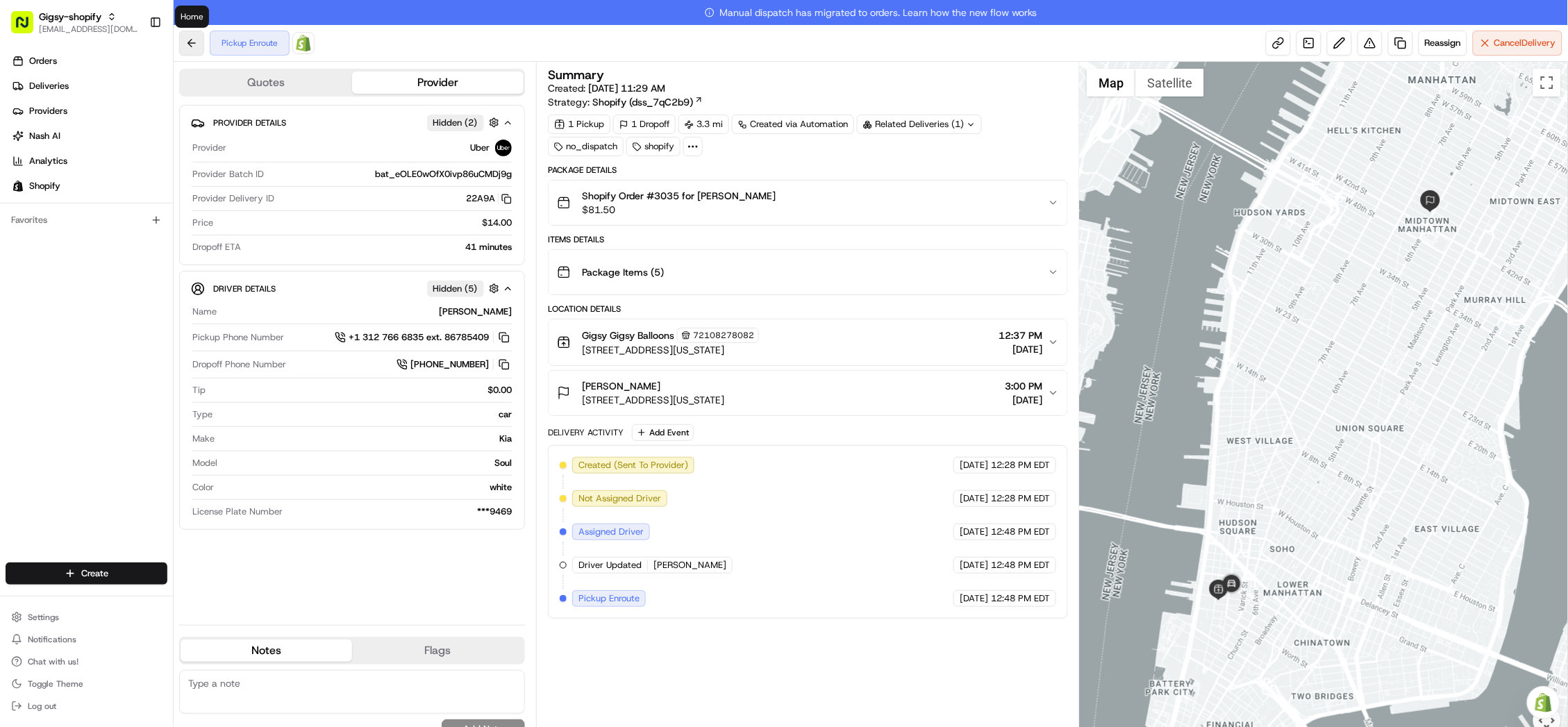
click at [198, 44] on button at bounding box center [191, 43] width 25 height 25
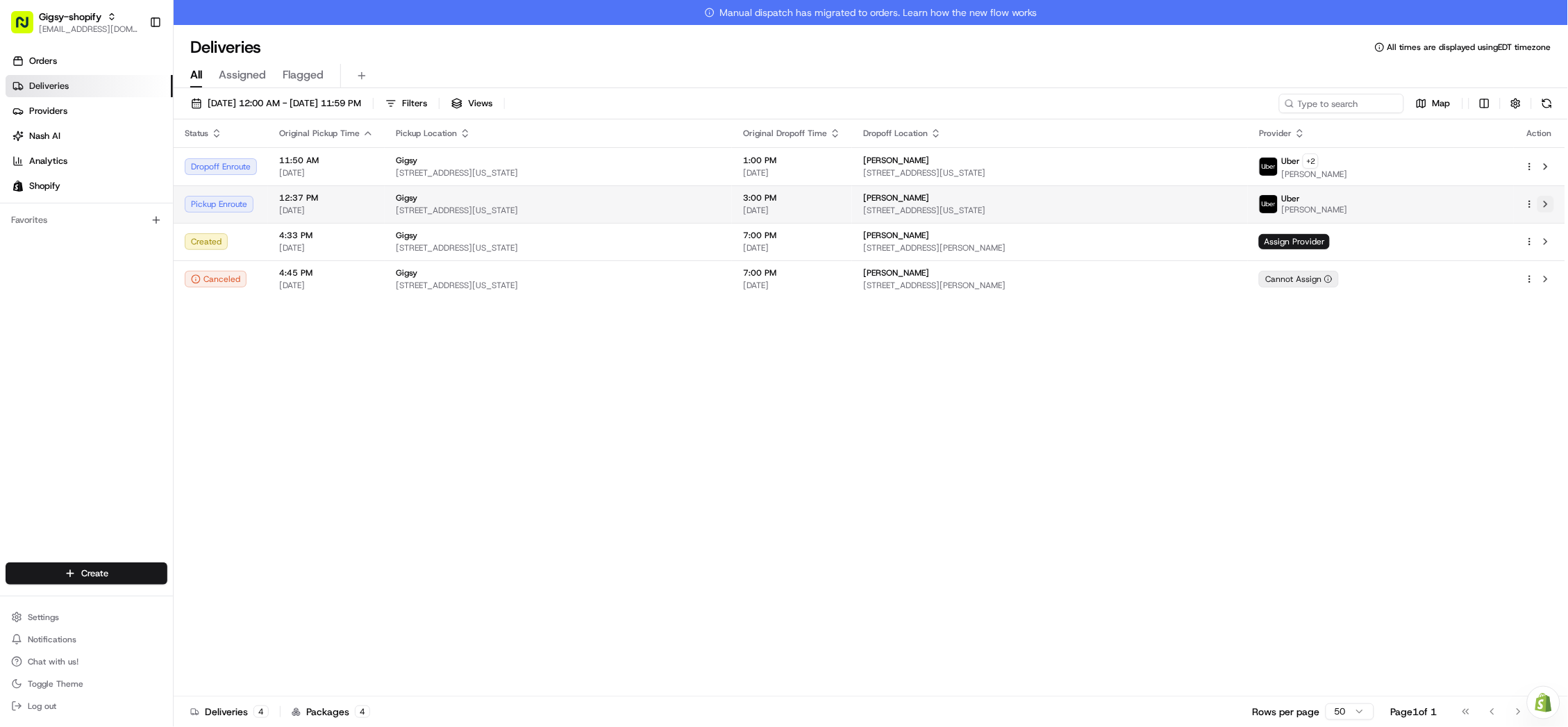
click at [1545, 199] on button at bounding box center [1545, 204] width 16 height 16
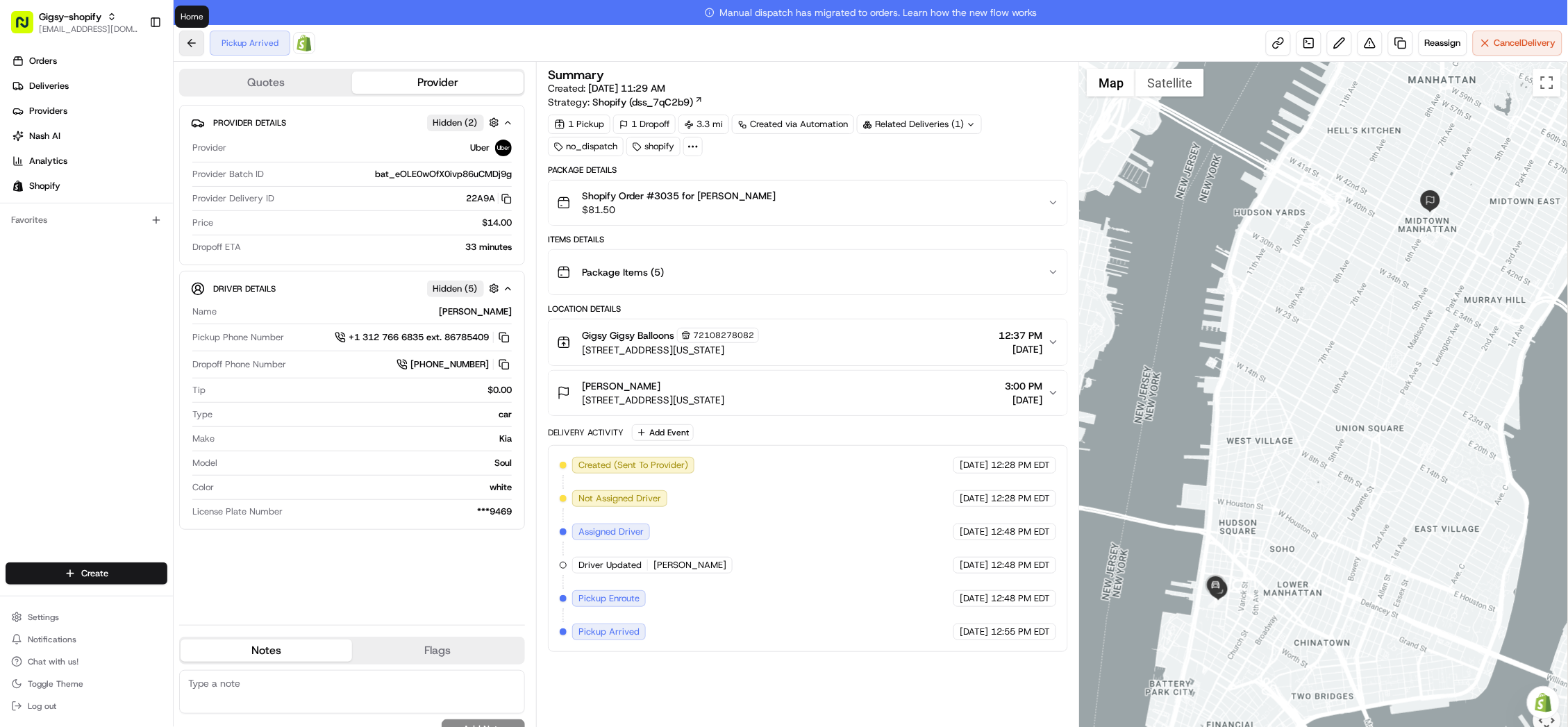
click at [190, 36] on button at bounding box center [191, 43] width 25 height 25
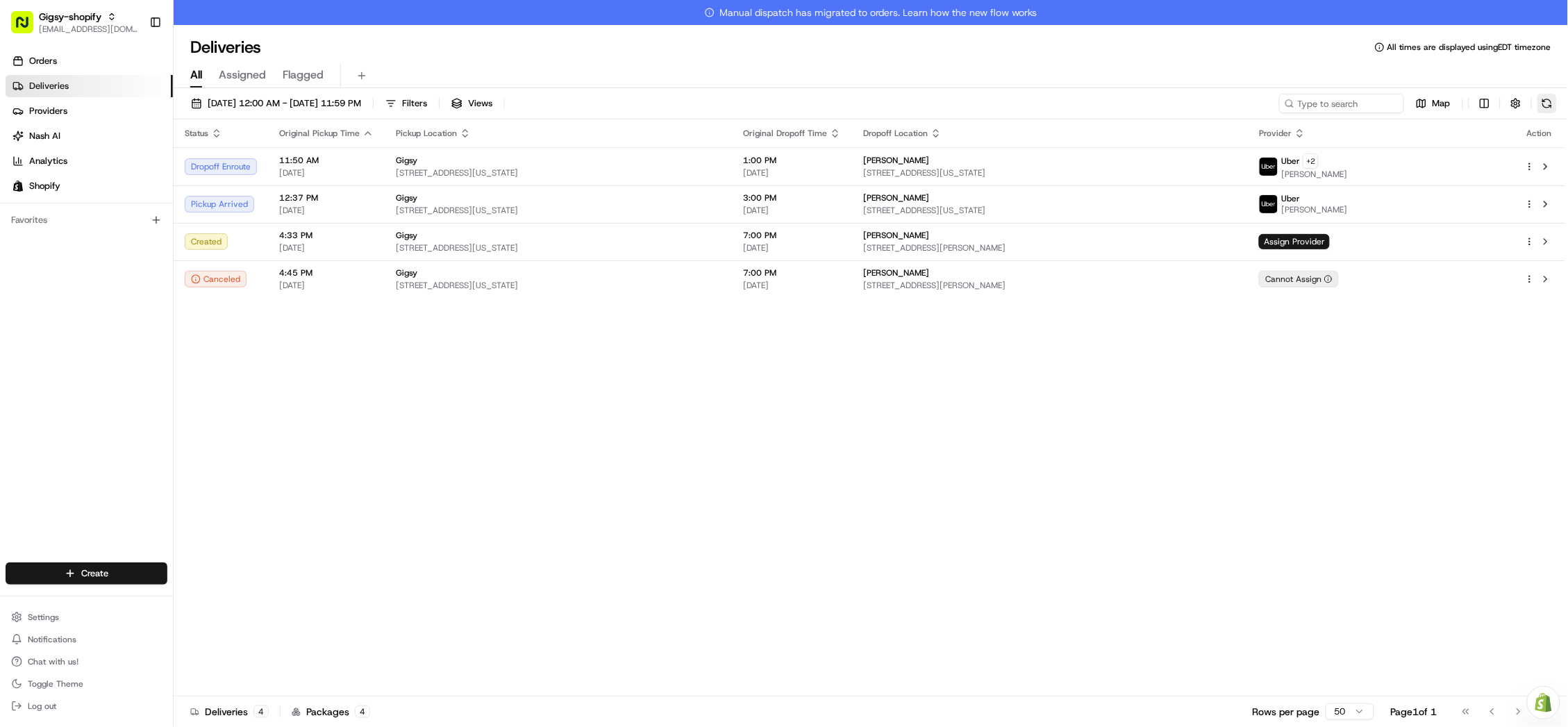
click at [1544, 100] on button at bounding box center [1547, 103] width 19 height 19
click at [1544, 105] on button at bounding box center [1547, 103] width 19 height 19
click at [91, 55] on link "Orders" at bounding box center [89, 61] width 168 height 22
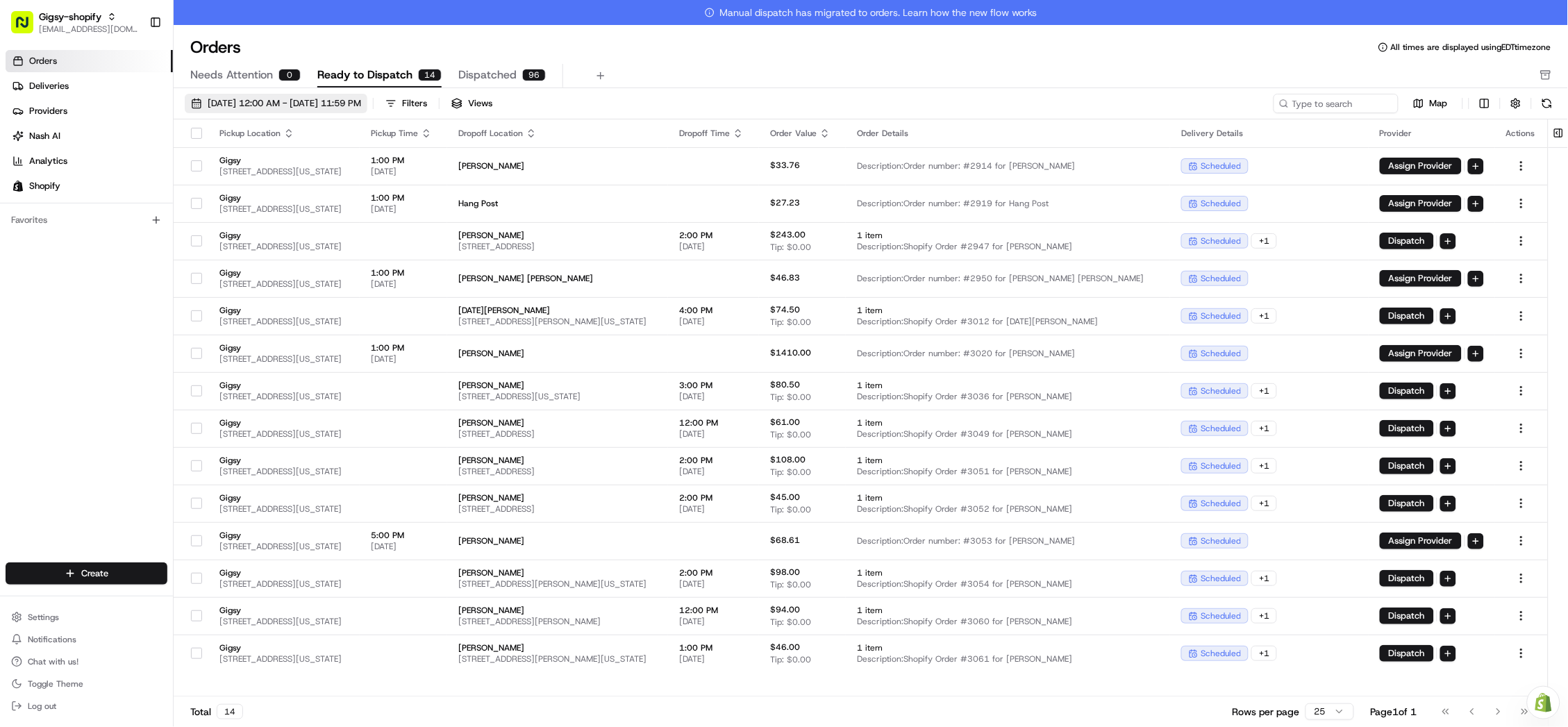
click at [306, 102] on span "[DATE] 12:00 AM - [DATE] 11:59 PM" at bounding box center [284, 103] width 153 height 13
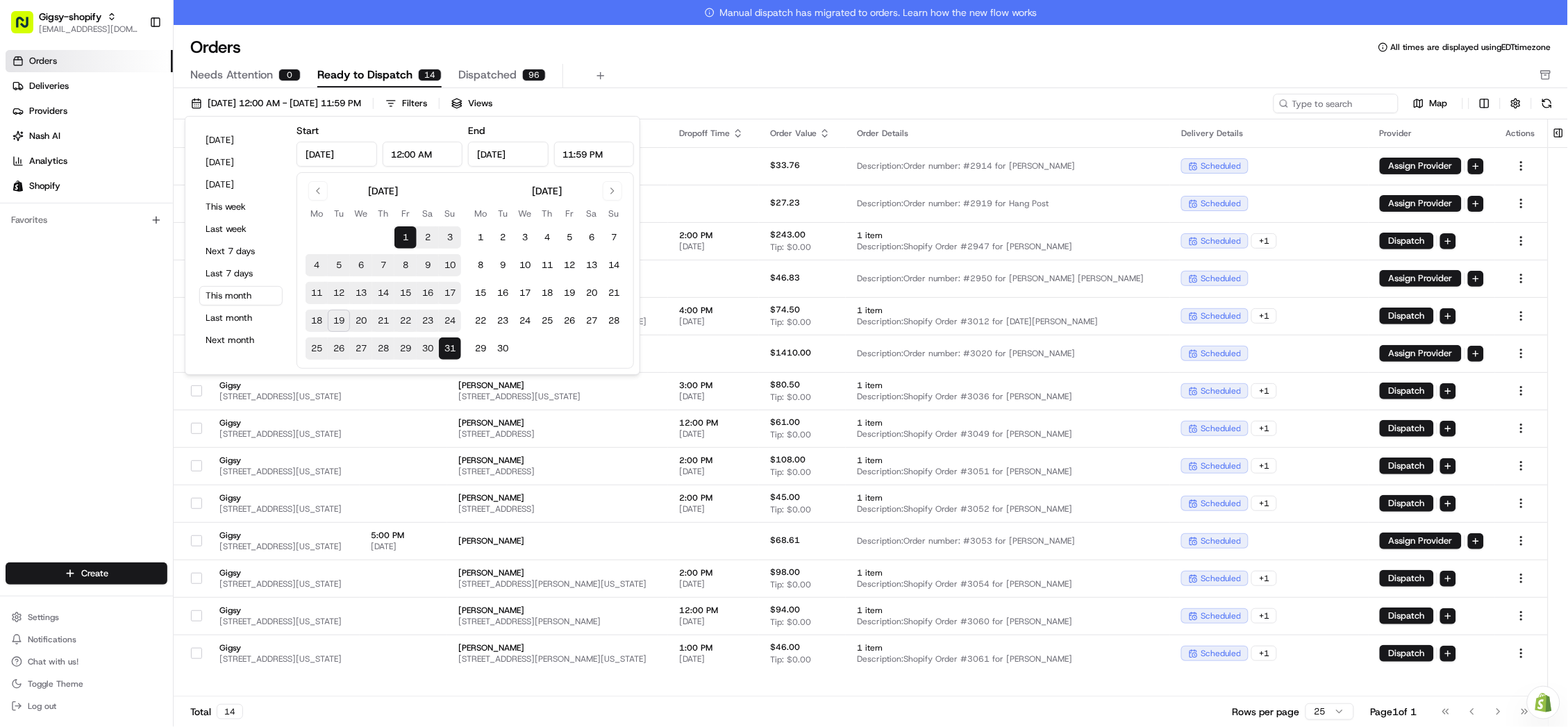
click at [338, 325] on button "19" at bounding box center [339, 320] width 22 height 22
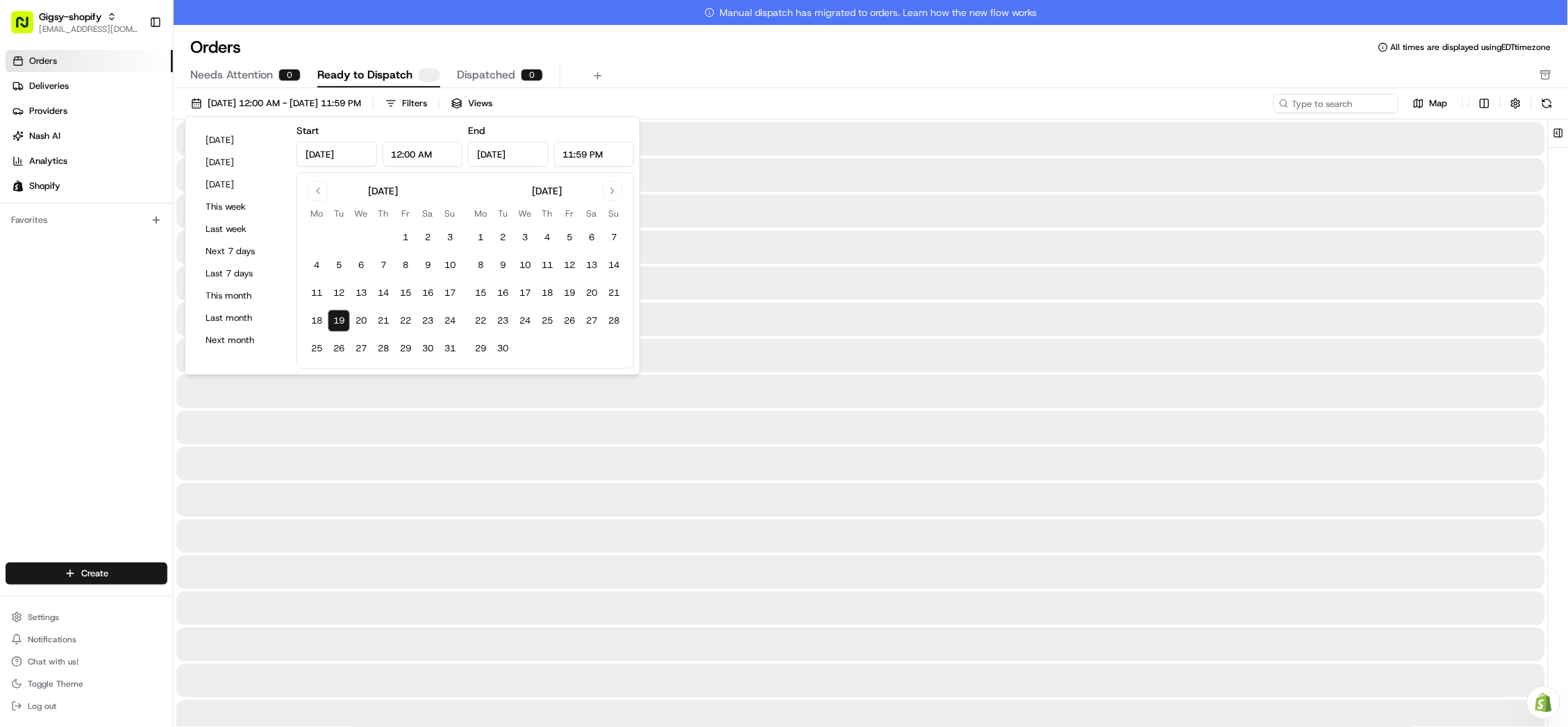
type input "[DATE]"
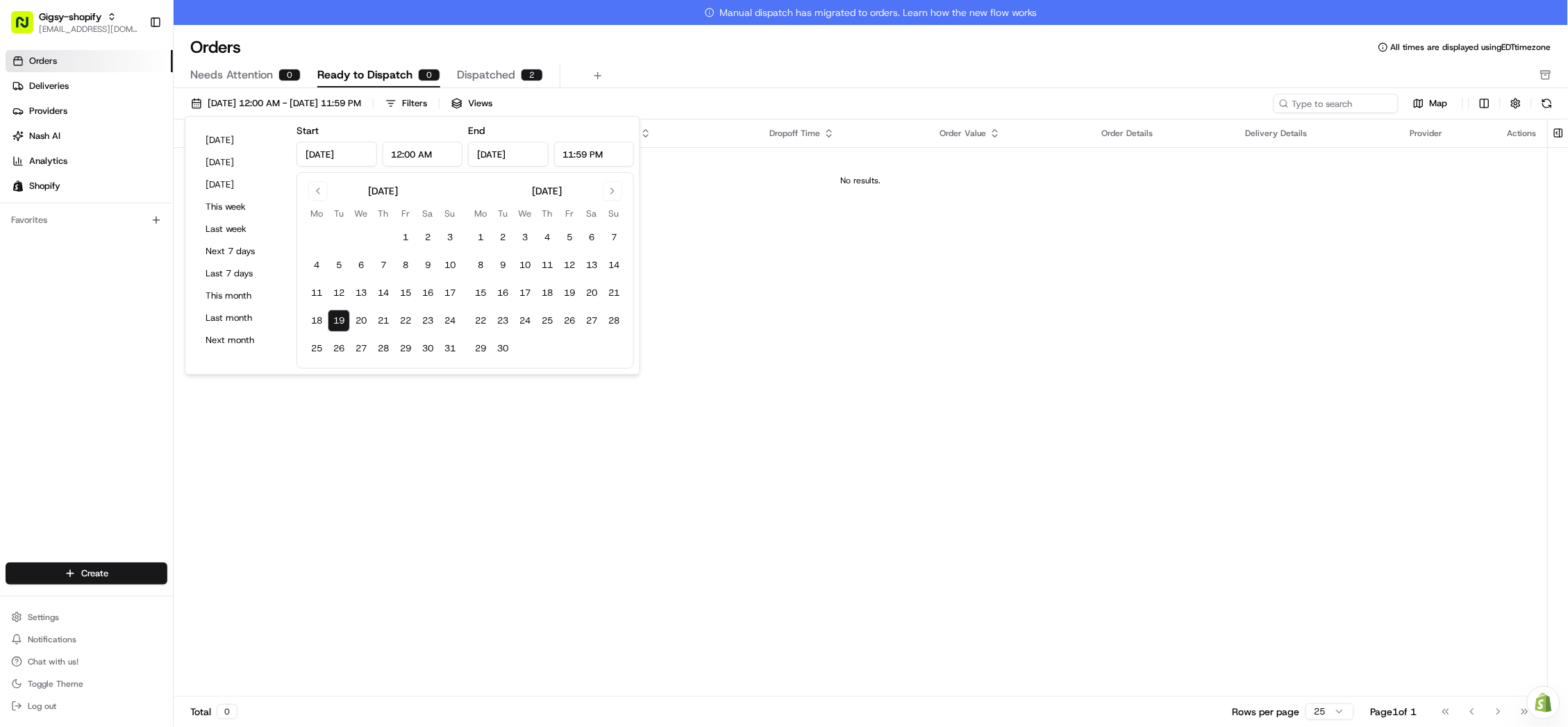
click at [850, 216] on div "Pickup Location Pickup Time Dropoff Location Dropoff Time Order Value Order Det…" at bounding box center [860, 420] width 1374 height 602
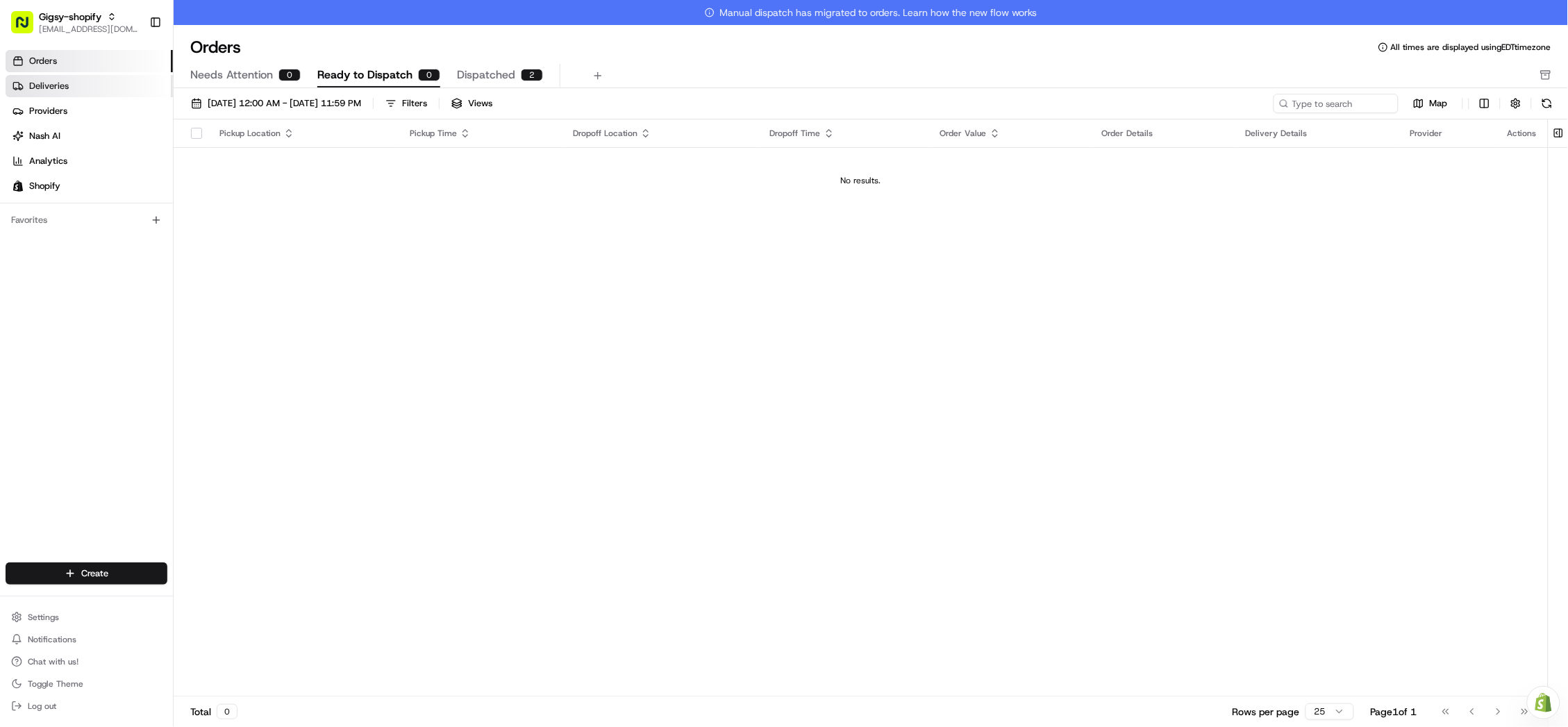
click at [98, 93] on link "Deliveries" at bounding box center [89, 86] width 168 height 22
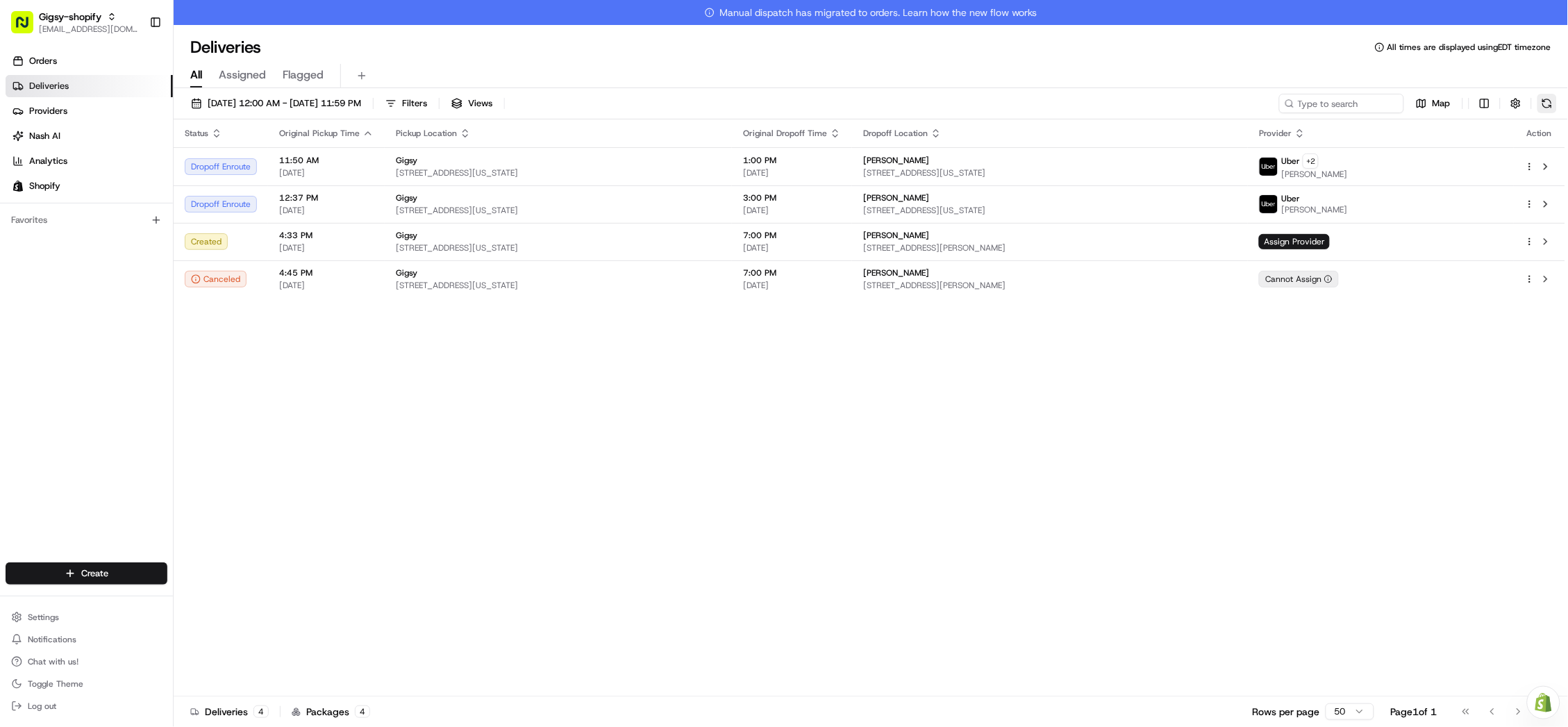
click at [1550, 112] on button at bounding box center [1547, 103] width 19 height 19
click at [112, 64] on link "Orders" at bounding box center [89, 61] width 168 height 22
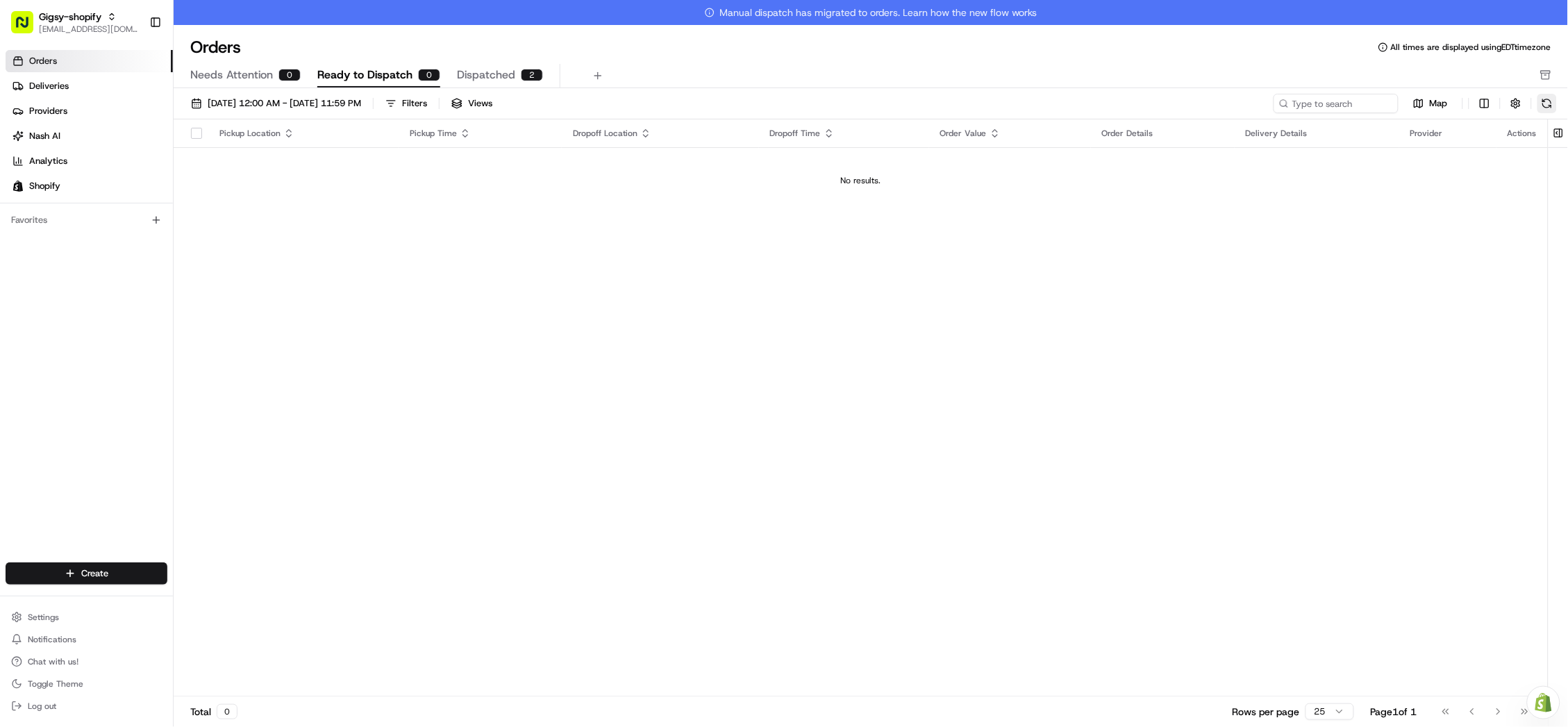
click at [1549, 98] on button at bounding box center [1547, 103] width 19 height 19
click at [85, 58] on link "Orders" at bounding box center [89, 61] width 168 height 22
click at [228, 104] on span "[DATE] 12:00 AM - [DATE] 11:59 PM" at bounding box center [284, 103] width 153 height 13
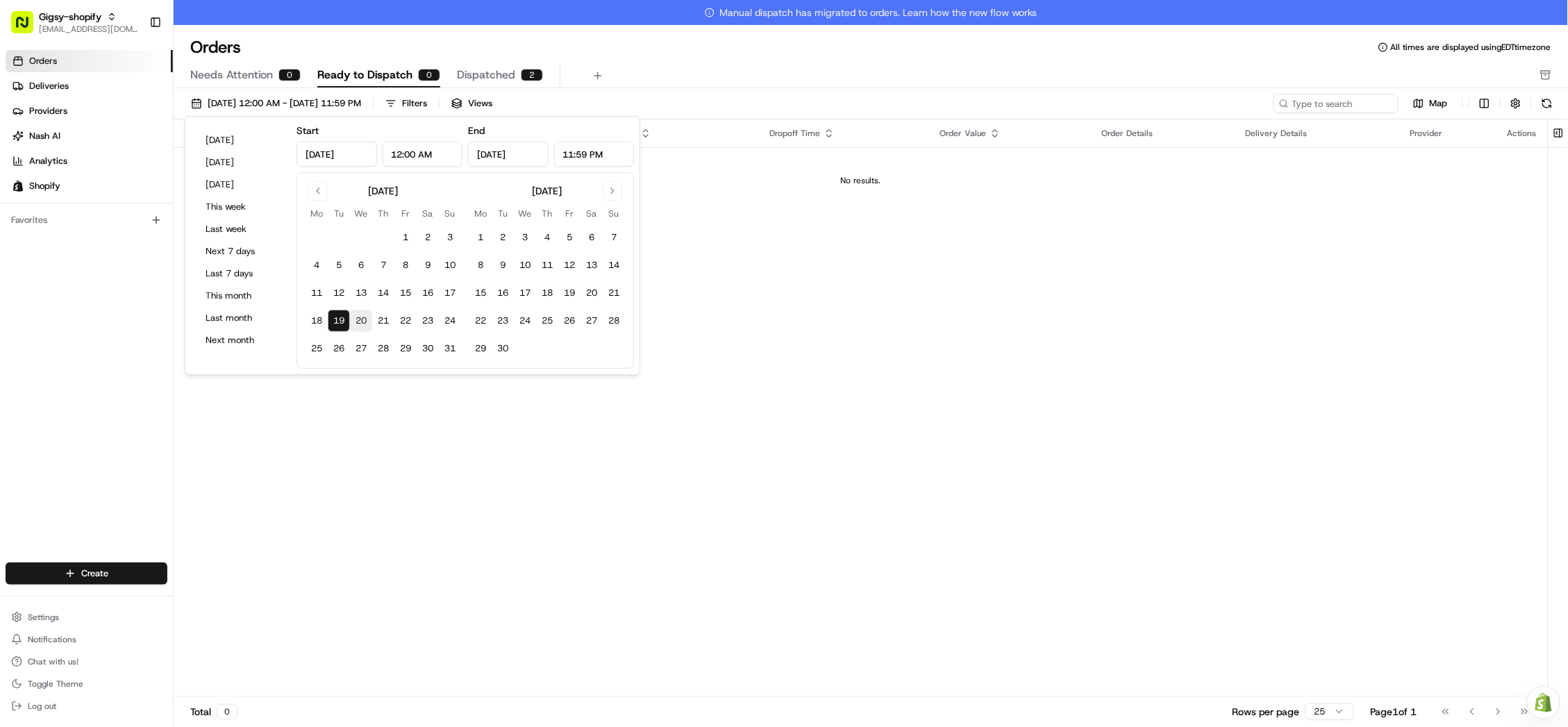
click at [366, 319] on button "20" at bounding box center [361, 320] width 22 height 22
type input "[DATE]"
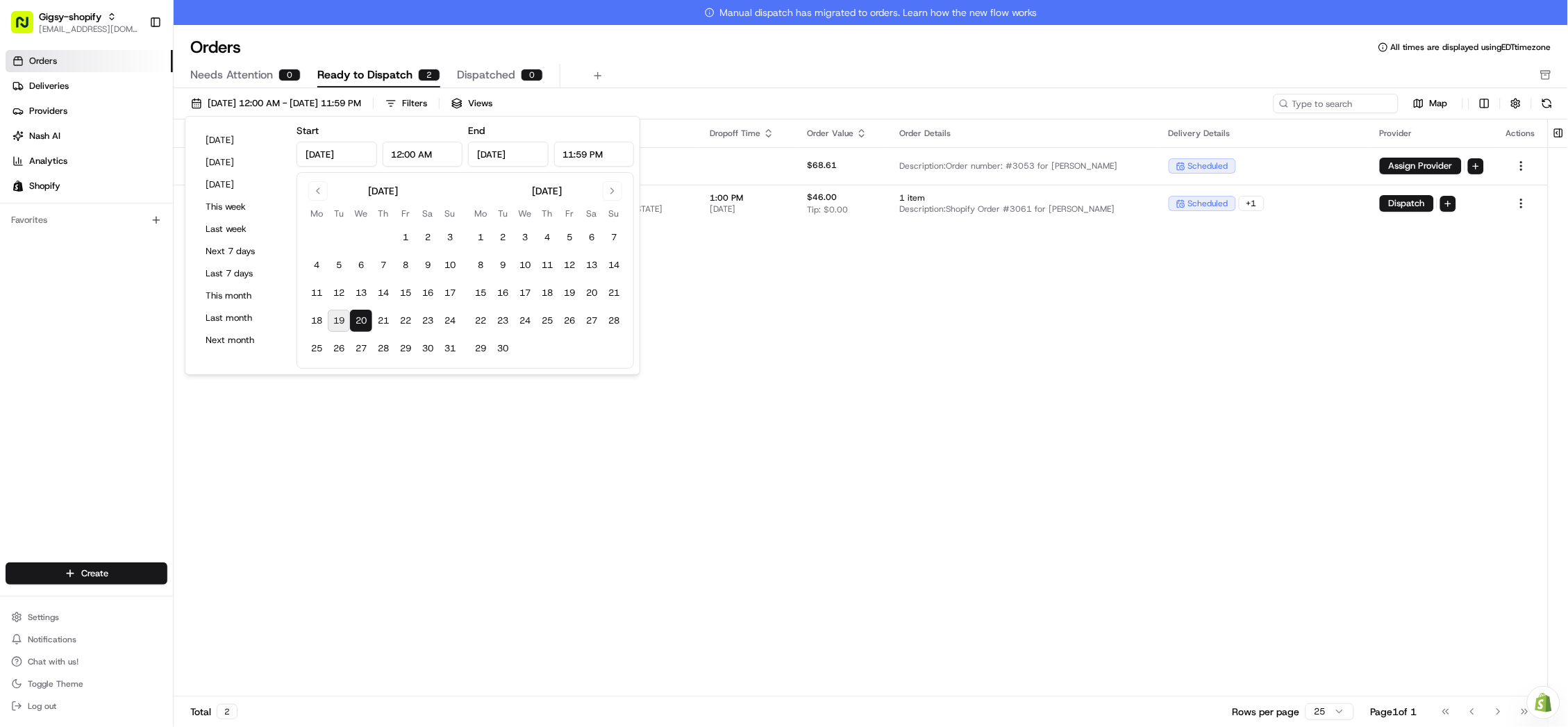
click at [526, 460] on div "Pickup Location Pickup Time Dropoff Location Dropoff Time Order Value Order Det…" at bounding box center [860, 420] width 1374 height 602
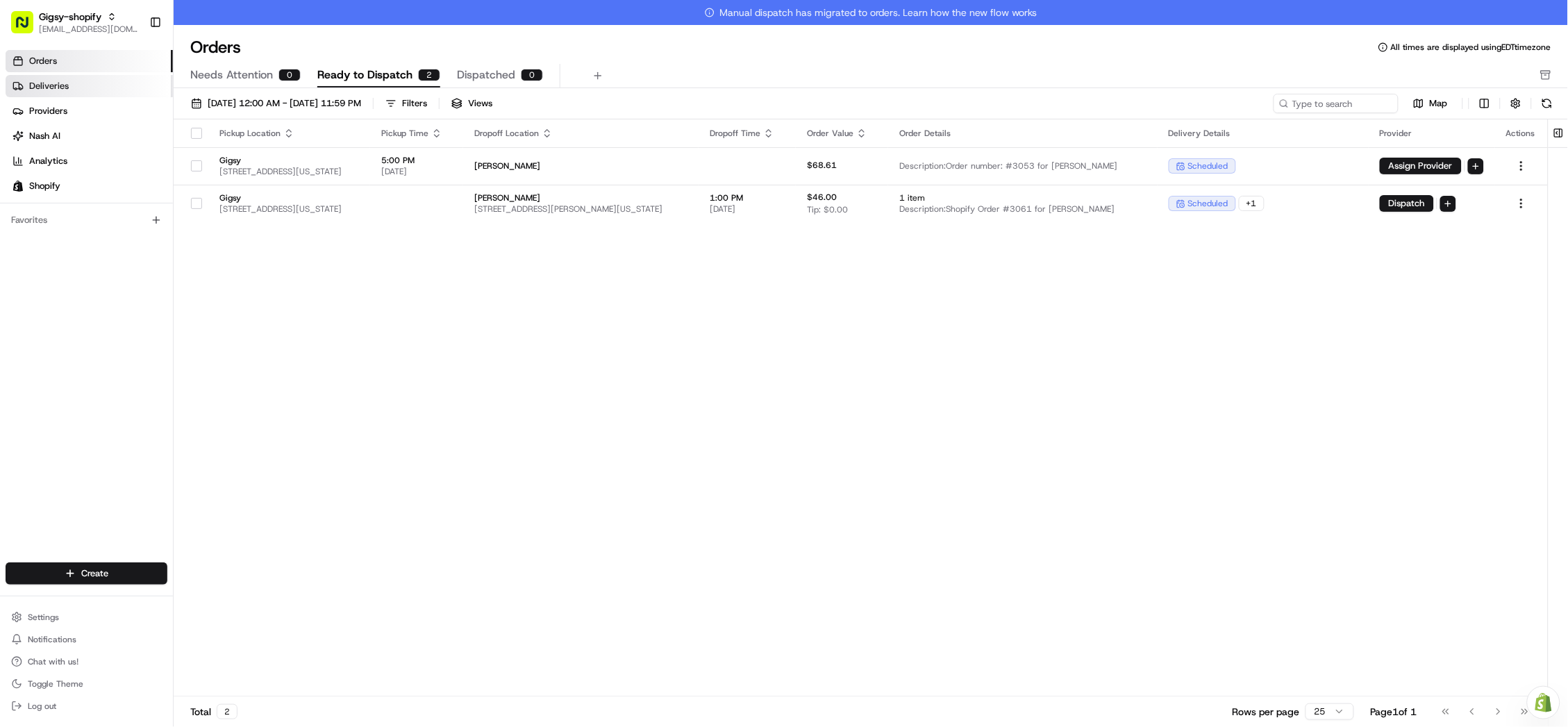
click at [111, 82] on link "Deliveries" at bounding box center [89, 86] width 168 height 22
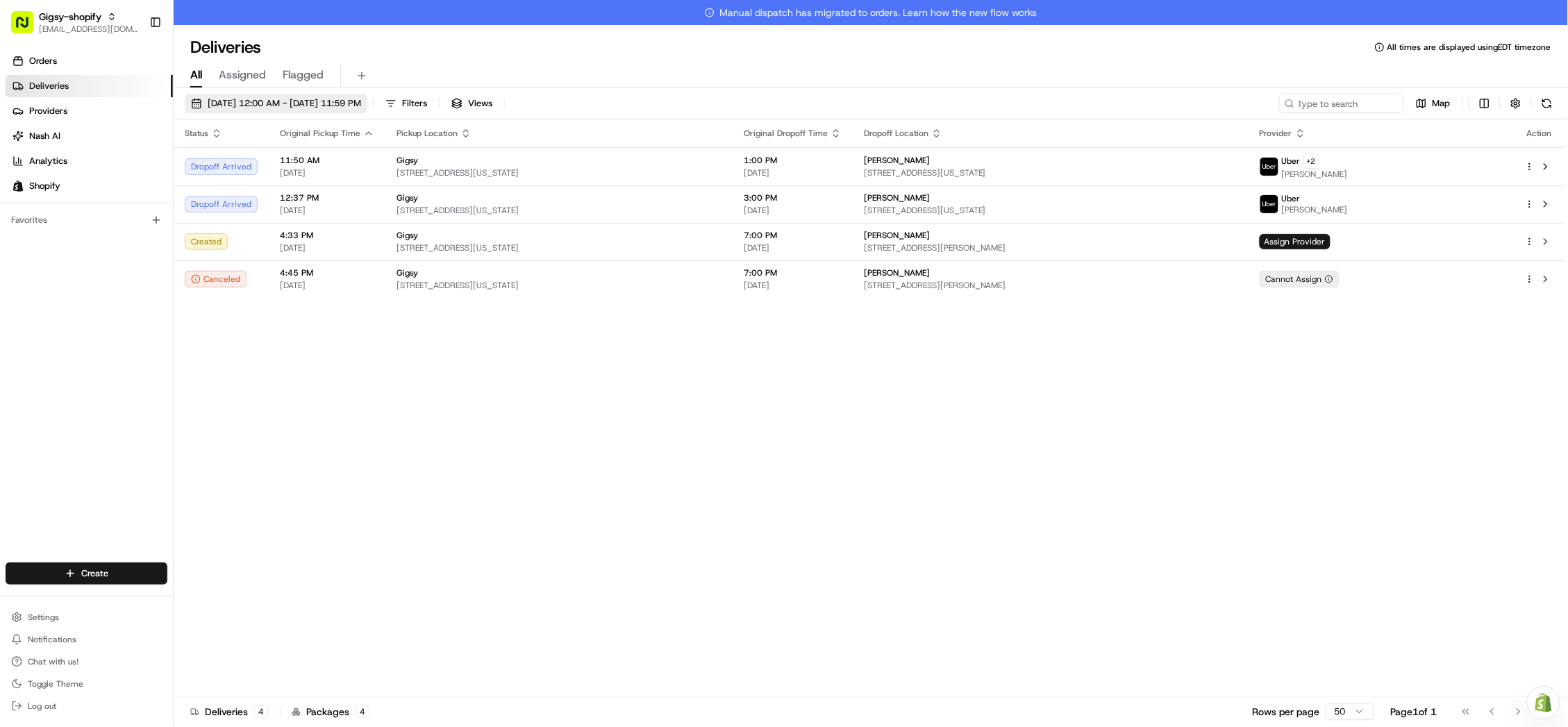
click at [257, 98] on span "[DATE] 12:00 AM - [DATE] 11:59 PM" at bounding box center [284, 103] width 153 height 13
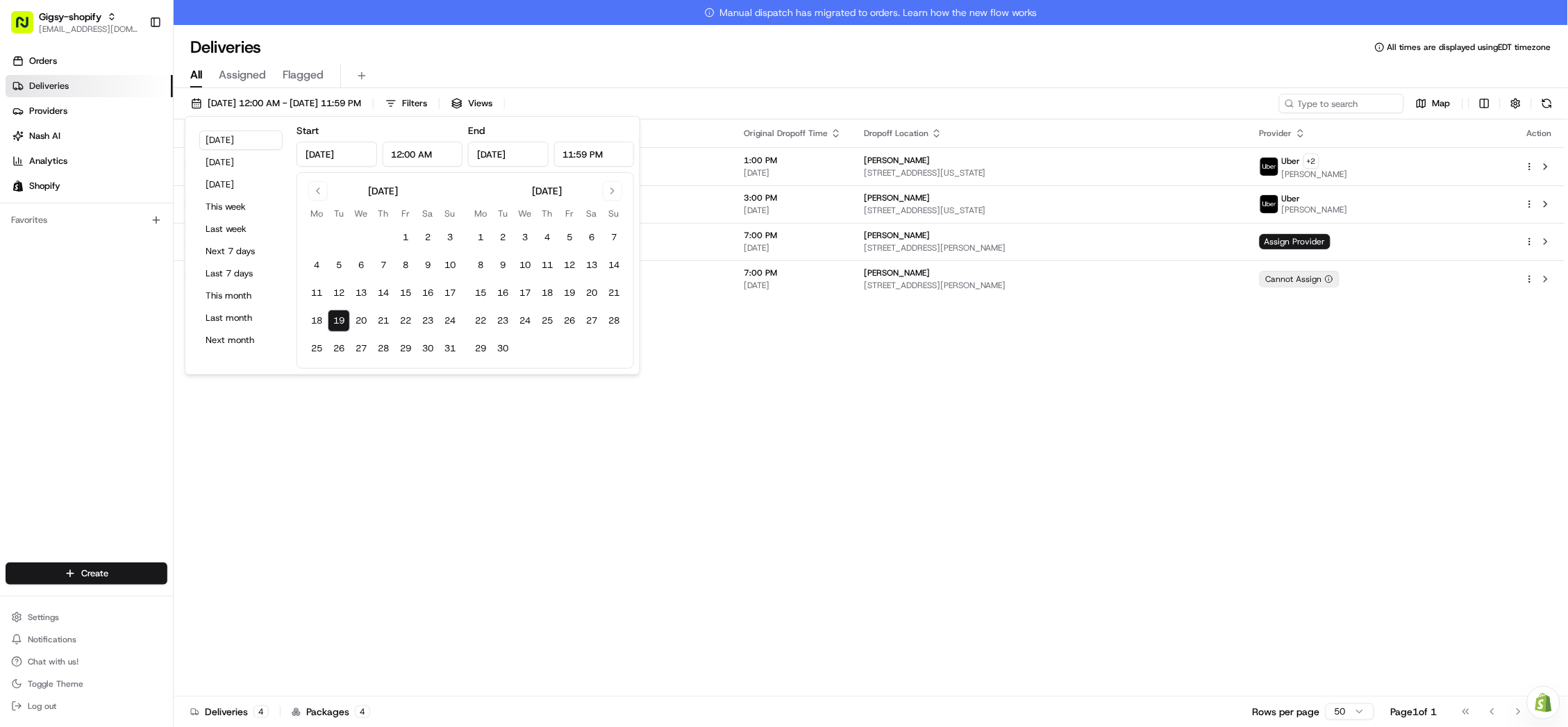
click at [341, 321] on button "19" at bounding box center [339, 320] width 22 height 22
click at [450, 456] on div "Status Original Pickup Time Pickup Location Original Dropoff Time Dropoff Locat…" at bounding box center [869, 420] width 1392 height 602
